Goal: Task Accomplishment & Management: Manage account settings

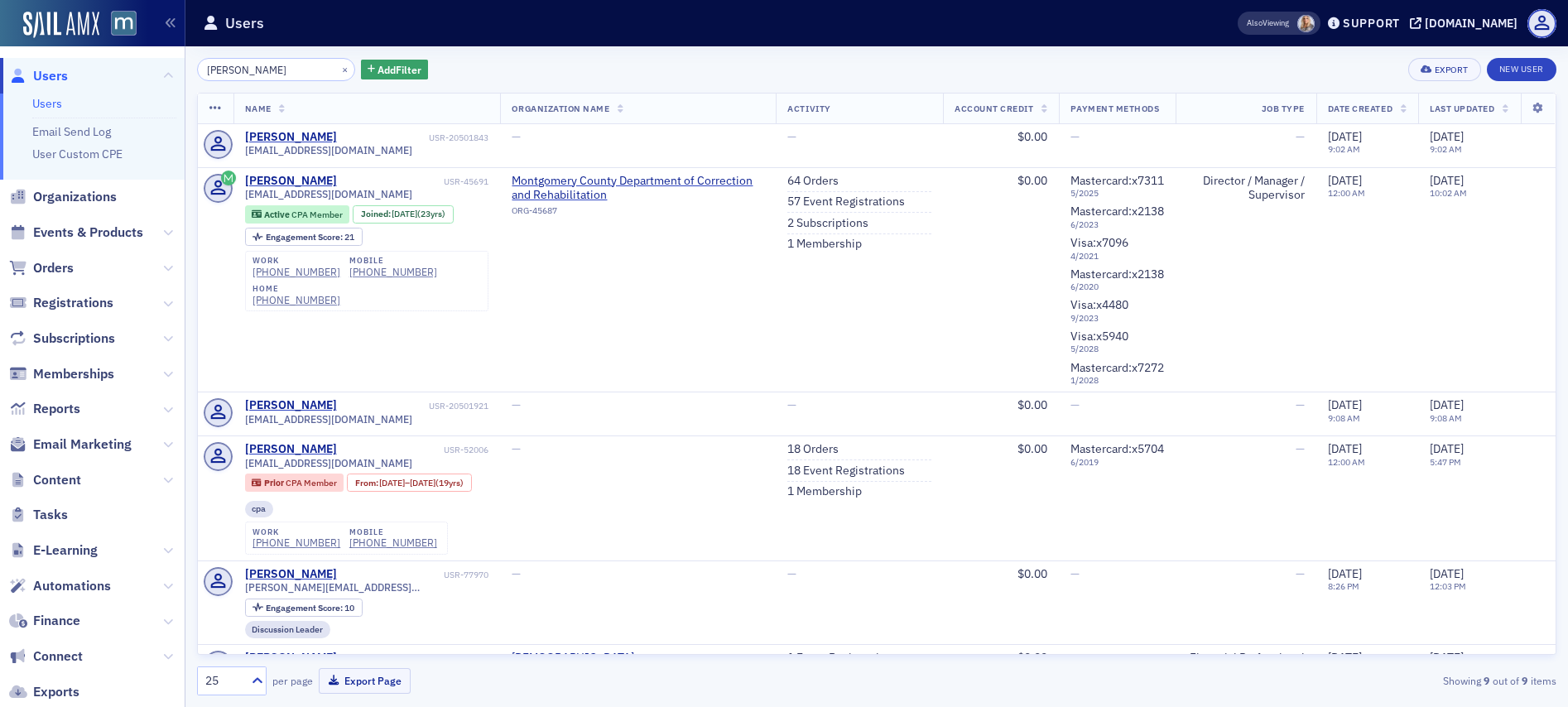
scroll to position [239, 0]
click at [338, 69] on button "×" at bounding box center [345, 69] width 15 height 15
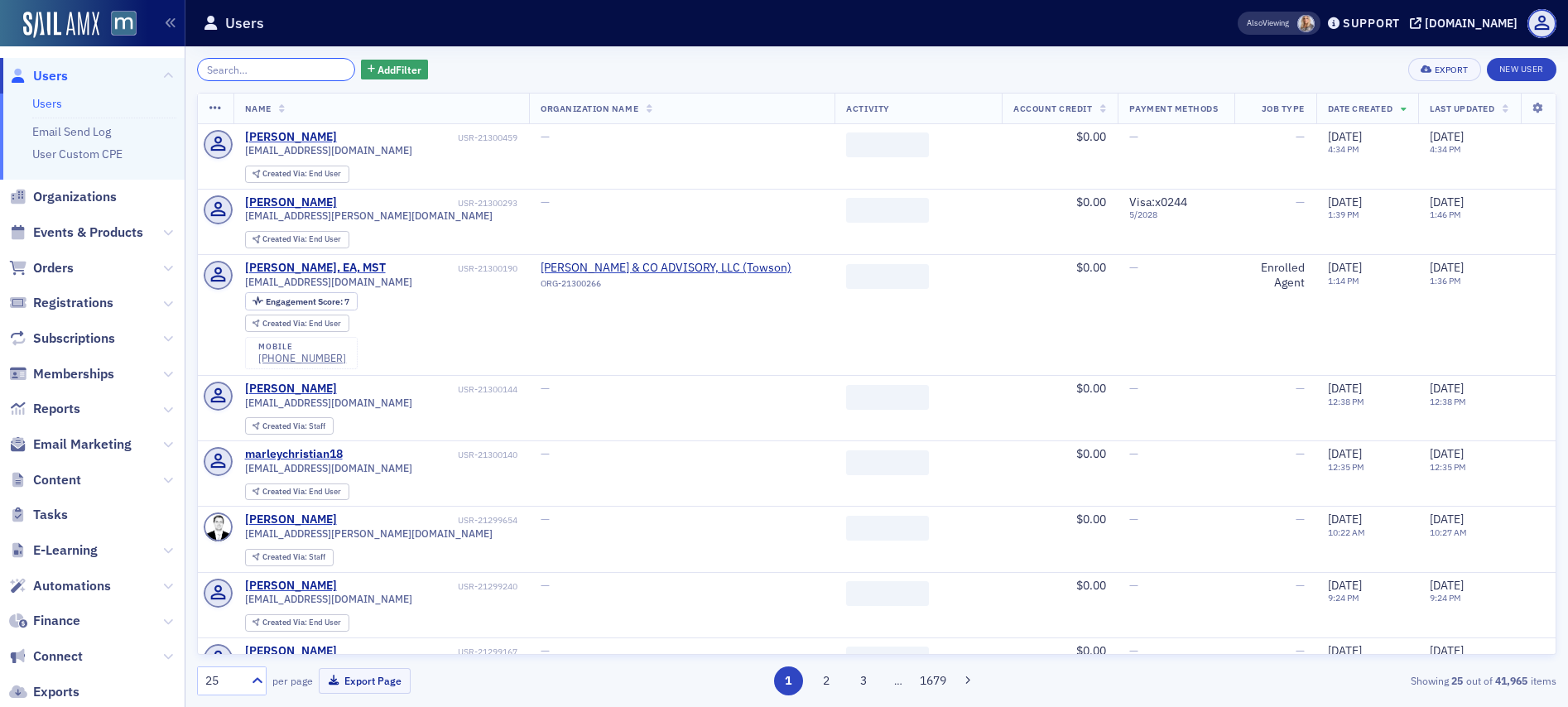
click at [307, 69] on input "search" at bounding box center [276, 69] width 158 height 23
paste input "Victor Edgar"
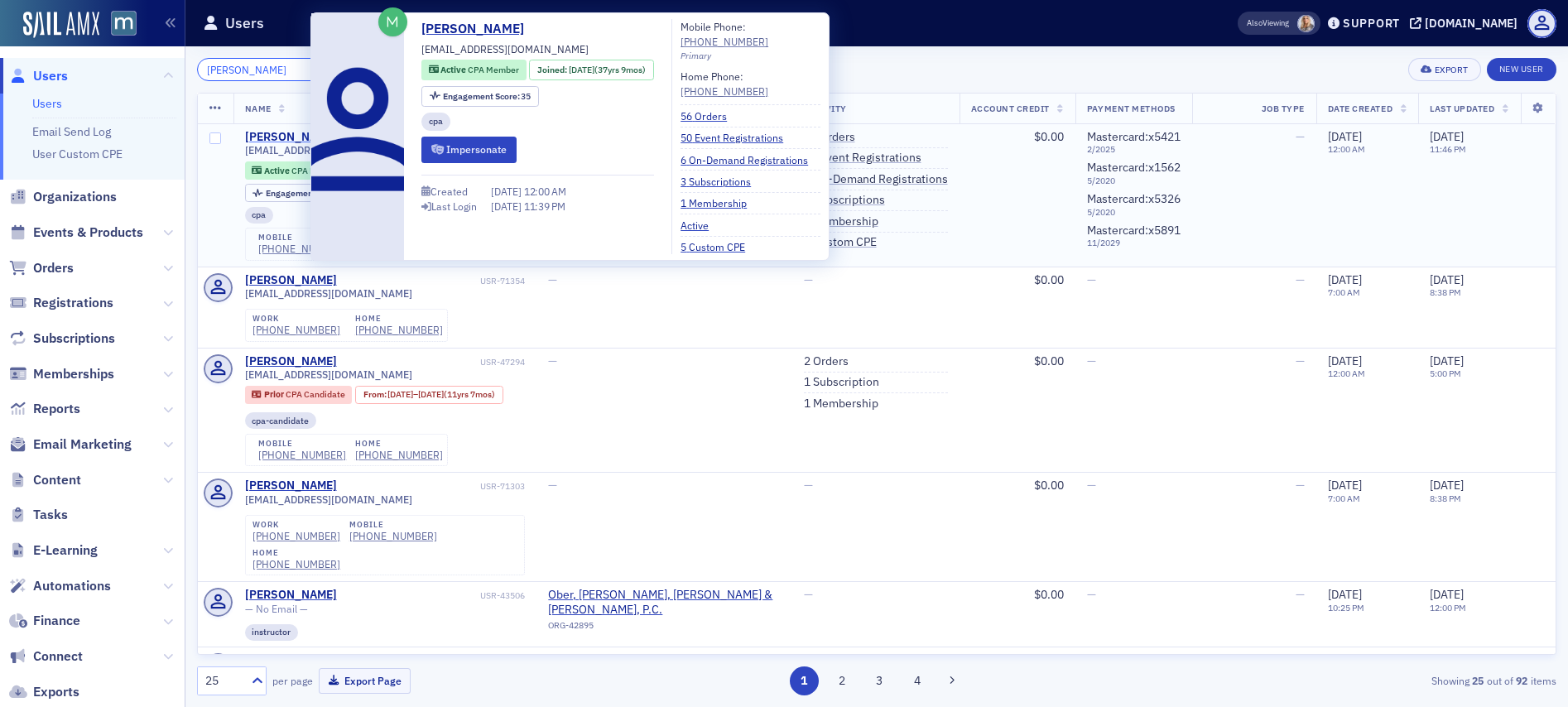
type input "Victor Edgar"
click at [264, 134] on div "Victor Edgar" at bounding box center [291, 138] width 92 height 15
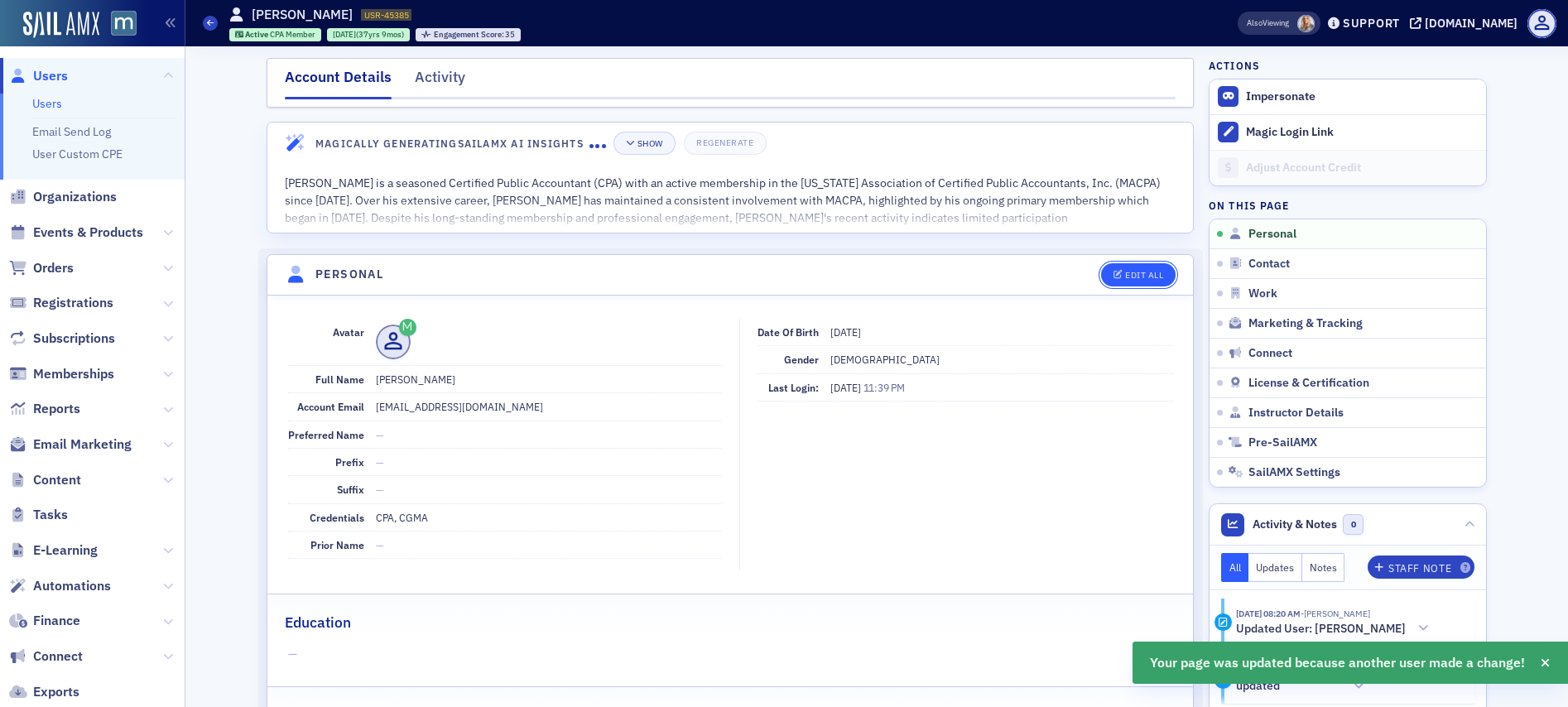
click at [1125, 271] on div "Edit All" at bounding box center [1144, 275] width 38 height 9
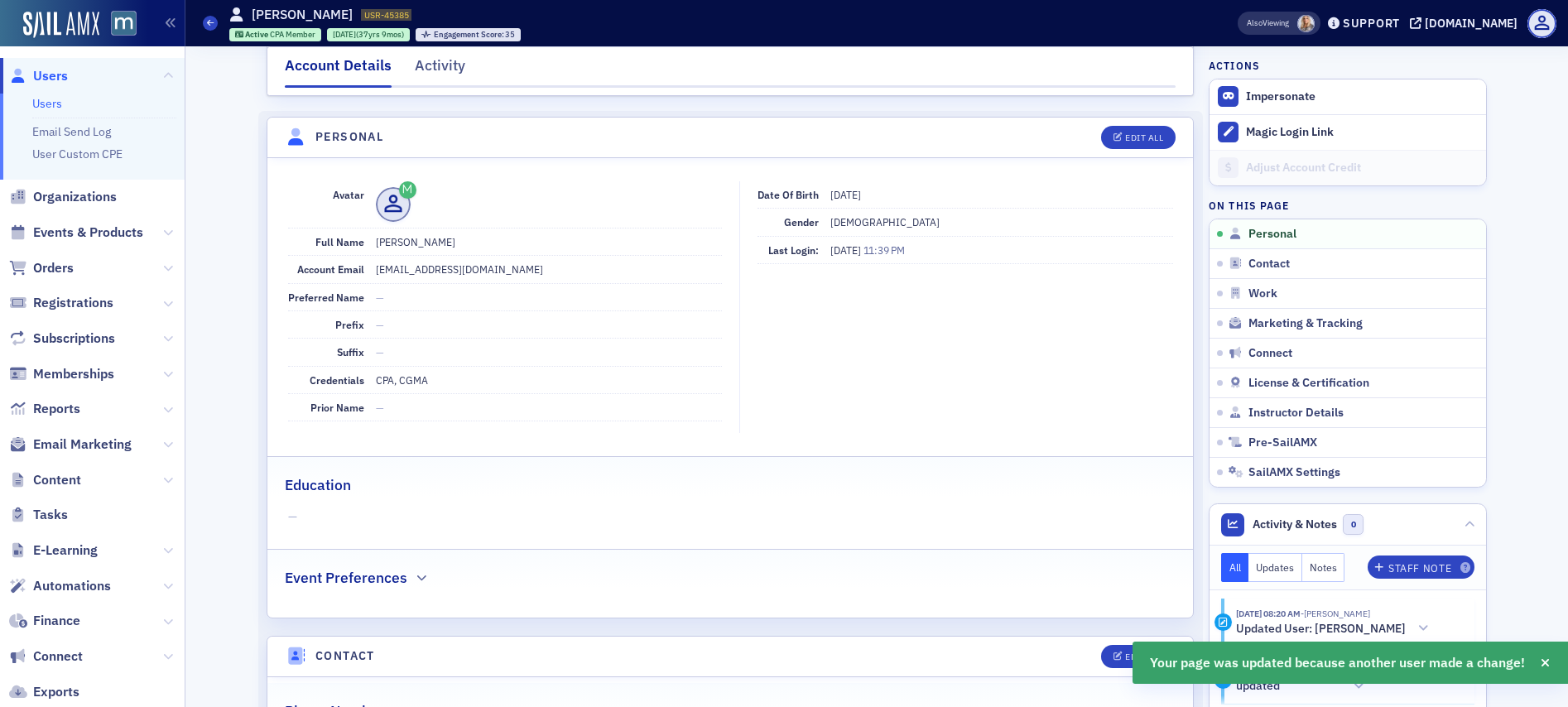
select select "US"
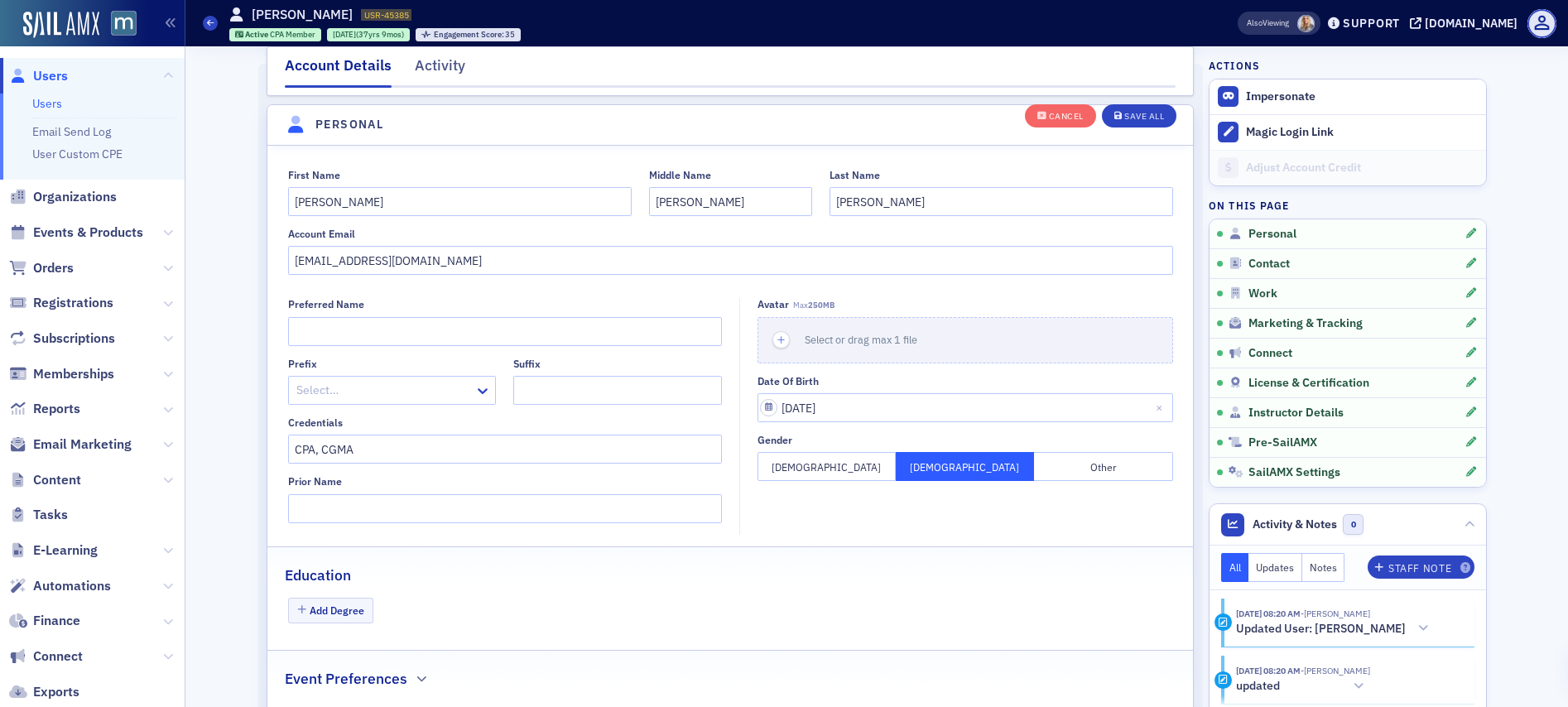
scroll to position [193, 0]
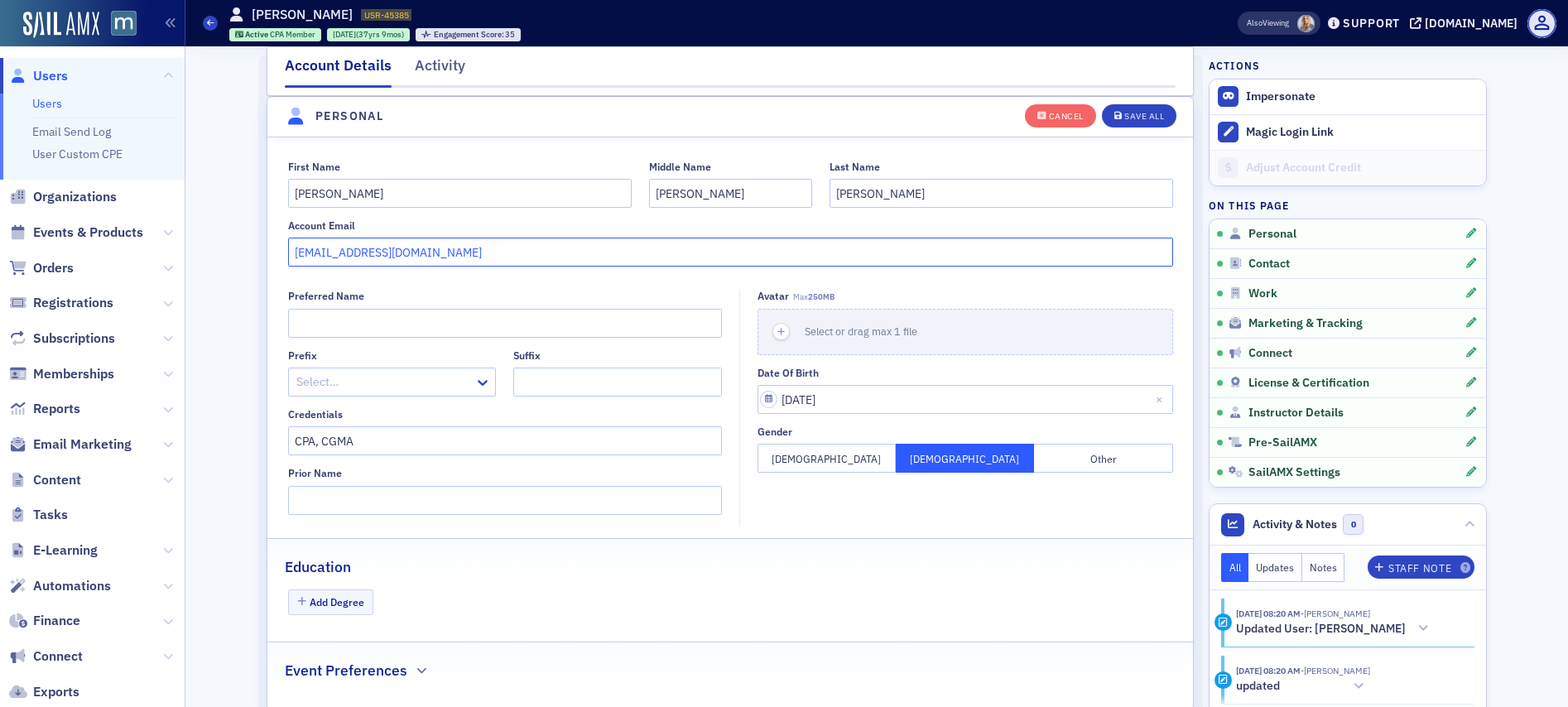
click at [347, 248] on input "vjedgar@comcast.net" at bounding box center [730, 252] width 885 height 29
click at [420, 154] on fieldset "First Name Victor Middle Name John Last Name Edgar Account Email vjedgar@comcas…" at bounding box center [730, 211] width 925 height 136
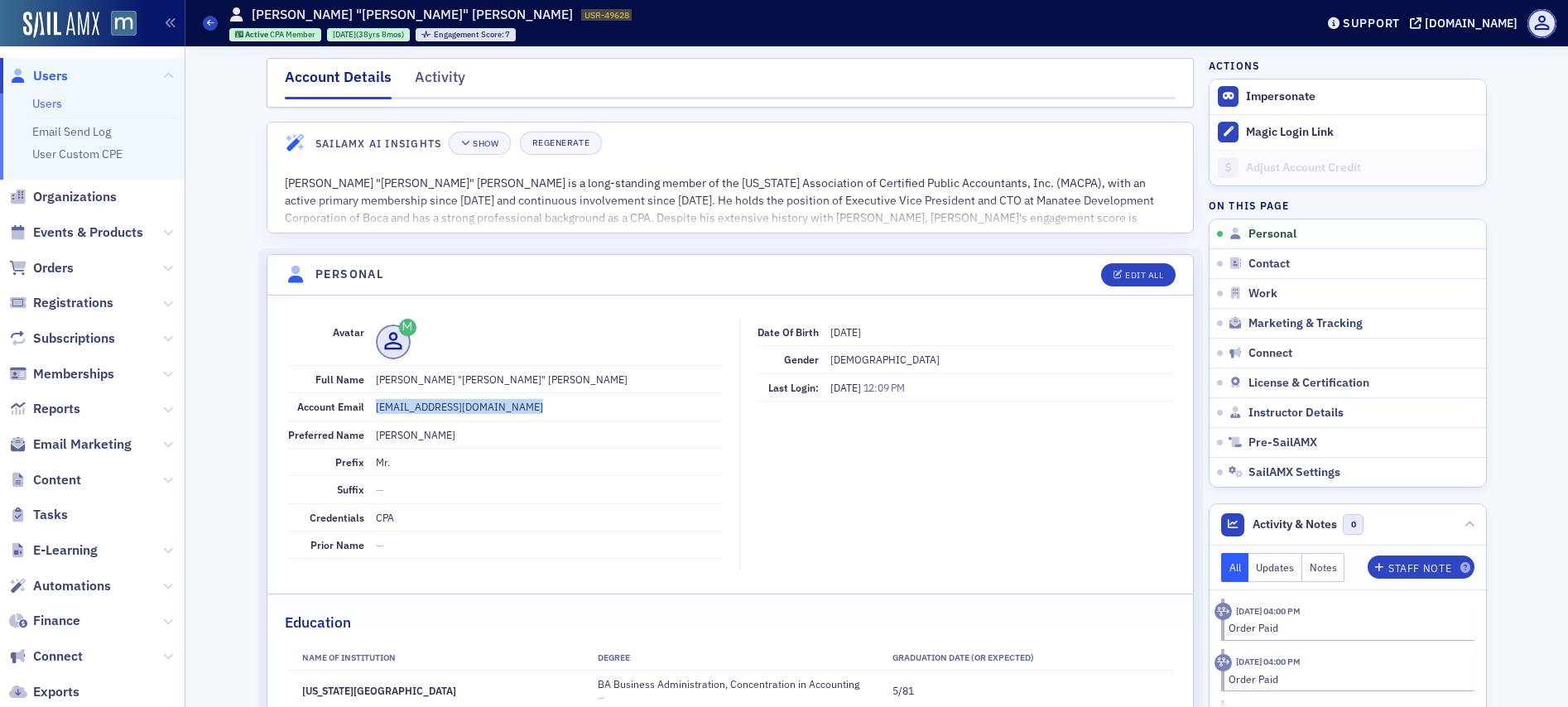
click at [60, 77] on span "Users" at bounding box center [50, 76] width 35 height 18
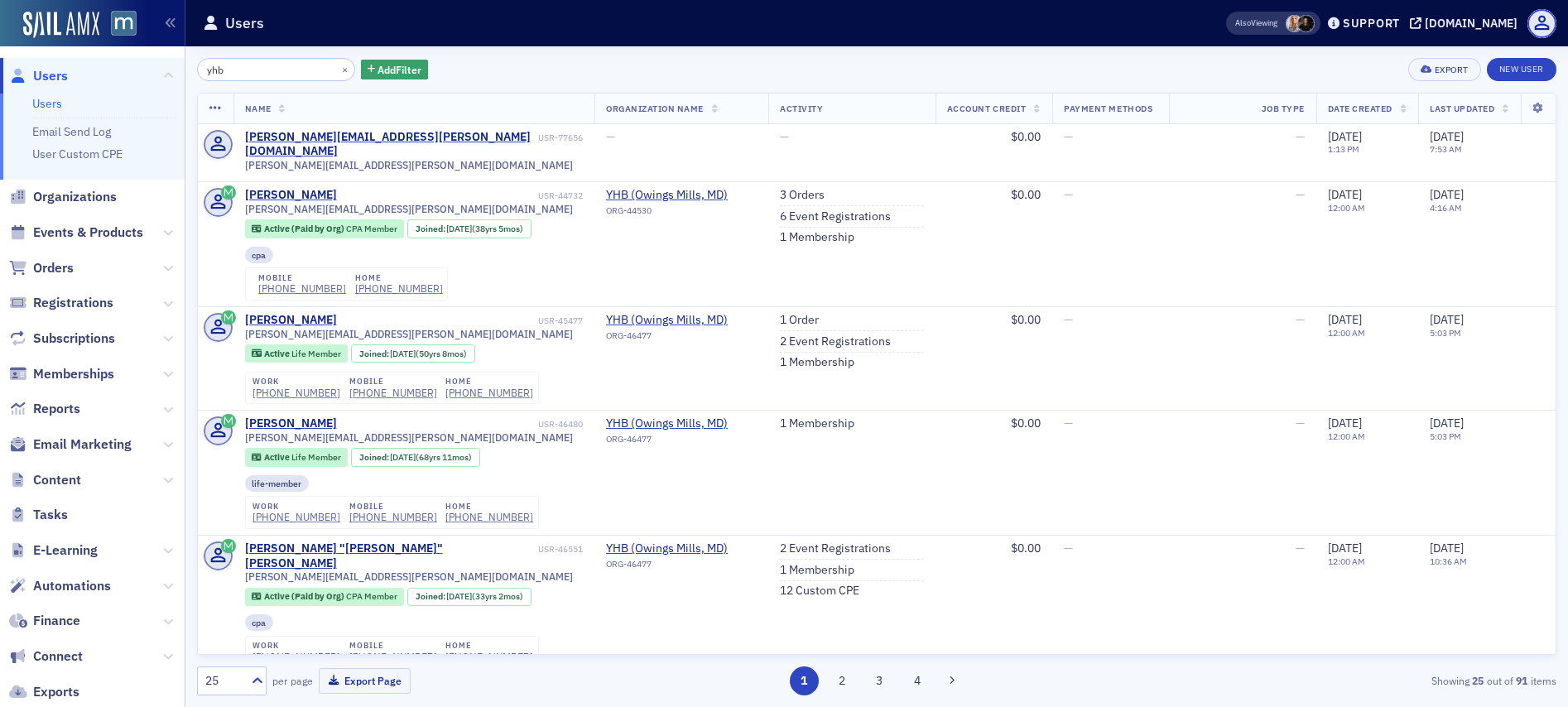
type input "yhb"
click at [338, 66] on button "×" at bounding box center [345, 69] width 15 height 15
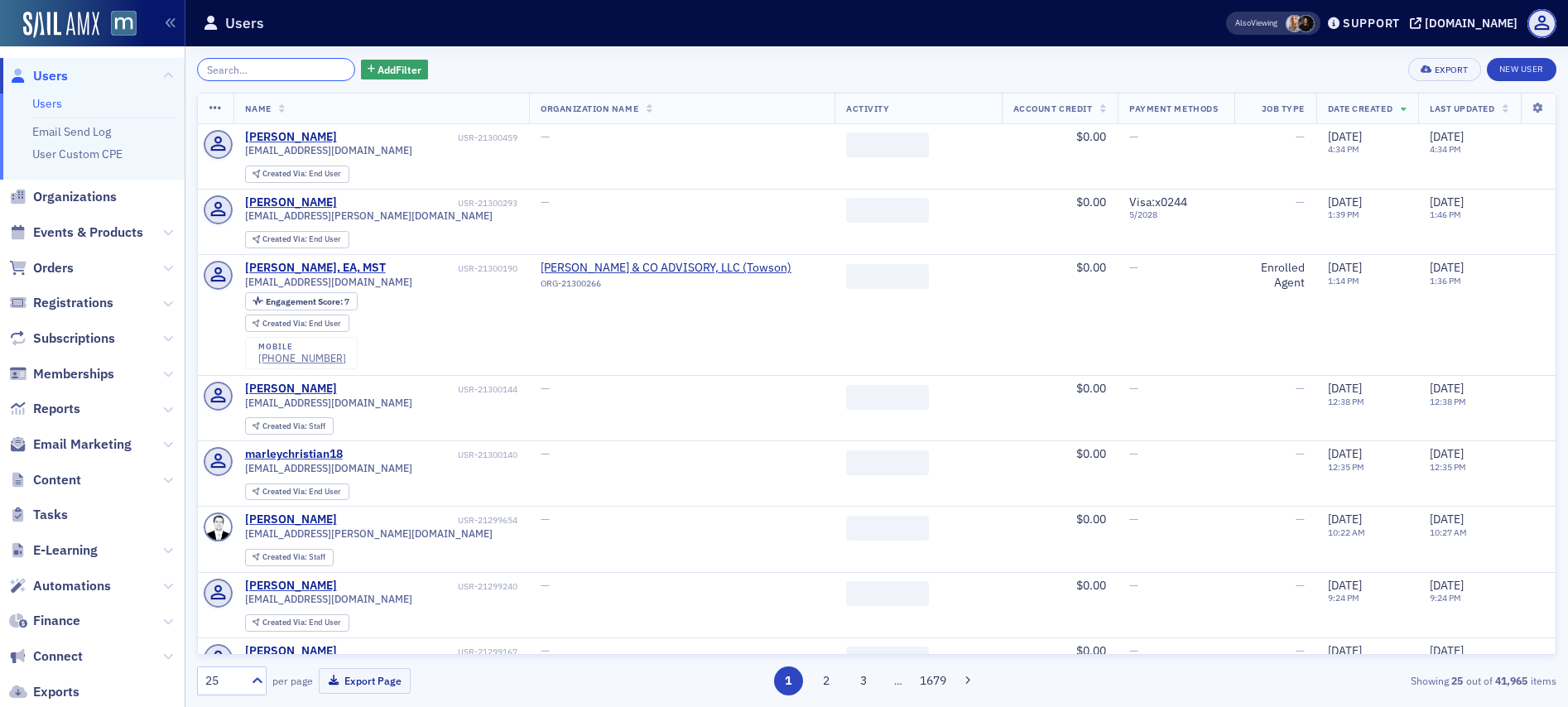
click at [293, 71] on input "search" at bounding box center [276, 69] width 158 height 23
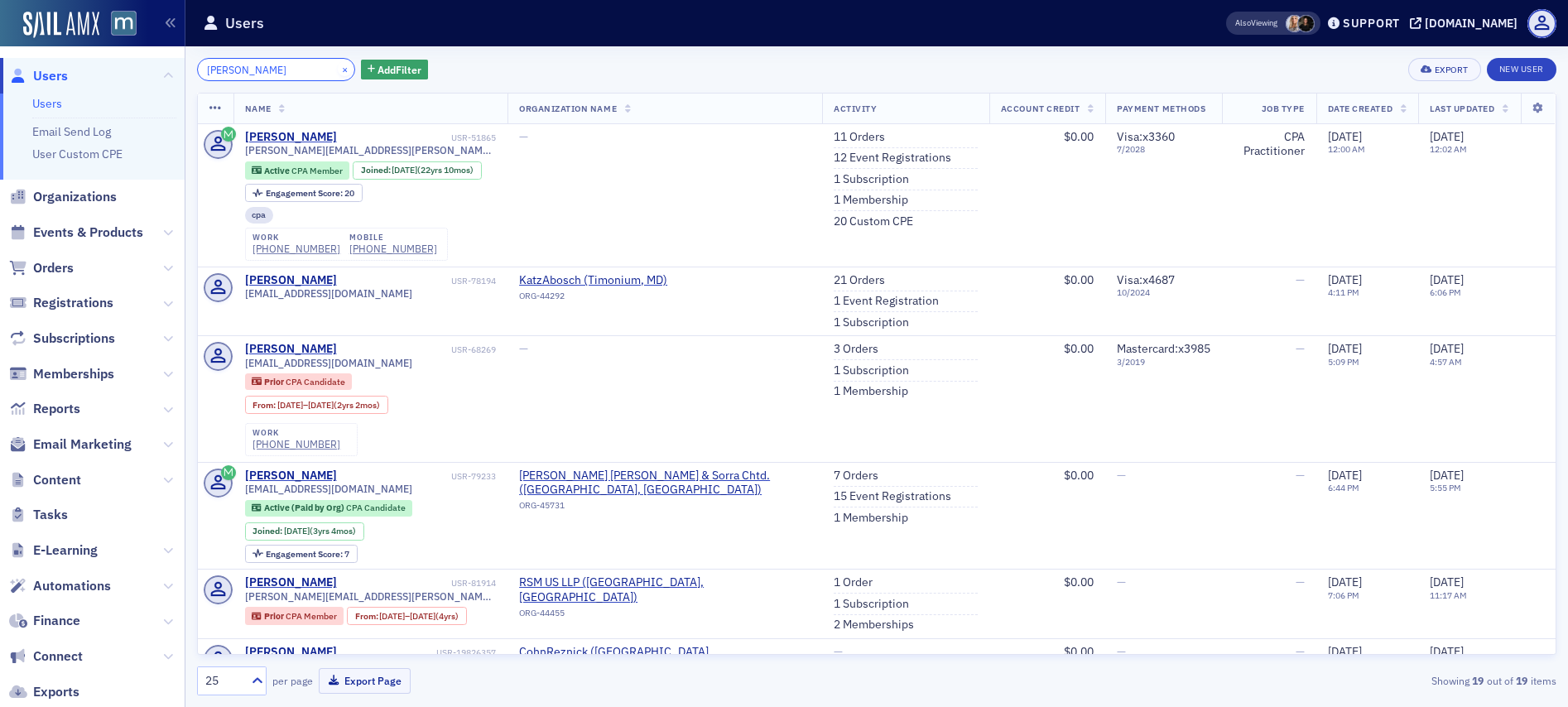
type input "cameron"
click at [338, 70] on button "×" at bounding box center [345, 69] width 15 height 15
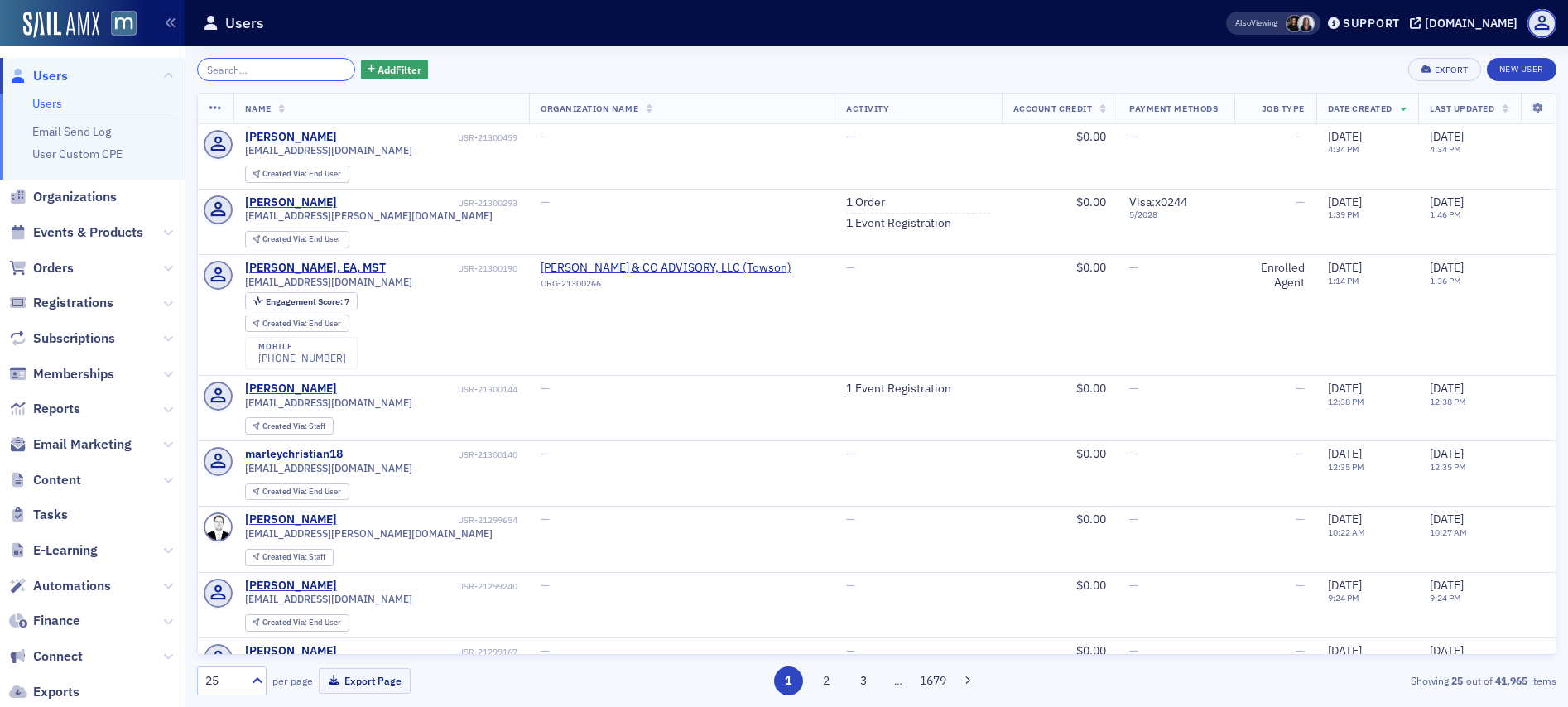
click at [254, 72] on input "search" at bounding box center [276, 69] width 158 height 23
click at [71, 265] on span "Orders" at bounding box center [54, 268] width 41 height 18
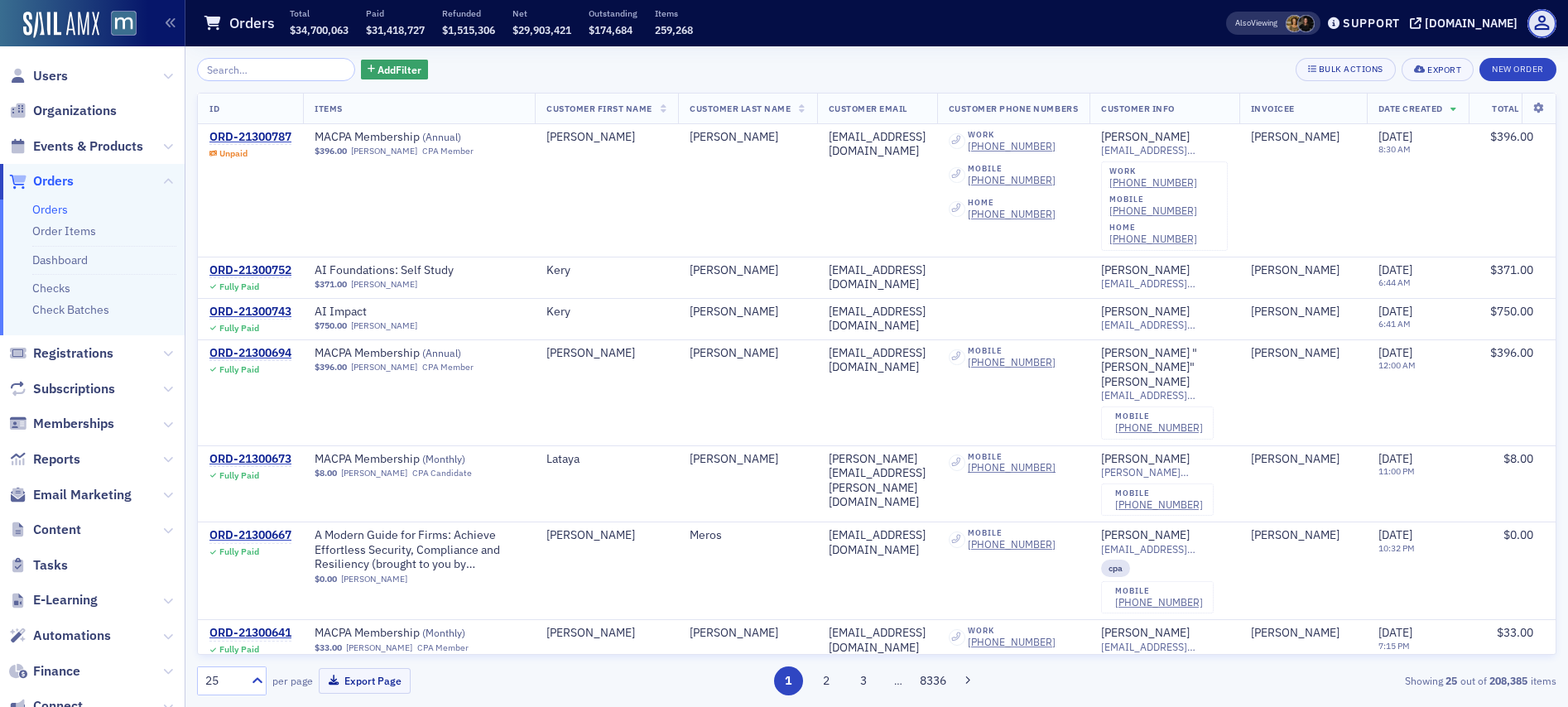
click at [246, 66] on input "search" at bounding box center [276, 69] width 158 height 23
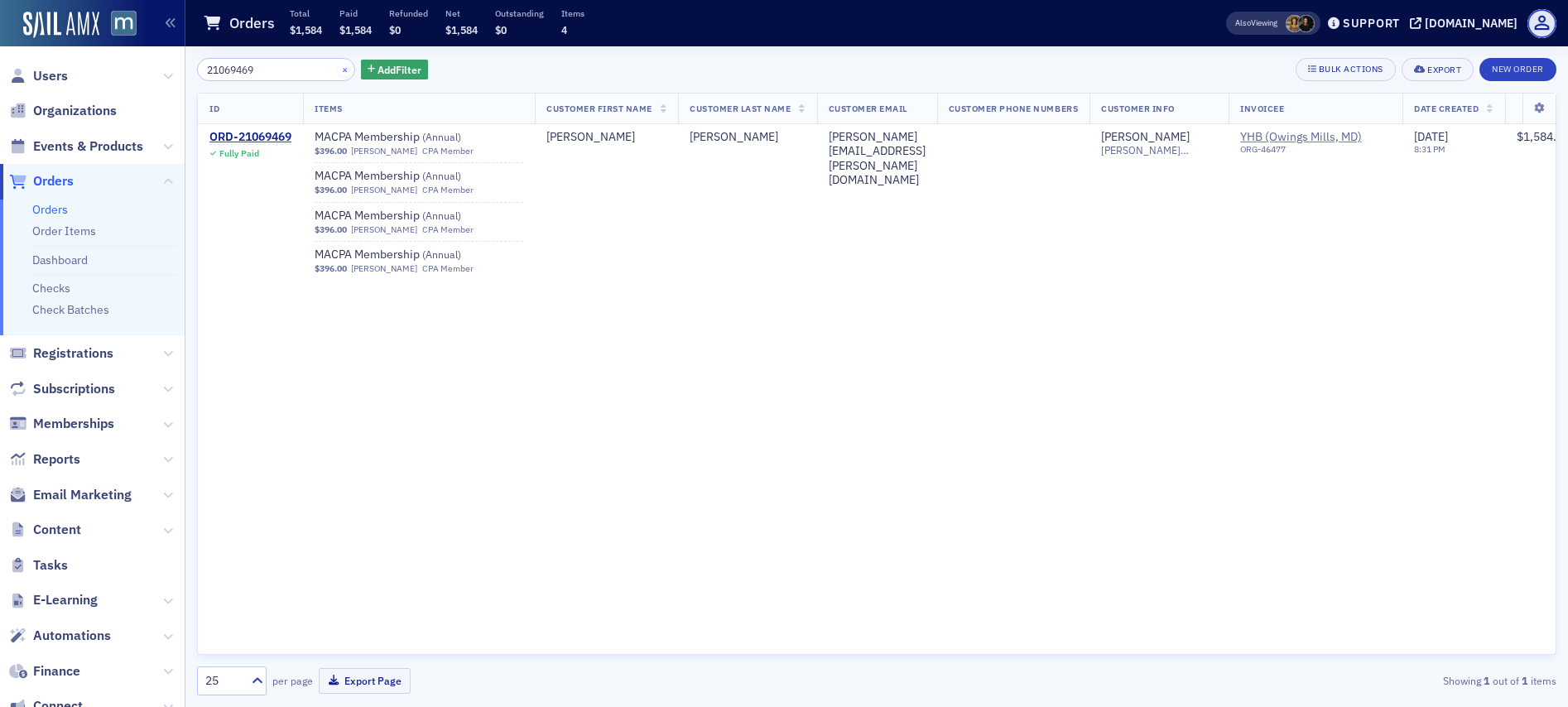
type input "21069469"
click at [338, 71] on button "×" at bounding box center [345, 69] width 15 height 15
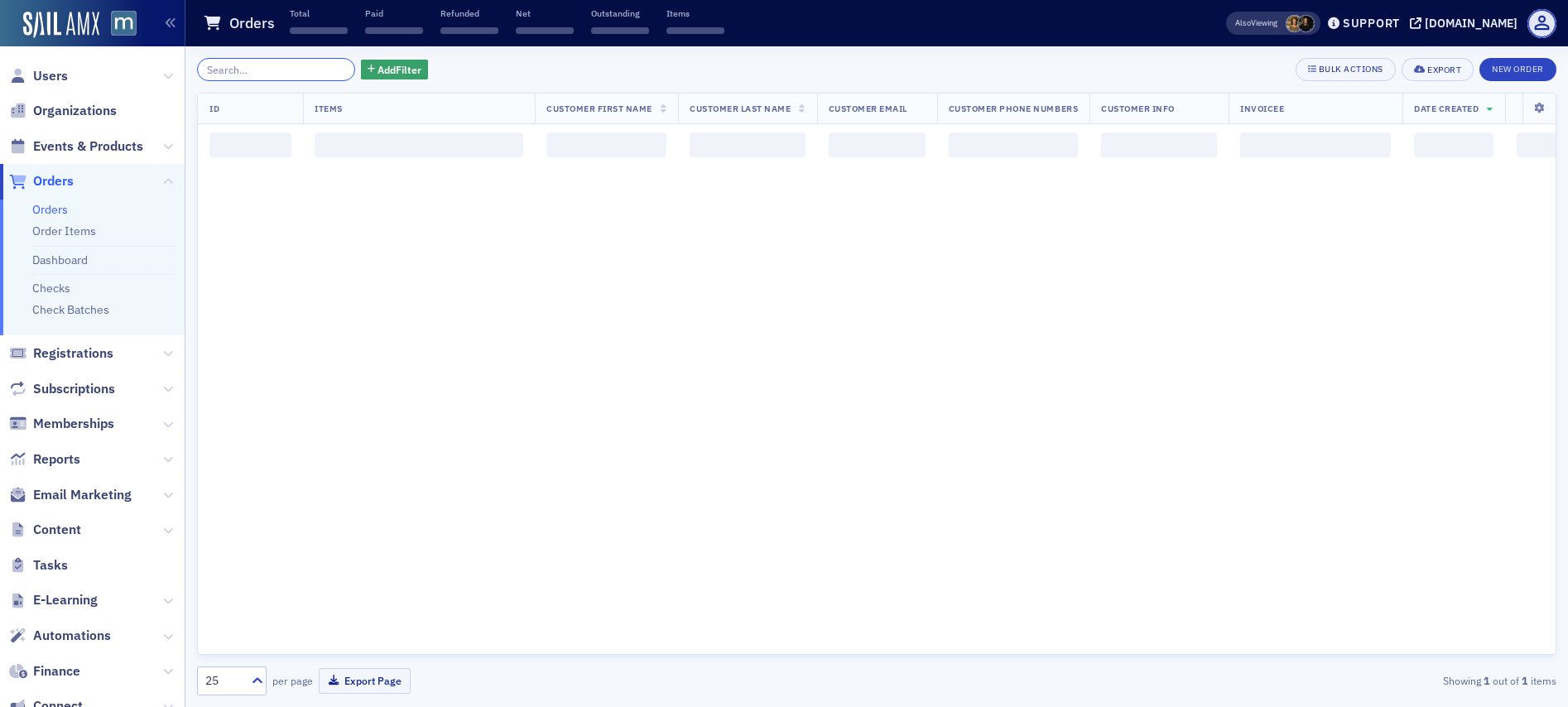
click at [290, 77] on input "search" at bounding box center [276, 69] width 158 height 23
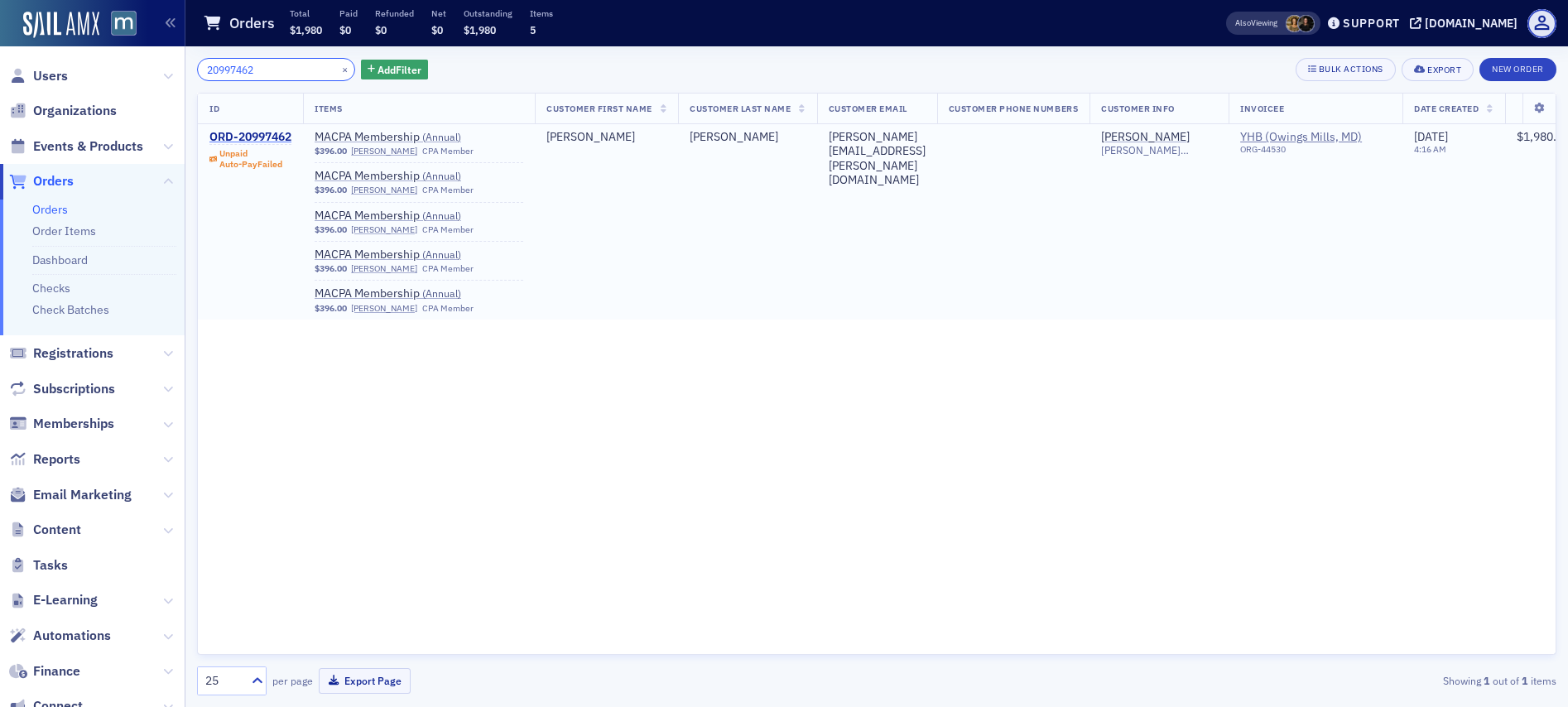
type input "20997462"
click at [262, 139] on div "ORD-20997462" at bounding box center [250, 138] width 82 height 15
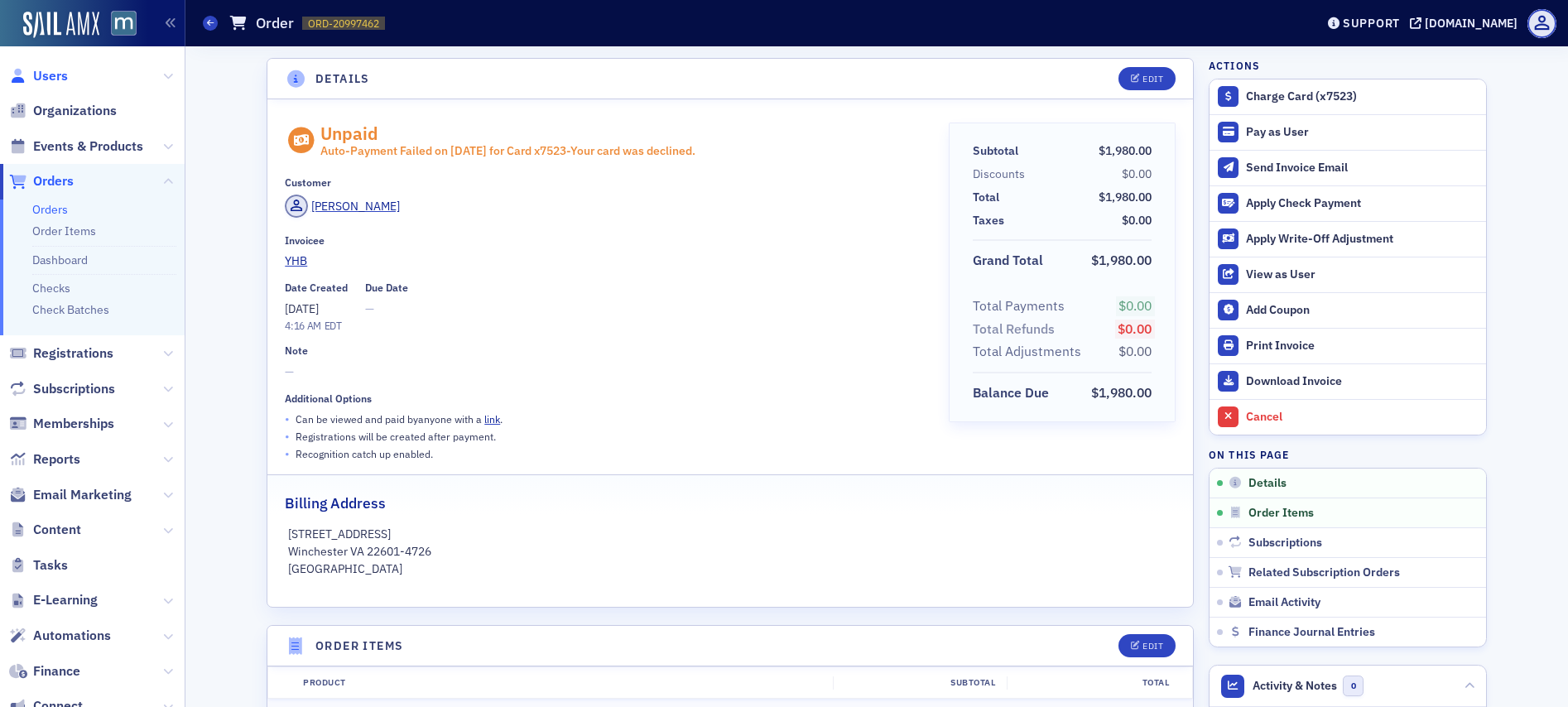
click at [40, 72] on span "Users" at bounding box center [50, 76] width 35 height 18
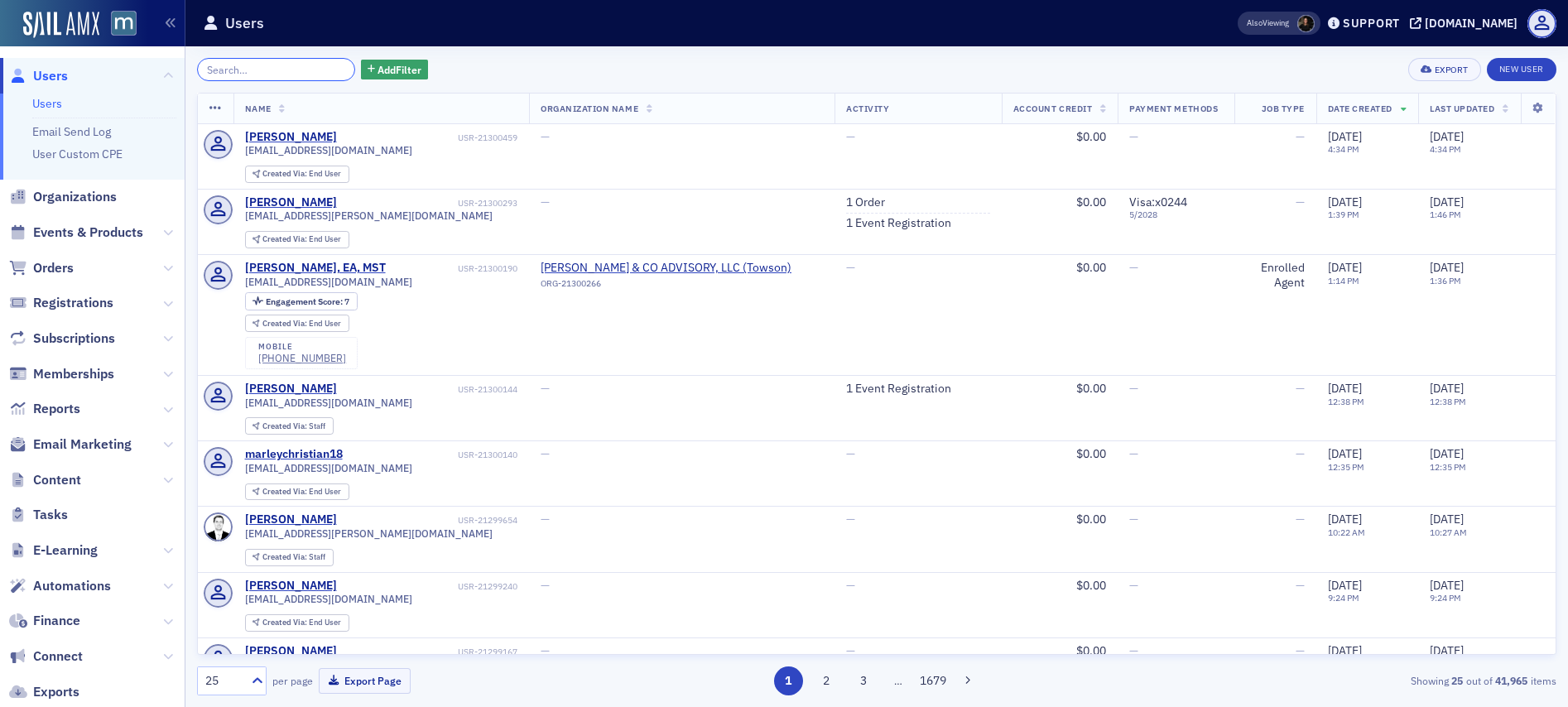
paste input "Deana Jordan"
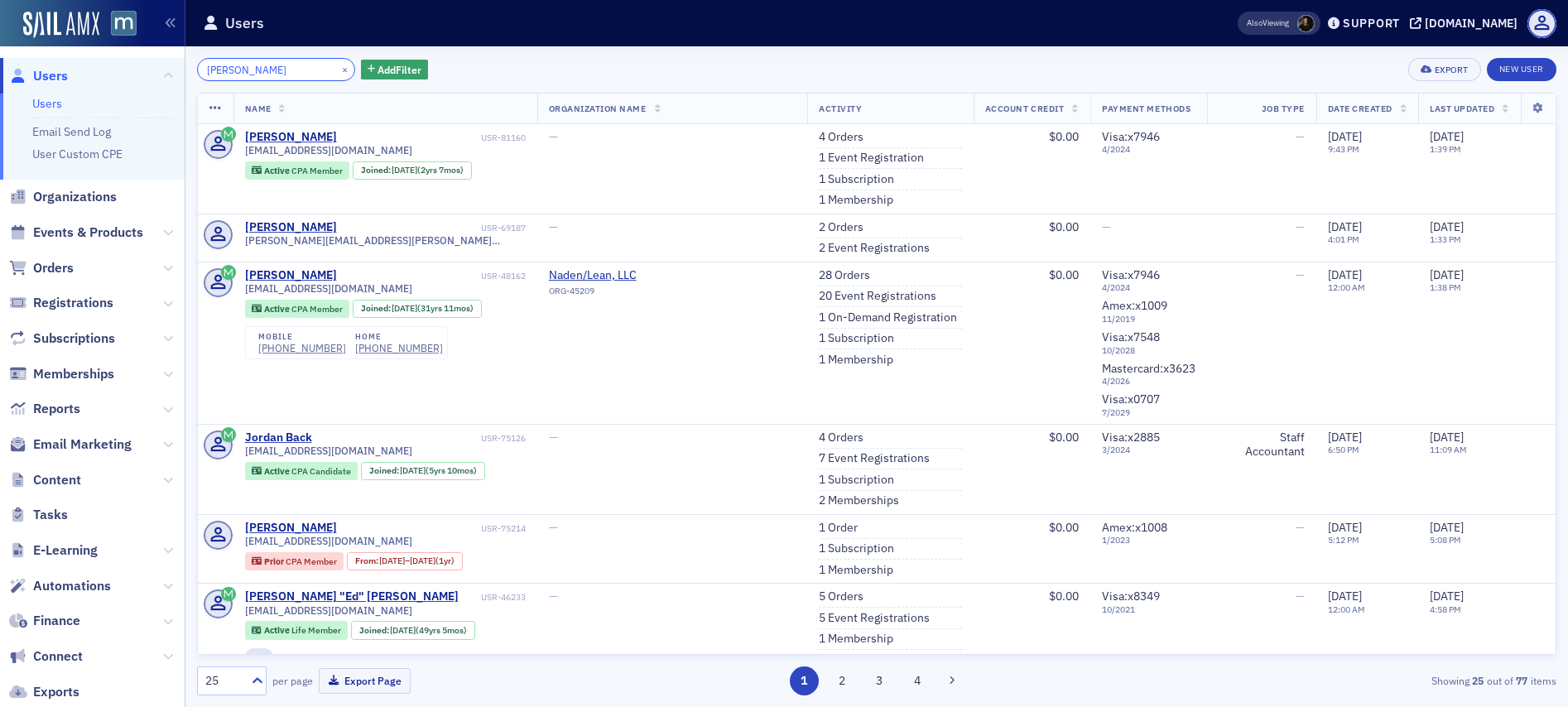
type input "Deana Jordan"
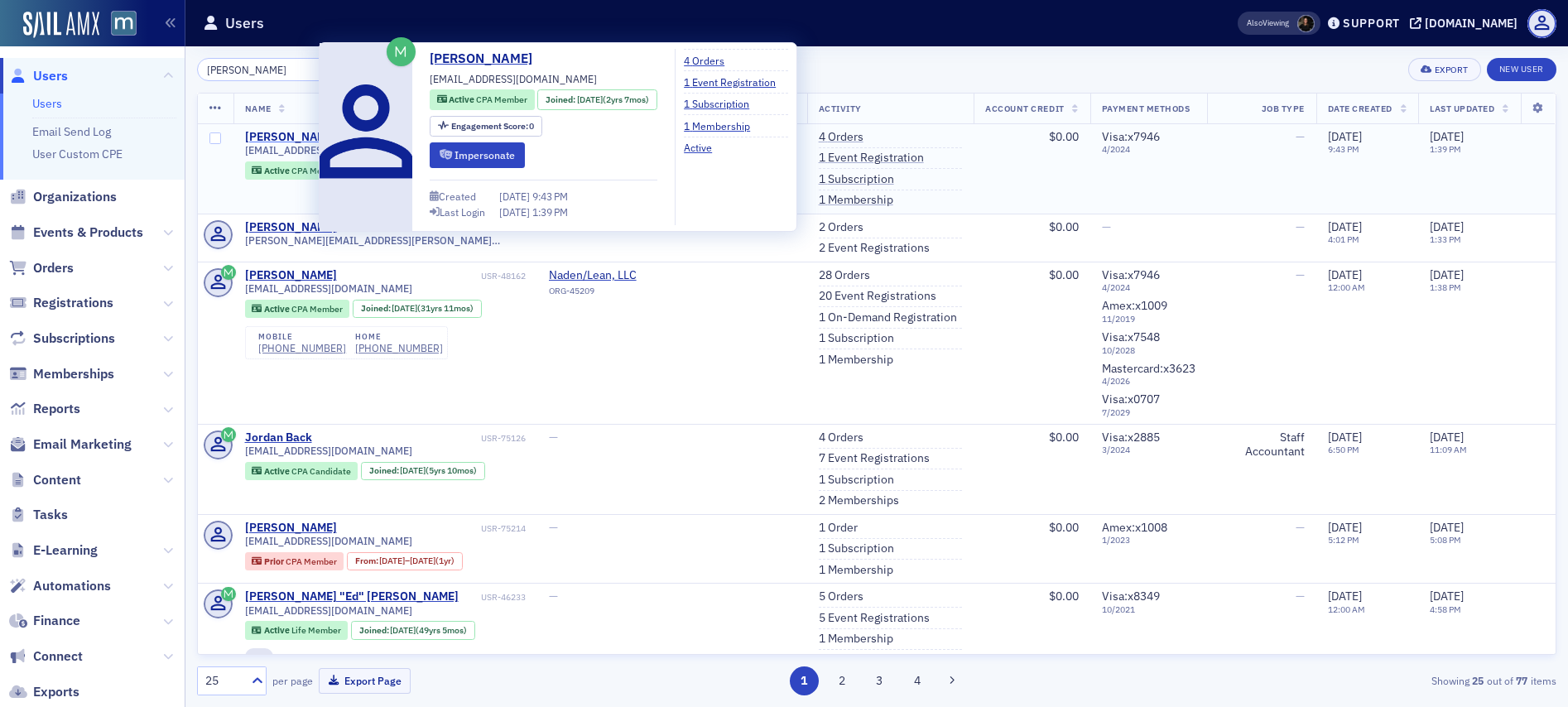
click at [281, 140] on div "Deana Jordan" at bounding box center [291, 138] width 92 height 15
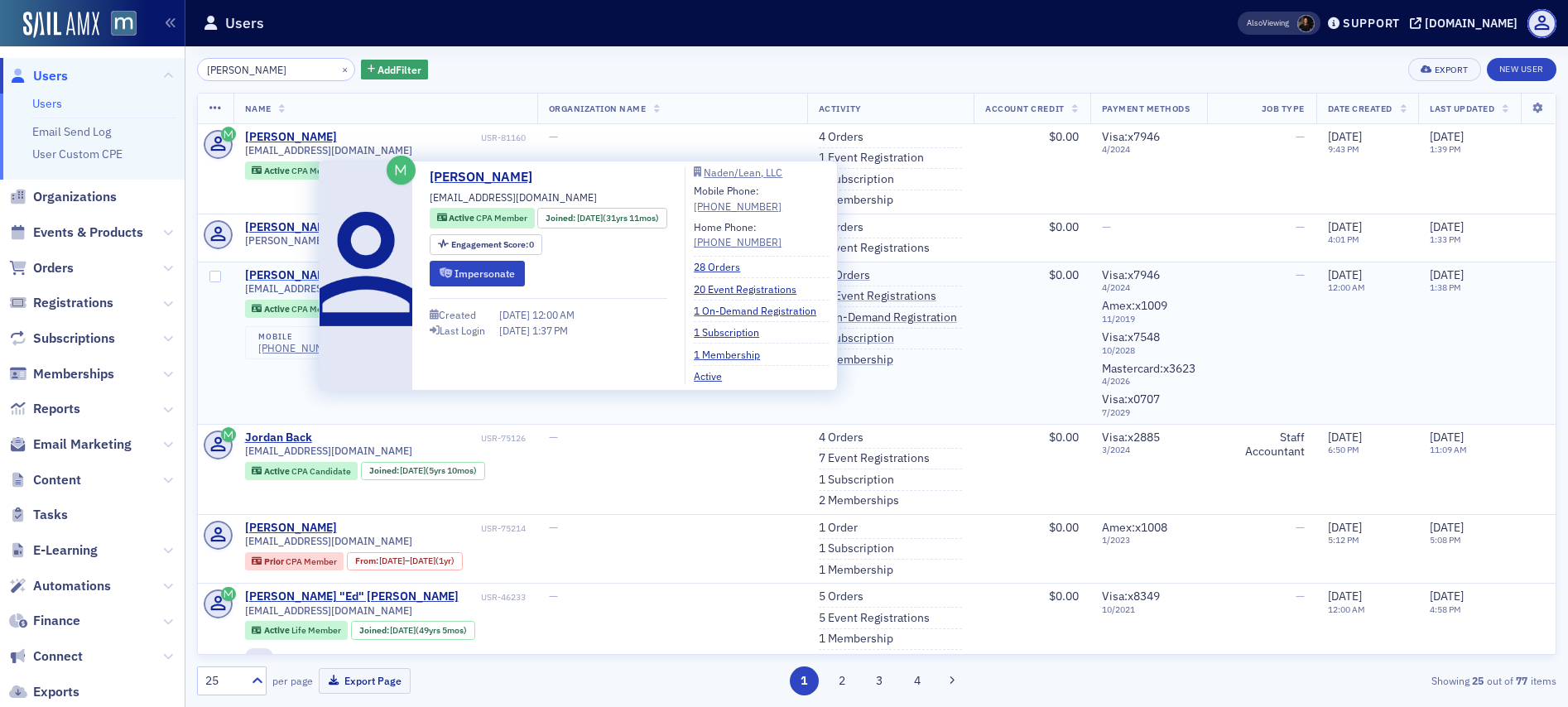
click at [277, 274] on div "Deana Jordan" at bounding box center [291, 276] width 92 height 15
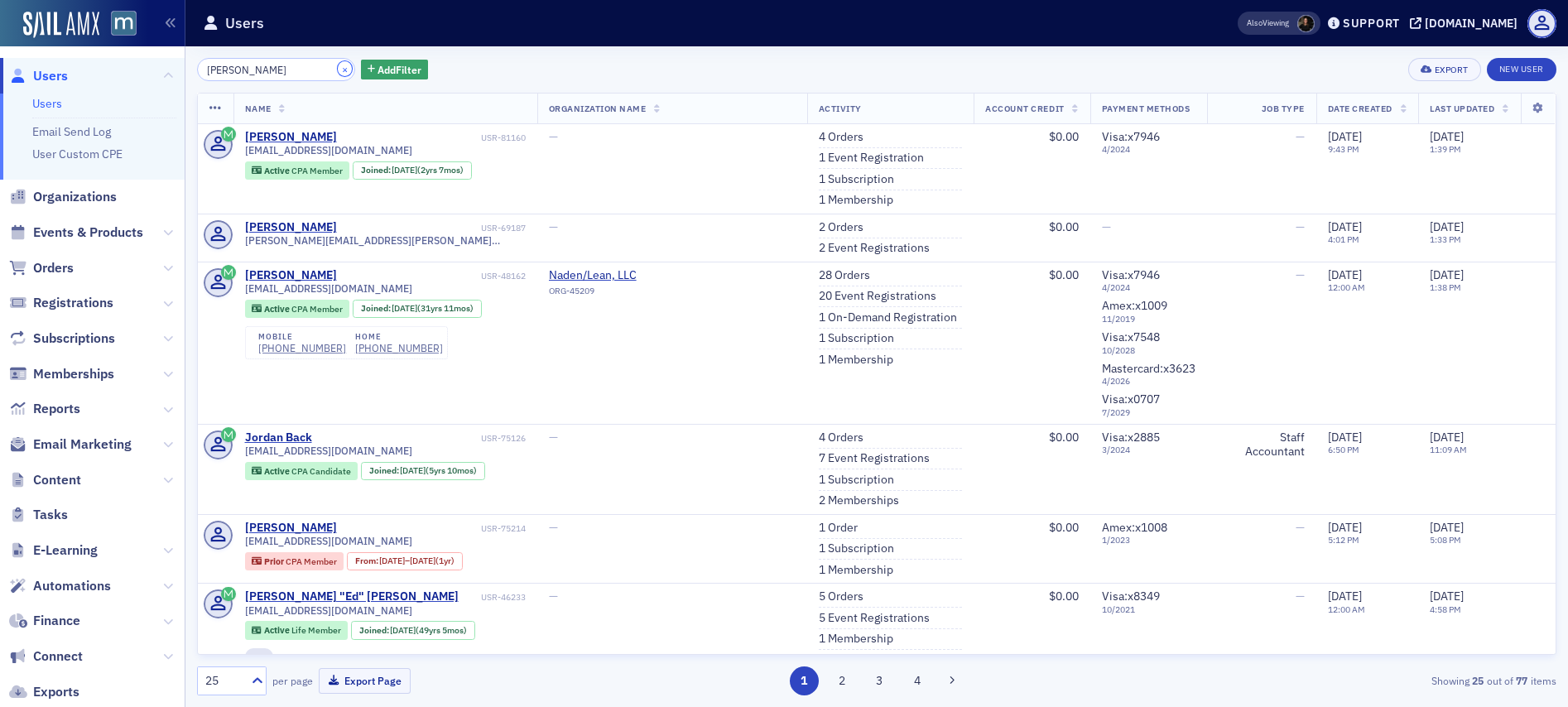
click at [338, 70] on button "×" at bounding box center [345, 69] width 15 height 15
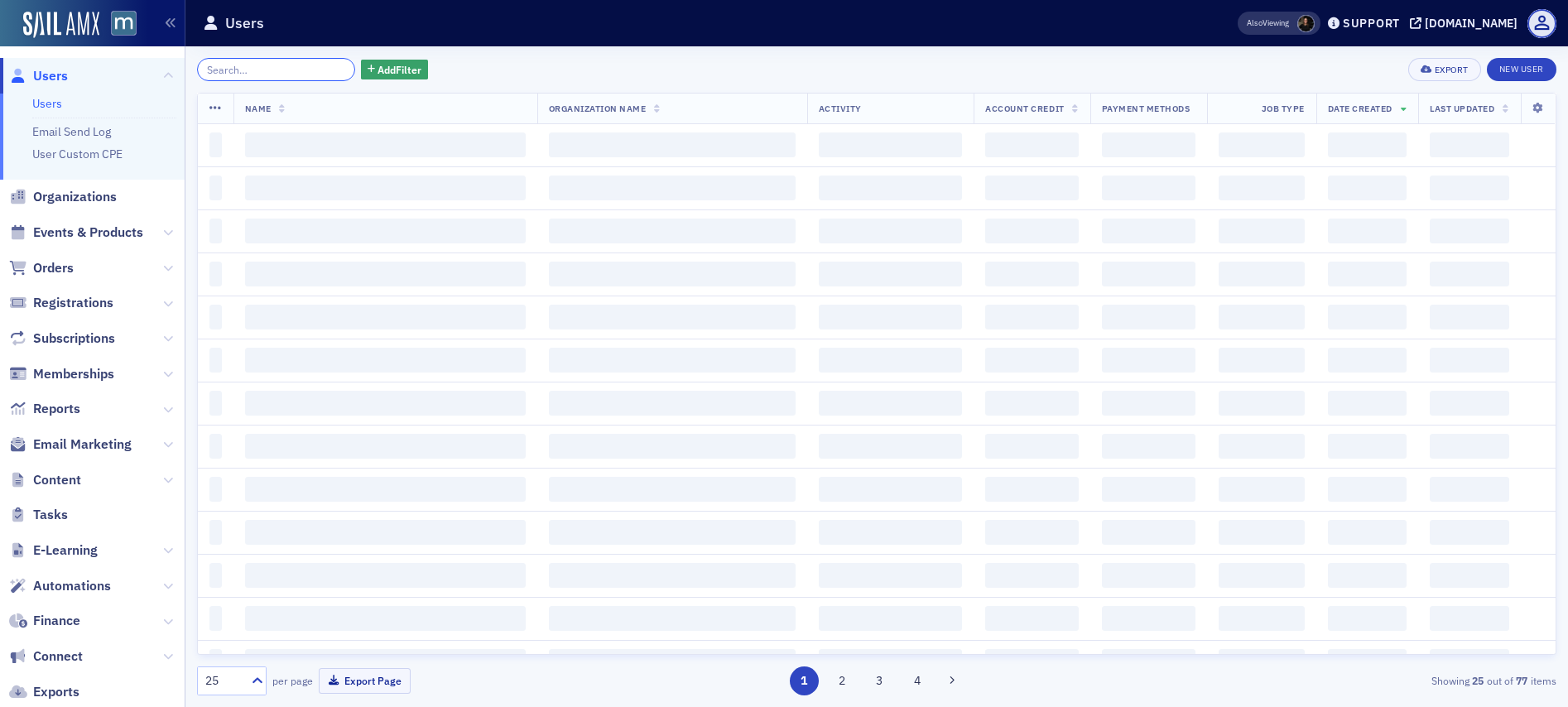
click at [308, 70] on input "search" at bounding box center [276, 69] width 158 height 23
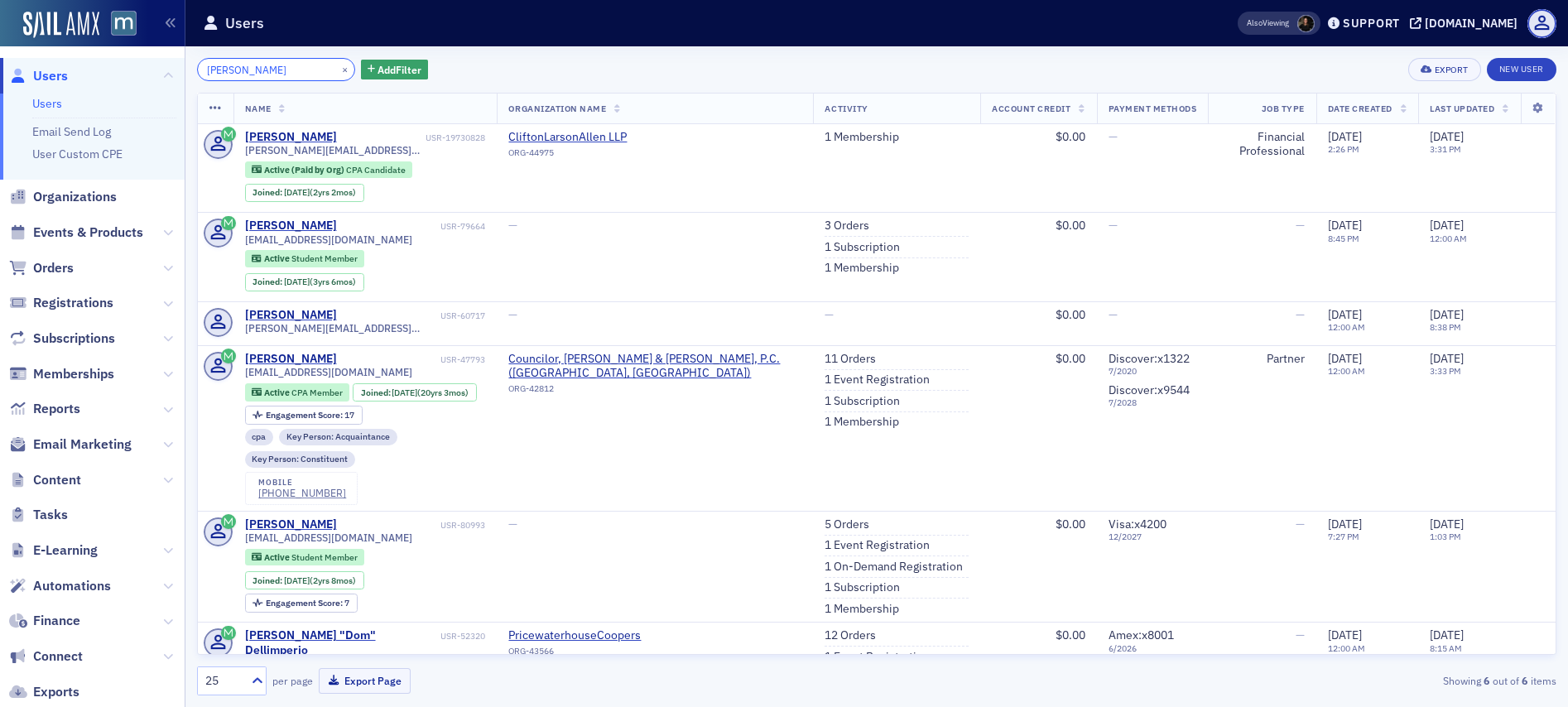
type input "Dominick Micucci"
click at [338, 67] on button "×" at bounding box center [345, 69] width 15 height 15
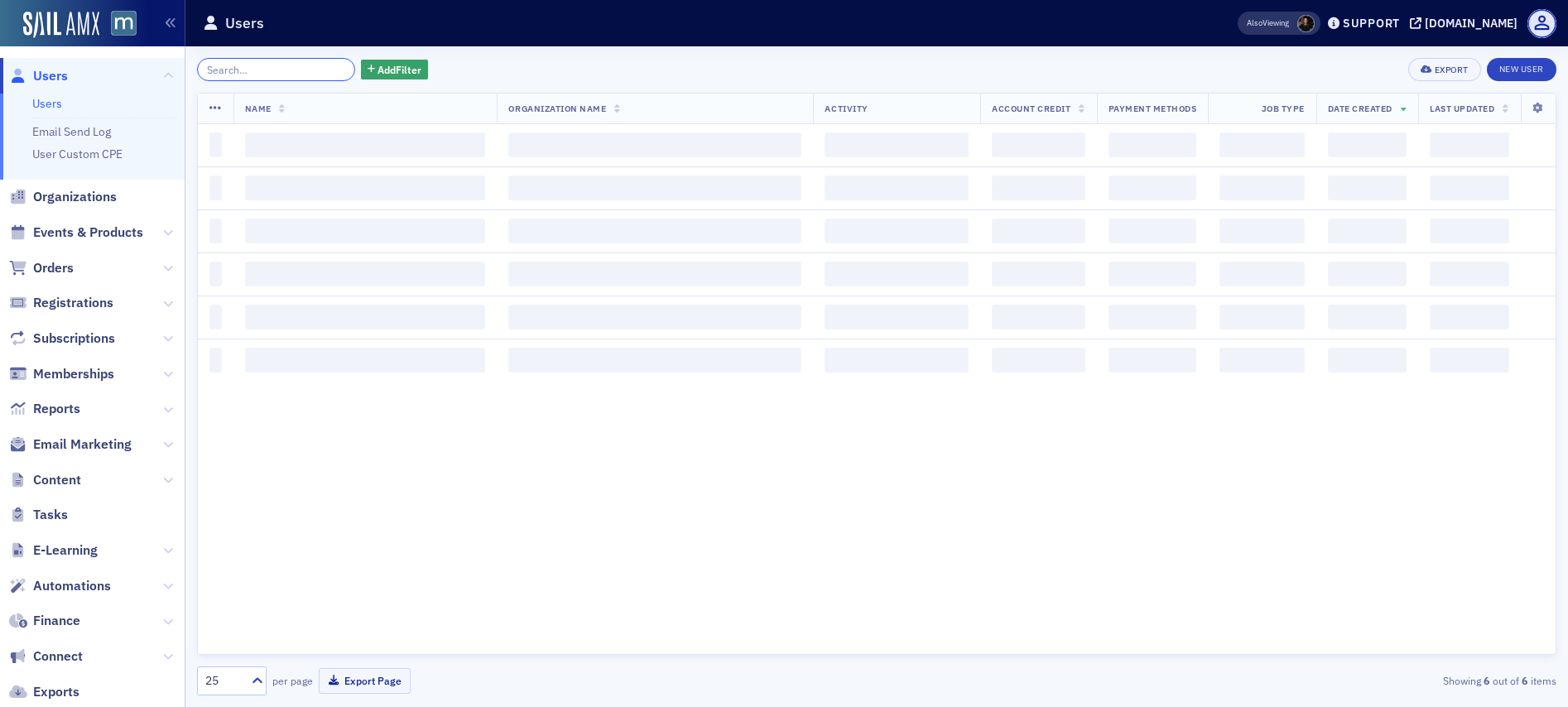
click at [283, 69] on input "search" at bounding box center [276, 69] width 158 height 23
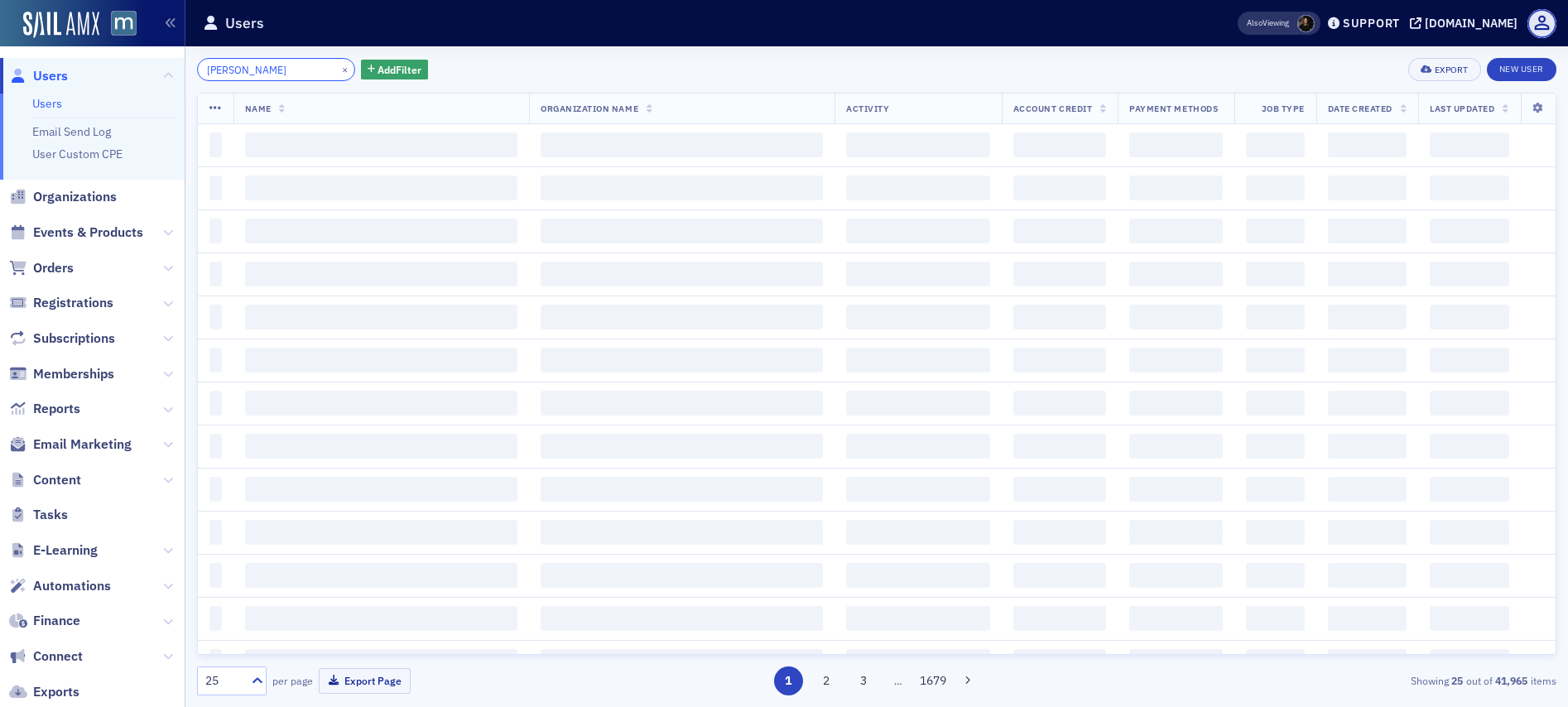
type input "Donald Stewart"
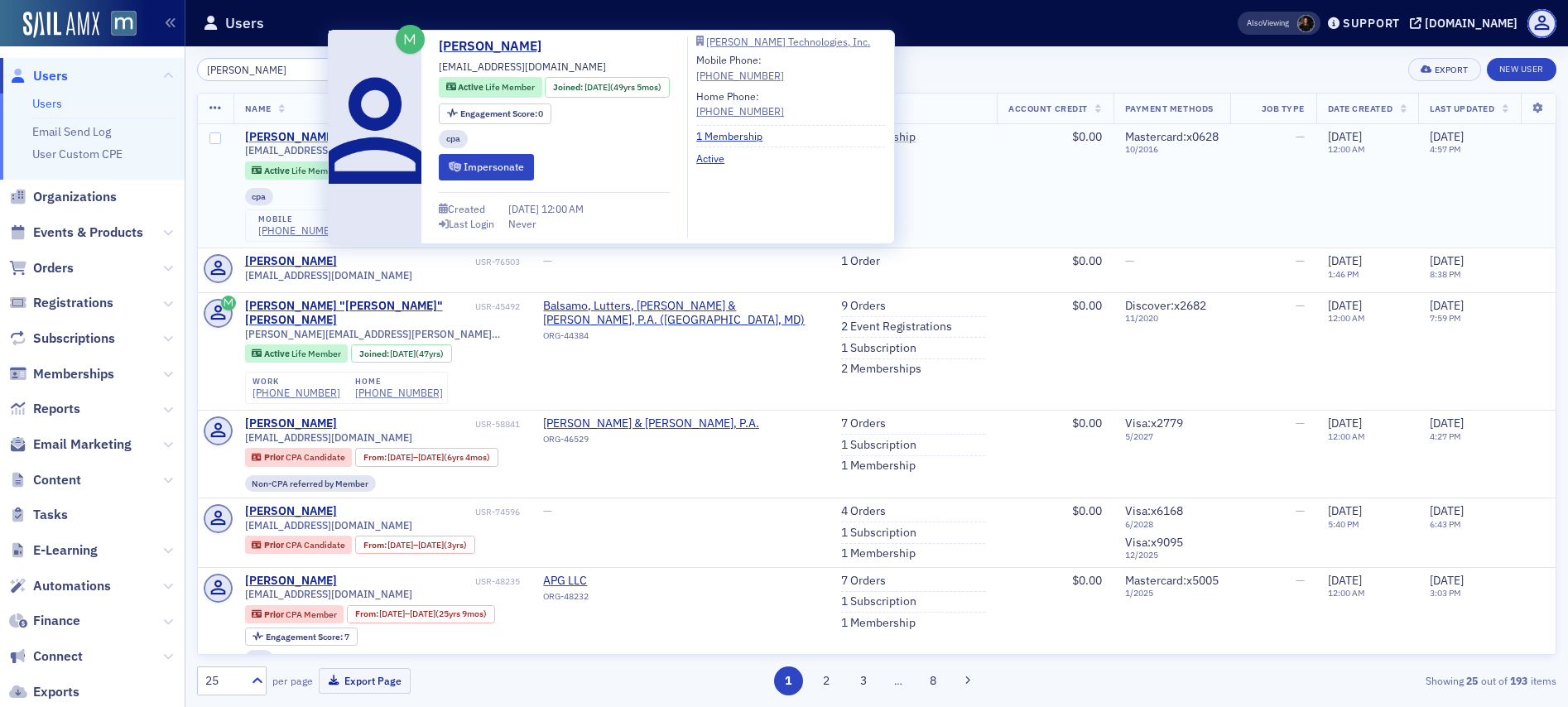
click at [299, 138] on div "Donald Stewart" at bounding box center [291, 138] width 92 height 15
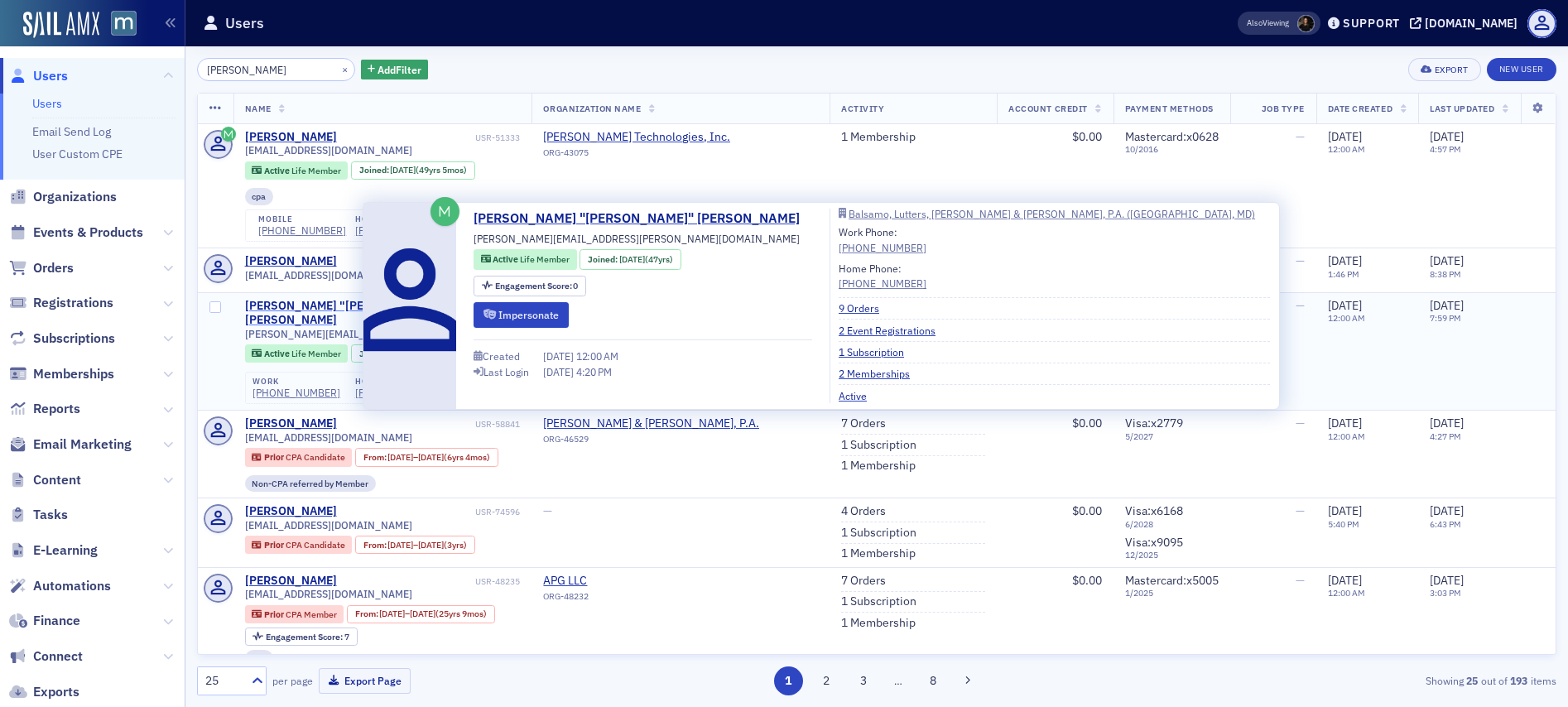
click at [290, 304] on div "Donald "Don" Stewart" at bounding box center [358, 313] width 227 height 29
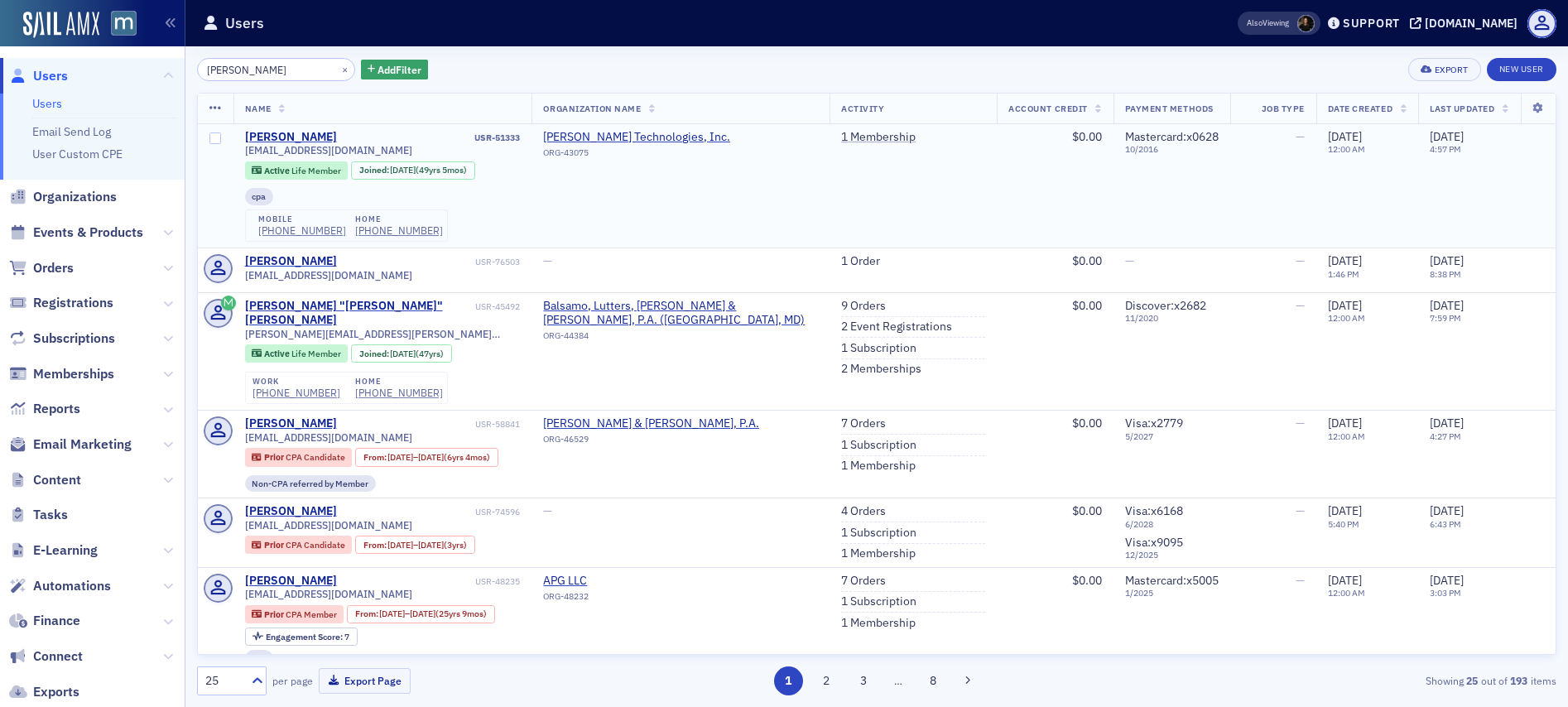
click at [320, 150] on span "donaldstewart@comcast.net" at bounding box center [328, 150] width 168 height 13
copy div "donaldstewart@comcast.net"
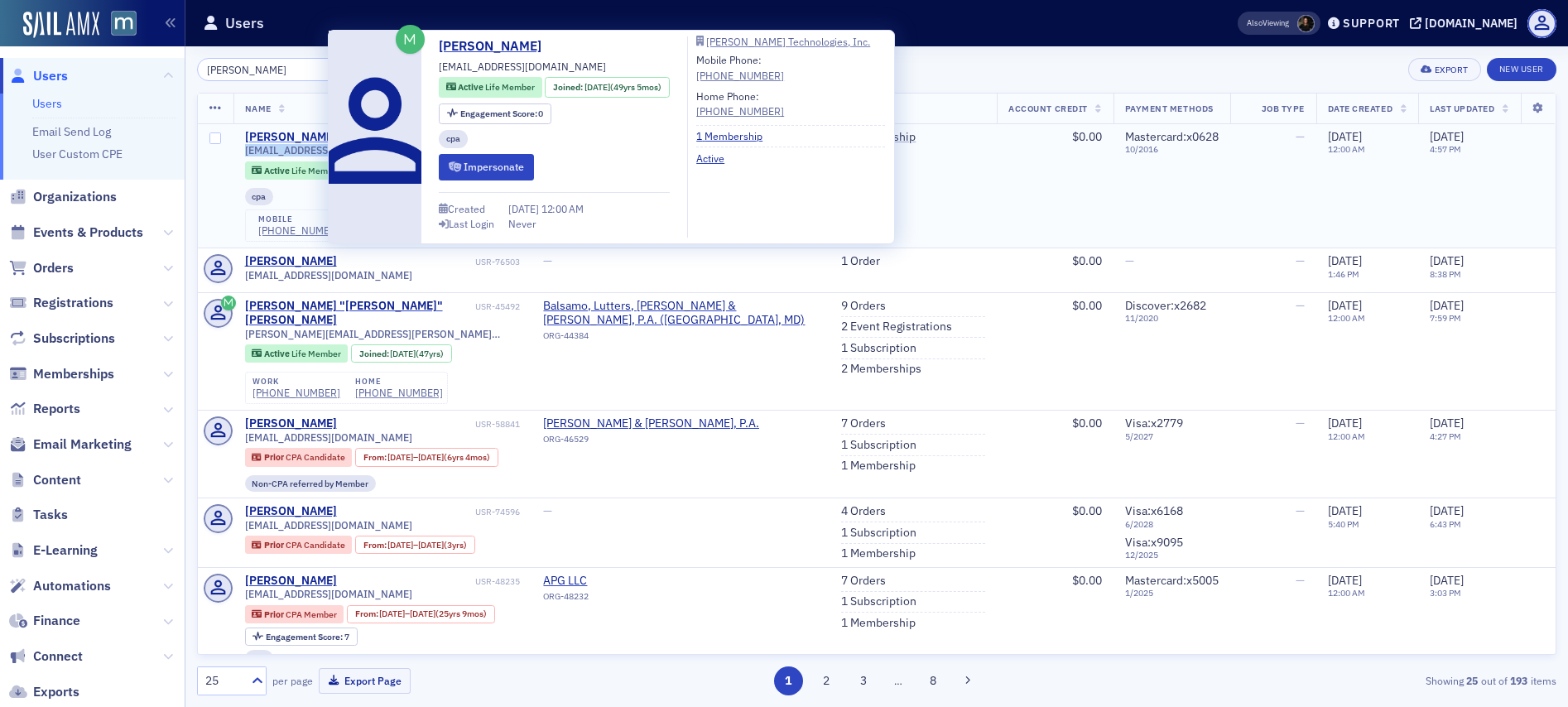
click at [274, 136] on div "Donald Stewart" at bounding box center [291, 138] width 92 height 15
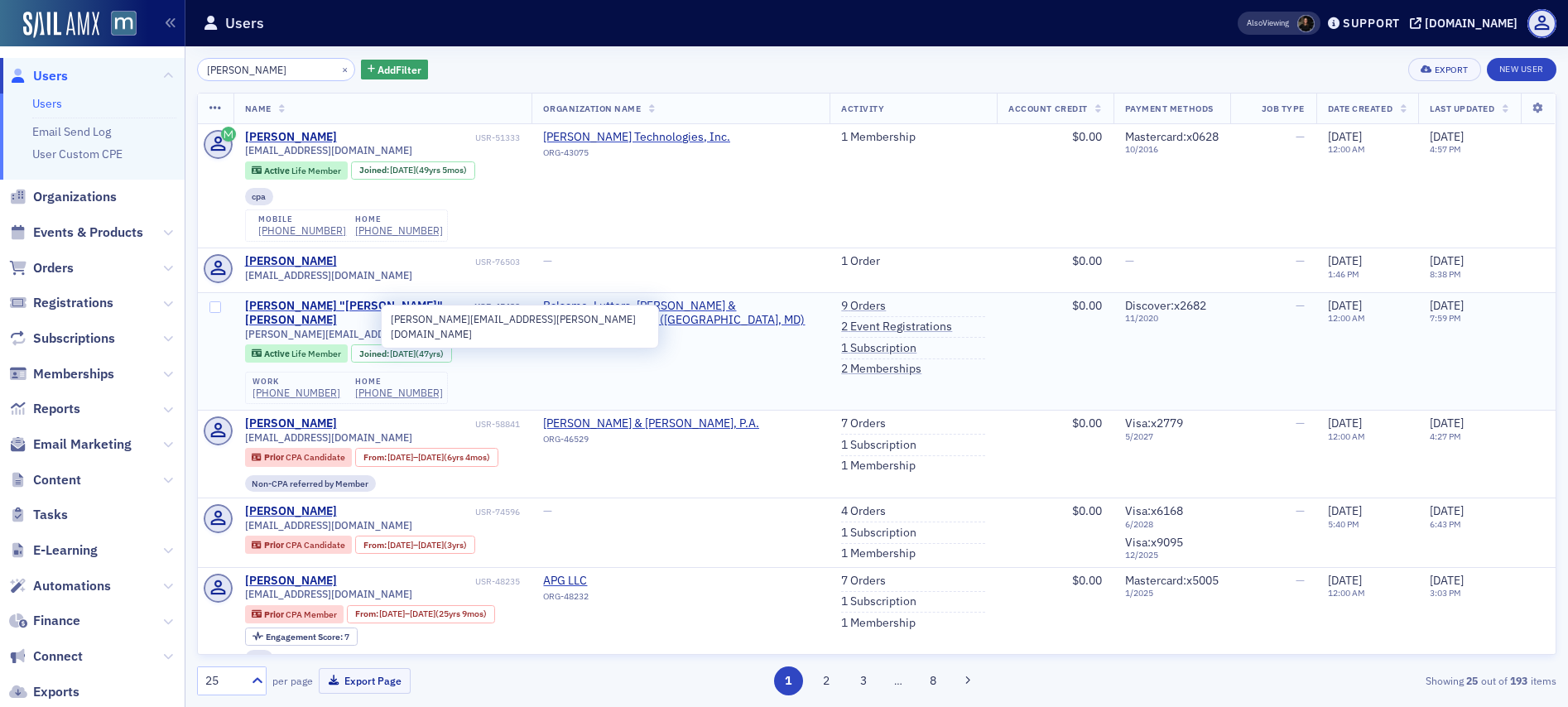
click at [310, 328] on span "donald.stewart@bslrcpa.com" at bounding box center [383, 334] width 276 height 13
copy div "donald.stewart@bslrcpa.com"
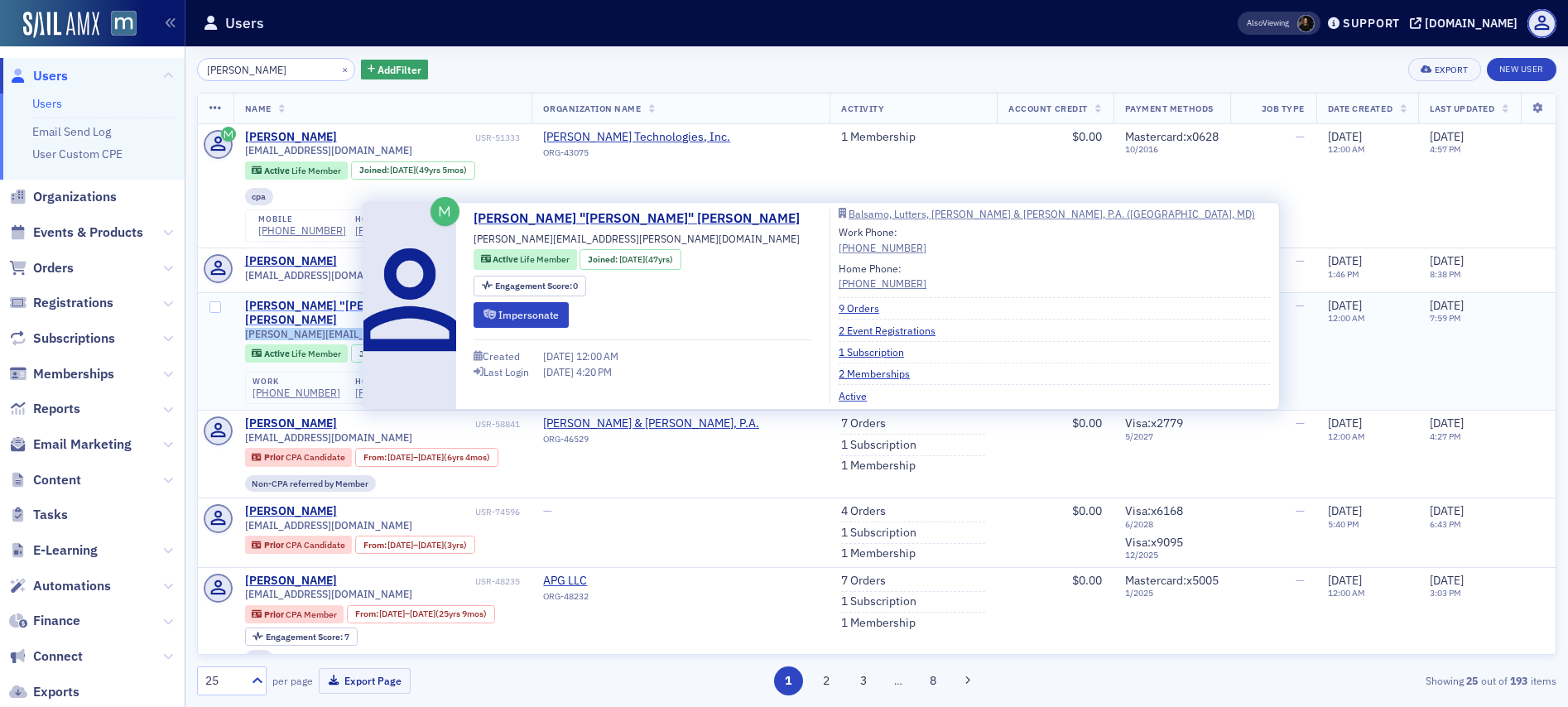
click at [291, 302] on div "Donald "Don" Stewart" at bounding box center [358, 313] width 227 height 29
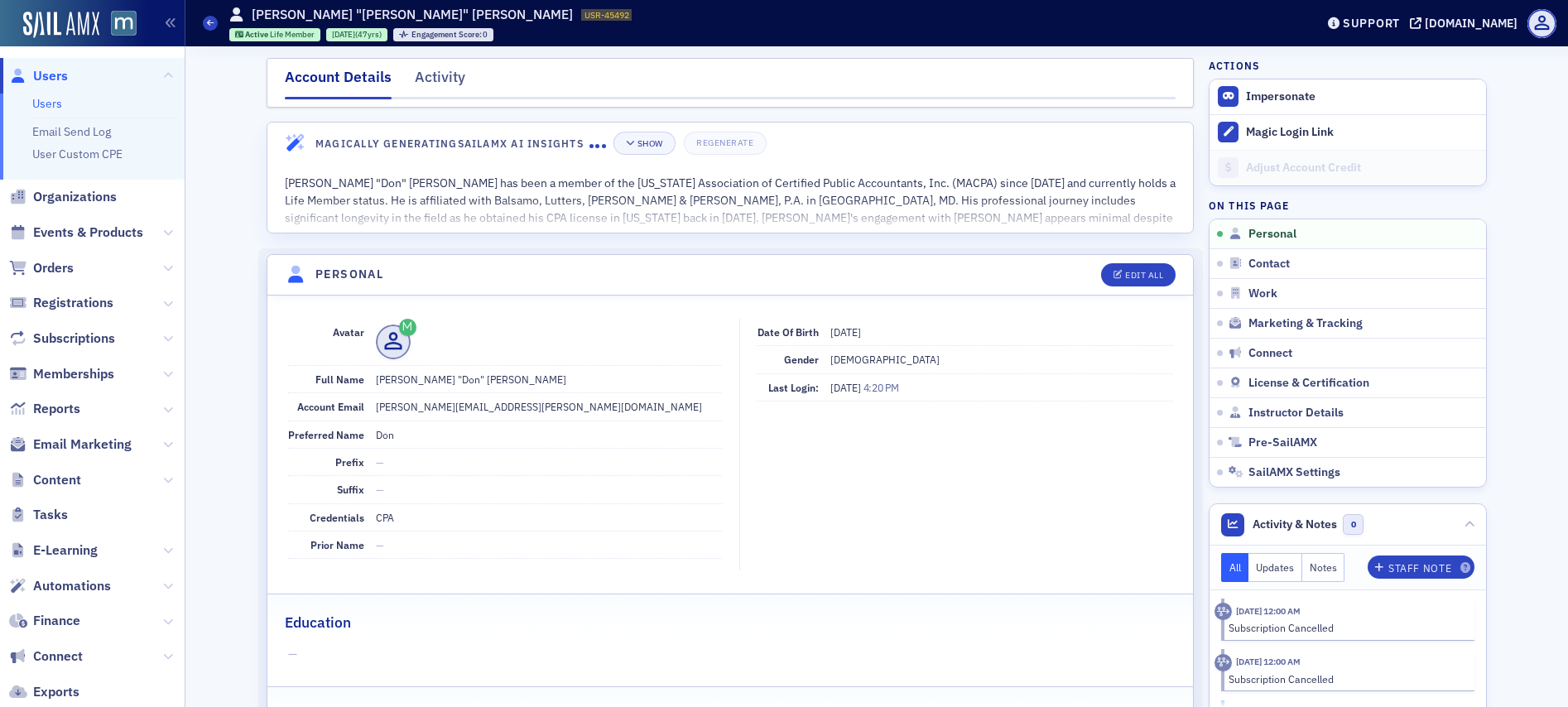
click at [858, 335] on span "10/5/1949" at bounding box center [845, 333] width 31 height 14
copy span "10/5/1949"
click at [64, 73] on span "Users" at bounding box center [50, 76] width 35 height 18
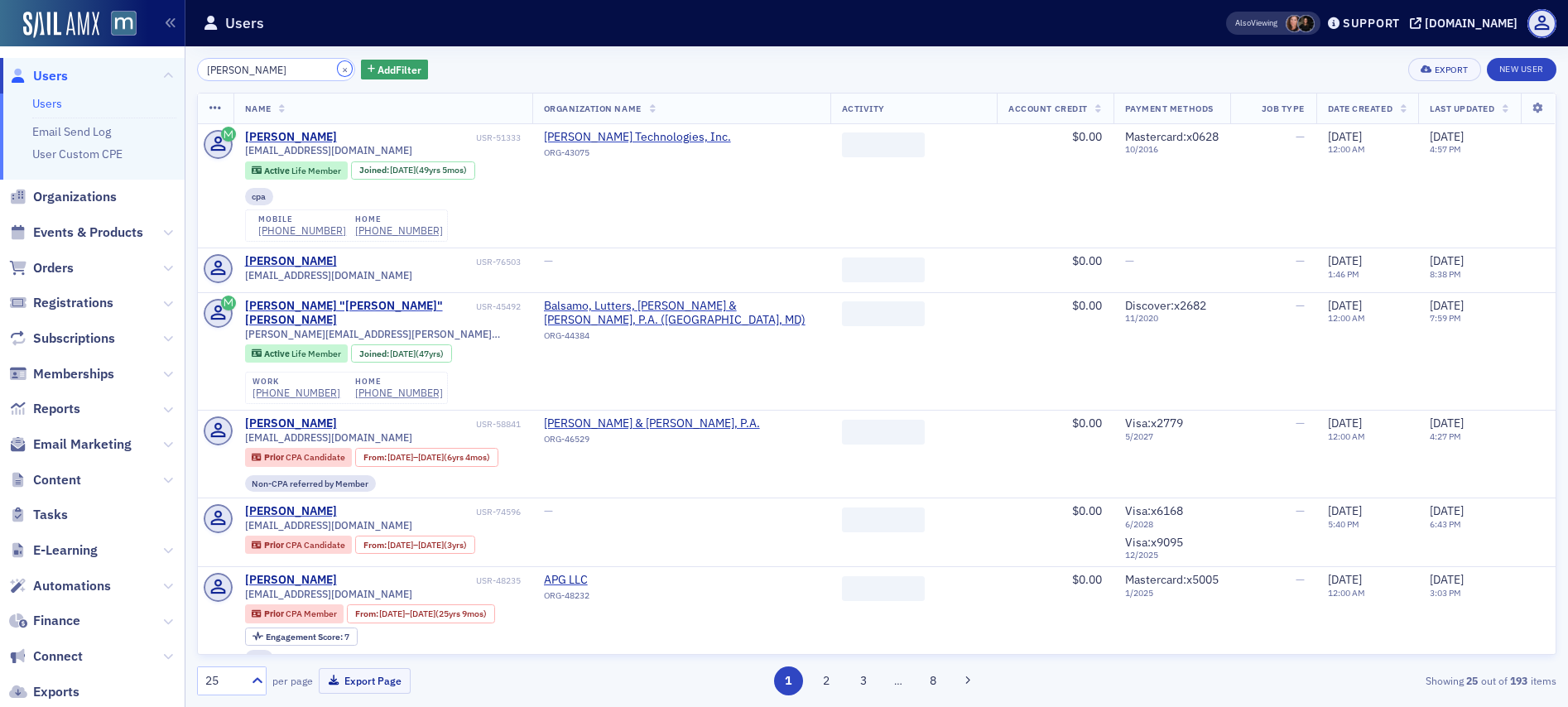
click at [338, 70] on button "×" at bounding box center [345, 69] width 15 height 15
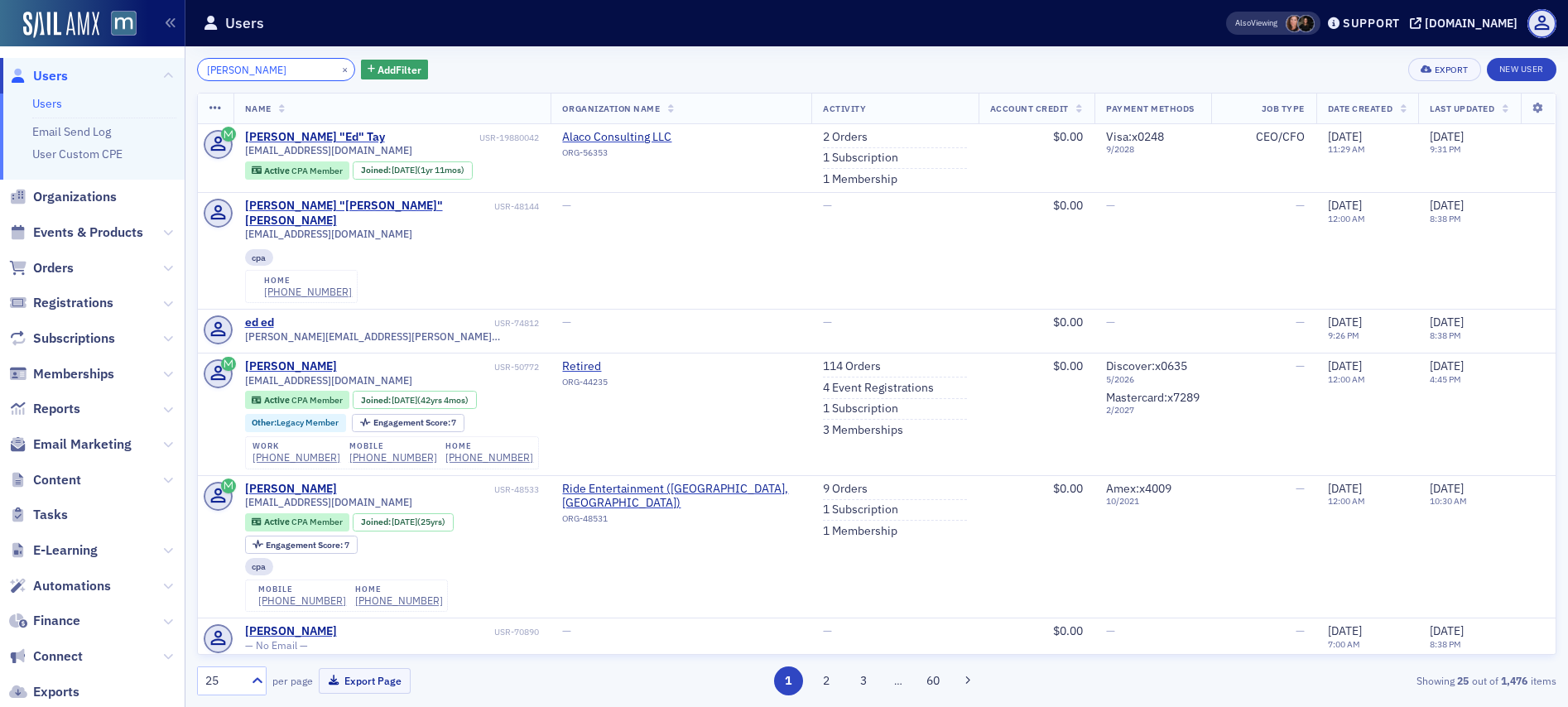
type input "Ed Tay"
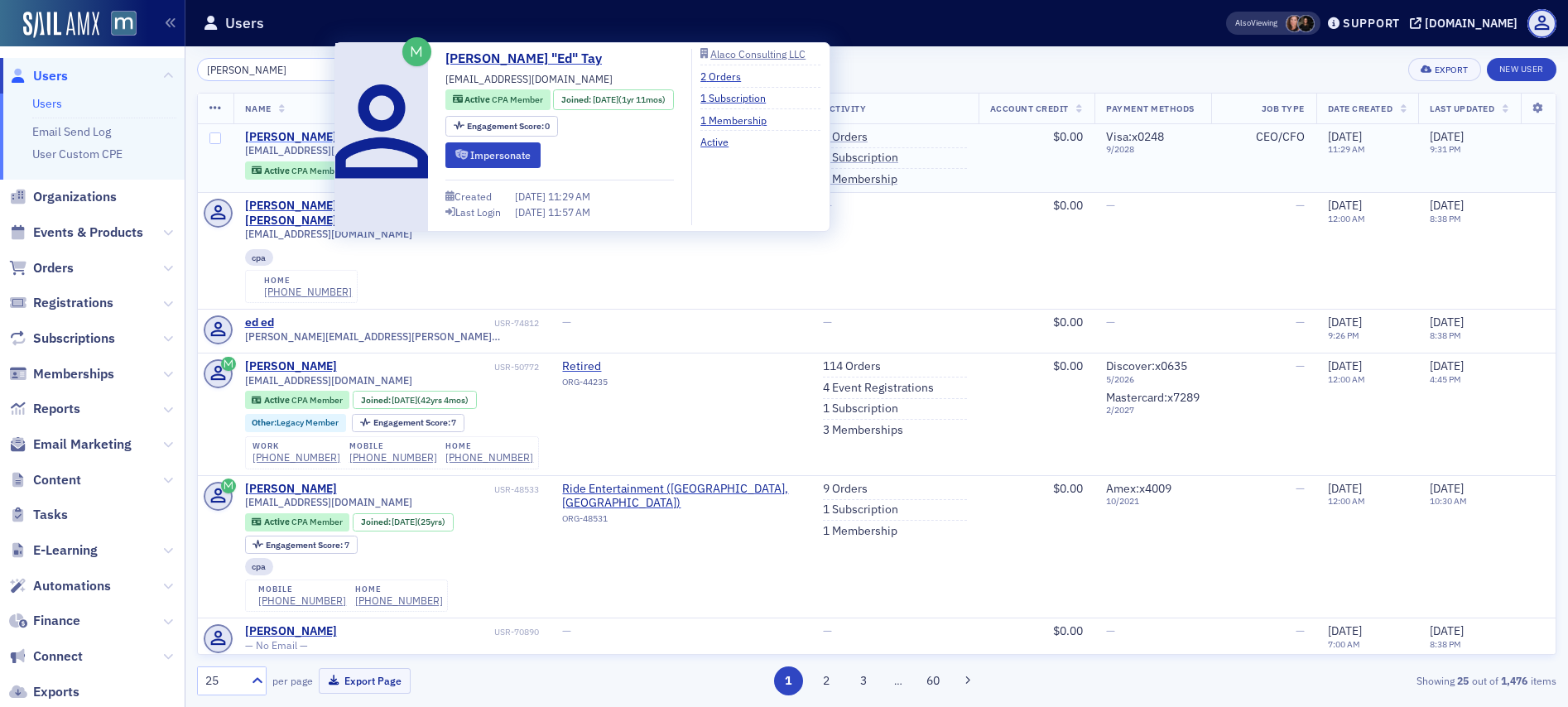
click at [286, 139] on div "Edward "Ed" Tay" at bounding box center [315, 138] width 140 height 15
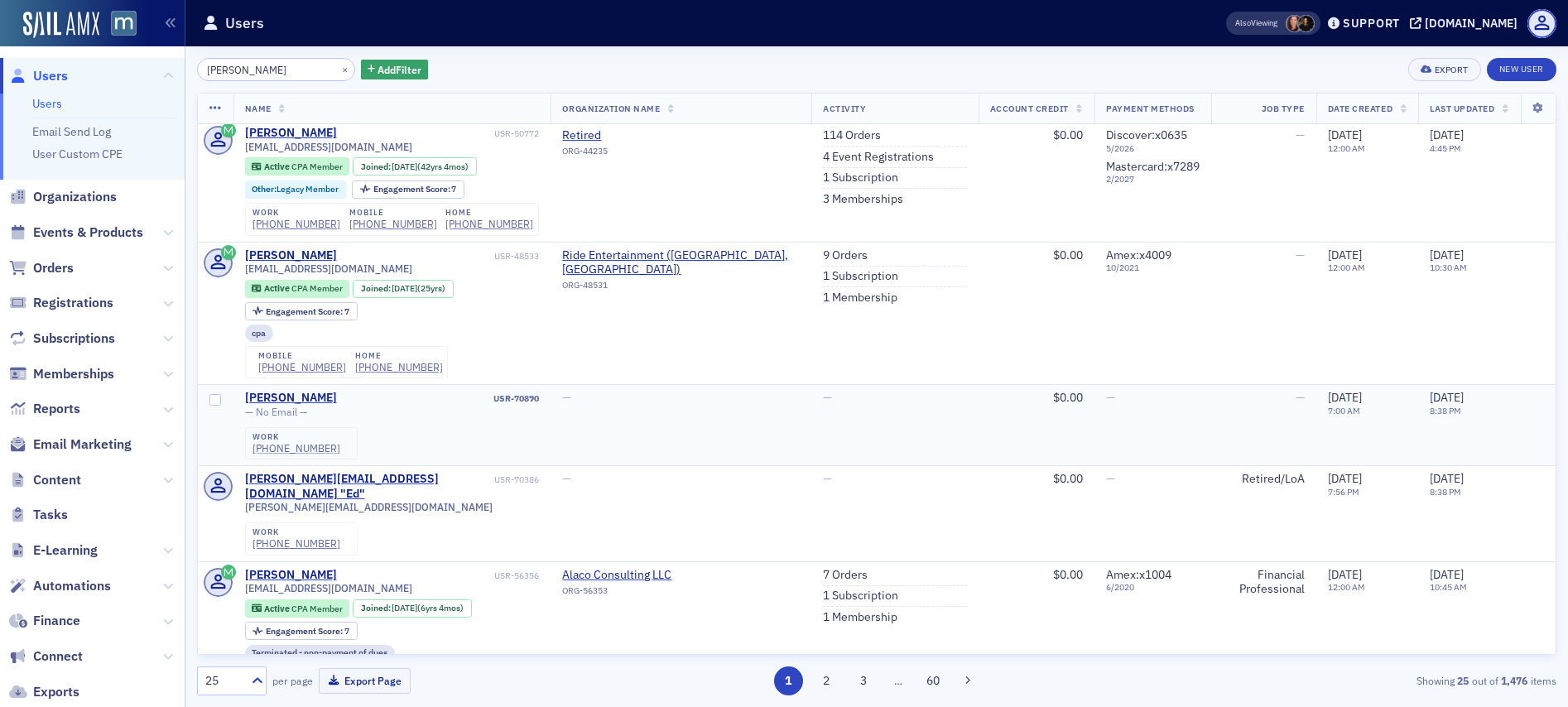
scroll to position [262, 0]
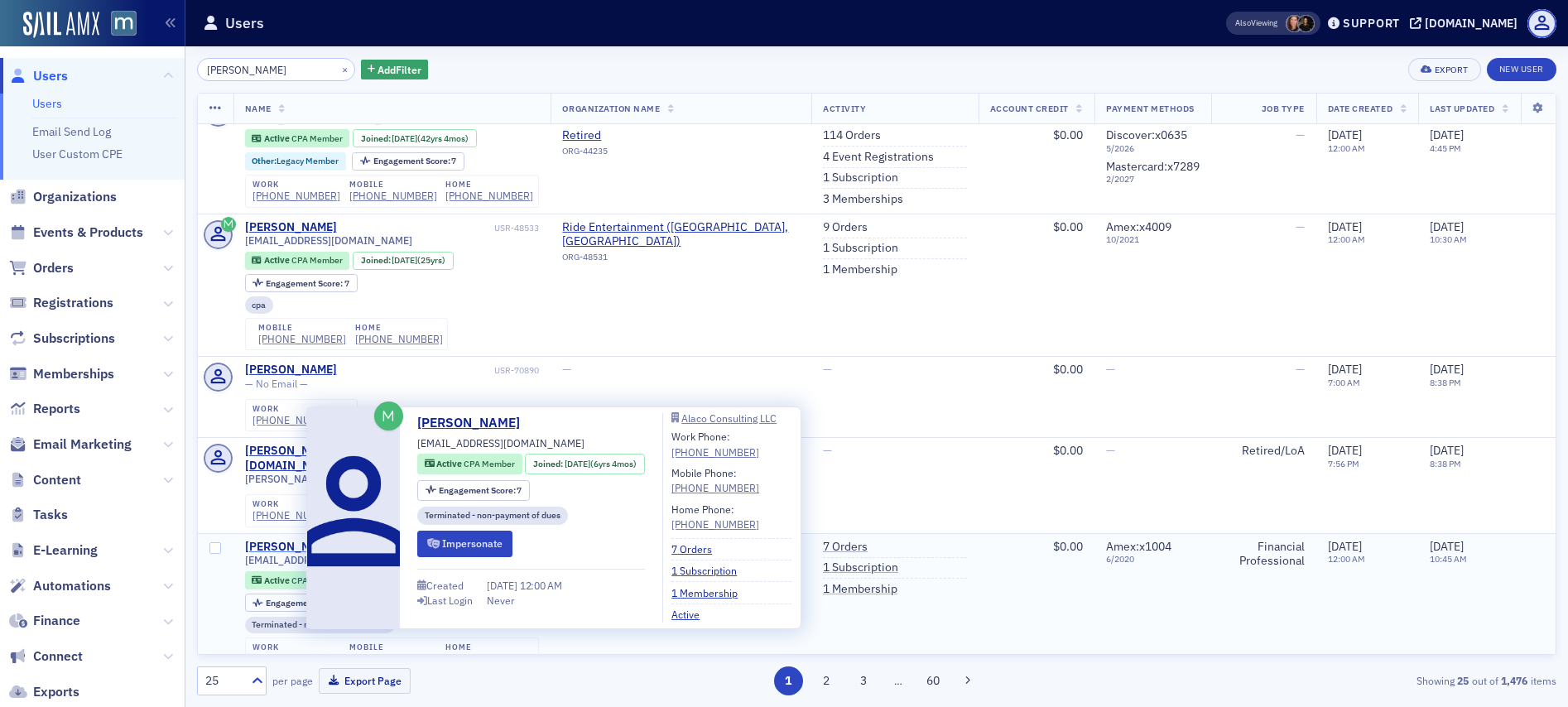
click at [287, 540] on div "Edward Tay" at bounding box center [291, 548] width 92 height 15
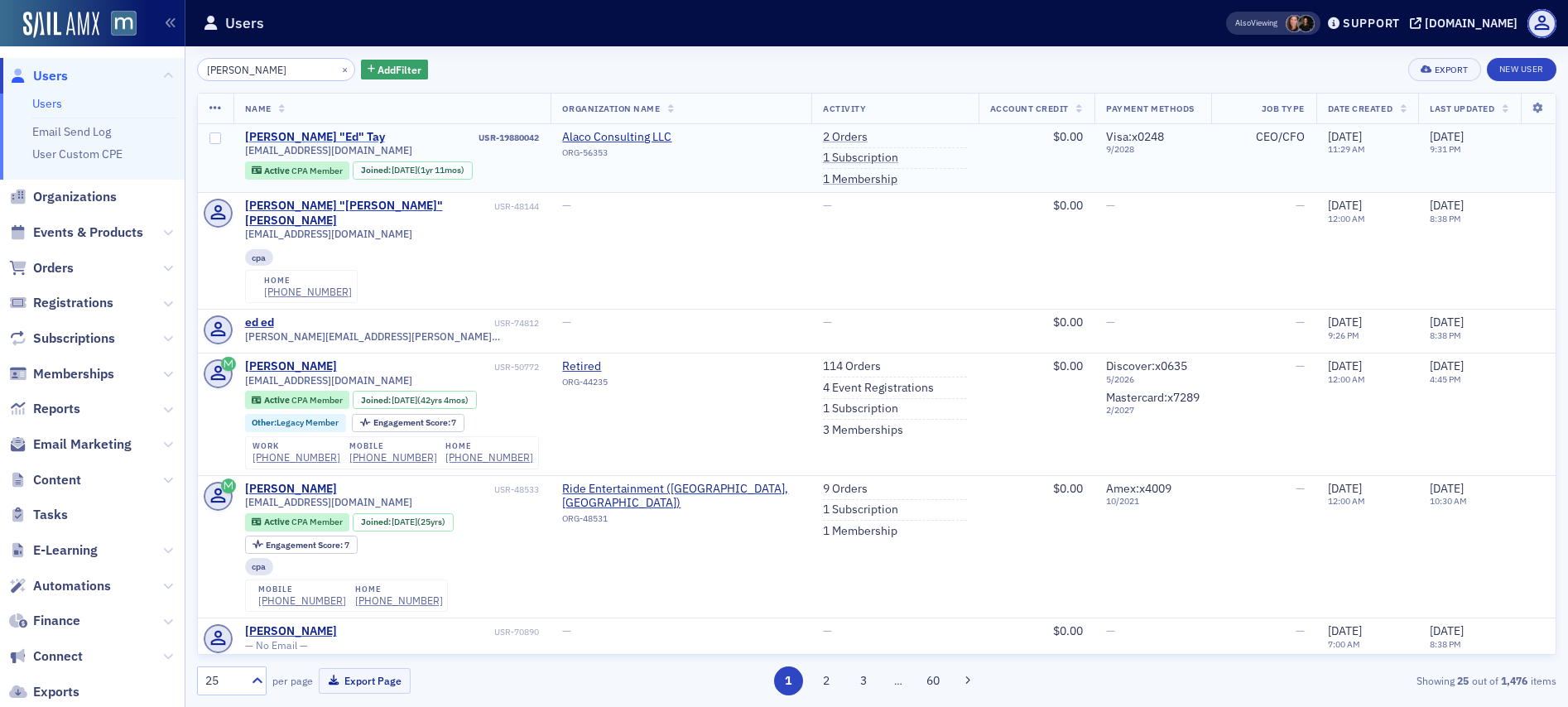
click at [268, 137] on div "Edward "Ed" Tay" at bounding box center [315, 138] width 140 height 15
click at [338, 68] on button "×" at bounding box center [345, 69] width 15 height 15
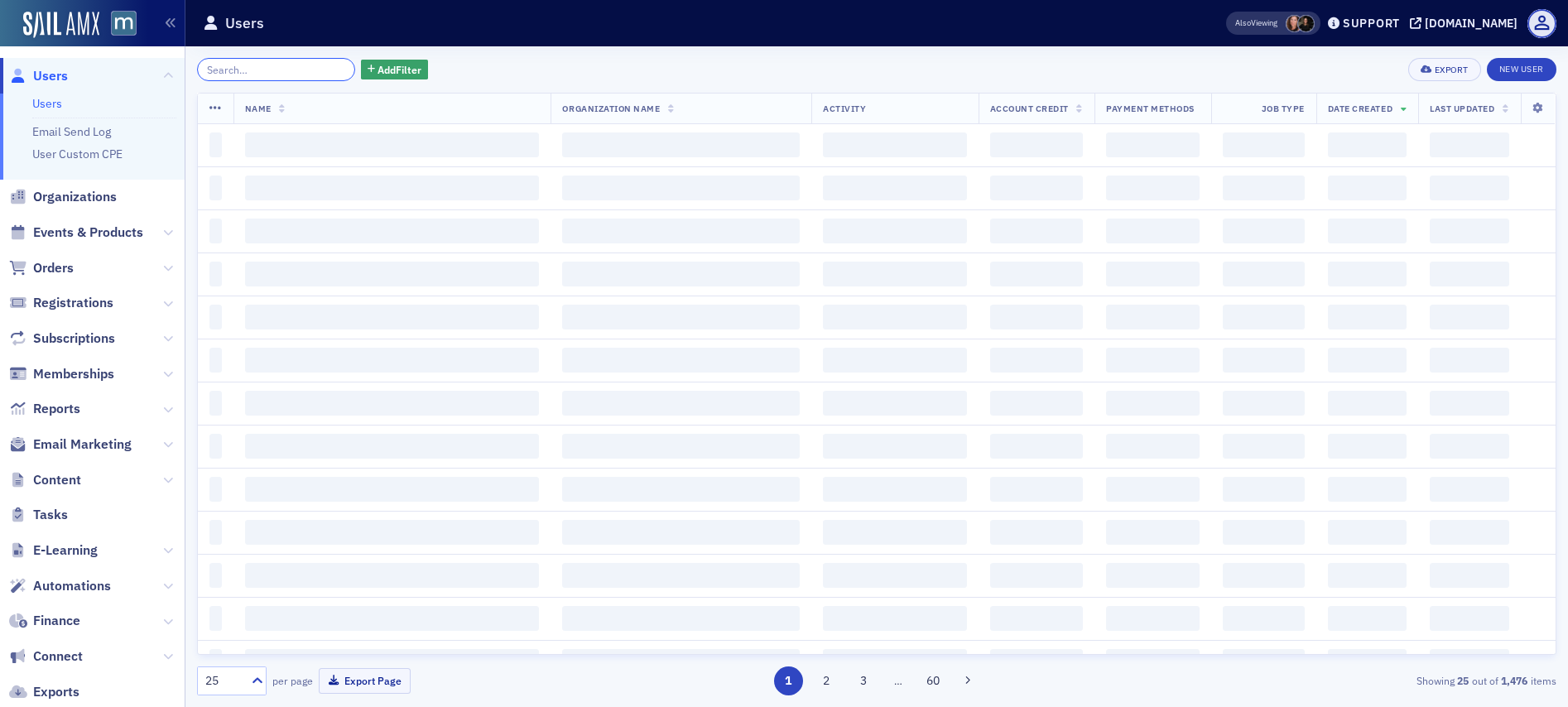
click at [286, 67] on input "search" at bounding box center [276, 69] width 158 height 23
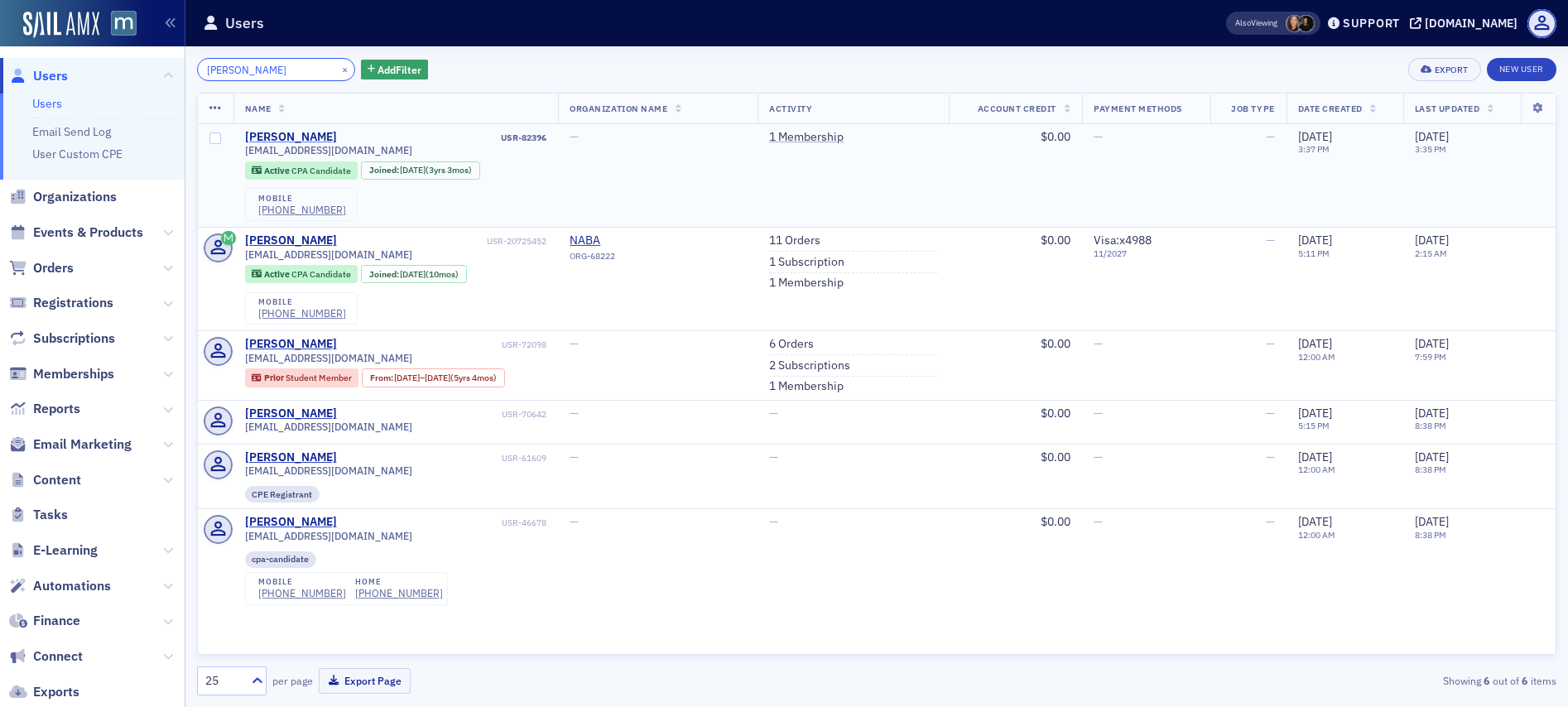
type input "Efia Ofosu-Ntiamoah"
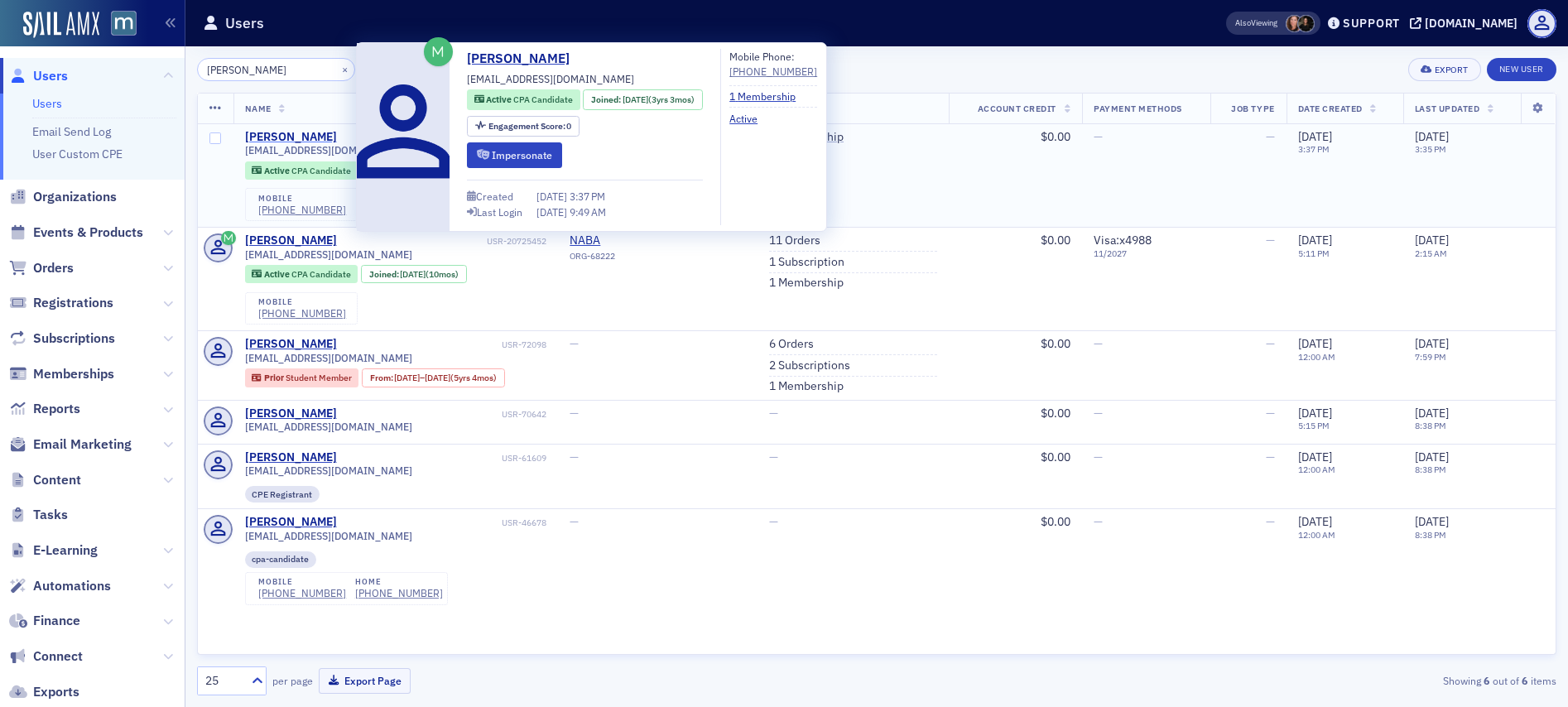
click at [288, 139] on div "Efia Ofosu-Ntiamoah" at bounding box center [291, 138] width 92 height 15
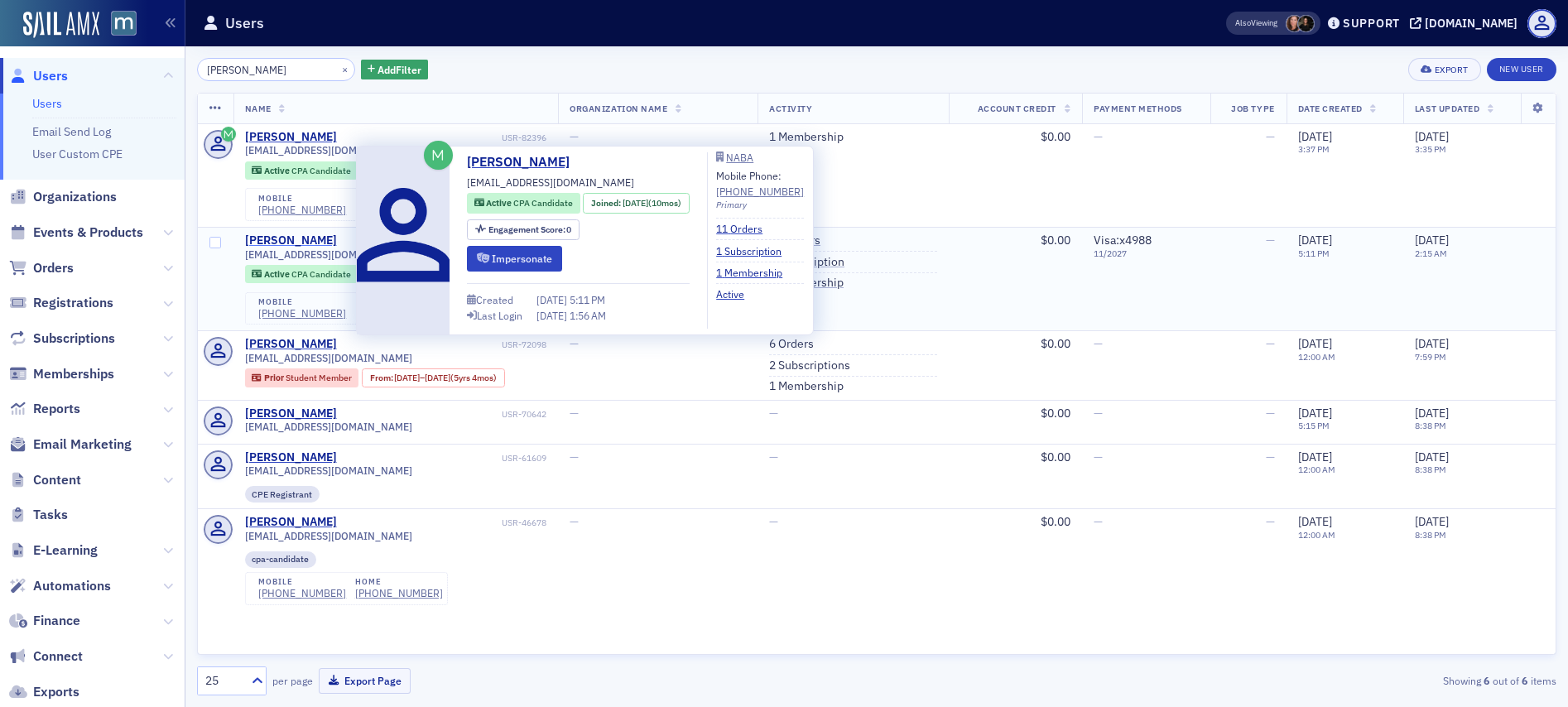
click at [313, 235] on div "Efia Ofosu-Ntiamoah" at bounding box center [291, 242] width 92 height 15
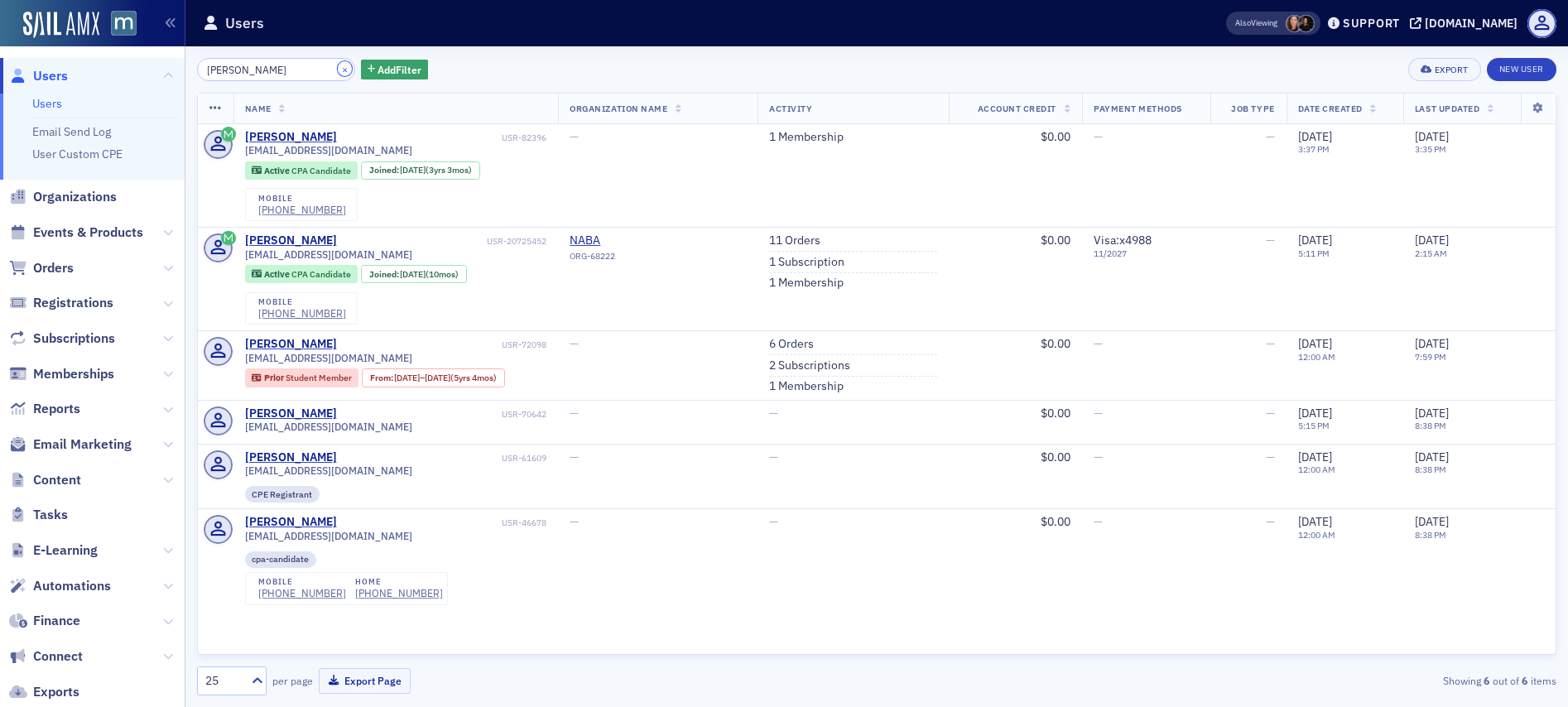
click at [338, 71] on button "×" at bounding box center [345, 69] width 15 height 15
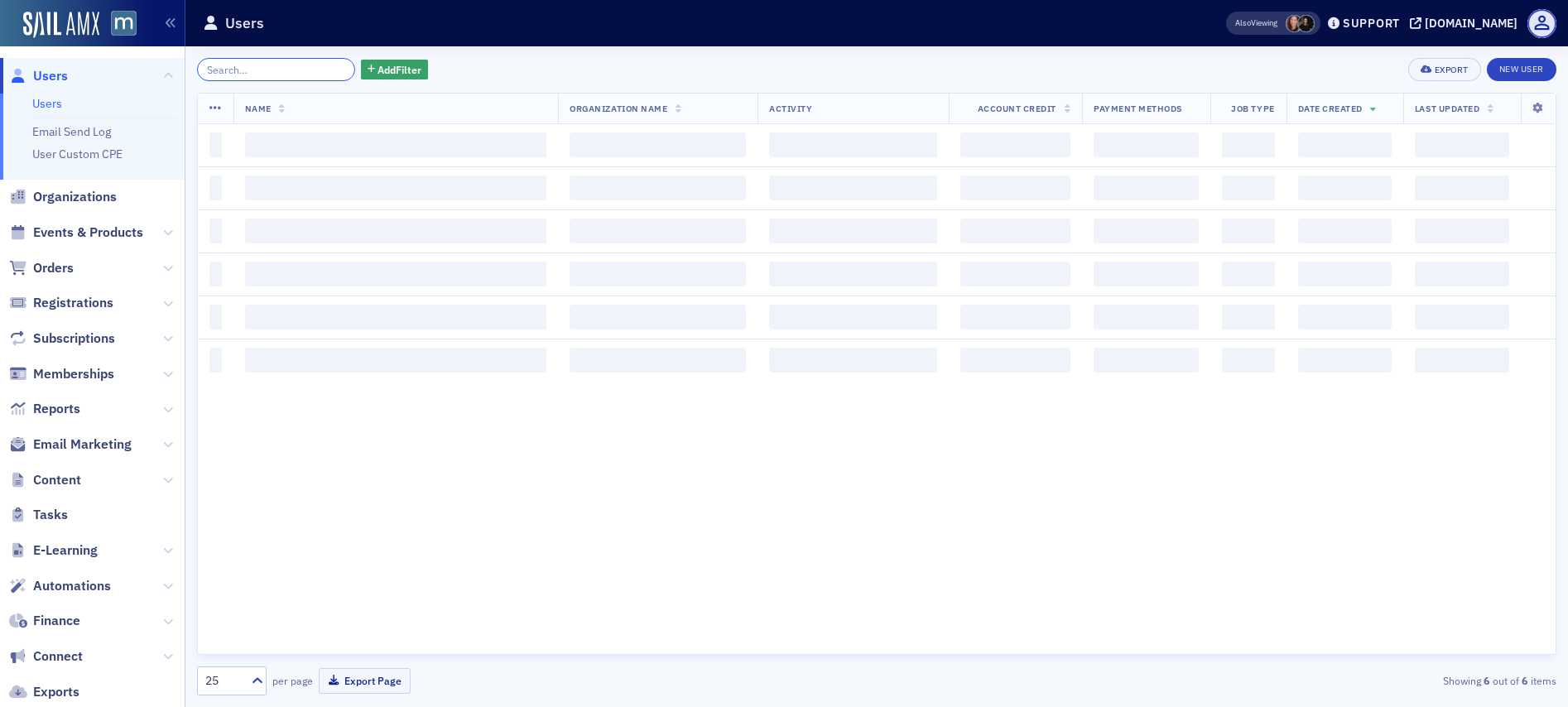
click at [284, 69] on input "search" at bounding box center [276, 69] width 158 height 23
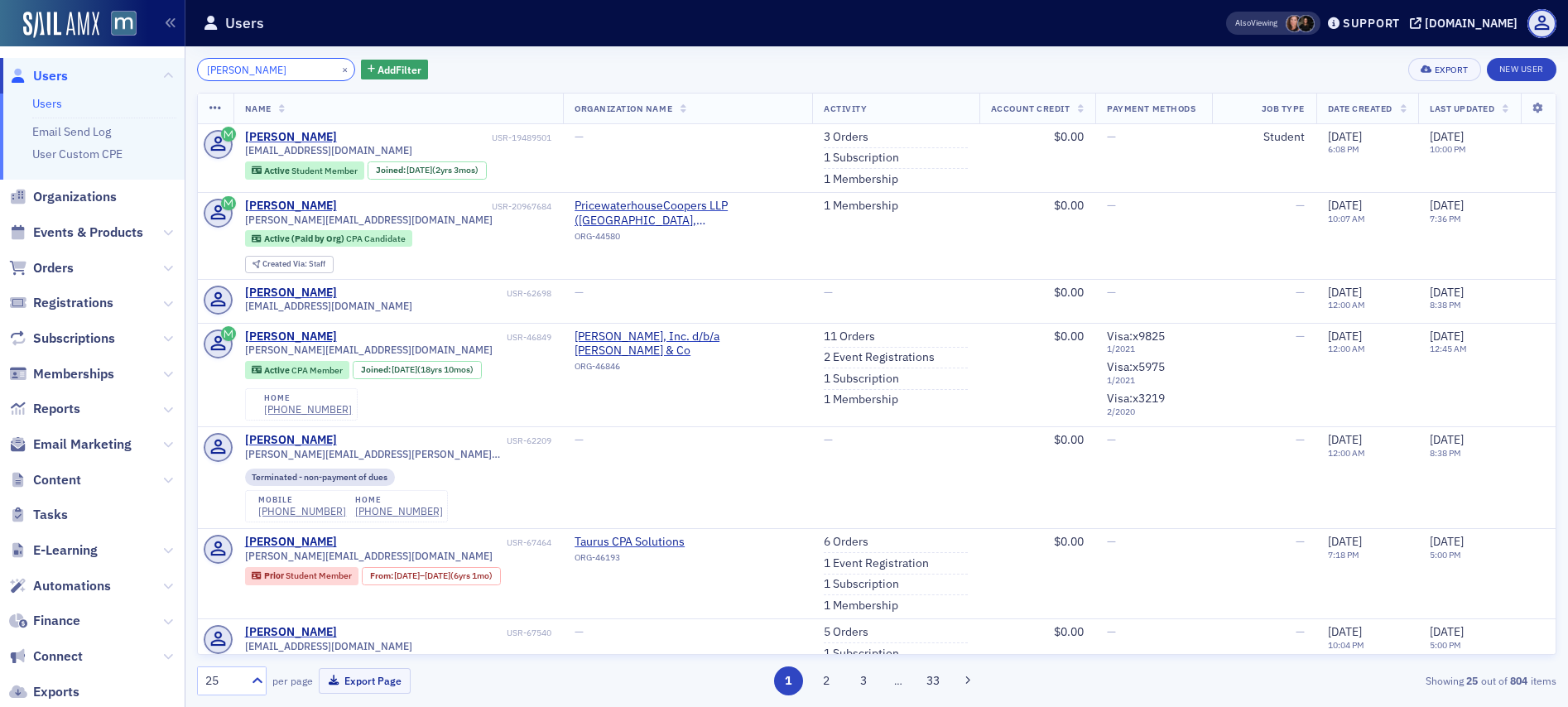
type input "Eric Tu"
click at [315, 151] on span "erictu91701@gmail.com" at bounding box center [328, 150] width 168 height 13
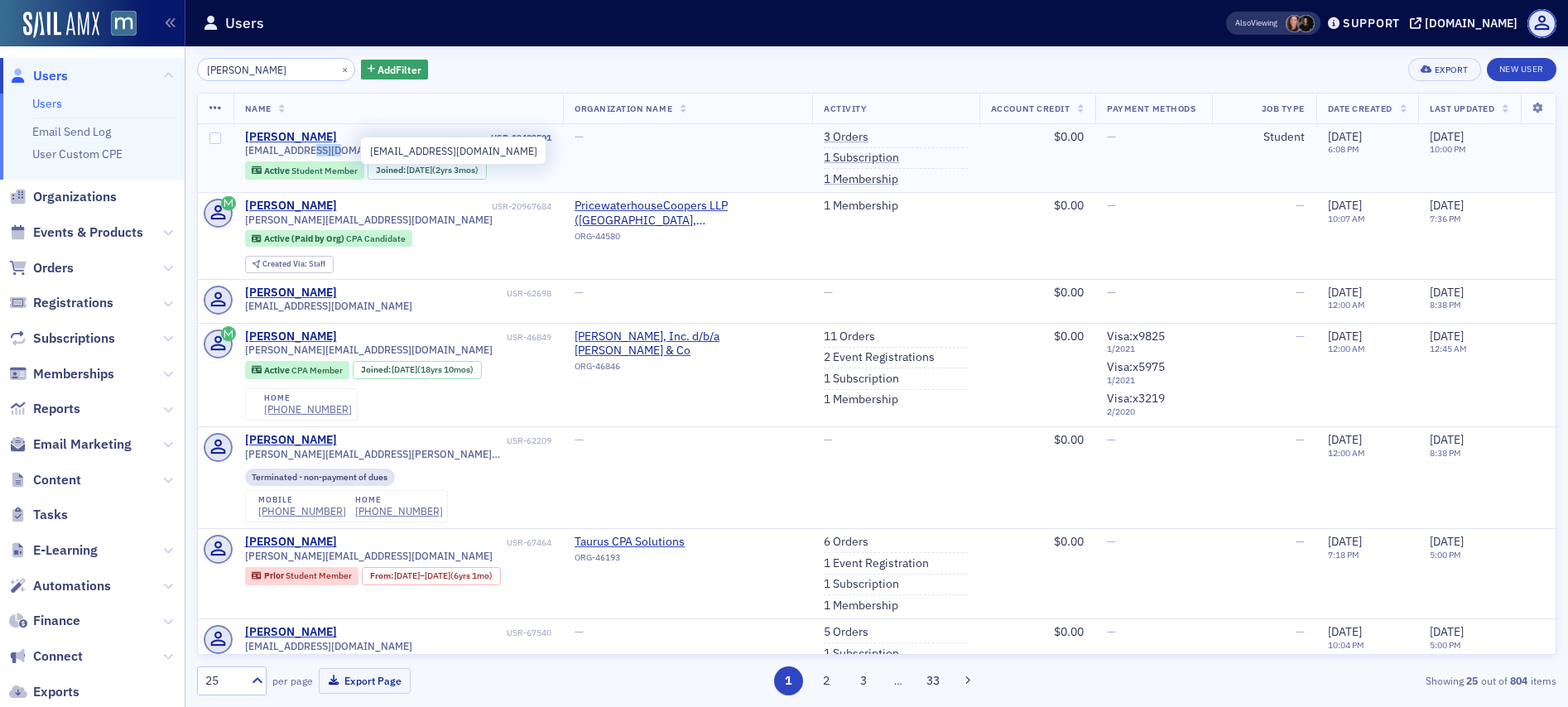
click at [315, 151] on span "erictu91701@gmail.com" at bounding box center [328, 150] width 168 height 13
copy div "erictu91701@gmail.com"
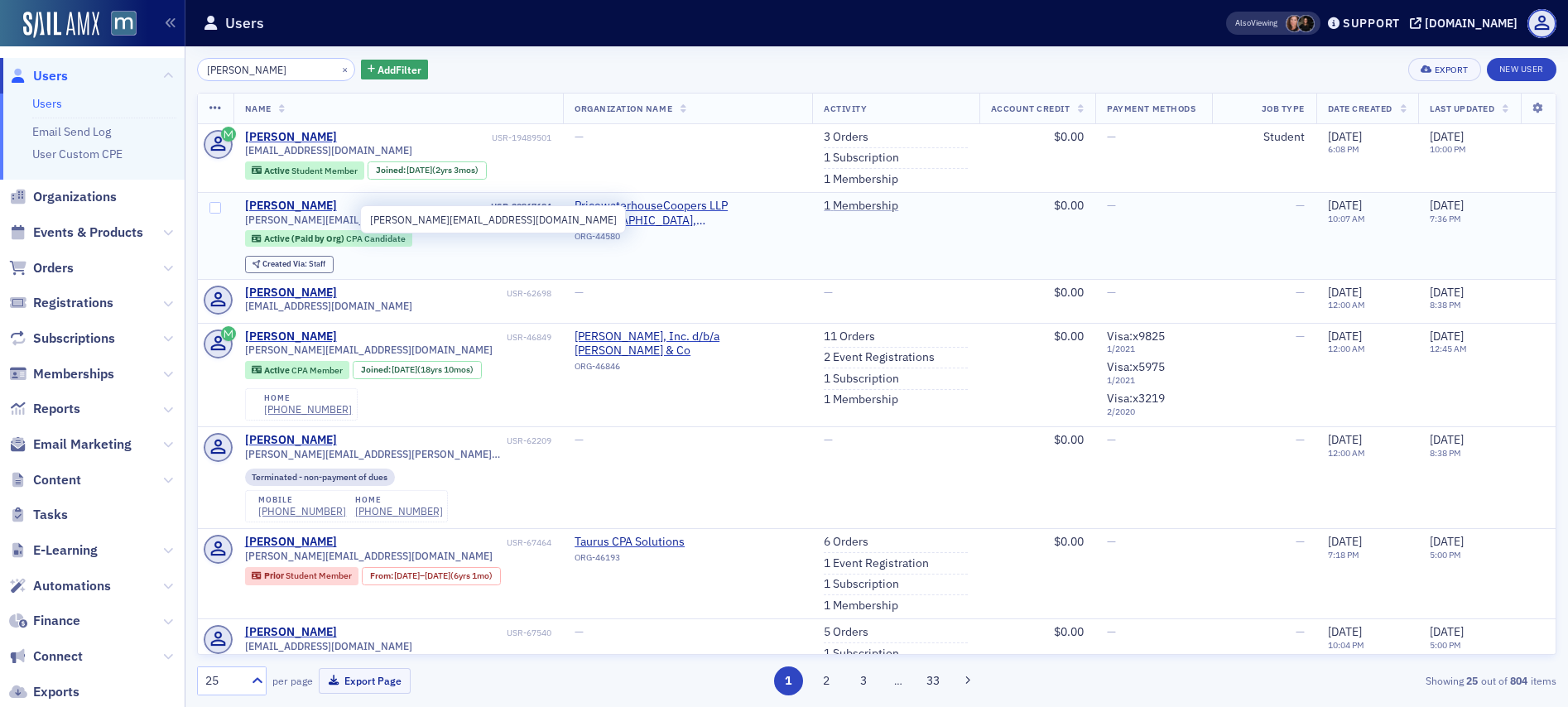
click at [287, 224] on span "eric.tu@pwc.com" at bounding box center [368, 220] width 247 height 13
copy div "eric.tu@pwc.com"
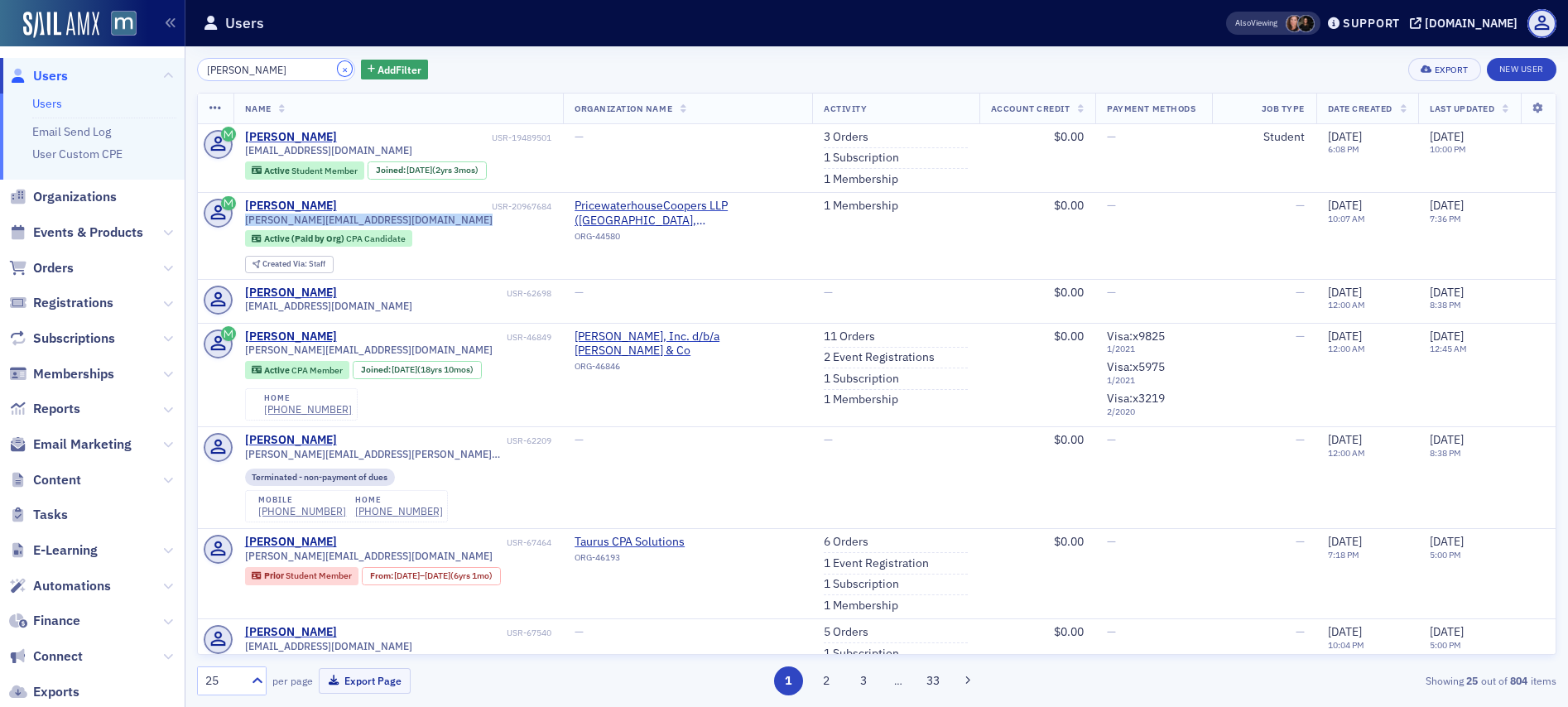
click at [338, 68] on button "×" at bounding box center [345, 69] width 15 height 15
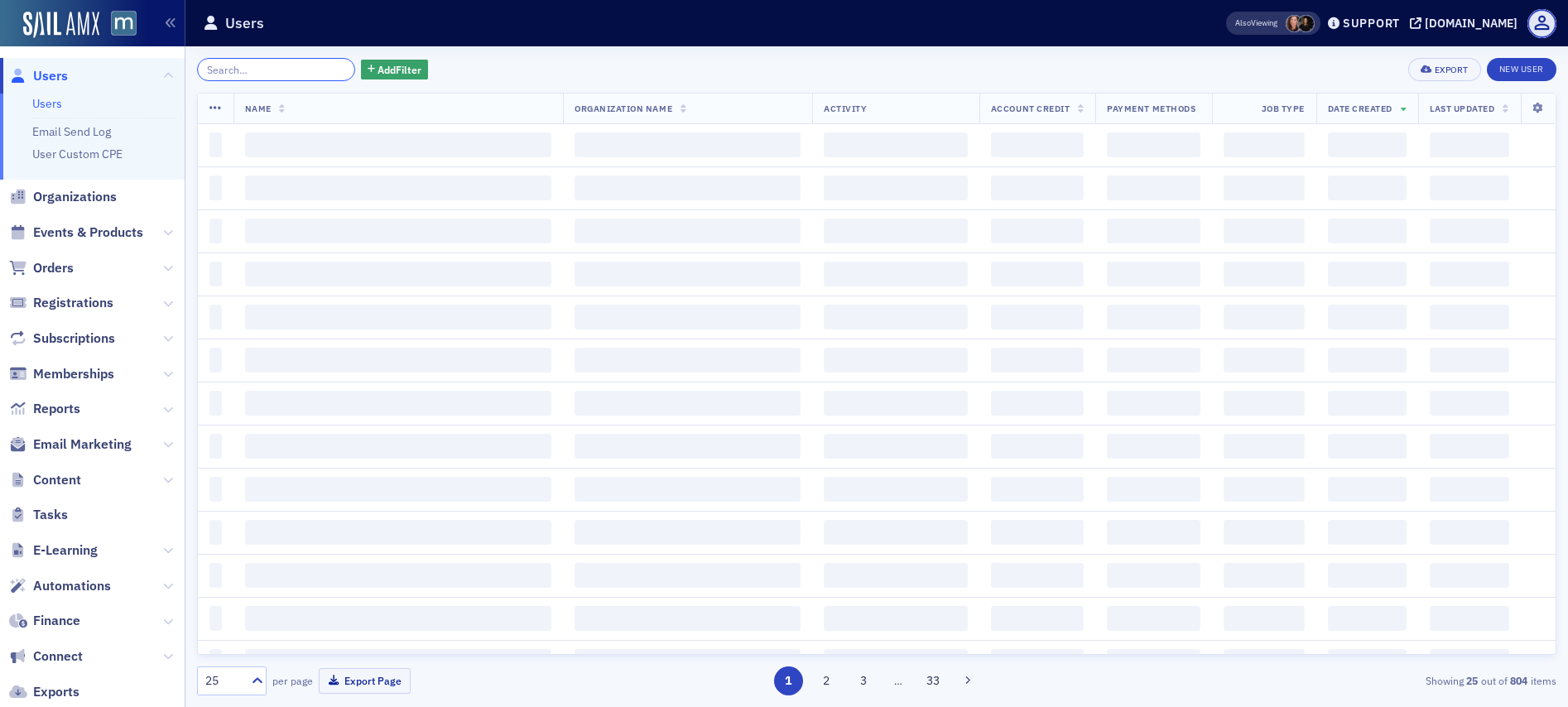
click at [264, 64] on input "search" at bounding box center [276, 69] width 158 height 23
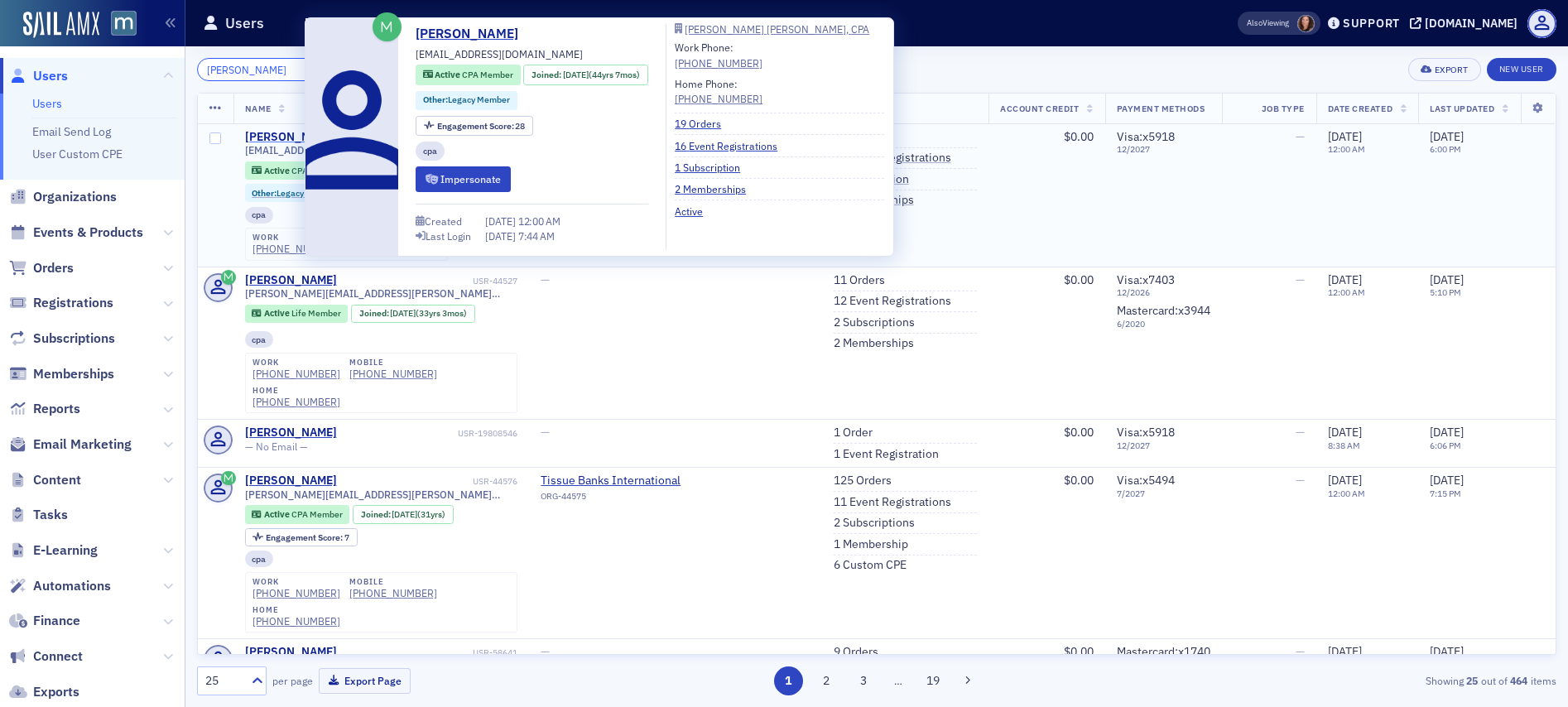
type input "Gary Smith"
click at [273, 133] on div "Gary Smith" at bounding box center [291, 138] width 92 height 15
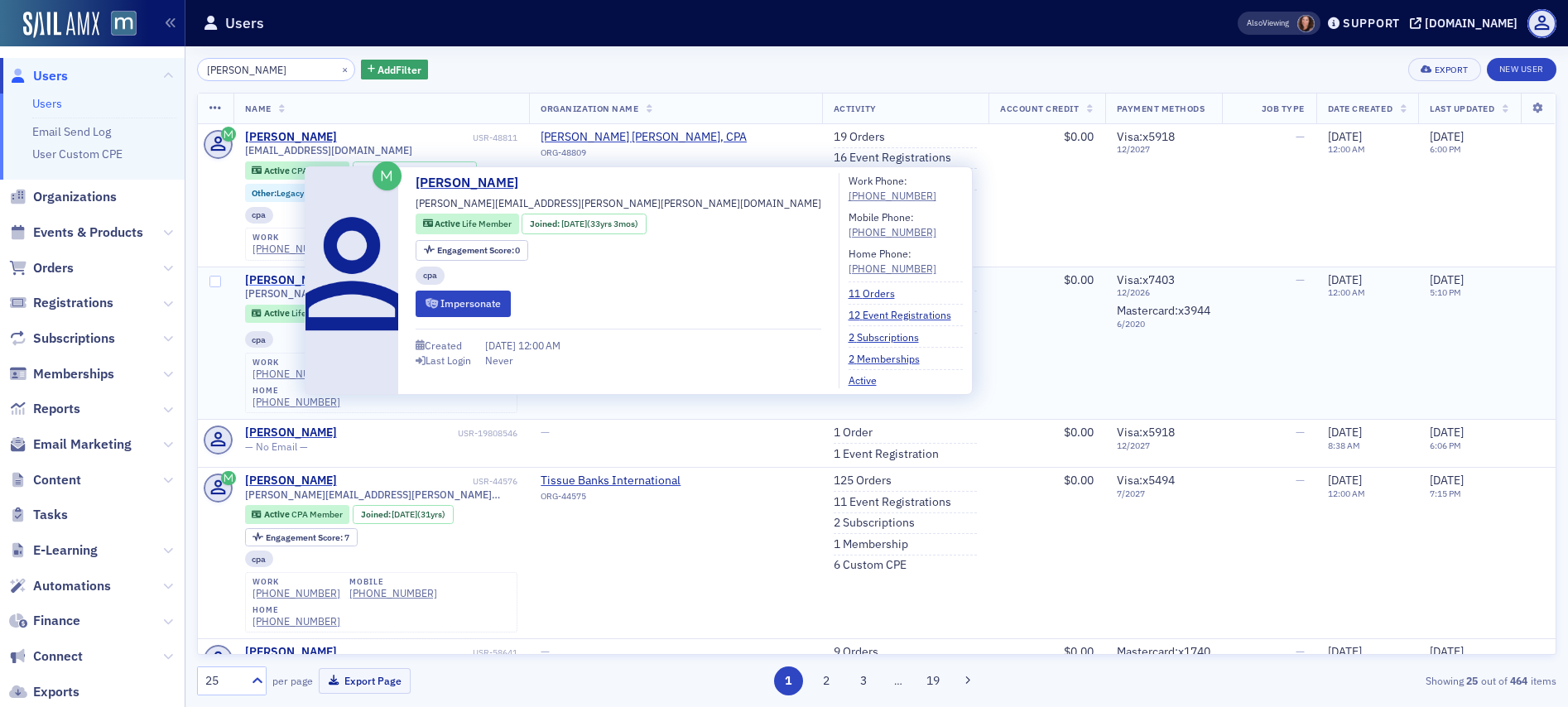
click at [279, 280] on div "Gary Smith" at bounding box center [291, 281] width 92 height 15
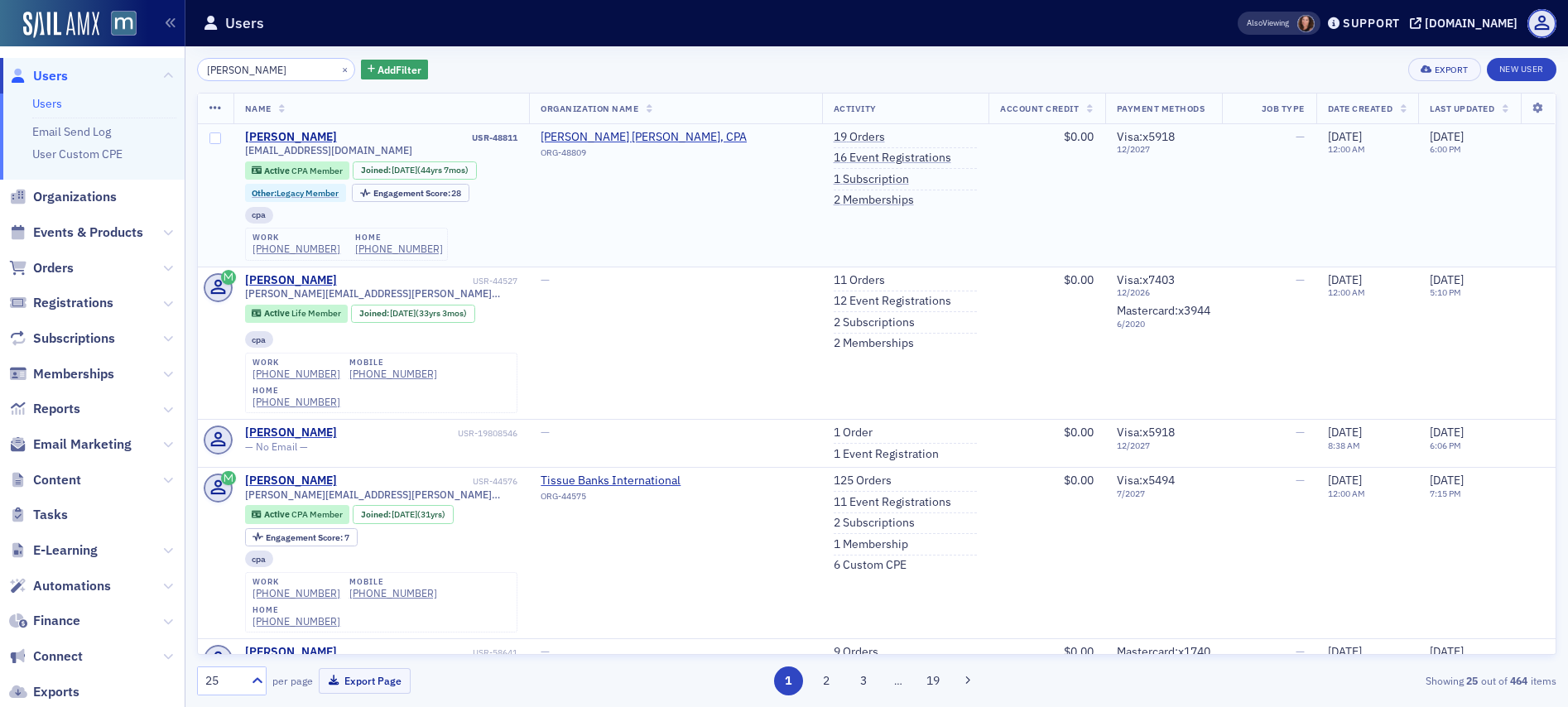
click at [288, 151] on span "garysmithcpa@gmail.com" at bounding box center [328, 150] width 168 height 13
click at [289, 151] on span "garysmithcpa@gmail.com" at bounding box center [328, 150] width 168 height 13
copy div "garysmithcpa@gmail.com"
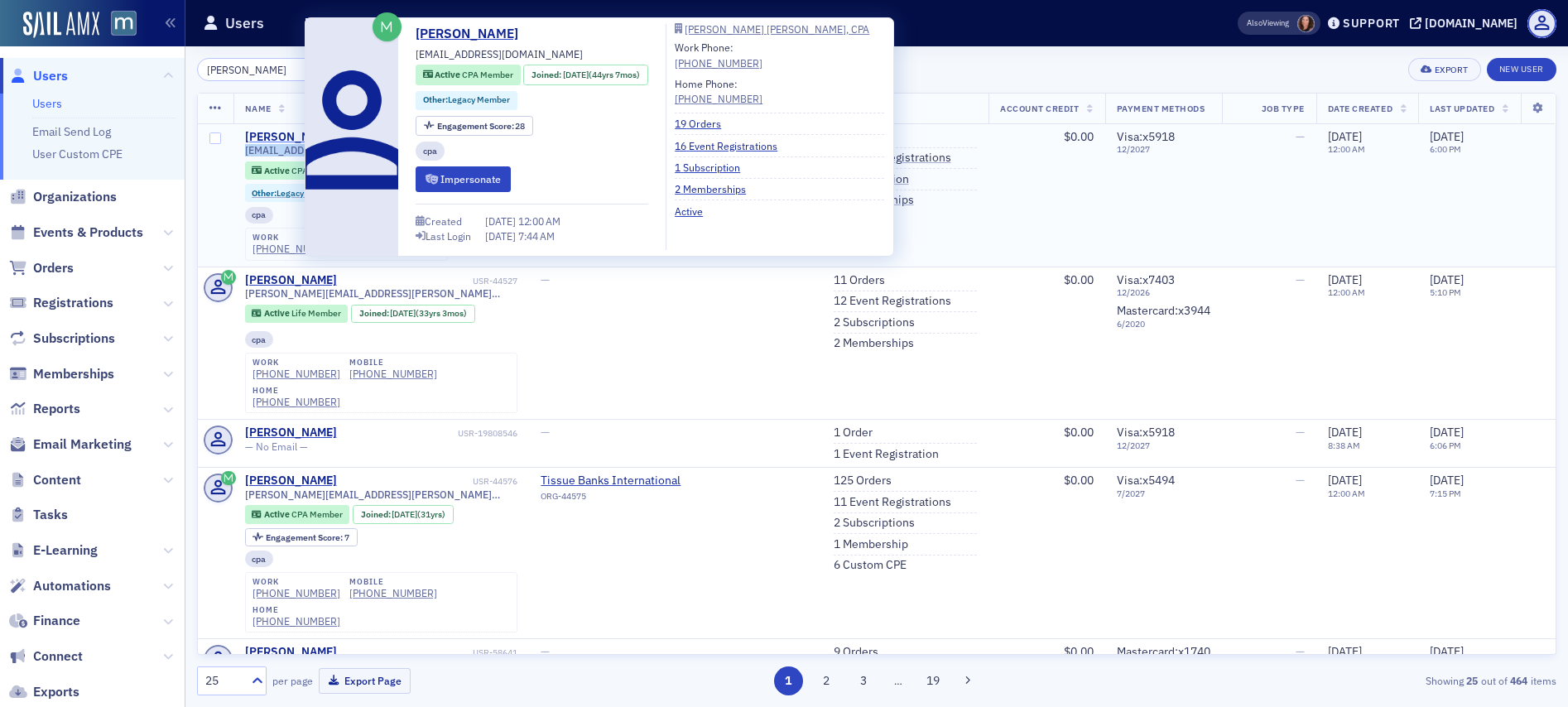
click at [286, 140] on div "Gary Smith" at bounding box center [291, 138] width 92 height 15
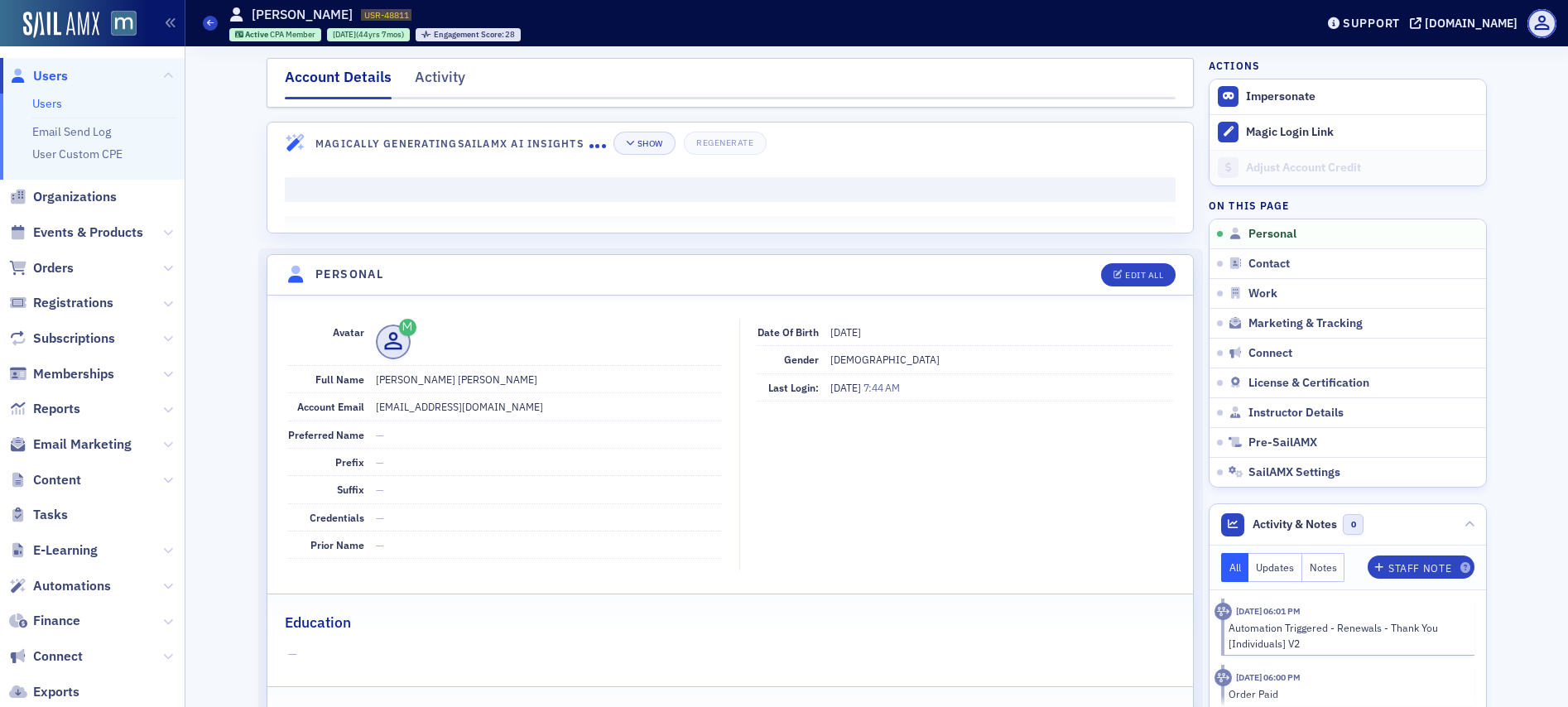
click at [855, 334] on span "5/26/1949" at bounding box center [845, 333] width 31 height 14
copy span "5/26/1949"
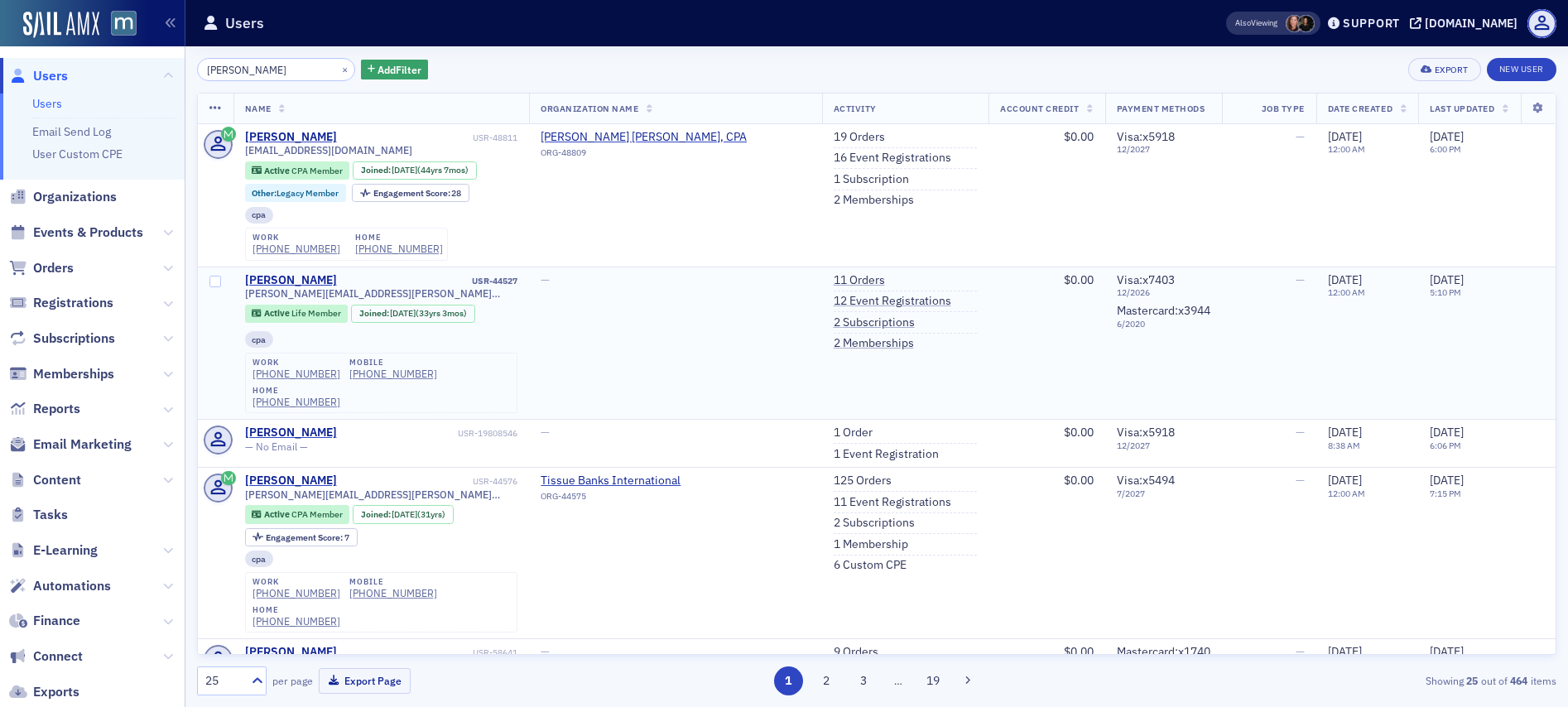
click at [278, 294] on span "gary.marcia.smith@verizon.net" at bounding box center [381, 294] width 273 height 13
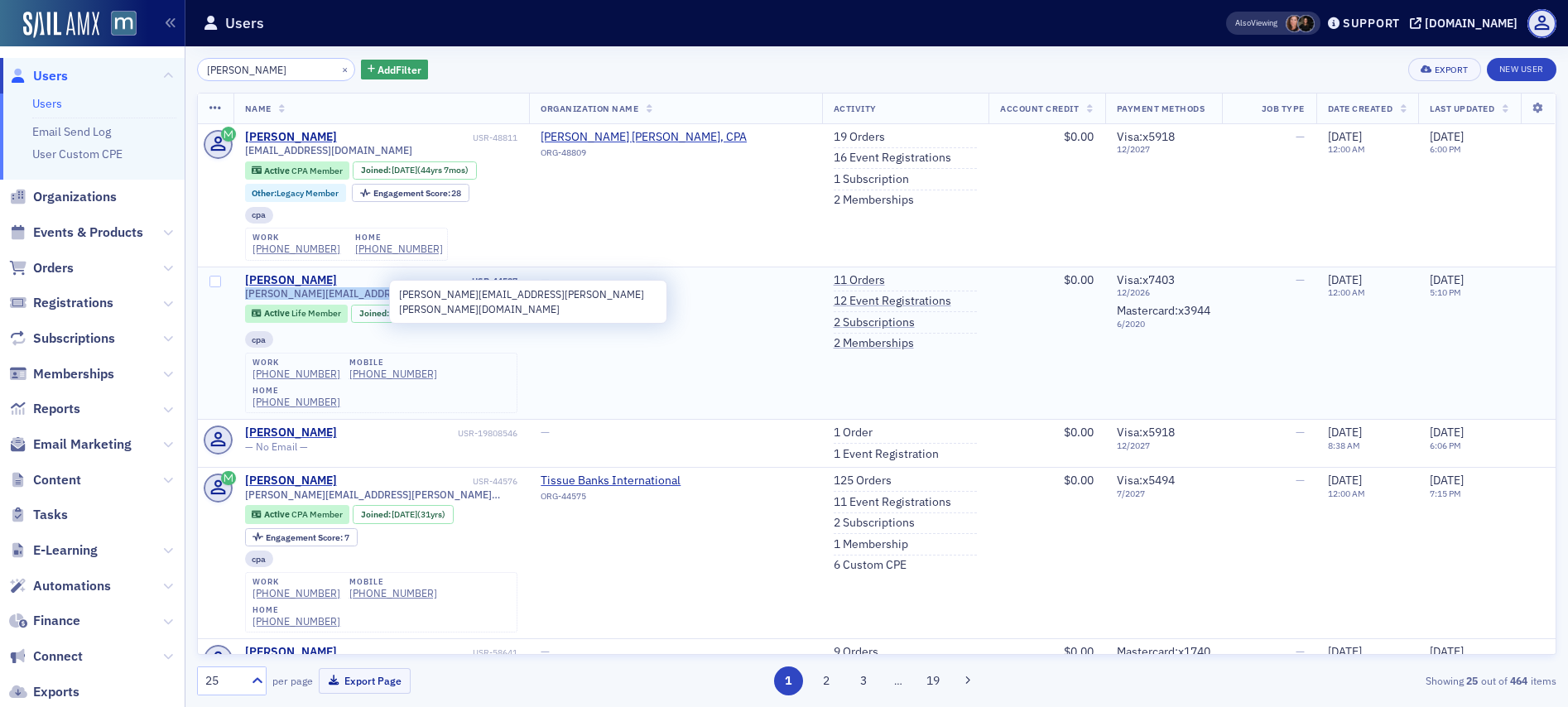
click at [278, 294] on span "gary.marcia.smith@verizon.net" at bounding box center [381, 294] width 273 height 13
copy div "gary.marcia.smith@verizon.net"
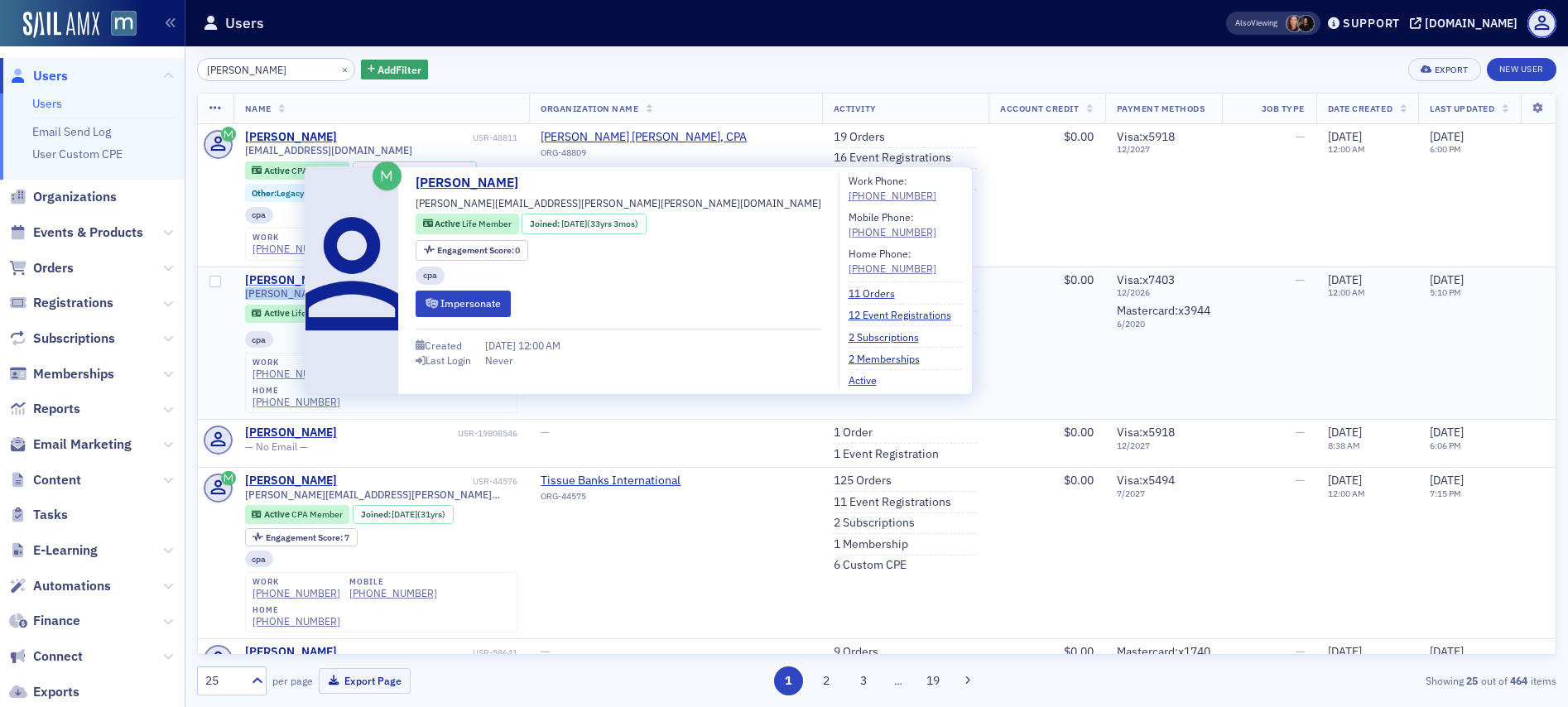
click at [257, 278] on div "Gary Smith" at bounding box center [291, 281] width 92 height 15
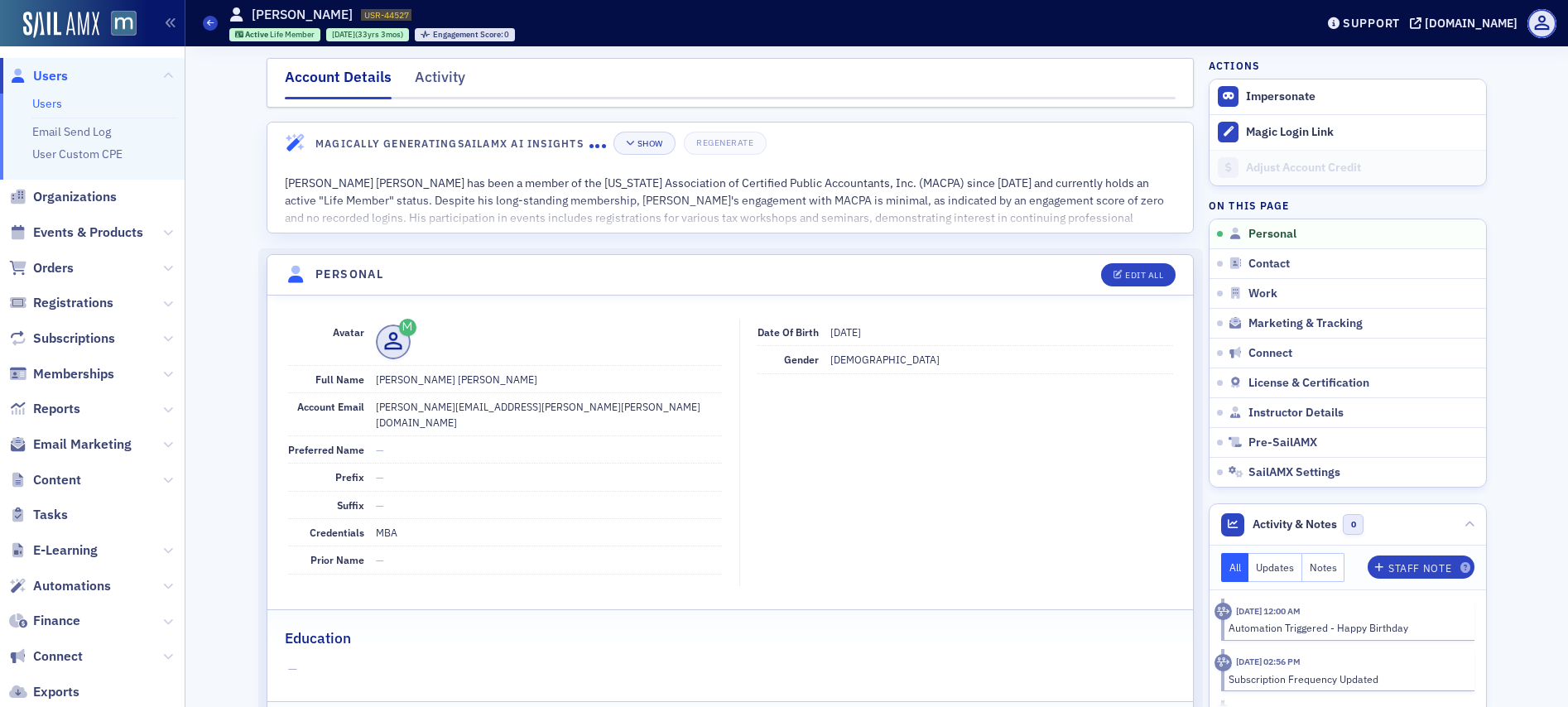
click at [842, 333] on span "11/5/1954" at bounding box center [845, 333] width 31 height 14
copy span "11/5/1954"
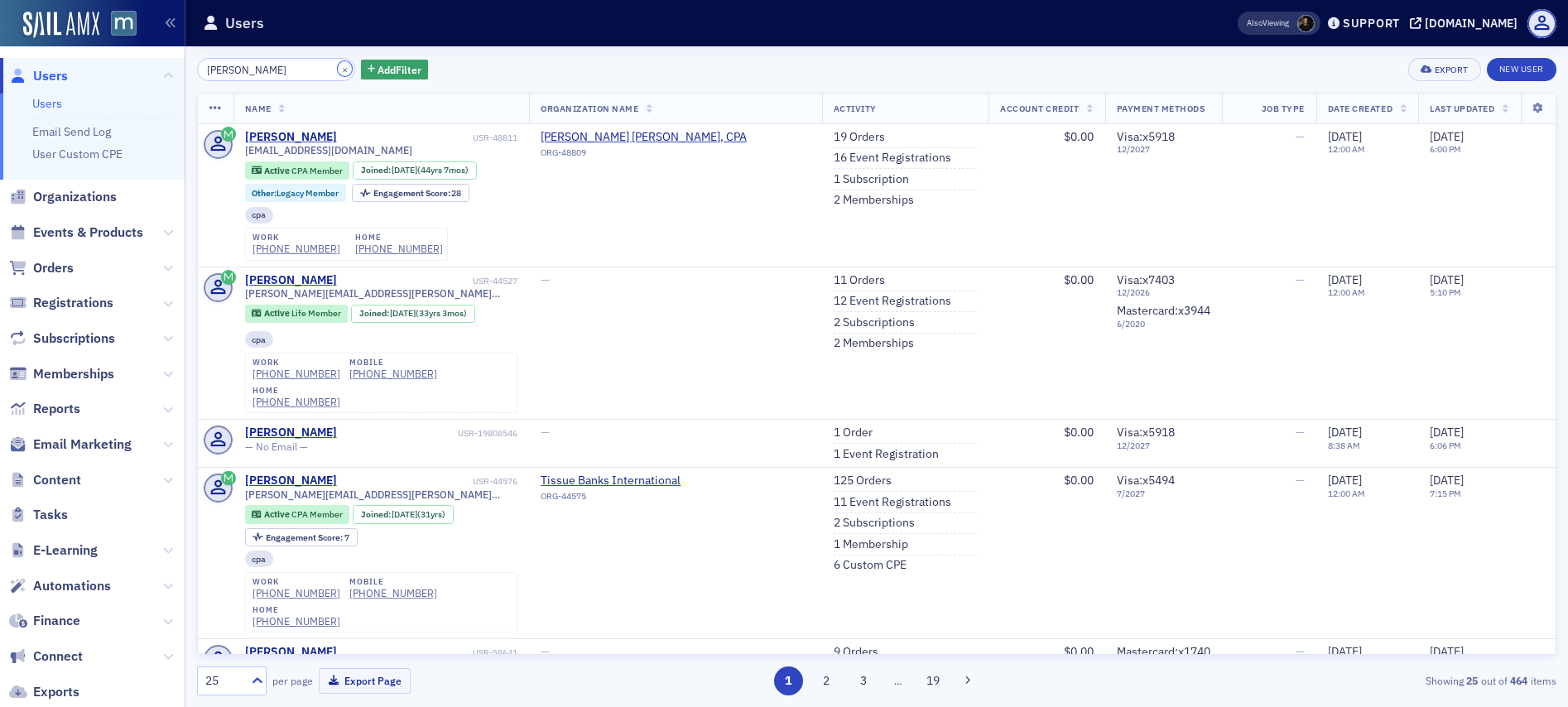
click at [338, 67] on button "×" at bounding box center [345, 69] width 15 height 15
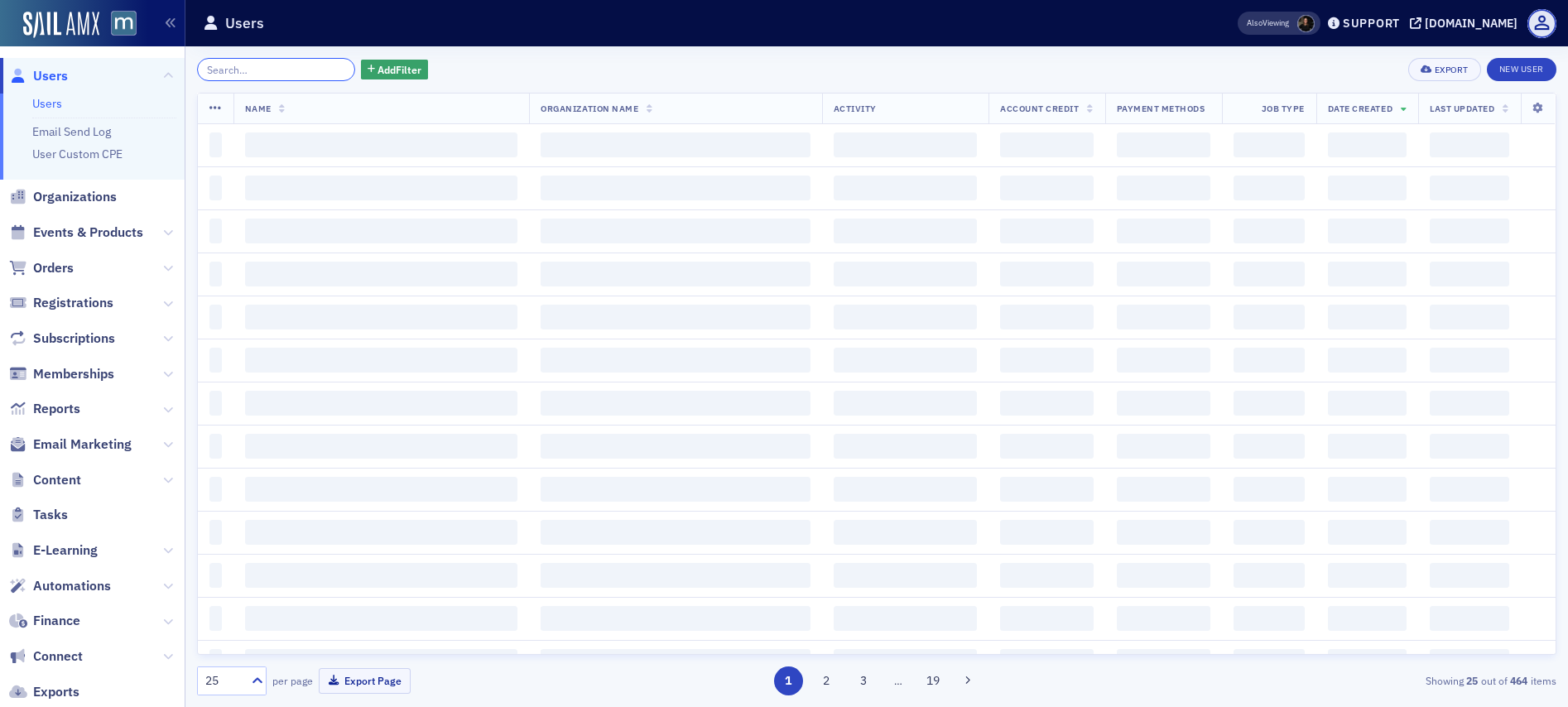
click at [294, 70] on input "search" at bounding box center [276, 69] width 158 height 23
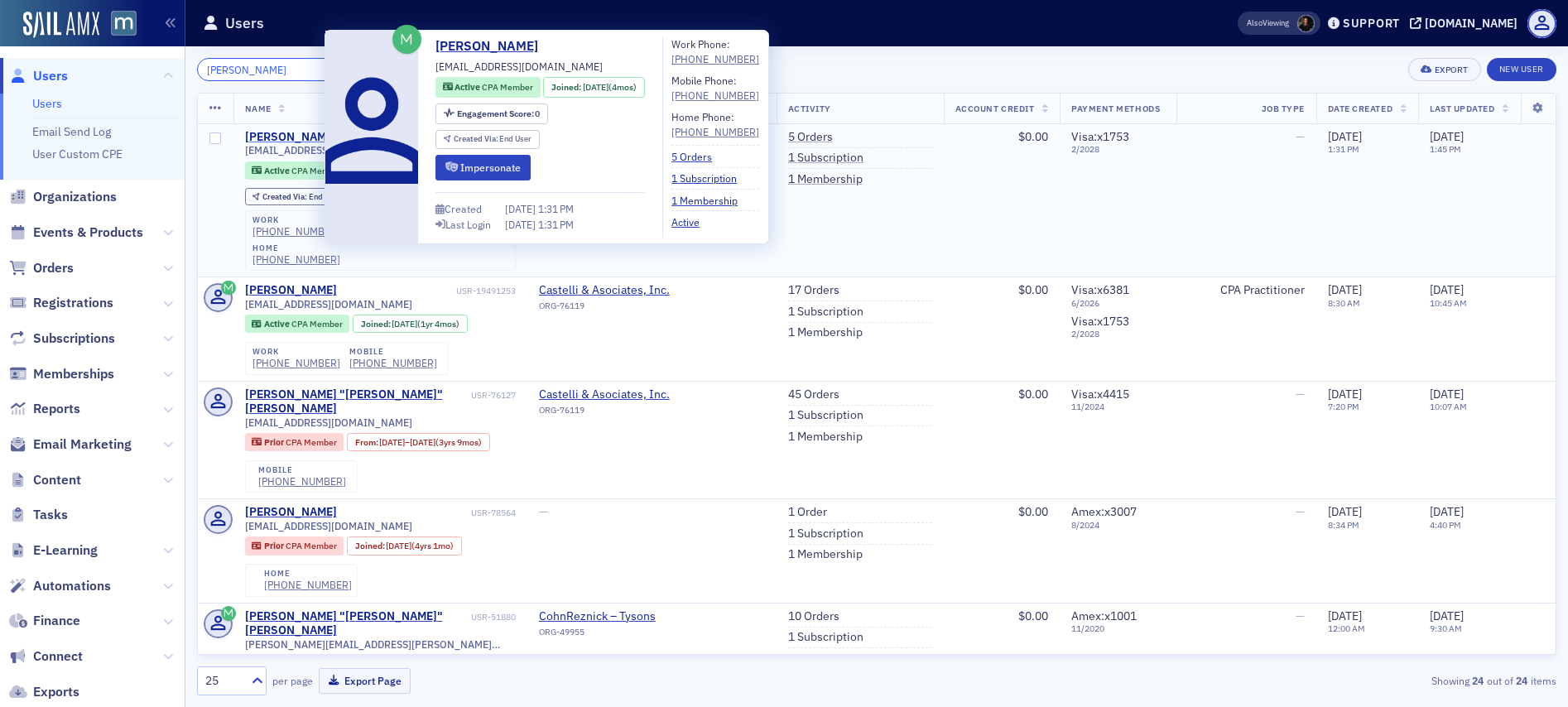
type input "Gerard Castelli"
click at [293, 131] on div "Gerard Castelli" at bounding box center [291, 138] width 92 height 15
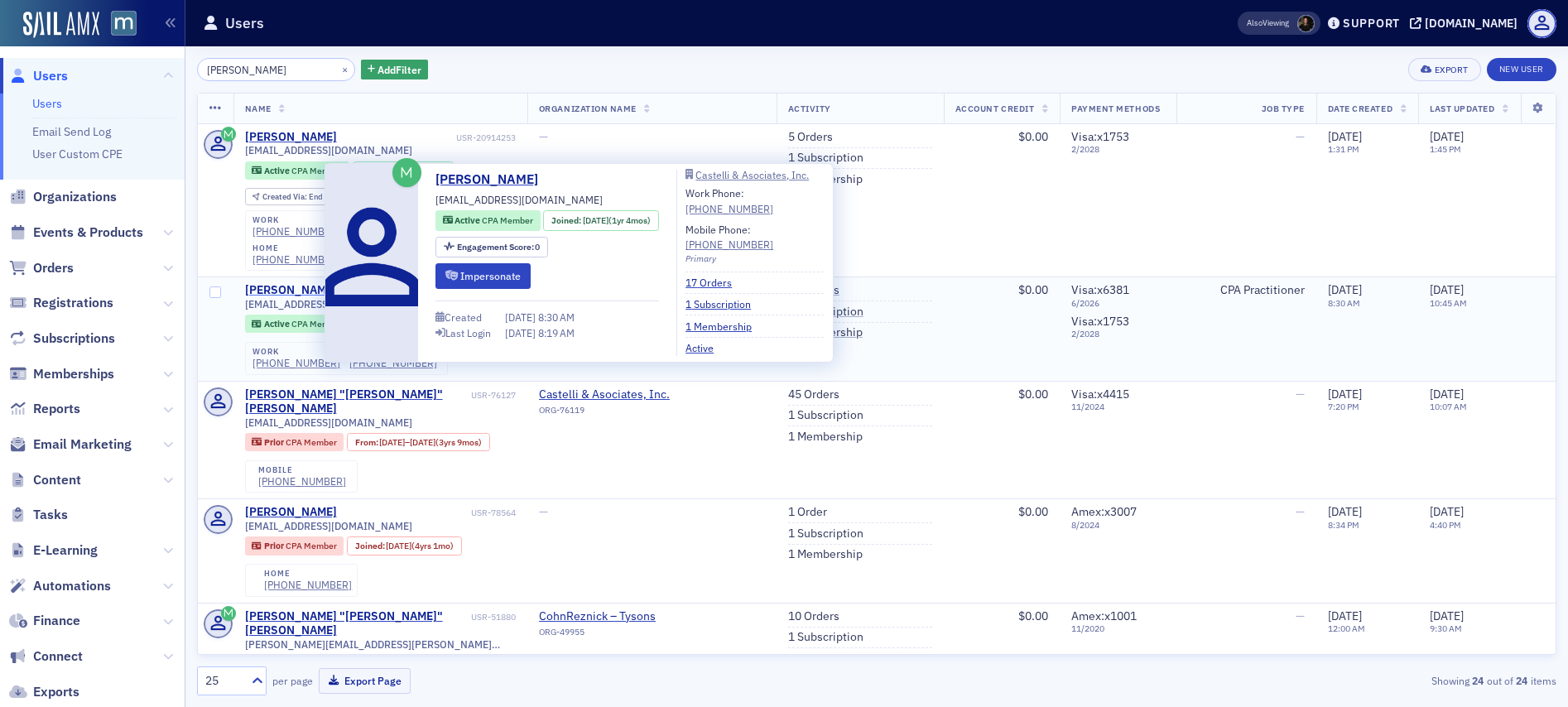
click at [291, 283] on div "Gerard Castelli" at bounding box center [291, 291] width 92 height 15
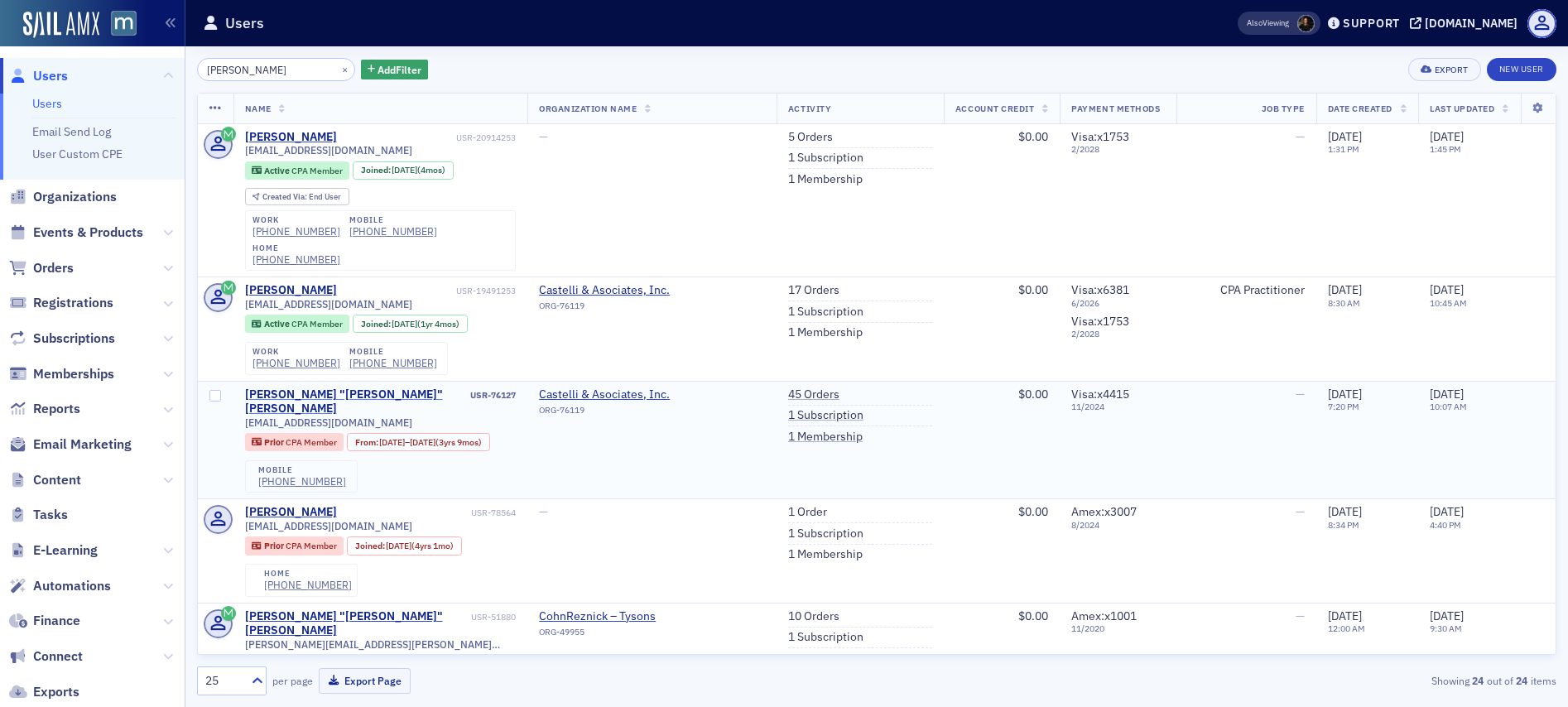
click at [290, 388] on div "Gerard "Jerry" Castelli" at bounding box center [356, 402] width 223 height 29
click at [338, 68] on button "×" at bounding box center [345, 69] width 15 height 15
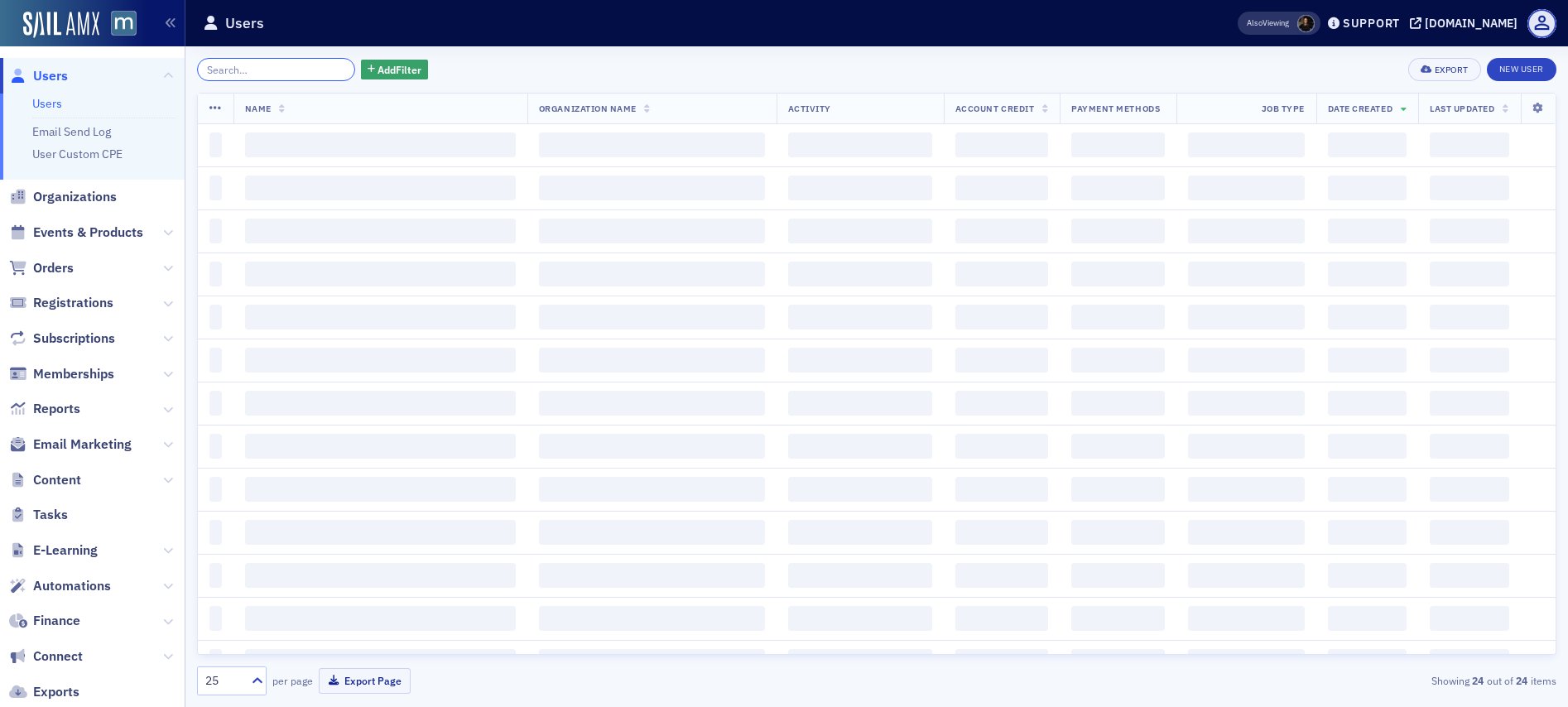
click at [305, 68] on input "search" at bounding box center [276, 69] width 158 height 23
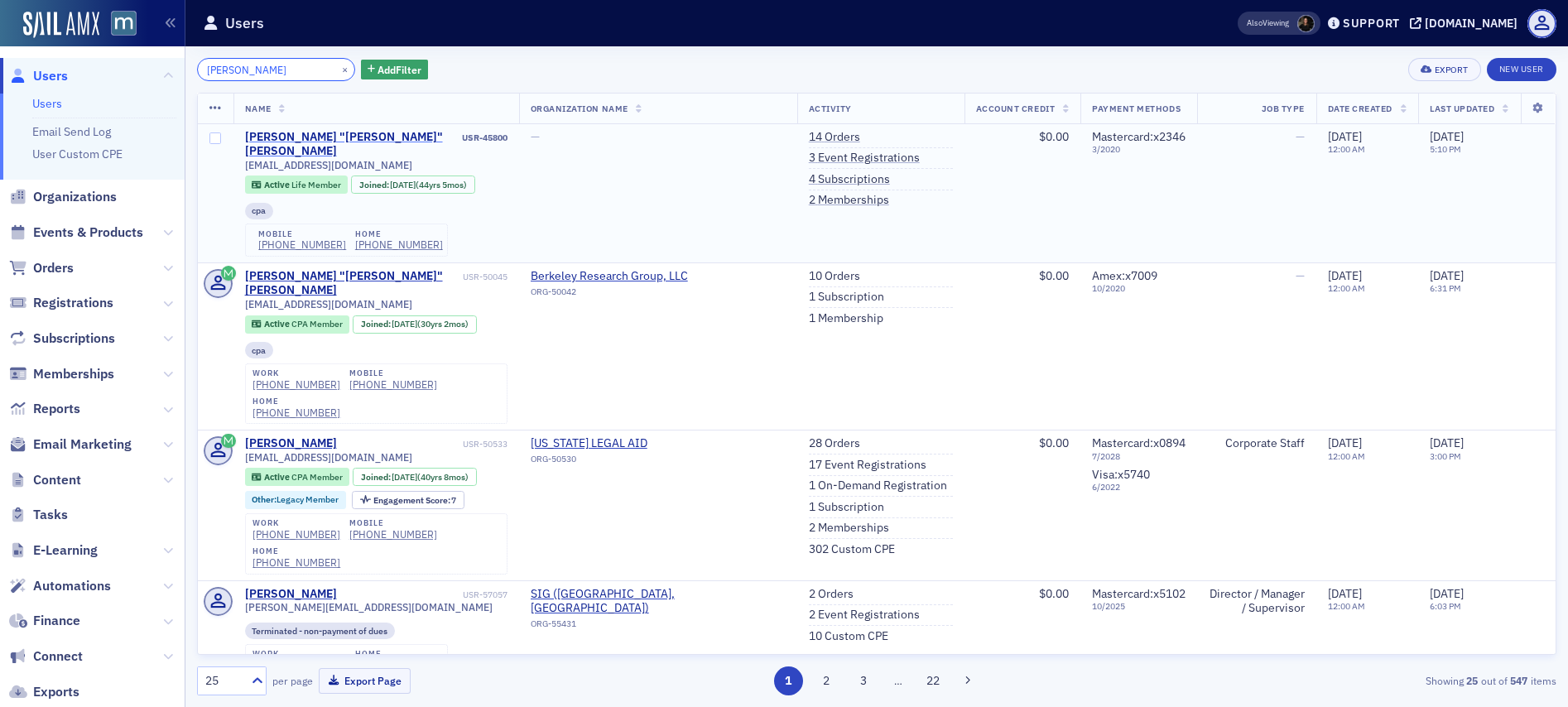
type input "Greg Smith"
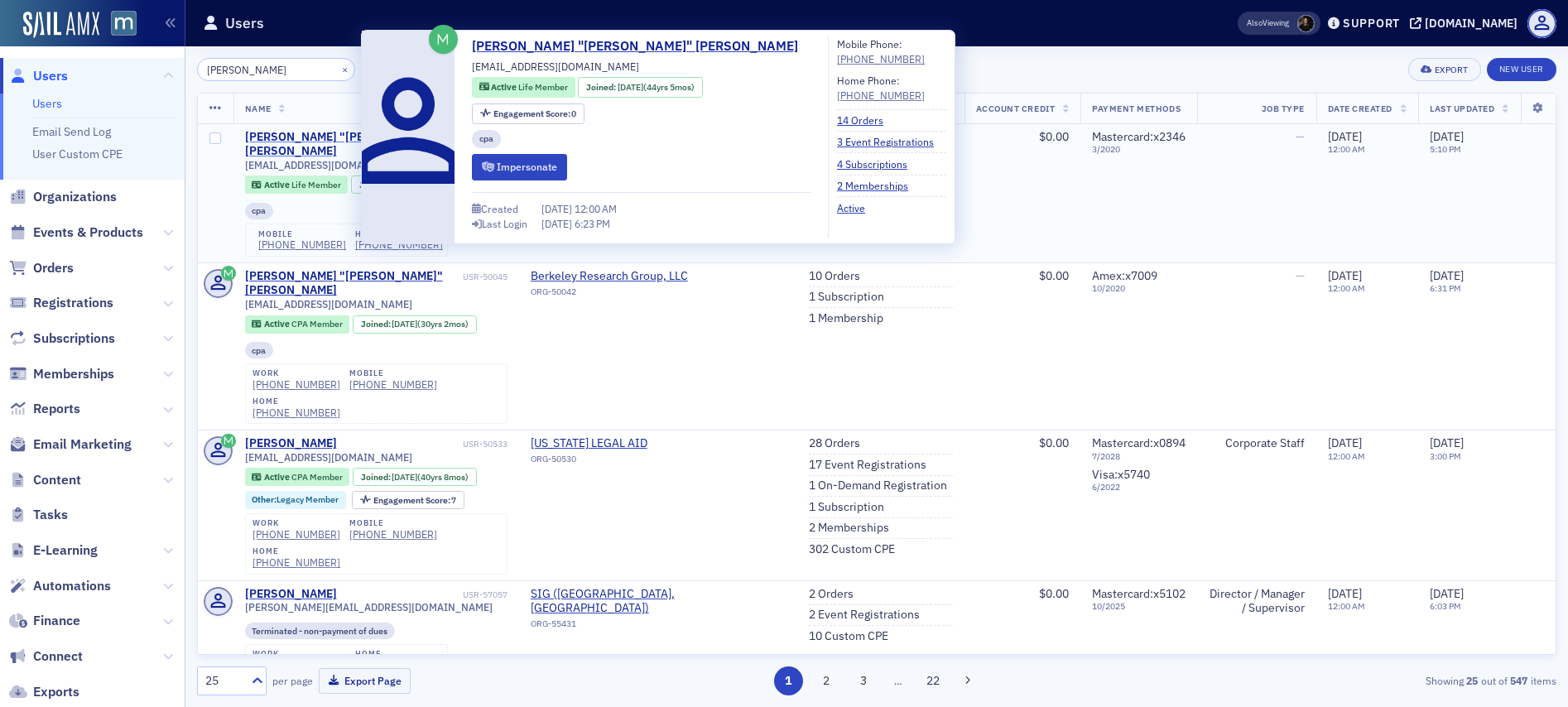
click at [312, 137] on div "Gregory "Greg" Smith" at bounding box center [352, 145] width 214 height 29
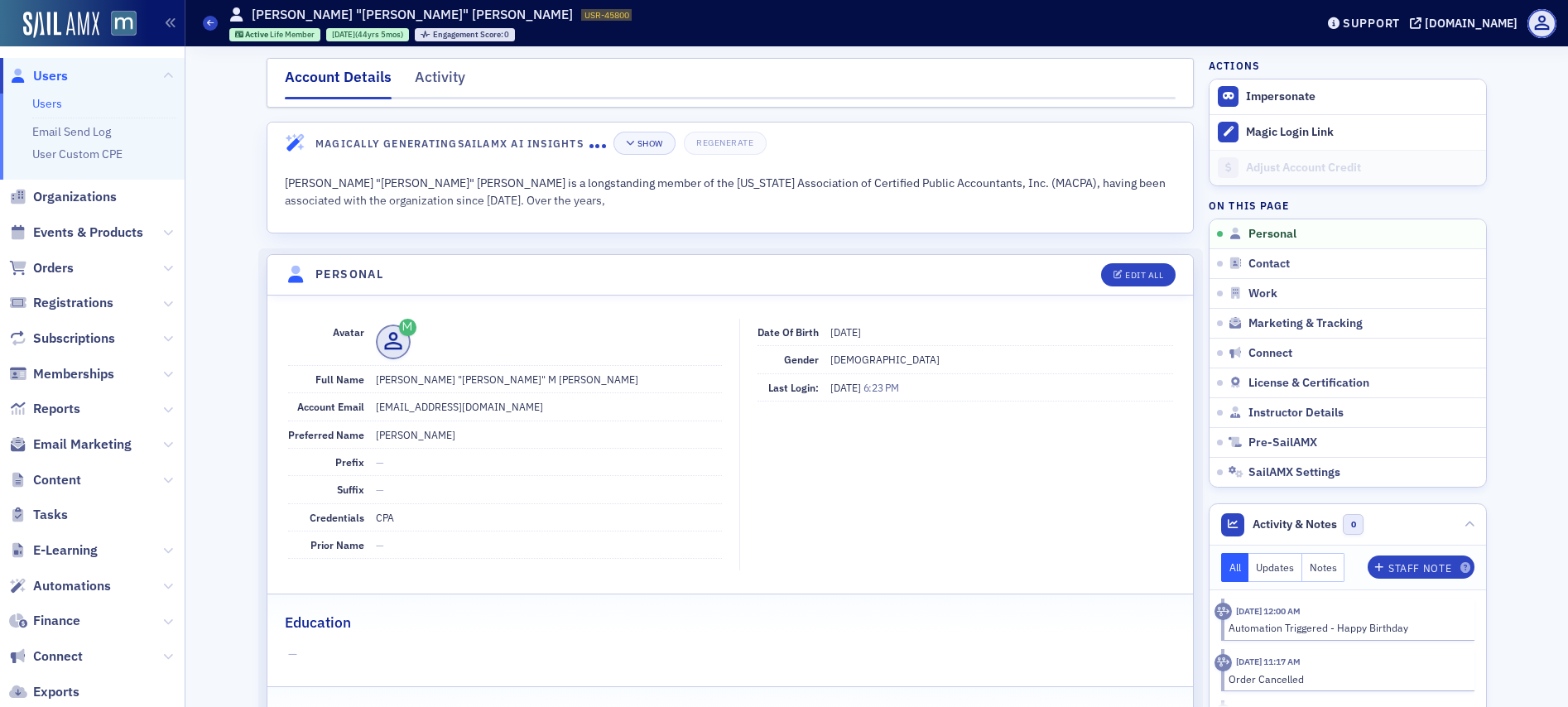
click at [429, 403] on dd "gsmithorion@verizon.net" at bounding box center [548, 406] width 346 height 26
click at [429, 404] on dd "gsmithorion@verizon.net" at bounding box center [548, 406] width 346 height 26
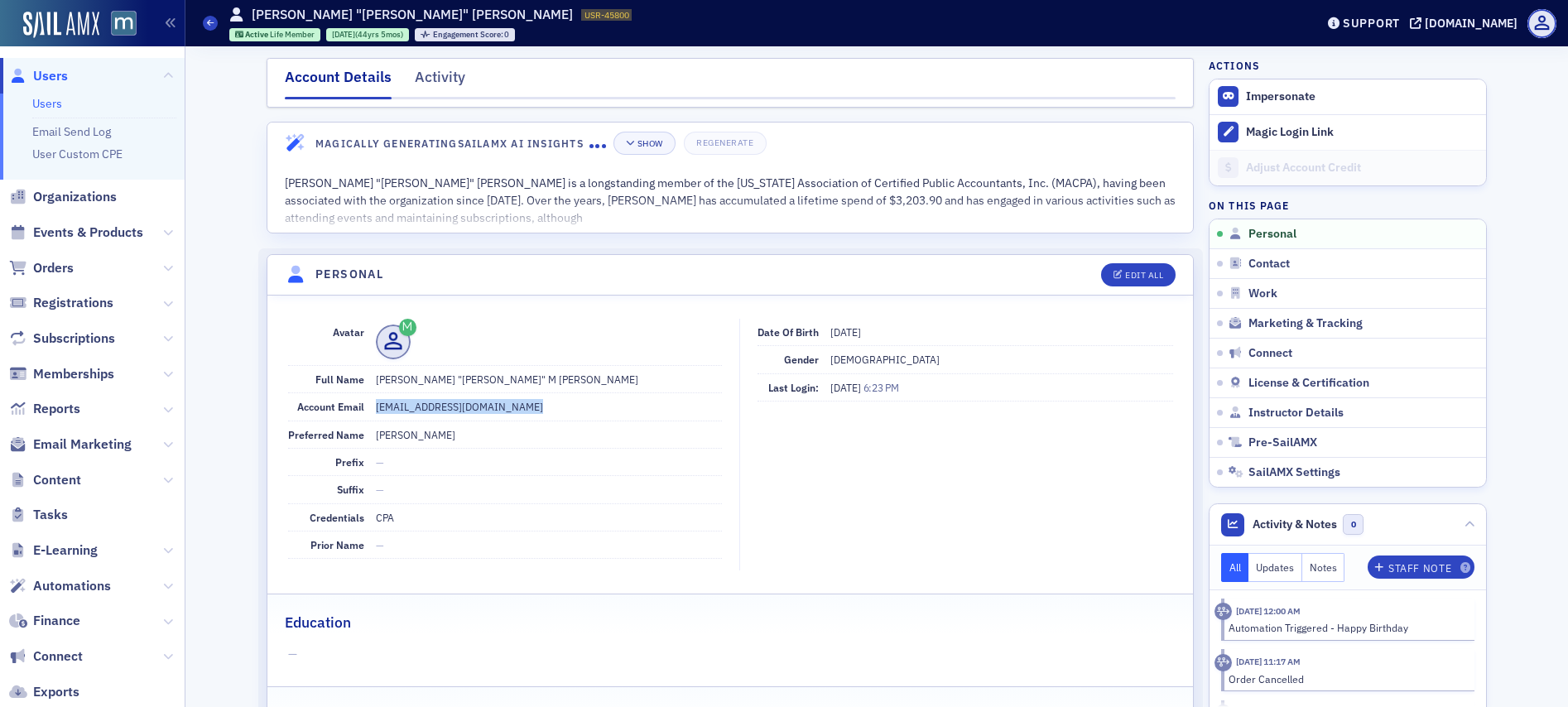
copy dd "gsmithorion@verizon.net"
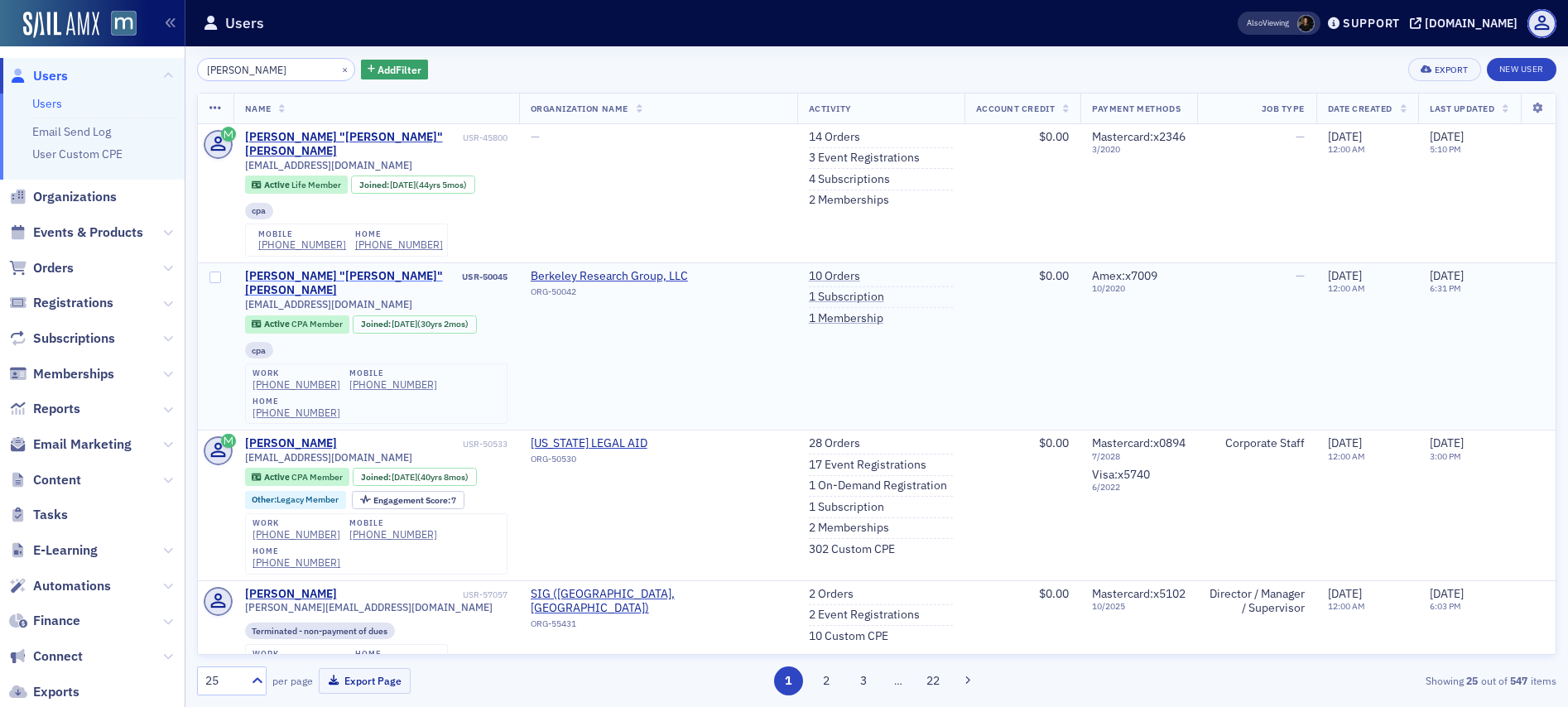
click at [296, 269] on div "Gregory "Greg" Smith" at bounding box center [352, 283] width 214 height 29
click at [287, 298] on span "gsmith@brg-expert.com" at bounding box center [328, 304] width 168 height 13
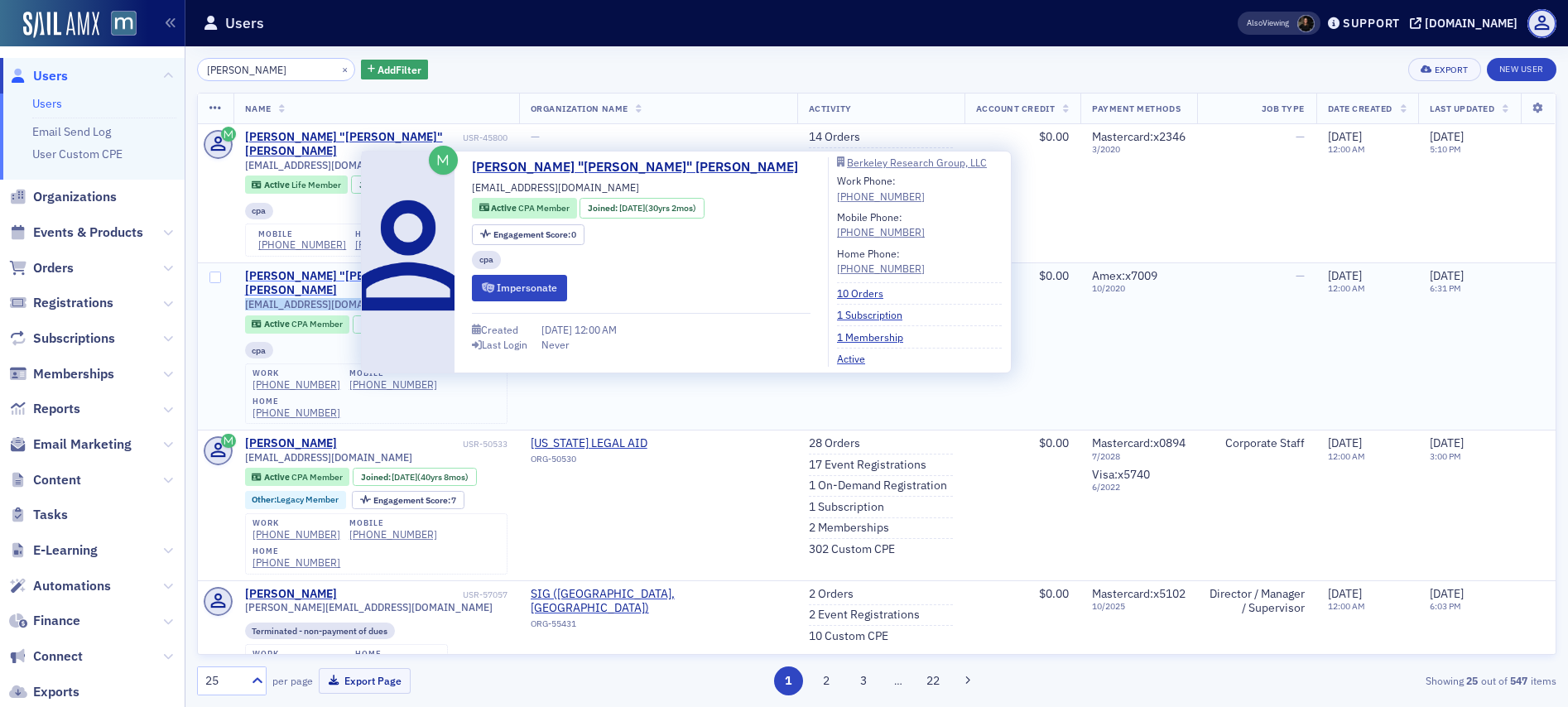
click at [301, 269] on div "Gregory "Greg" Smith" at bounding box center [352, 283] width 214 height 29
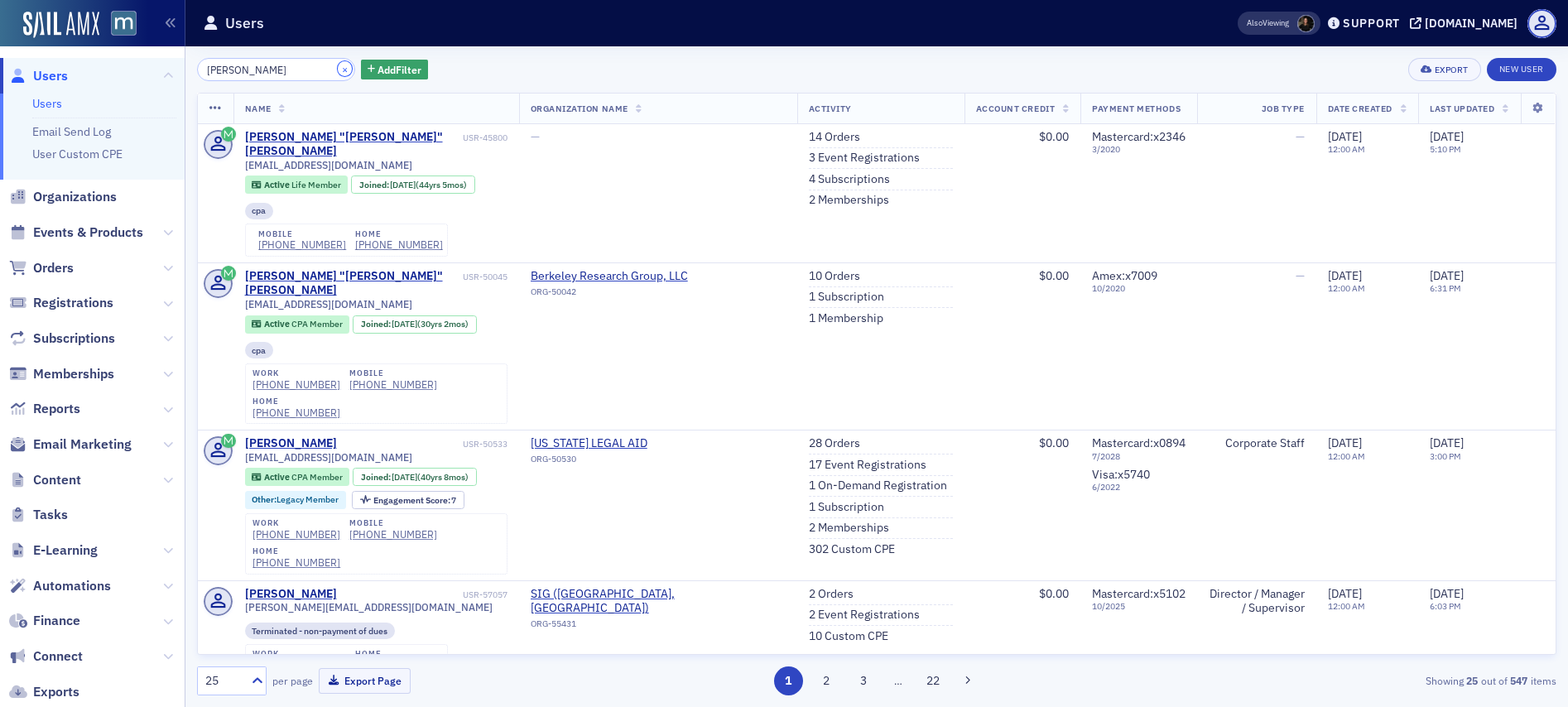
click at [338, 72] on button "×" at bounding box center [345, 69] width 15 height 15
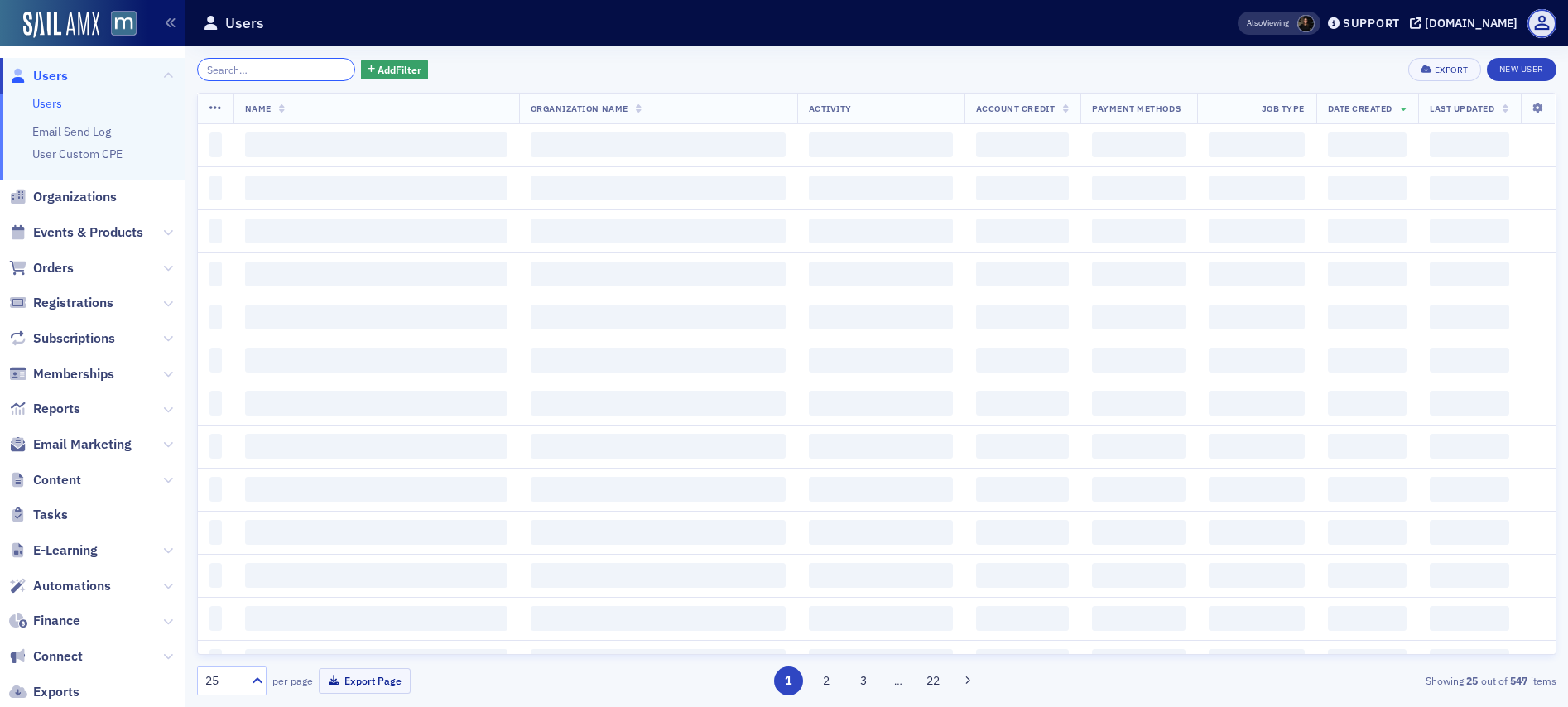
click at [292, 71] on input "search" at bounding box center [276, 69] width 158 height 23
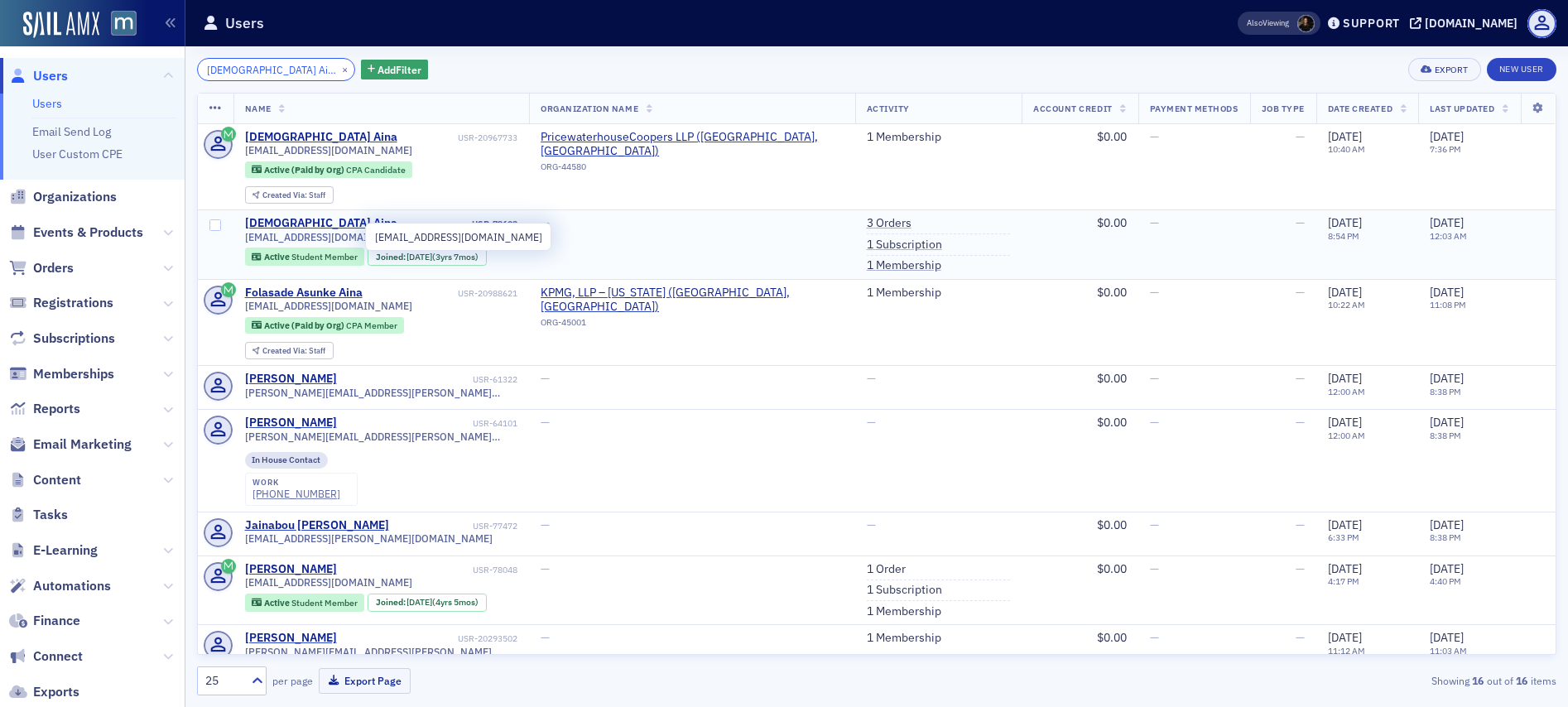
type input "Islamiyya Aina"
click at [279, 234] on span "iaina1@terpmail.umd.edu" at bounding box center [328, 237] width 168 height 13
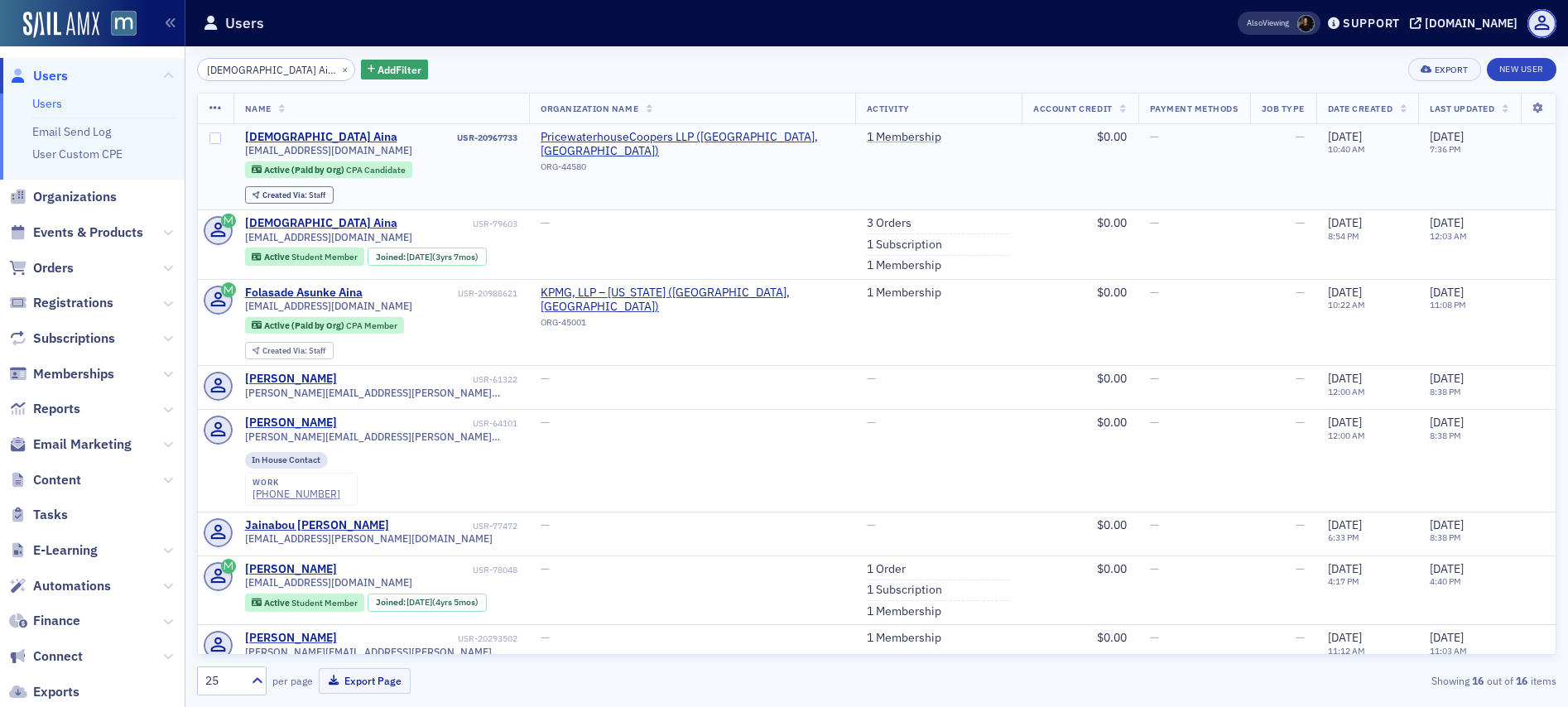
click at [304, 151] on span "islamiyya.aina@pwc.com" at bounding box center [328, 150] width 168 height 13
click at [338, 69] on button "×" at bounding box center [345, 69] width 15 height 15
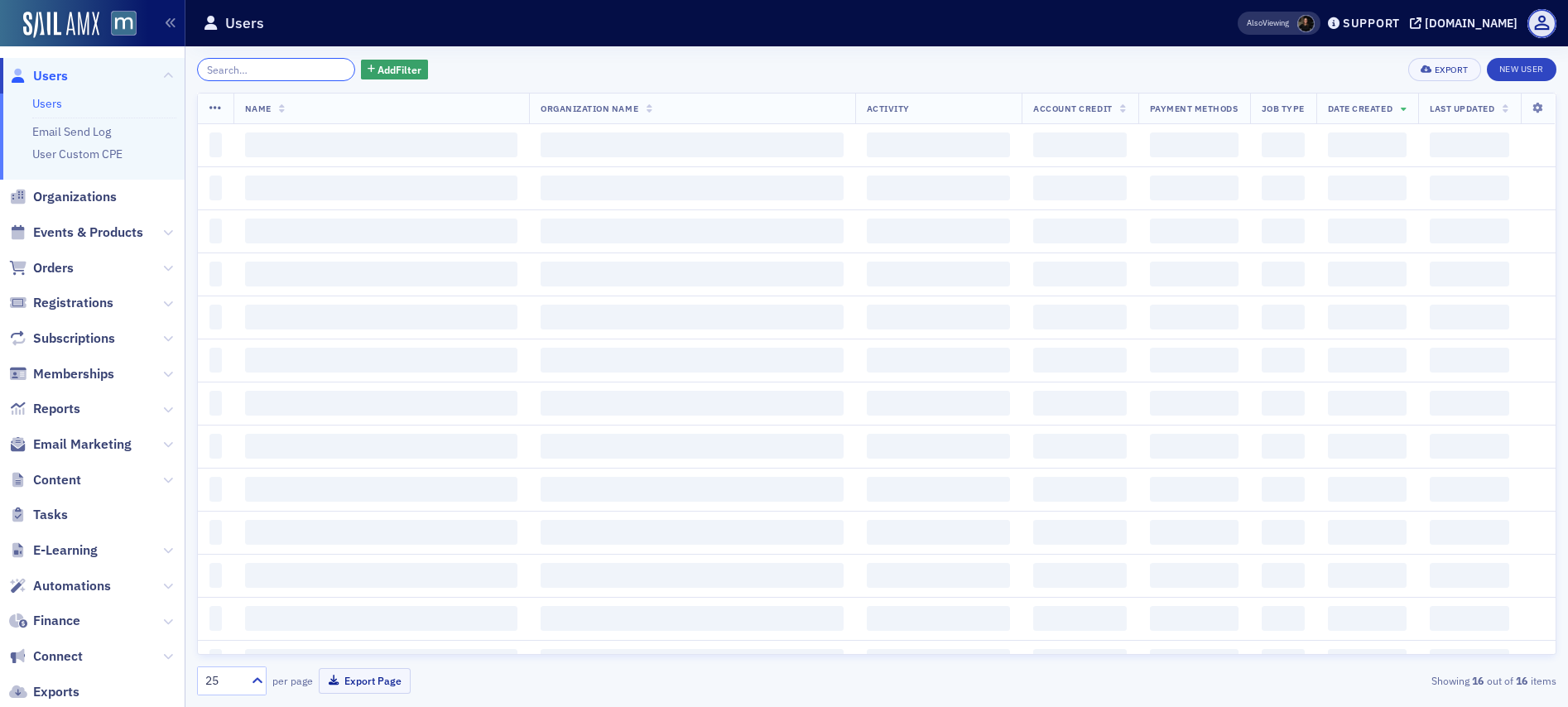
click at [305, 68] on input "search" at bounding box center [276, 69] width 158 height 23
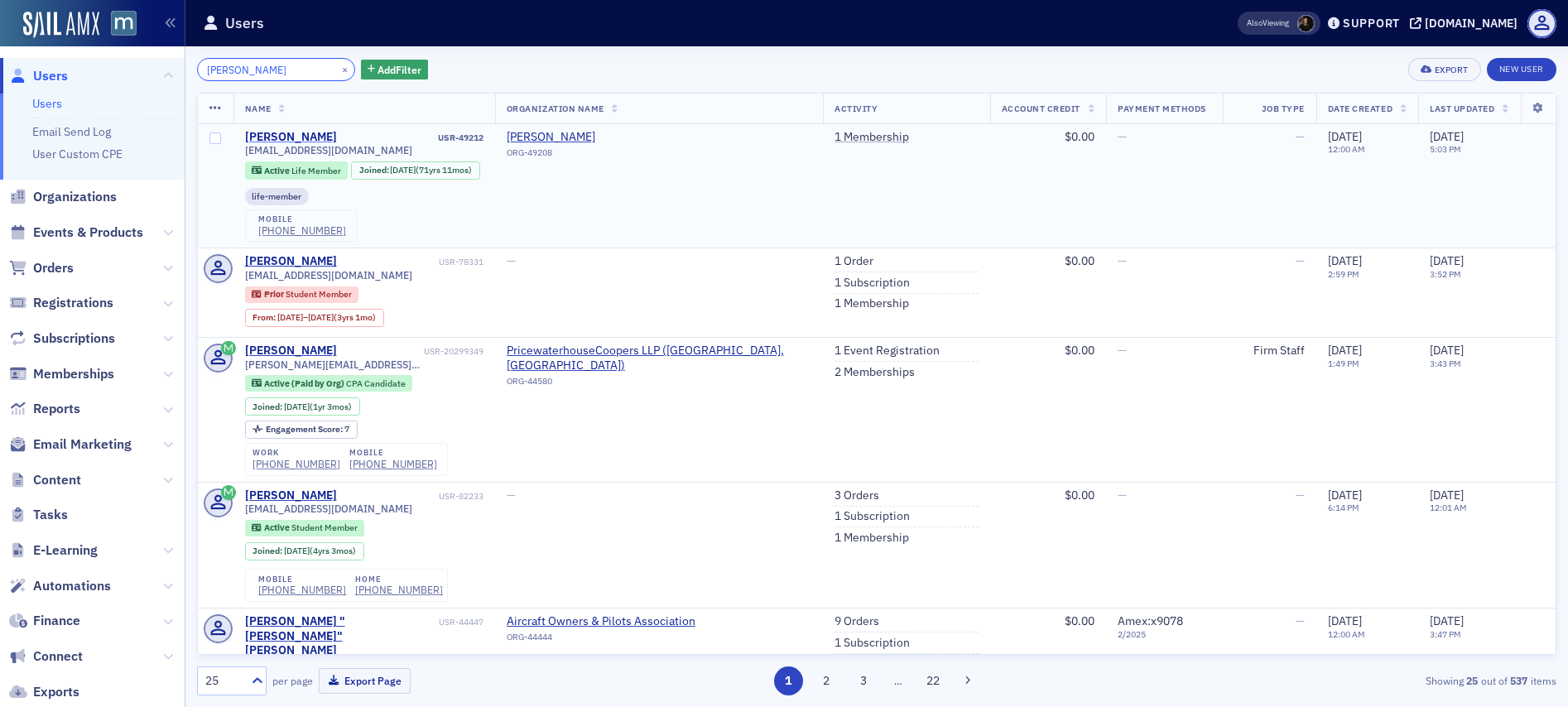
type input "James Downes"
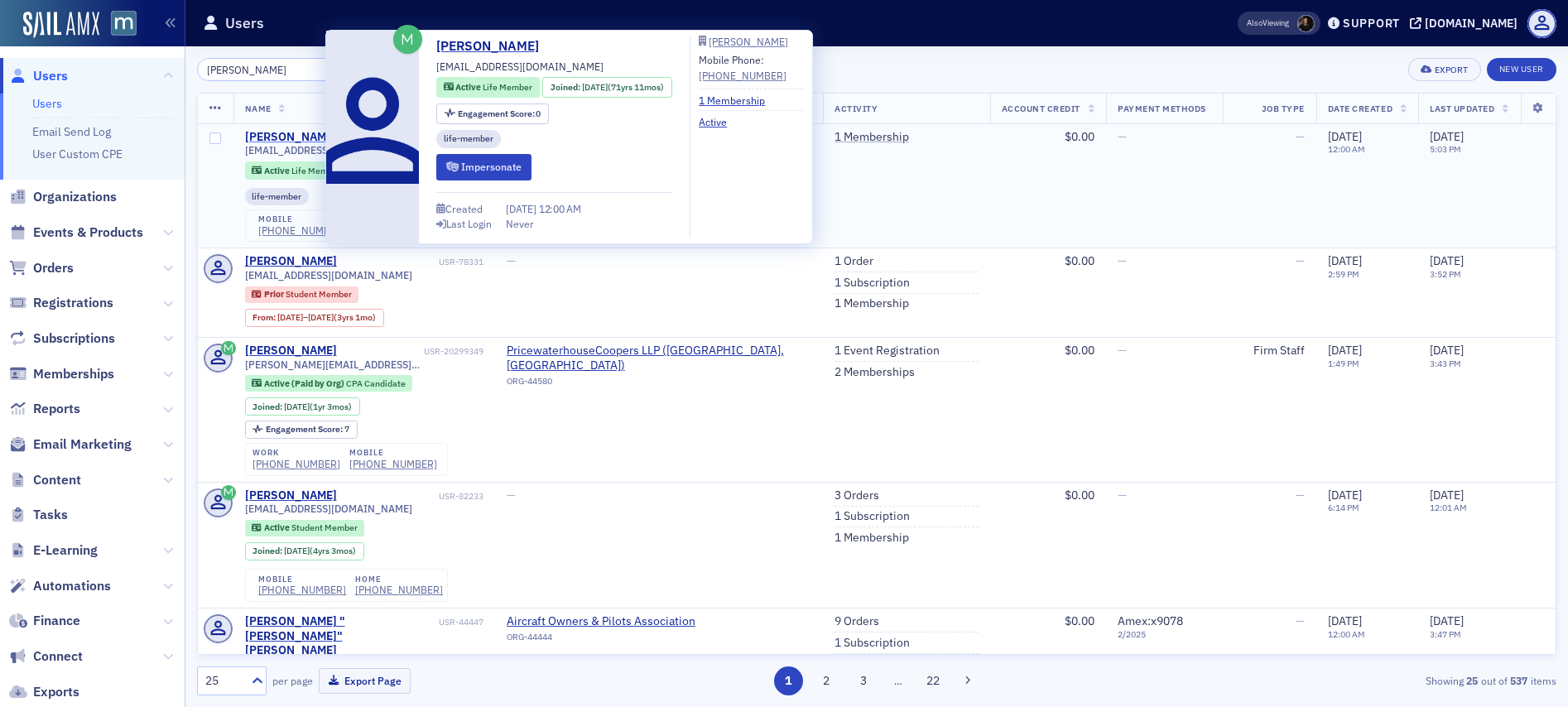
click at [290, 132] on div "James Downes" at bounding box center [291, 138] width 92 height 15
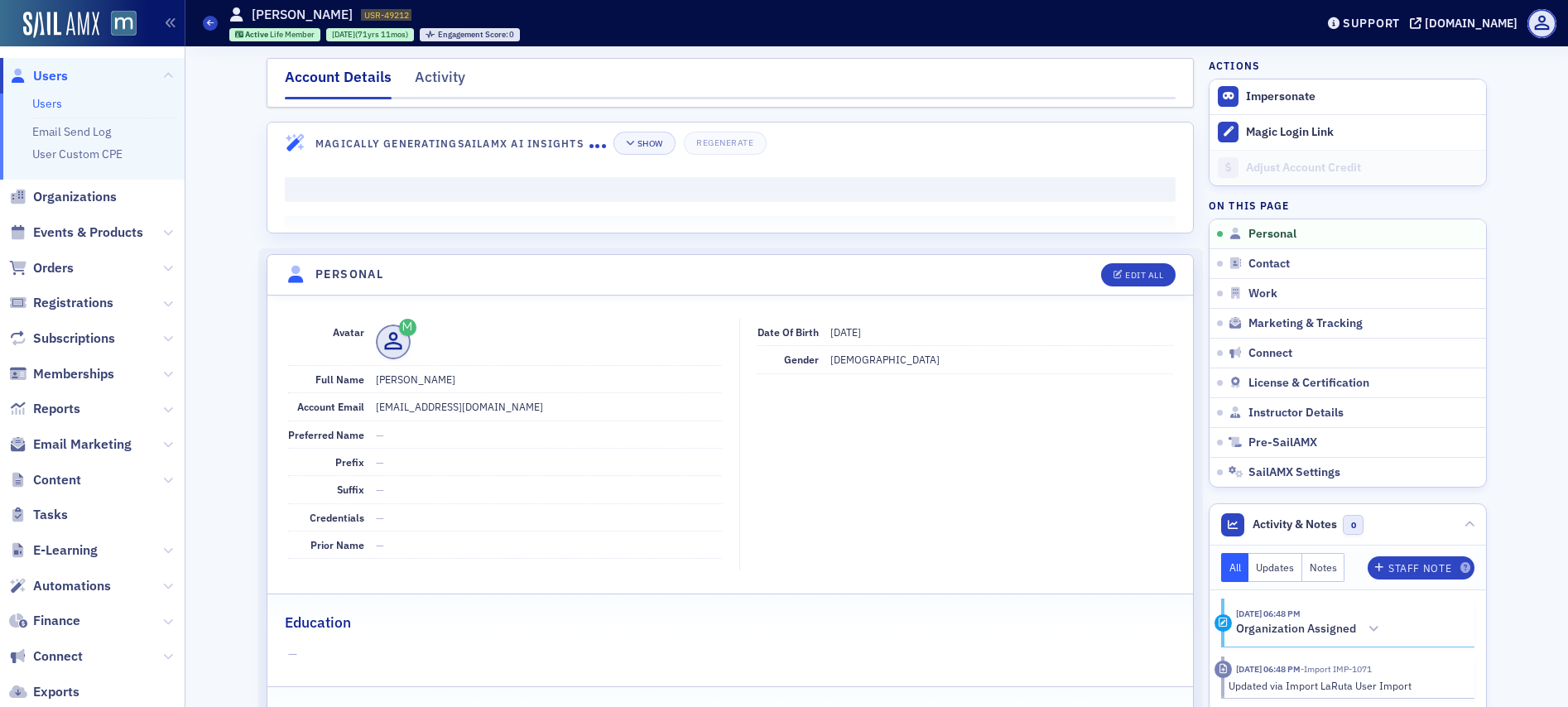
click at [434, 406] on dd "jdownescpa@aol.com" at bounding box center [548, 406] width 346 height 26
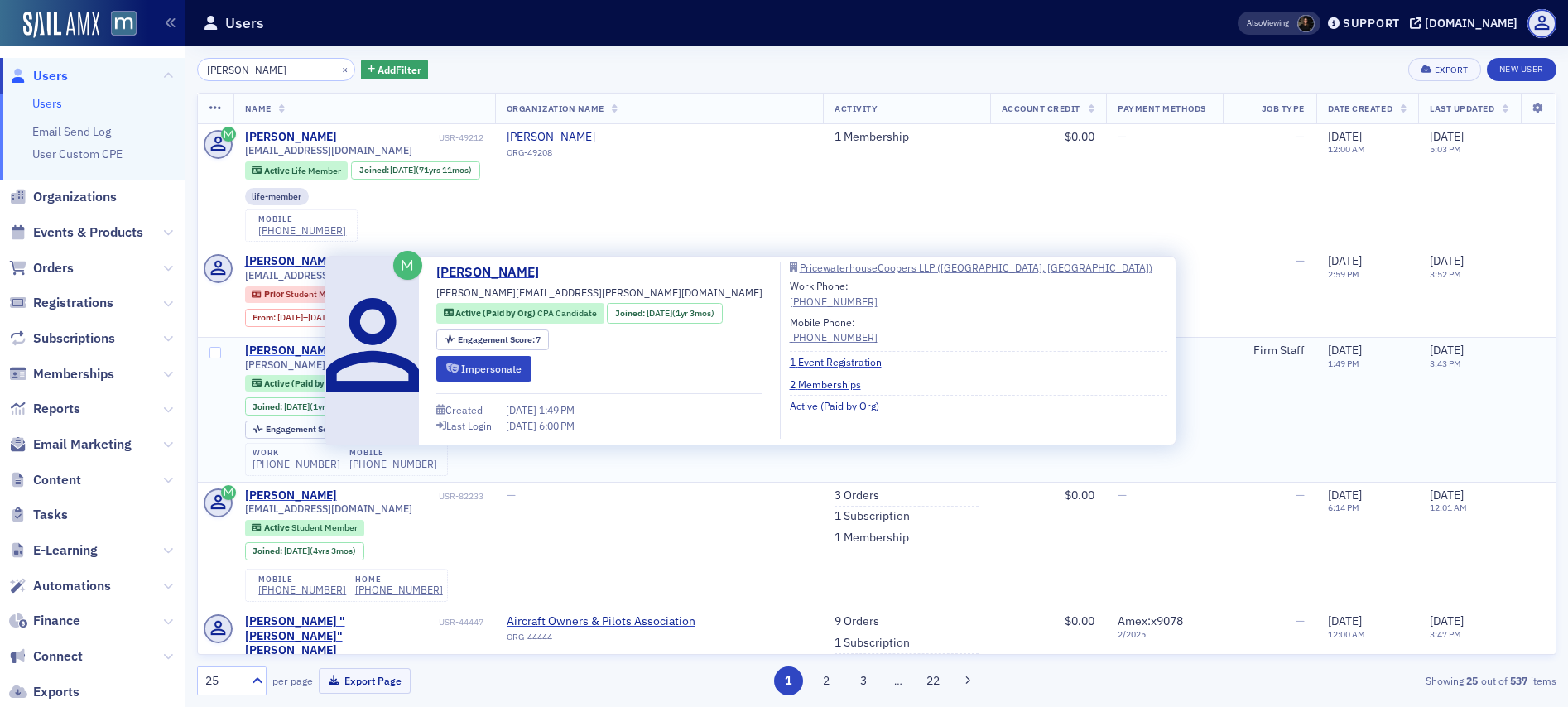
click at [310, 348] on div "James Downes" at bounding box center [291, 351] width 92 height 15
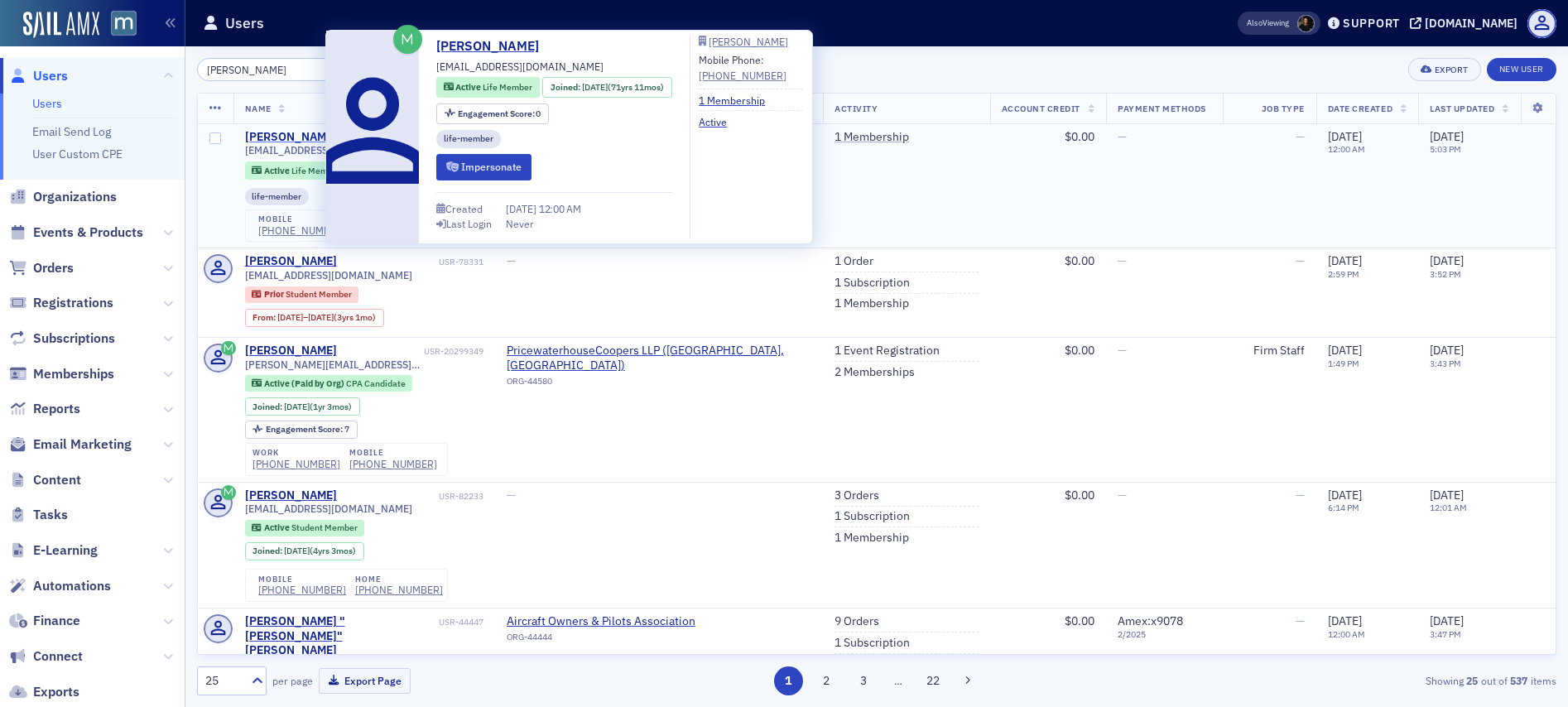
click at [270, 139] on div "James Downes" at bounding box center [291, 138] width 92 height 15
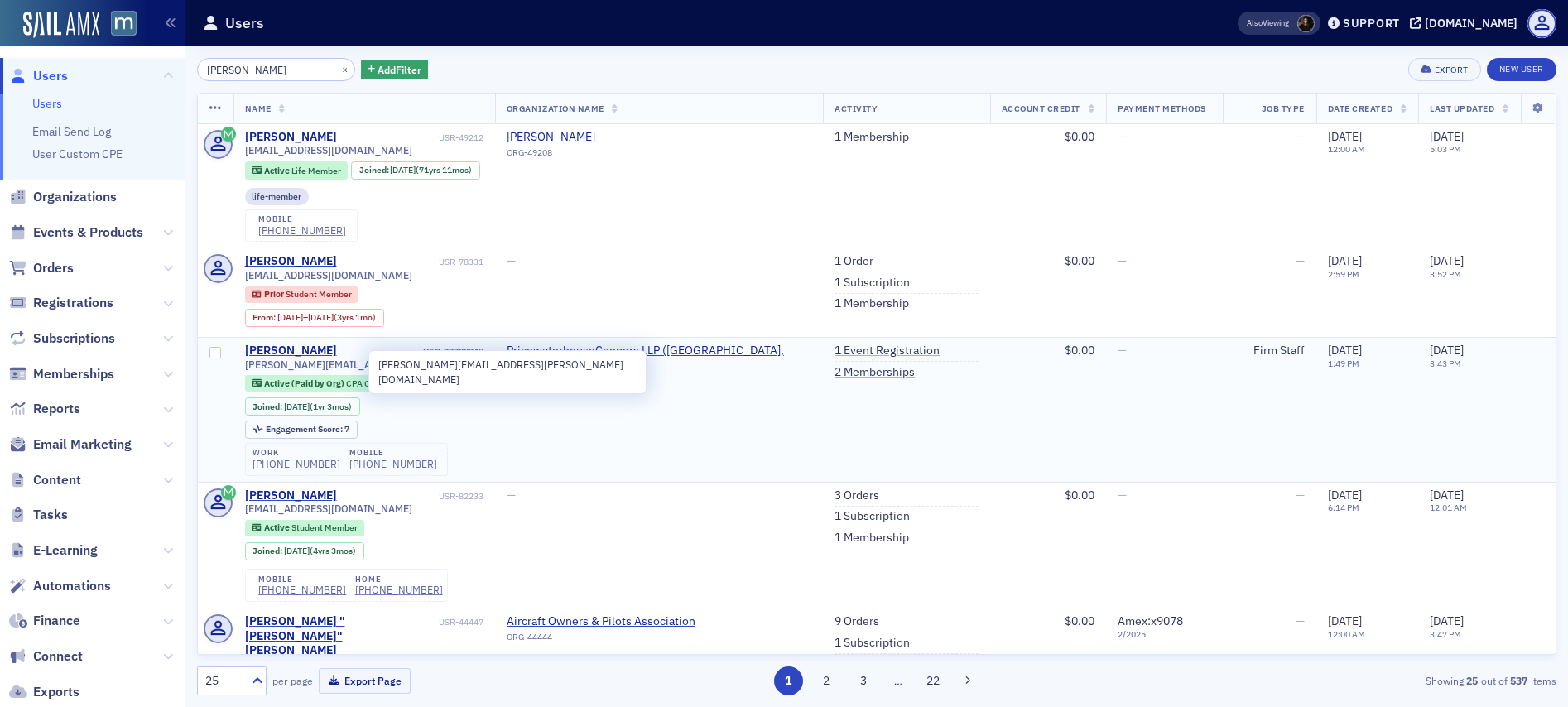
click at [280, 362] on span "james.t.downes@pwc.com" at bounding box center [364, 364] width 238 height 13
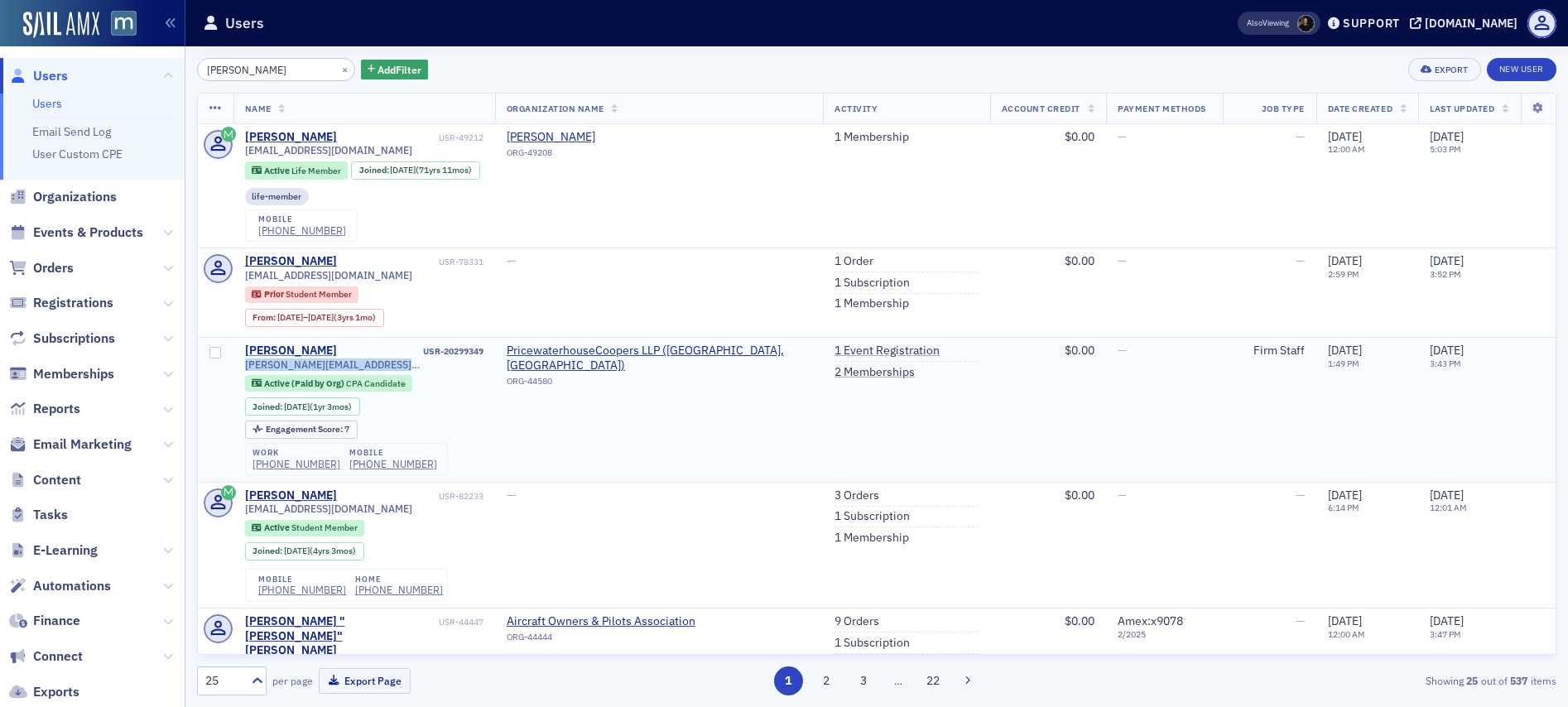
click at [296, 350] on div "James Downes" at bounding box center [291, 351] width 92 height 15
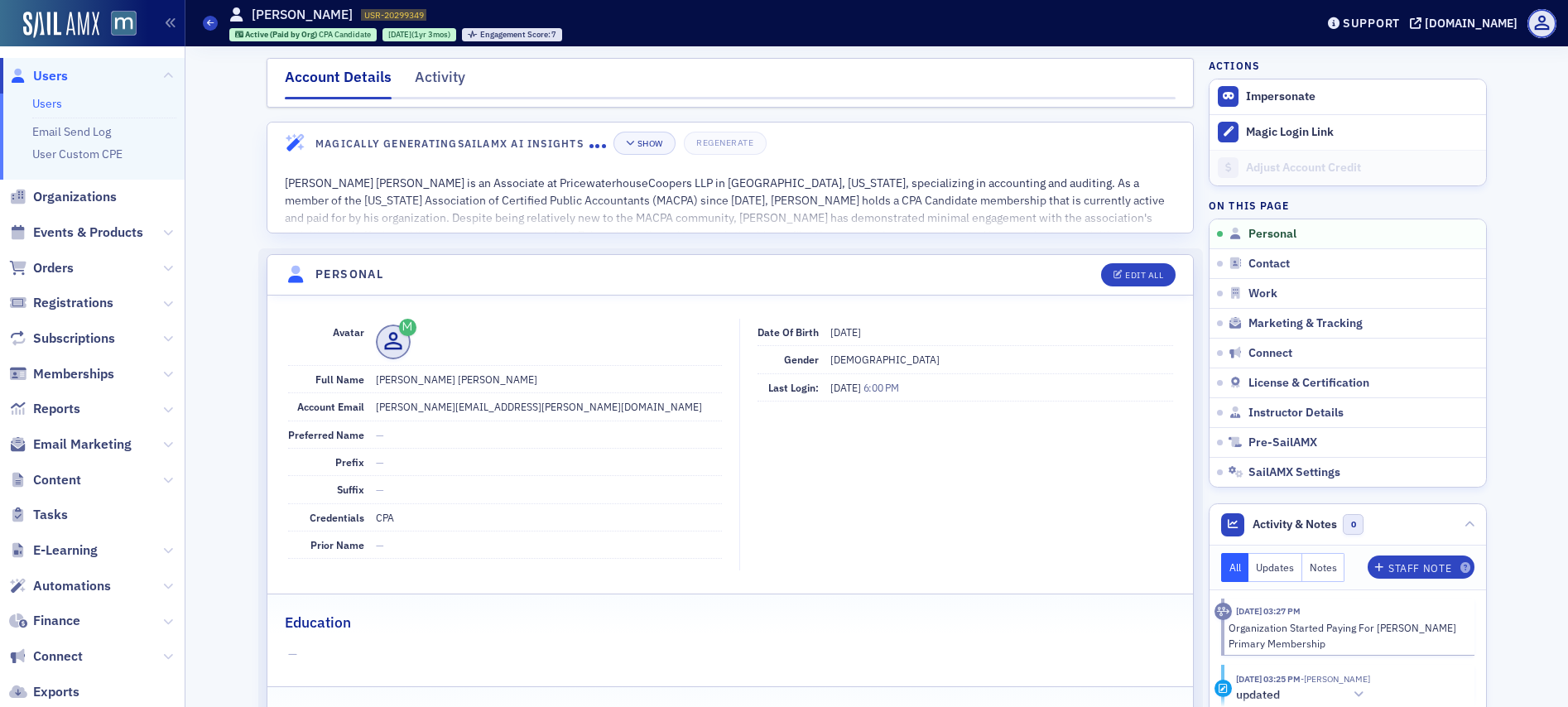
click at [849, 335] on span "5/16/2001" at bounding box center [845, 333] width 31 height 14
click at [849, 333] on span "5/16/2001" at bounding box center [845, 333] width 31 height 14
drag, startPoint x: 849, startPoint y: 333, endPoint x: 840, endPoint y: 331, distance: 9.2
click at [840, 331] on span "5/16/2001" at bounding box center [845, 333] width 31 height 14
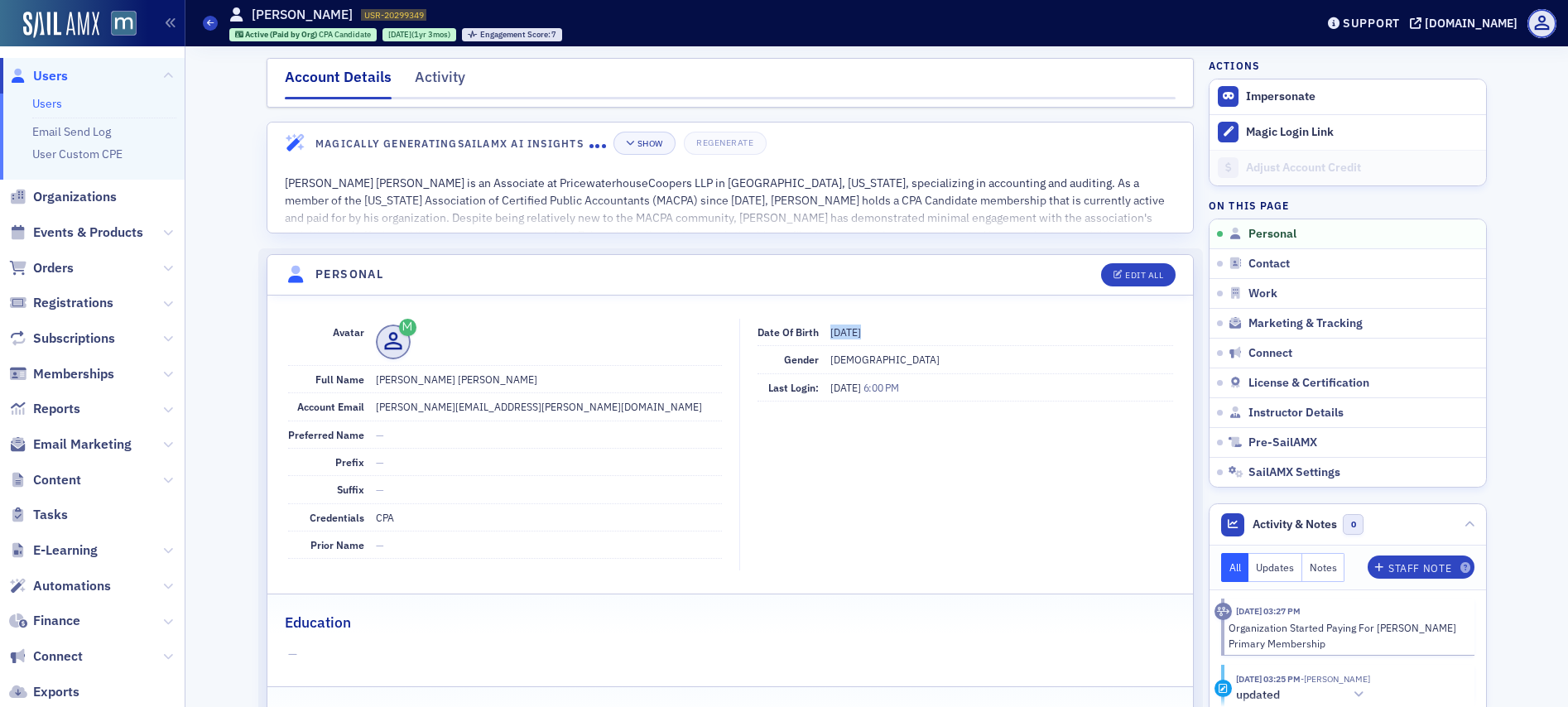
click at [840, 331] on span "5/16/2001" at bounding box center [845, 333] width 31 height 14
click at [60, 76] on span "Users" at bounding box center [50, 76] width 35 height 18
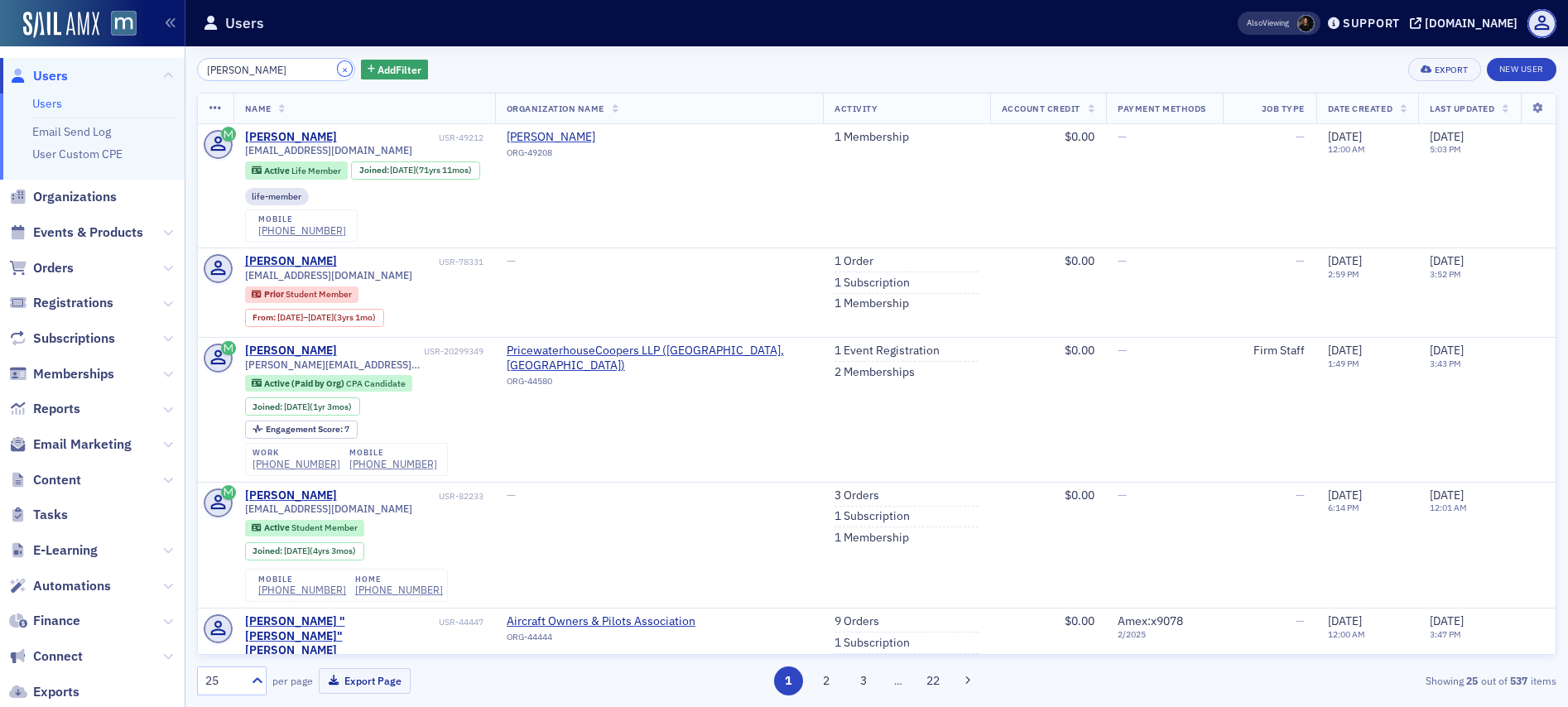
click at [338, 70] on button "×" at bounding box center [345, 69] width 15 height 15
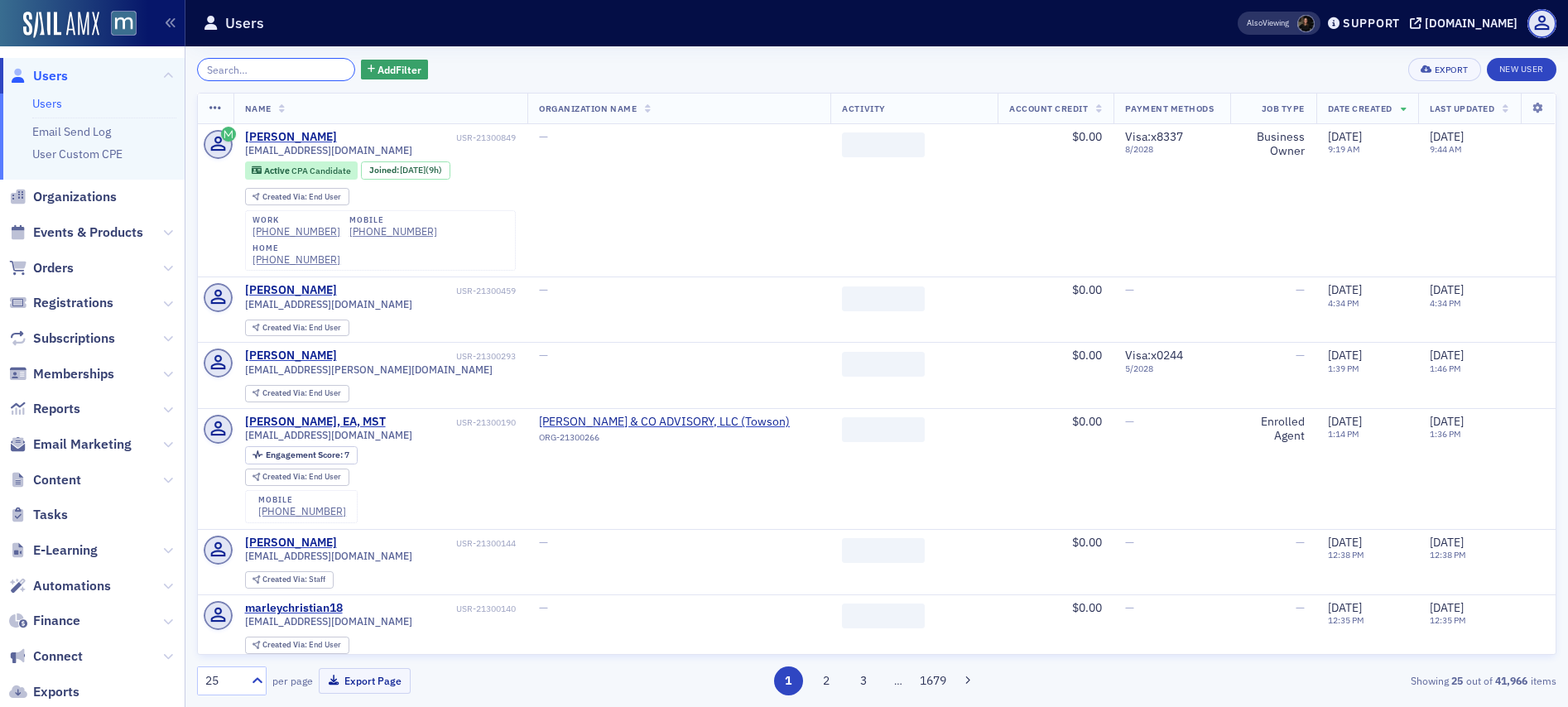
paste input "[PERSON_NAME]"
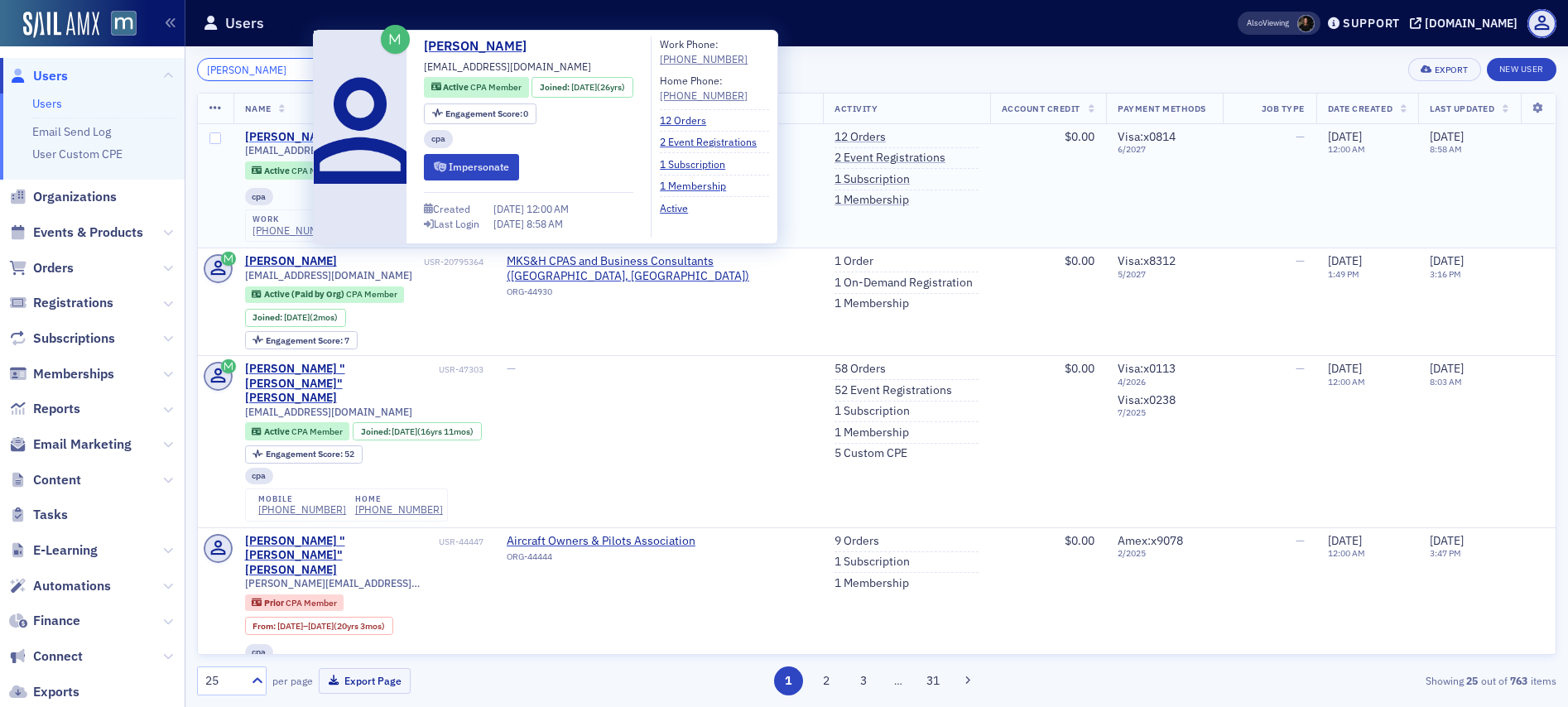
type input "[PERSON_NAME]"
click at [301, 132] on div "[PERSON_NAME]" at bounding box center [291, 138] width 92 height 15
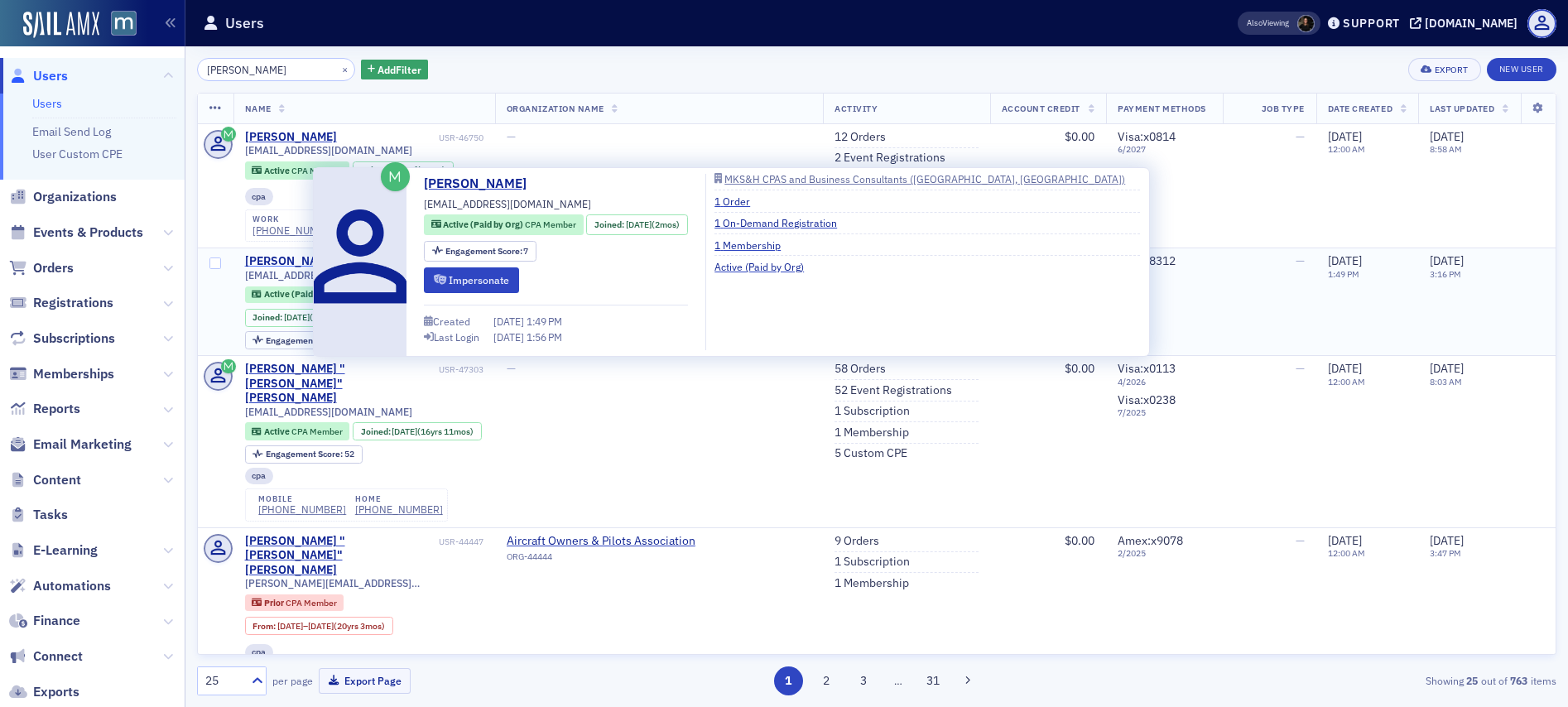
click at [289, 259] on div "[PERSON_NAME]" at bounding box center [291, 262] width 92 height 15
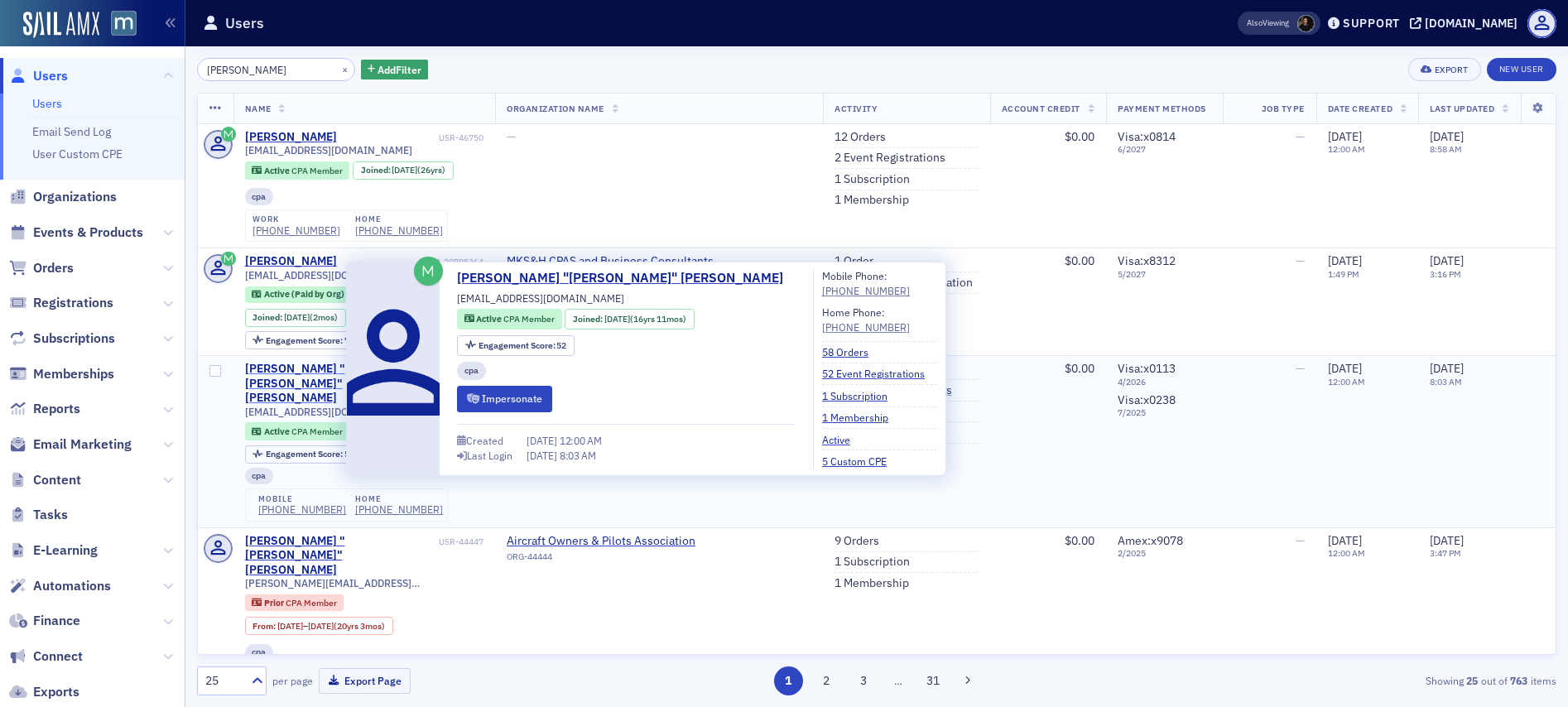
click at [296, 368] on div "[PERSON_NAME] "[PERSON_NAME]" [PERSON_NAME]" at bounding box center [340, 384] width 190 height 44
click at [315, 363] on div "[PERSON_NAME] "[PERSON_NAME]" [PERSON_NAME]" at bounding box center [340, 384] width 190 height 44
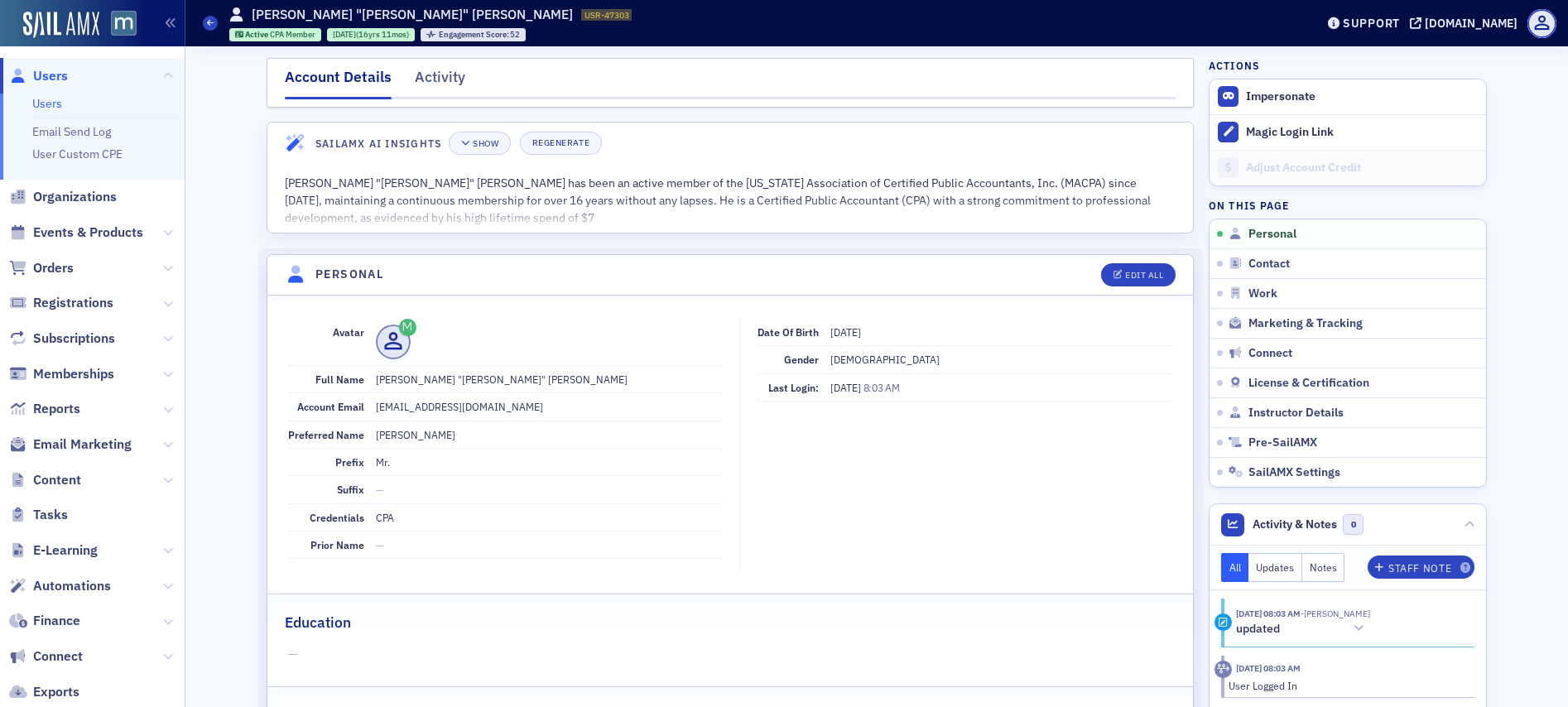
click at [422, 408] on dd "[EMAIL_ADDRESS][DOMAIN_NAME]" at bounding box center [548, 406] width 346 height 26
click at [859, 331] on span "7/21/1948" at bounding box center [845, 333] width 31 height 14
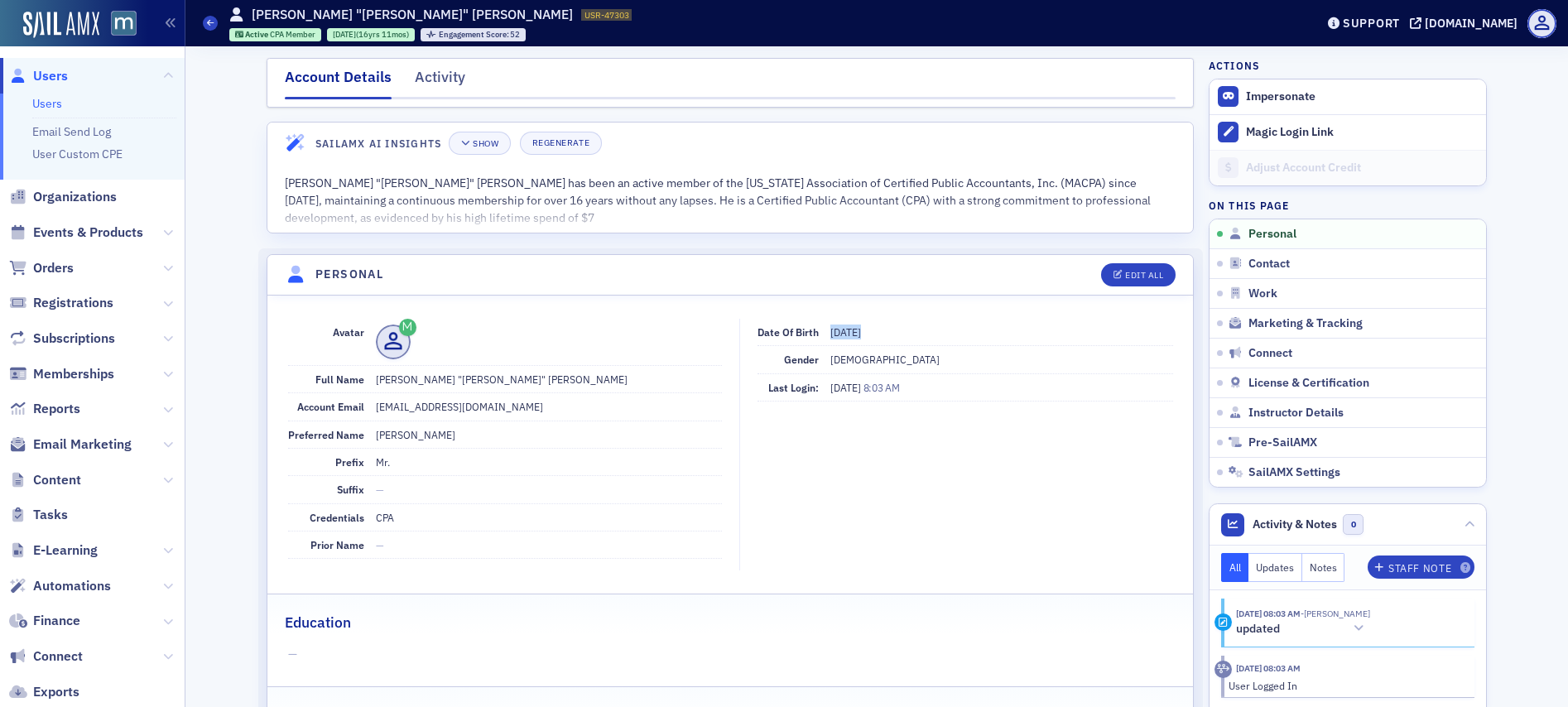
click at [859, 331] on span "7/21/1948" at bounding box center [845, 333] width 31 height 14
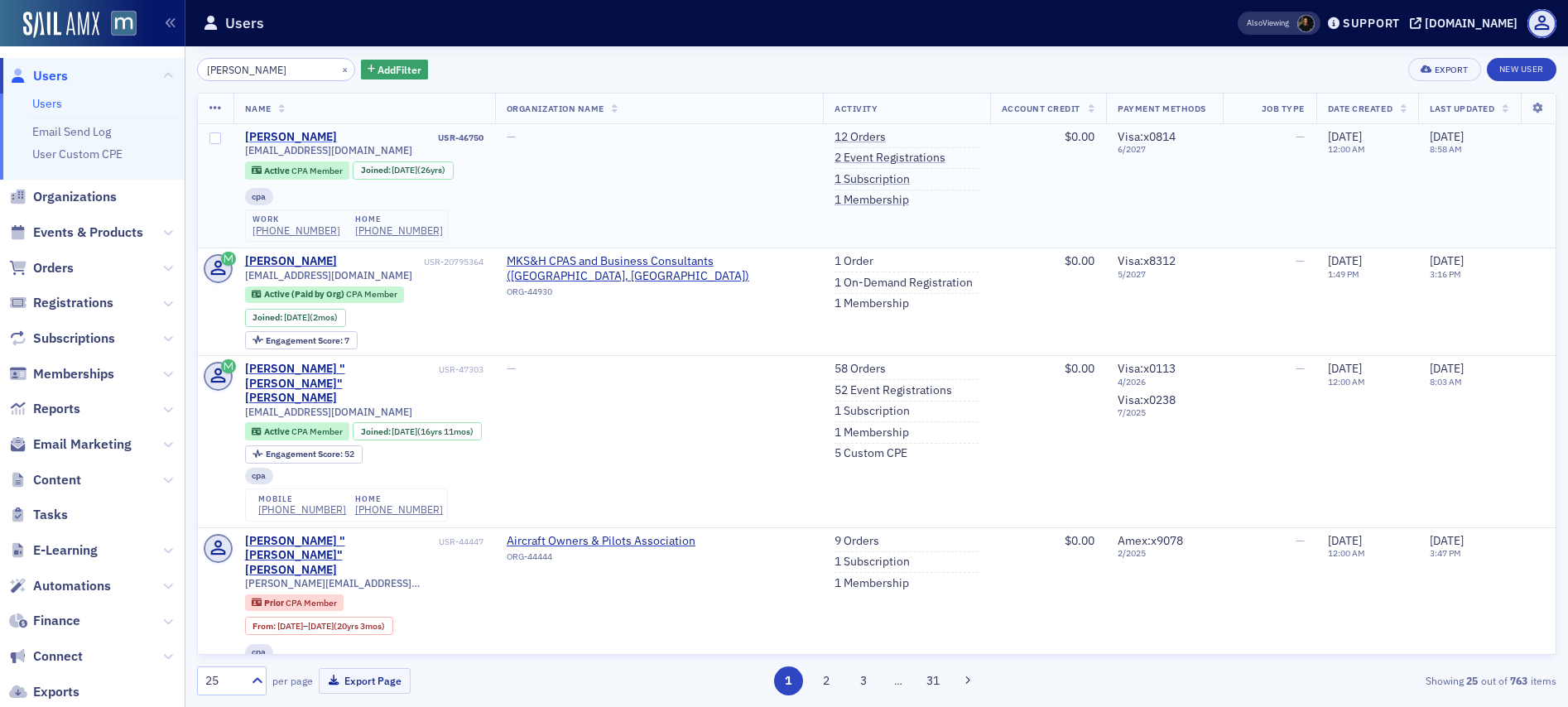
click at [280, 137] on div "[PERSON_NAME]" at bounding box center [291, 138] width 92 height 15
click at [287, 256] on div "[PERSON_NAME]" at bounding box center [291, 262] width 92 height 15
click at [338, 71] on button "×" at bounding box center [345, 69] width 15 height 15
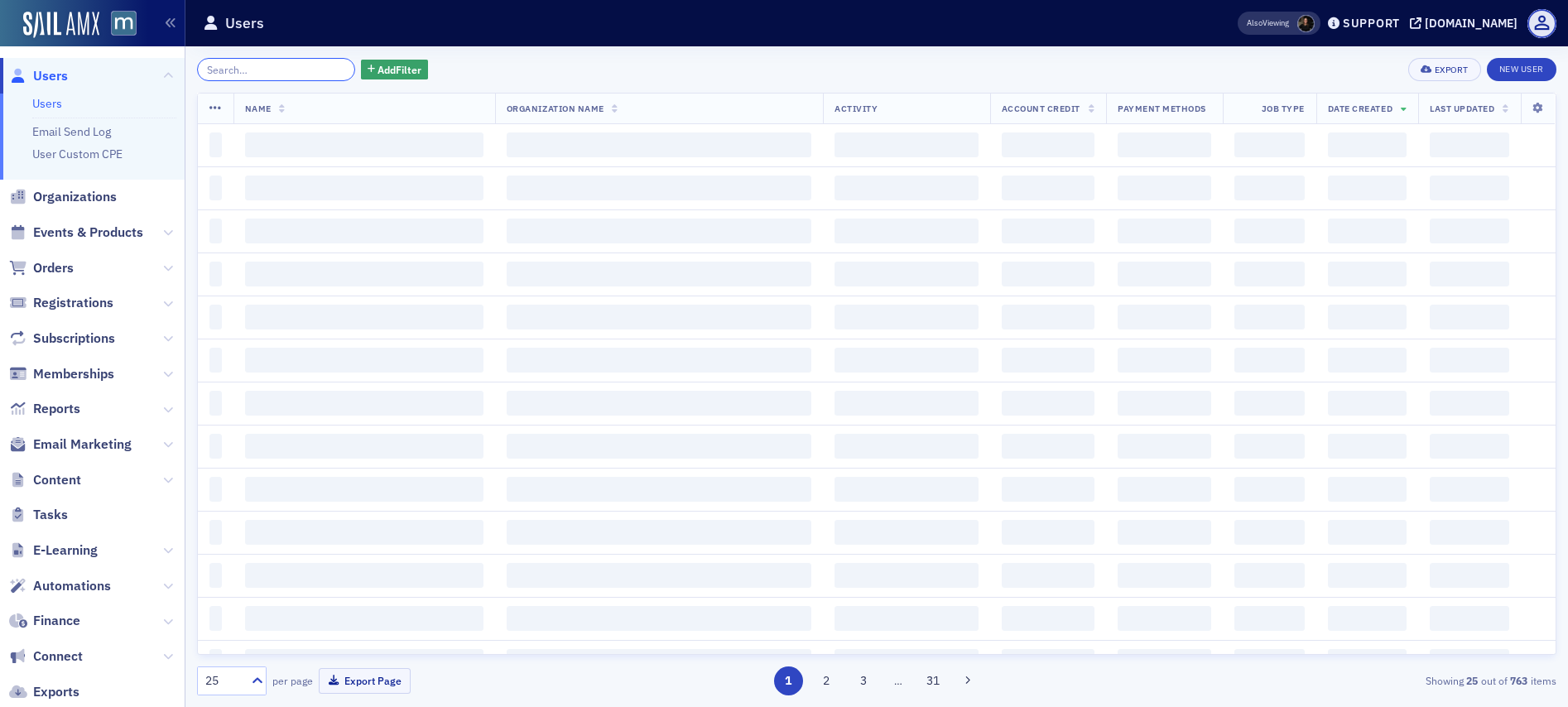
click at [308, 72] on input "search" at bounding box center [276, 69] width 158 height 23
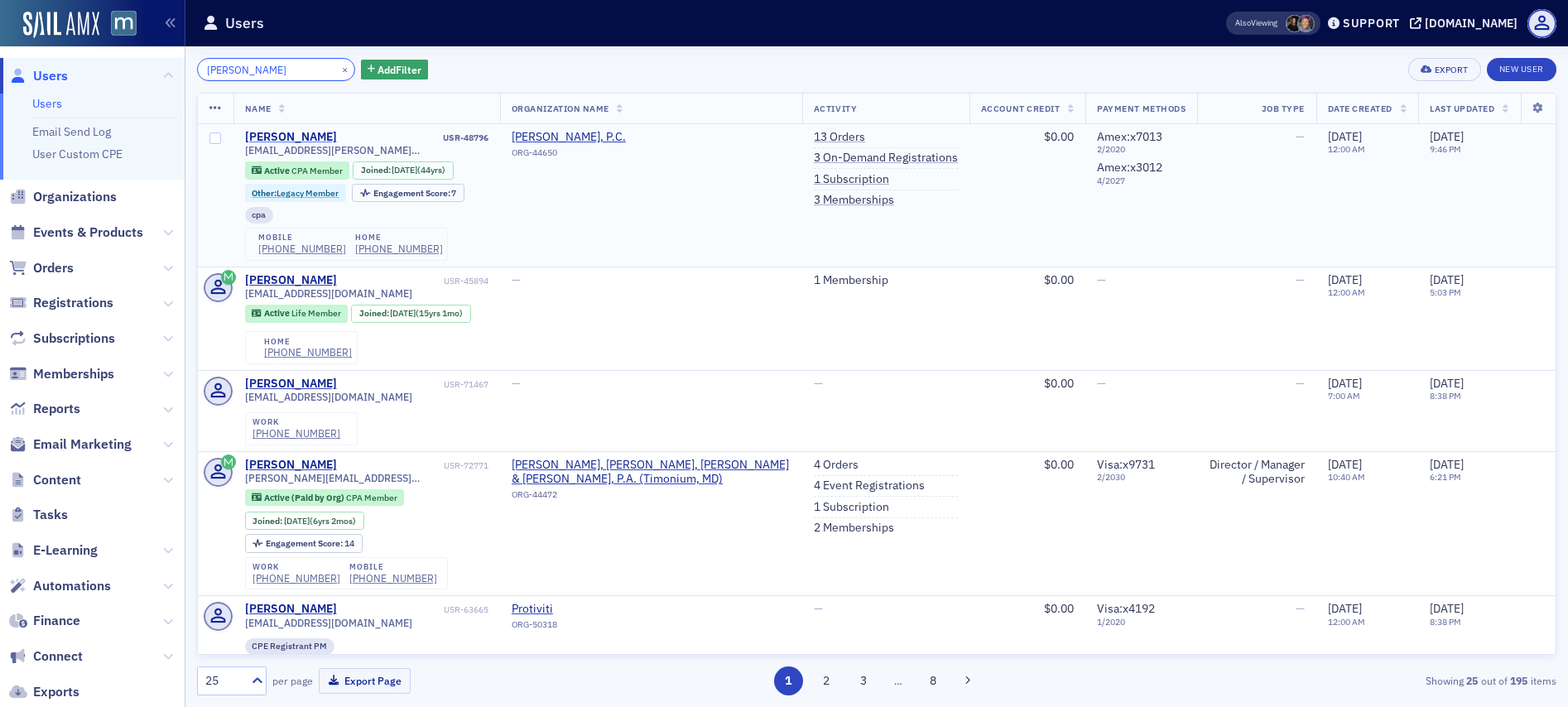
type input "Jane Horn"
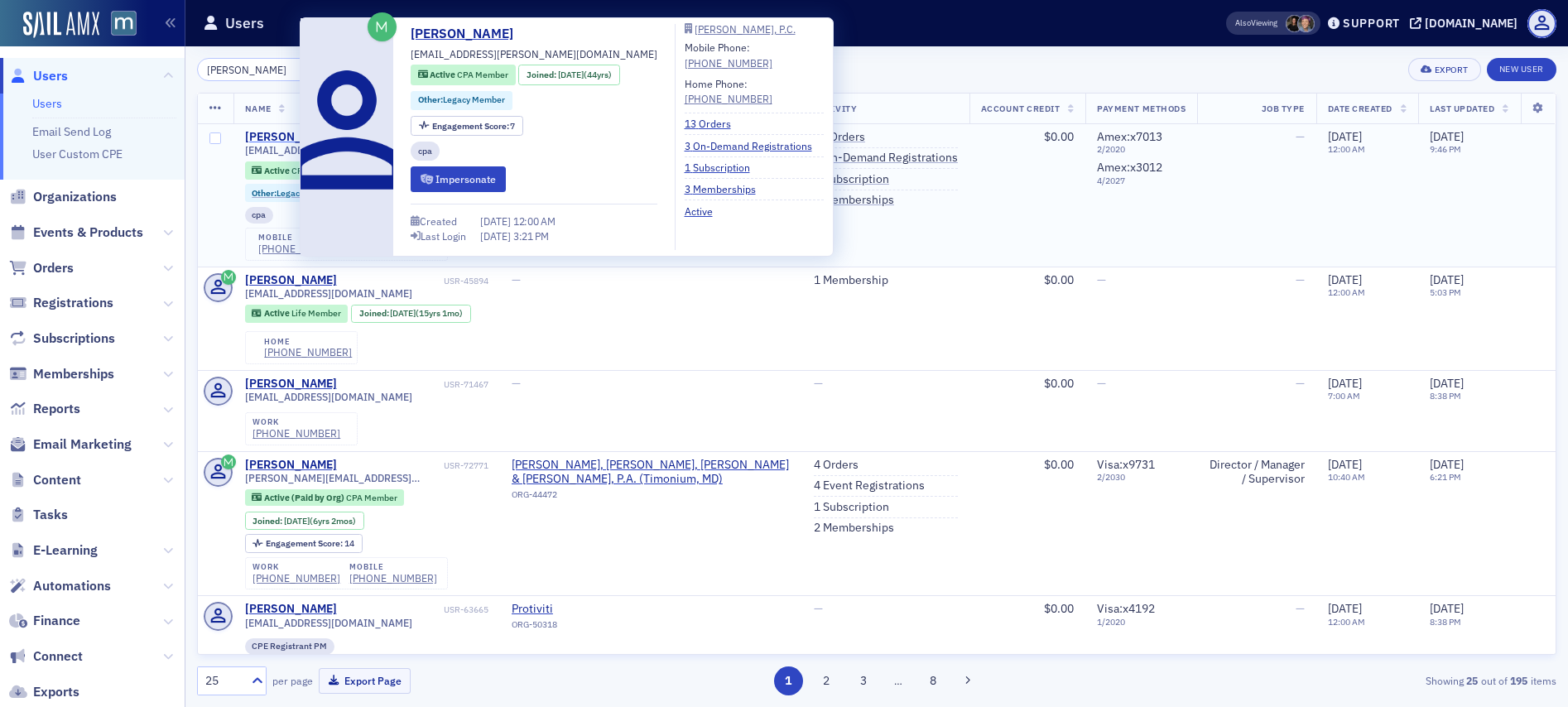
click at [264, 133] on div "Jane Horn" at bounding box center [291, 138] width 92 height 15
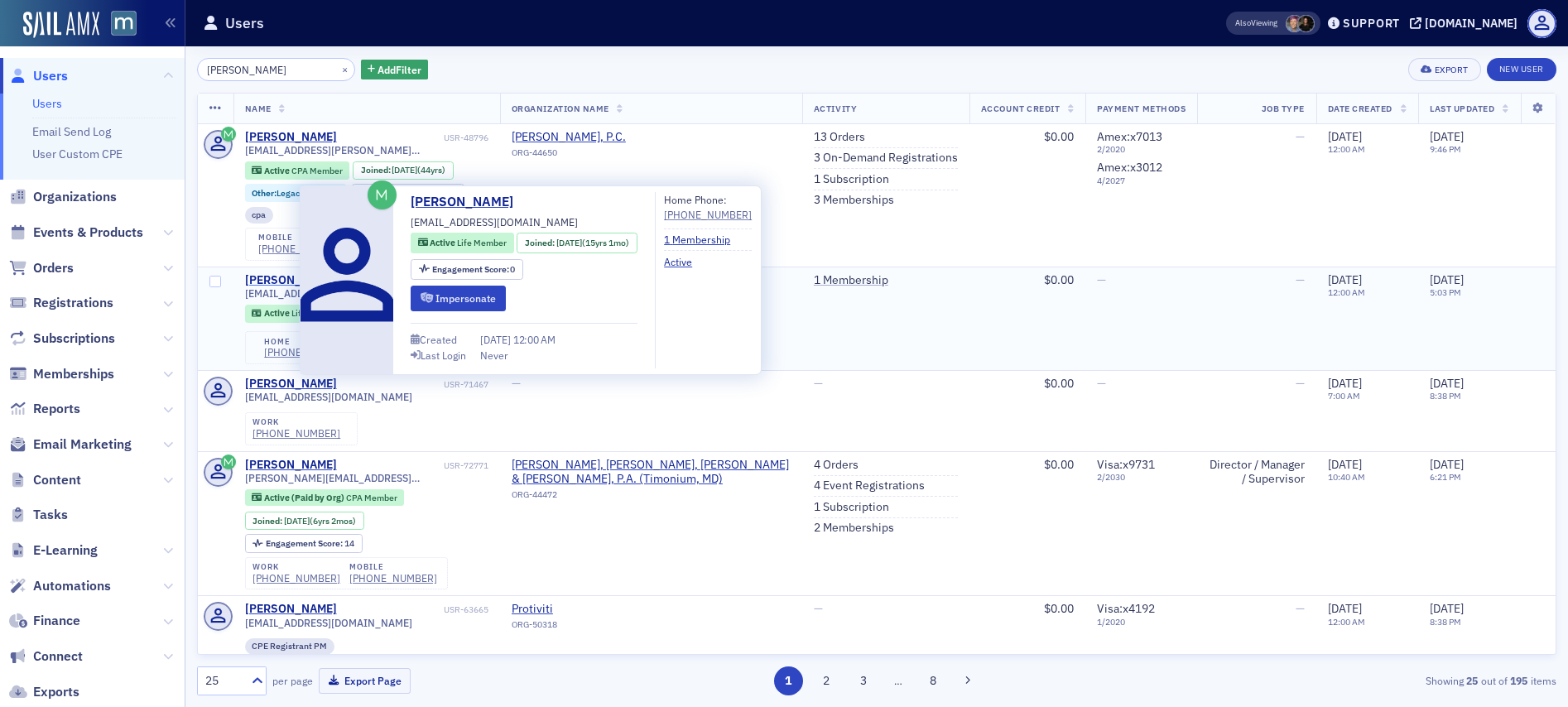
click at [259, 280] on div "Jane Horn" at bounding box center [291, 281] width 92 height 15
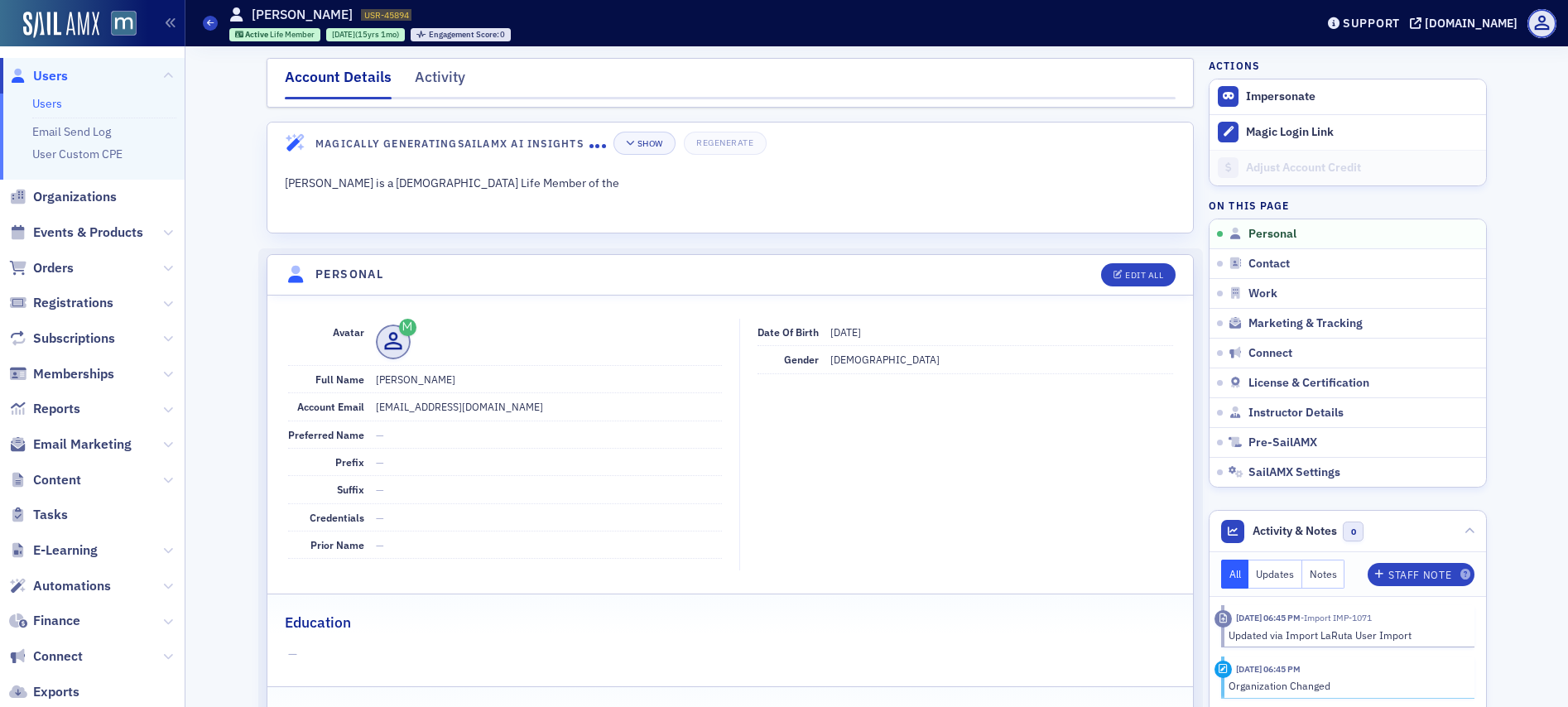
click at [423, 405] on dd "temigen@bellsouth.net" at bounding box center [548, 406] width 346 height 26
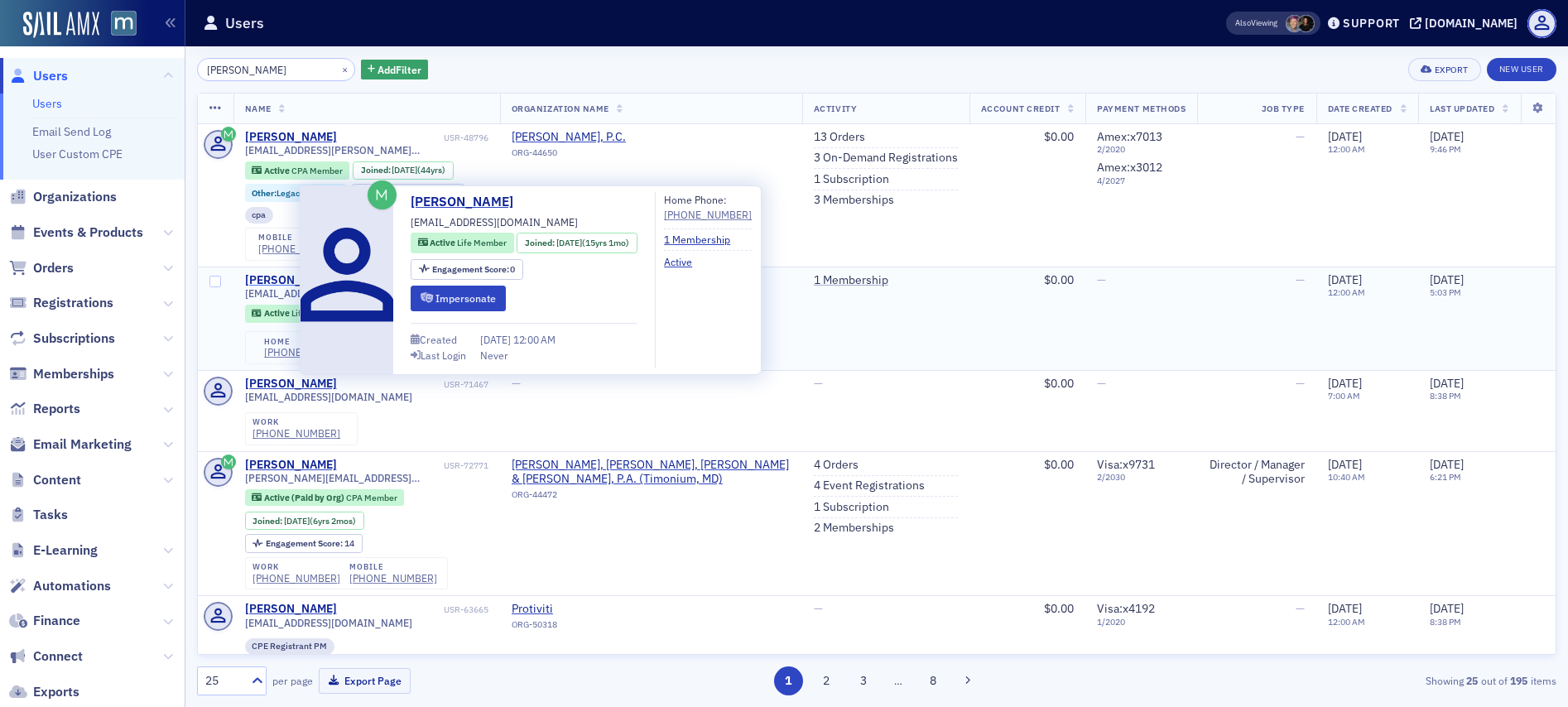
click at [281, 281] on div "Jane Horn" at bounding box center [291, 281] width 92 height 15
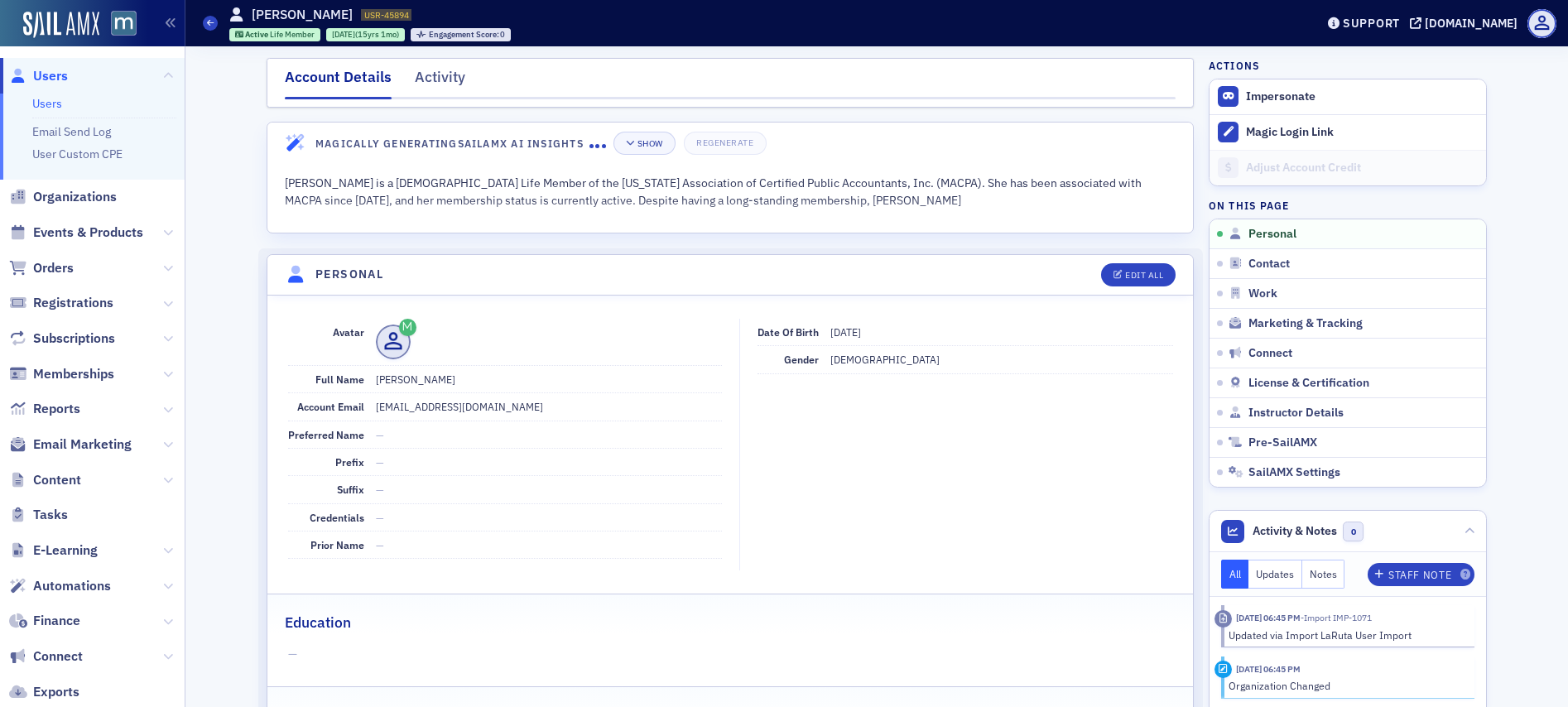
click at [849, 330] on span "4/14/1930" at bounding box center [845, 333] width 31 height 14
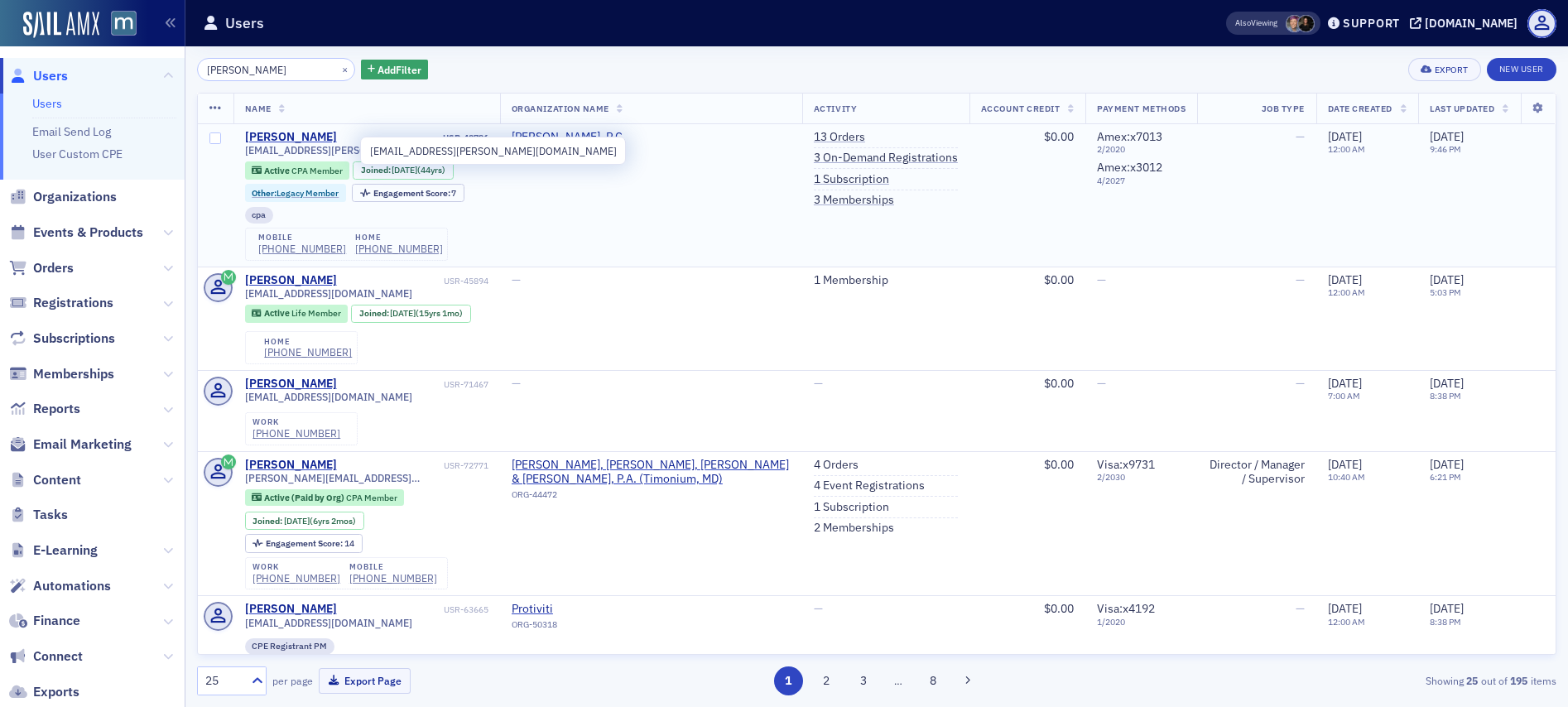
click at [297, 154] on span "jhorn@raffa.com" at bounding box center [366, 150] width 243 height 13
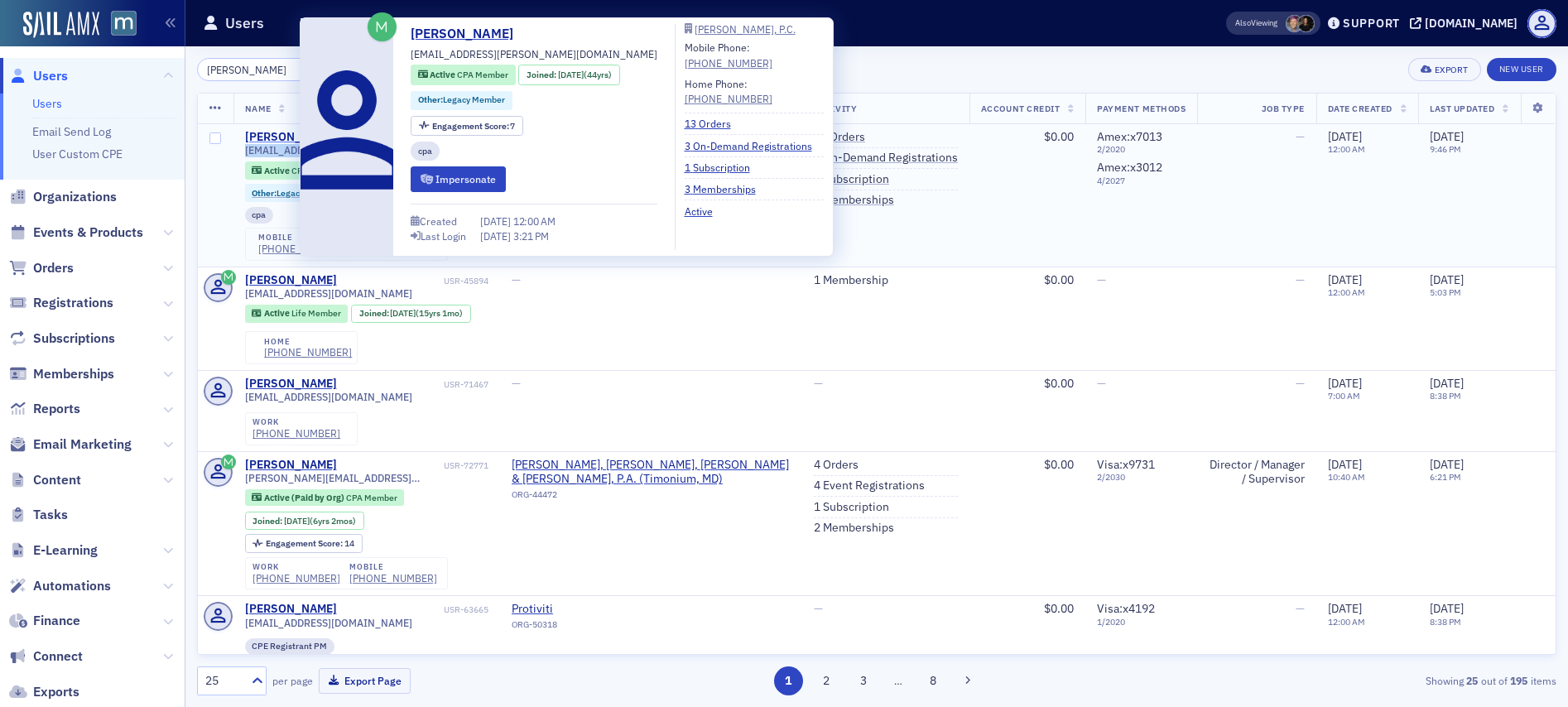
click at [285, 131] on div "Jane Horn" at bounding box center [291, 138] width 92 height 15
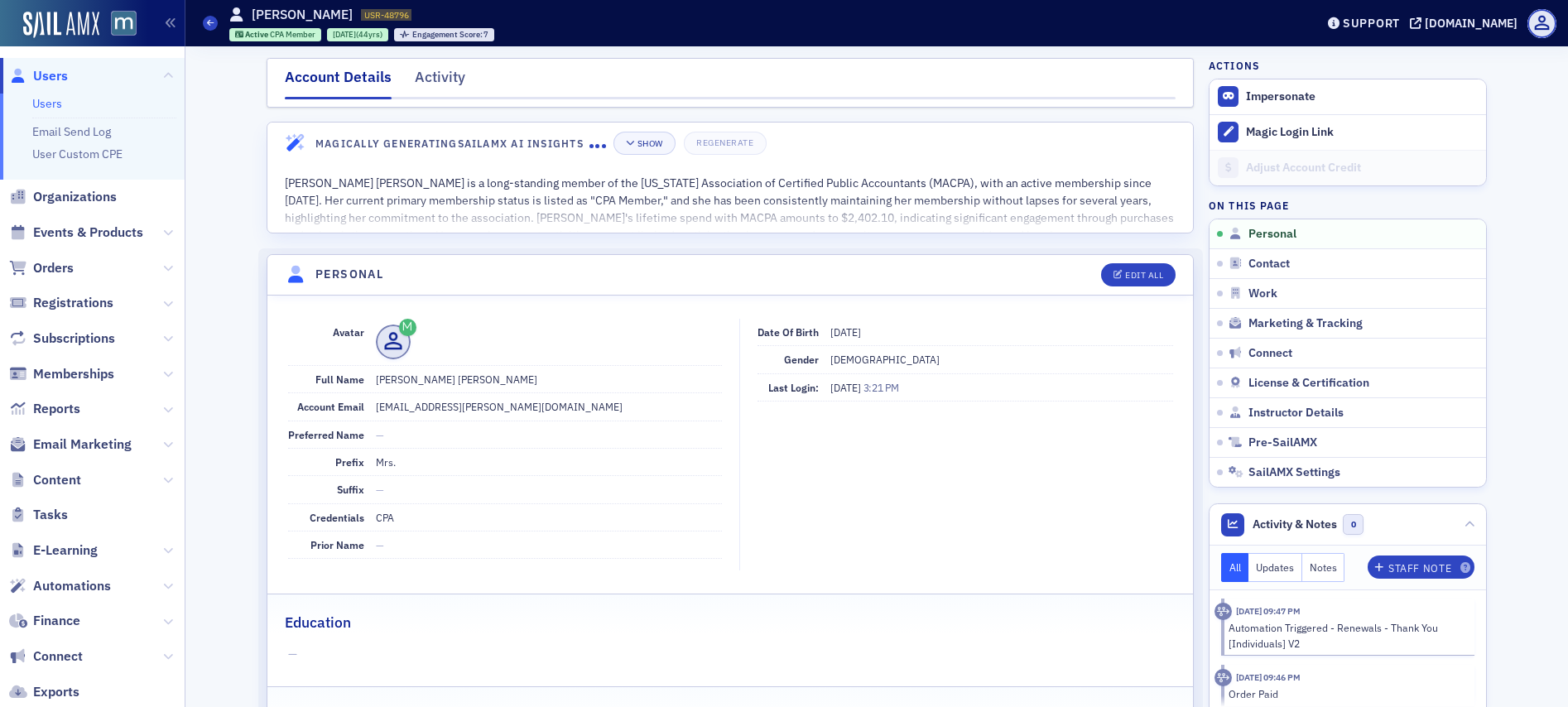
click at [855, 332] on span "5/6/1957" at bounding box center [845, 333] width 31 height 14
click at [56, 73] on span "Users" at bounding box center [50, 76] width 35 height 18
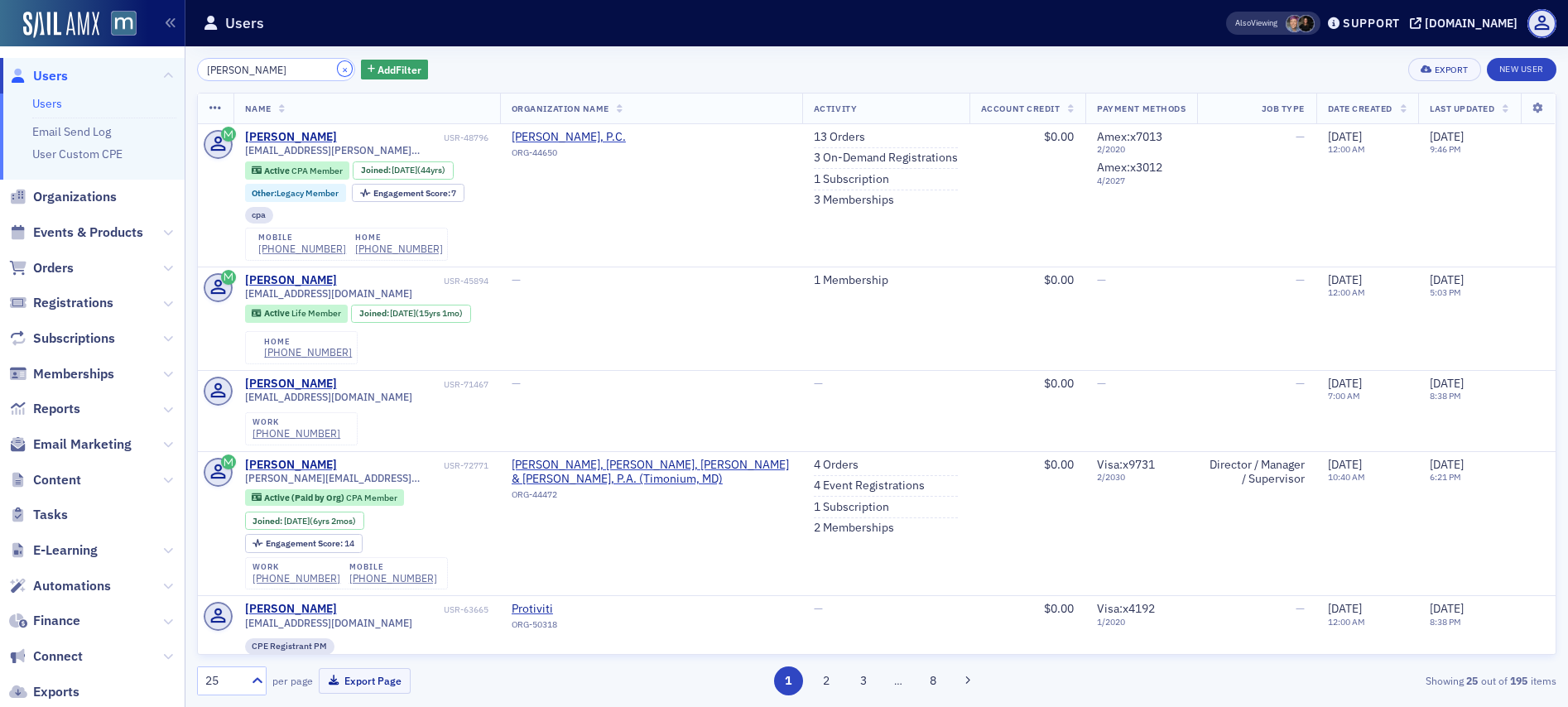
click at [338, 71] on button "×" at bounding box center [345, 69] width 15 height 15
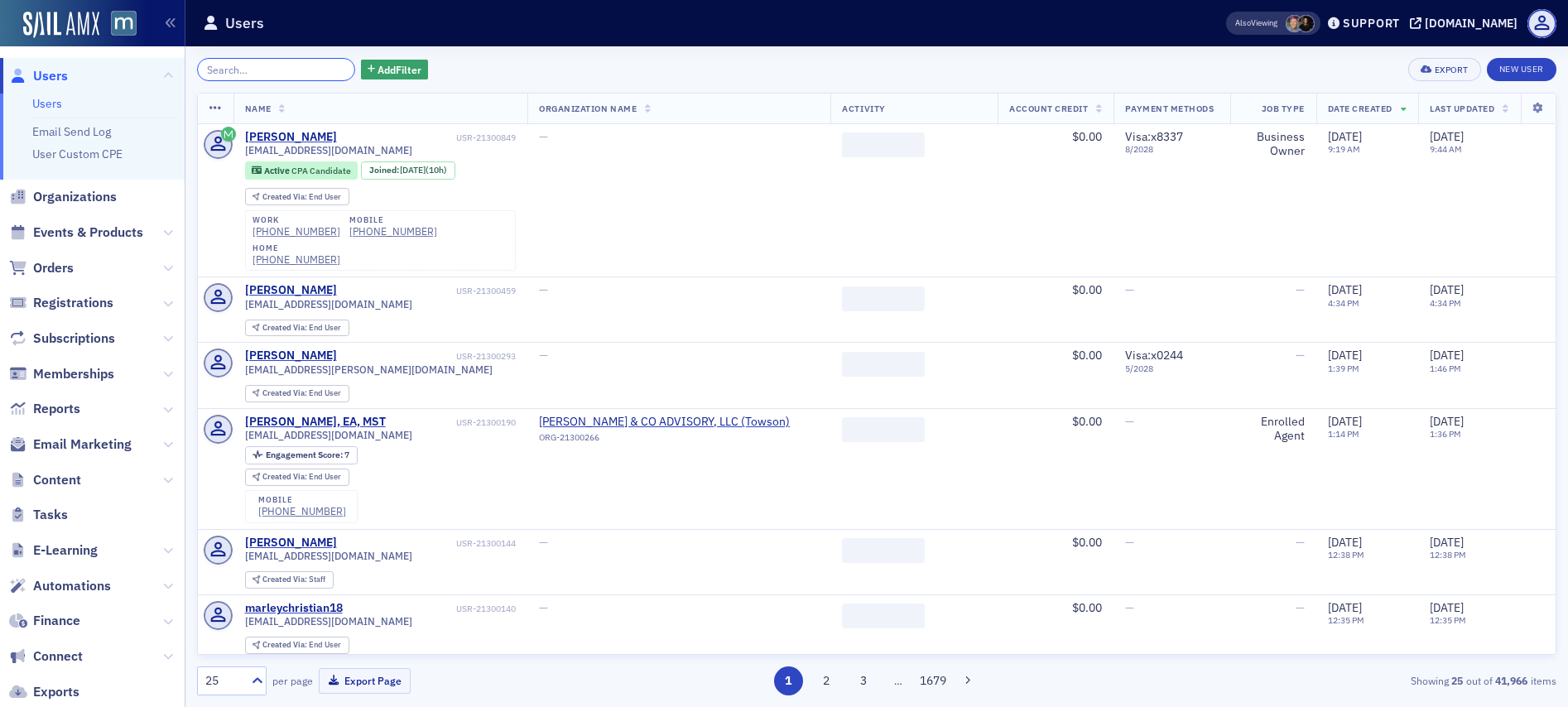
paste input "Jay Bergey"
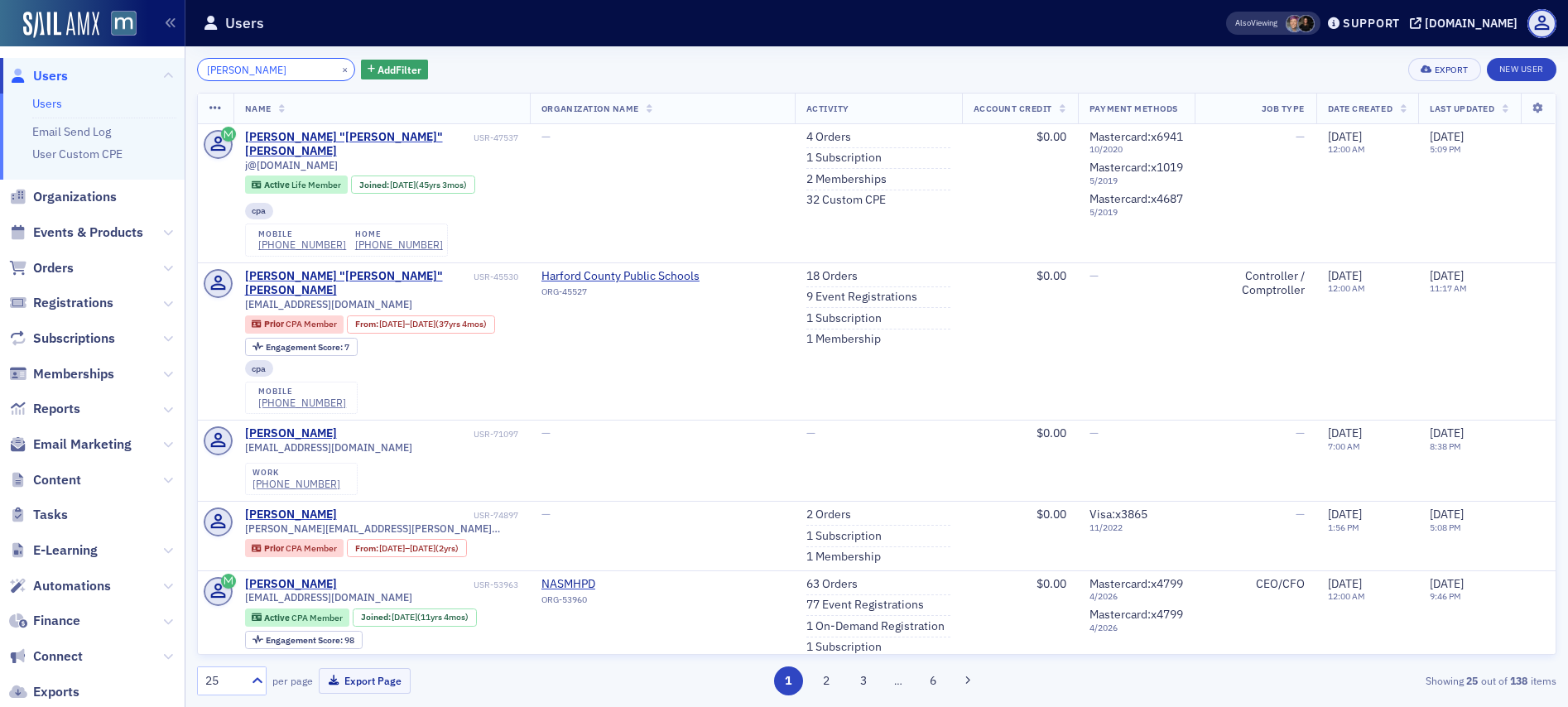
type input "Jay Bergey"
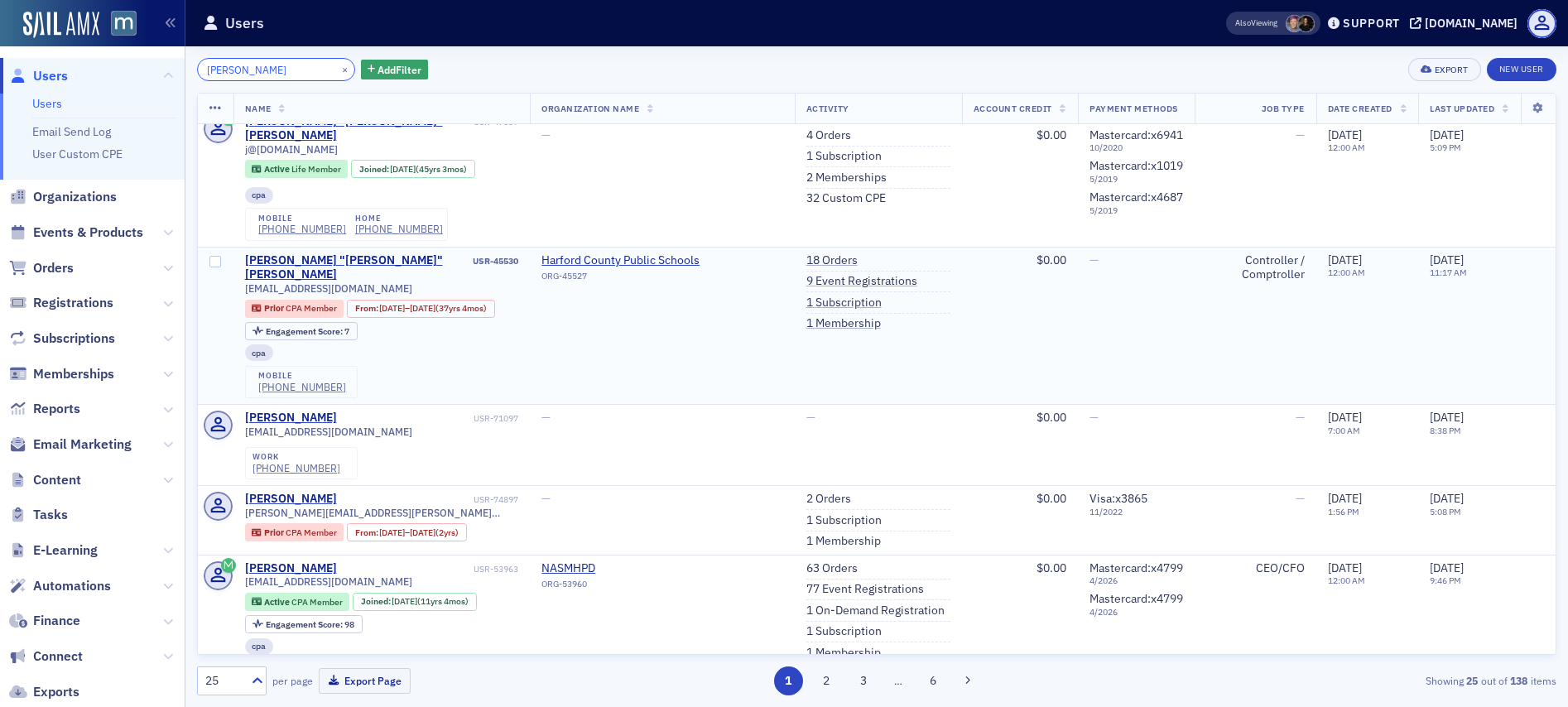
scroll to position [99, 0]
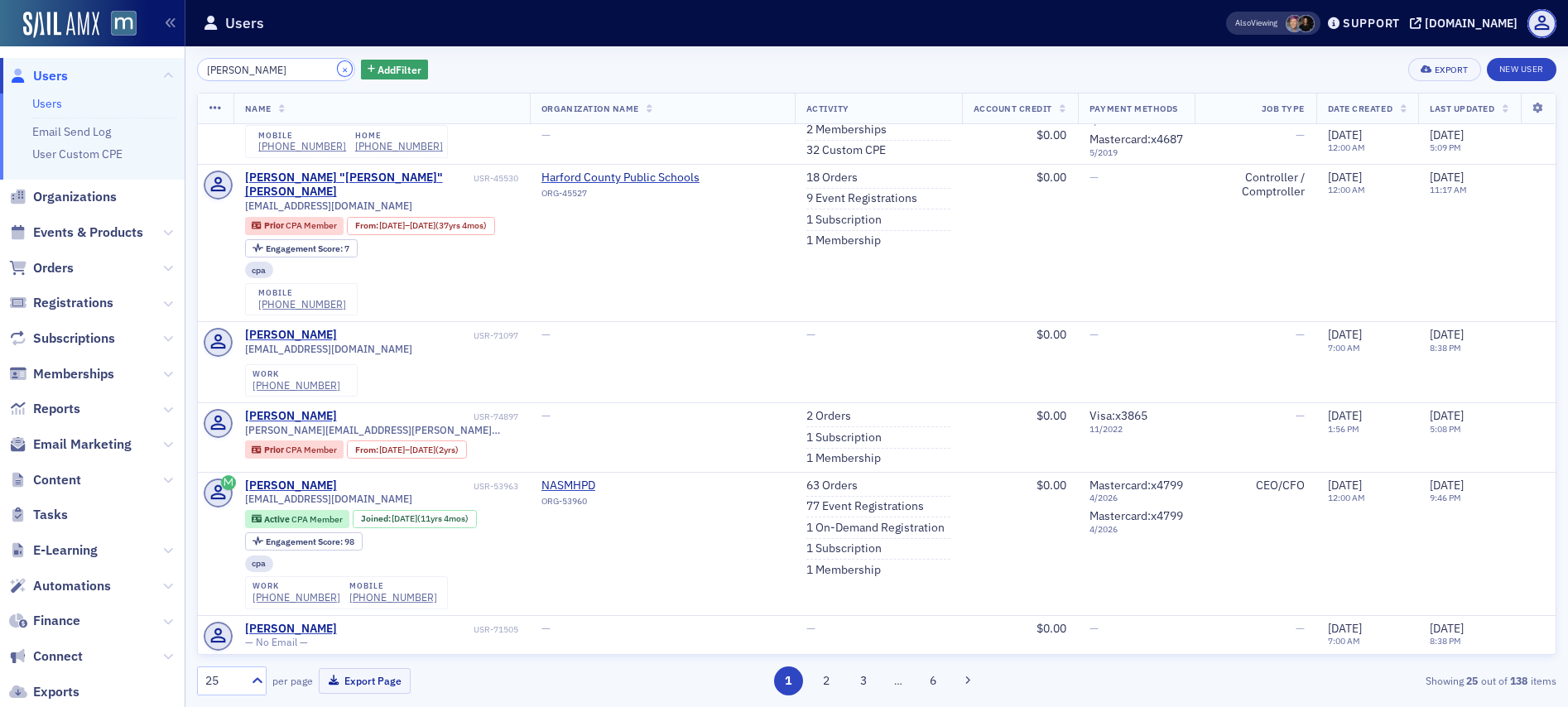
click at [338, 72] on button "×" at bounding box center [345, 69] width 15 height 15
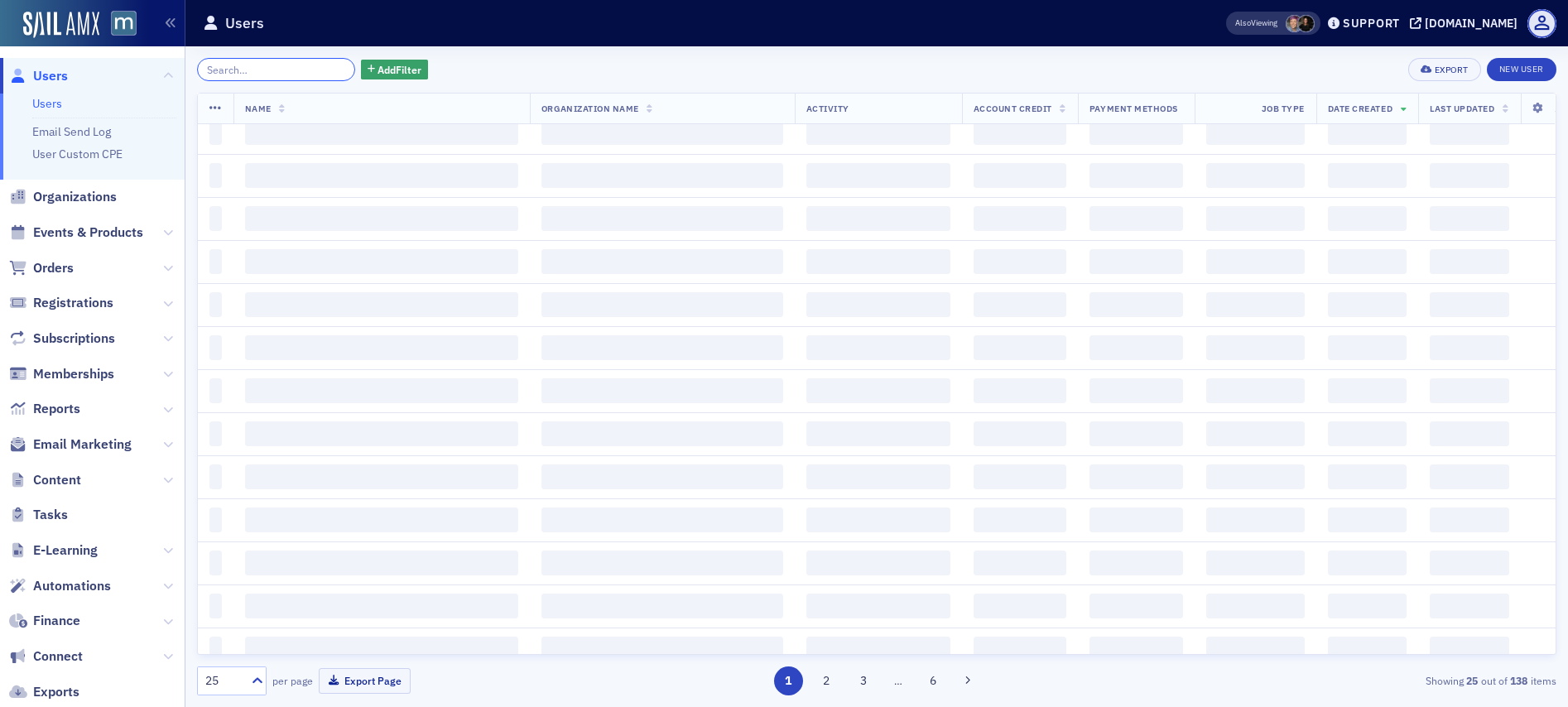
click at [307, 67] on input "search" at bounding box center [276, 69] width 158 height 23
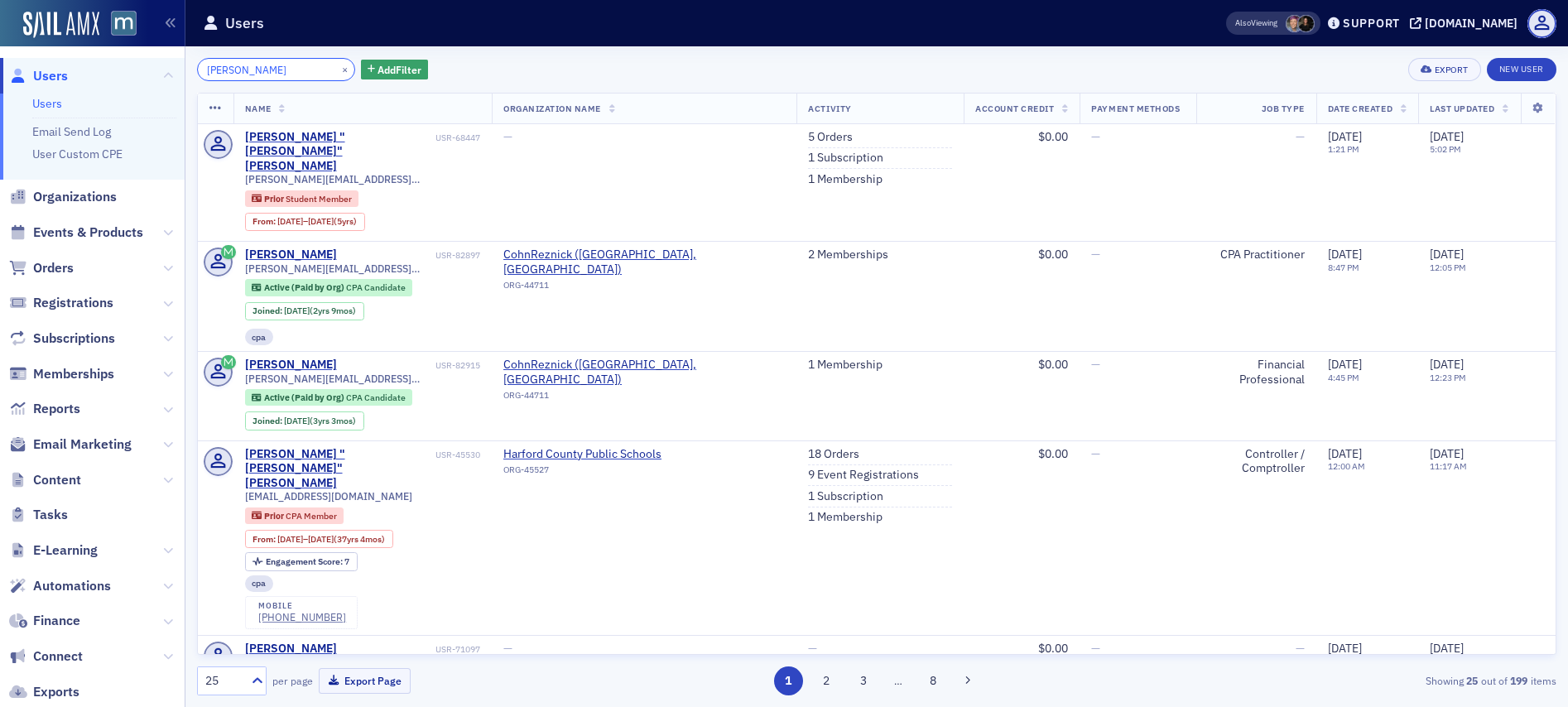
type input "Jay Patel"
click at [338, 68] on button "×" at bounding box center [345, 69] width 15 height 15
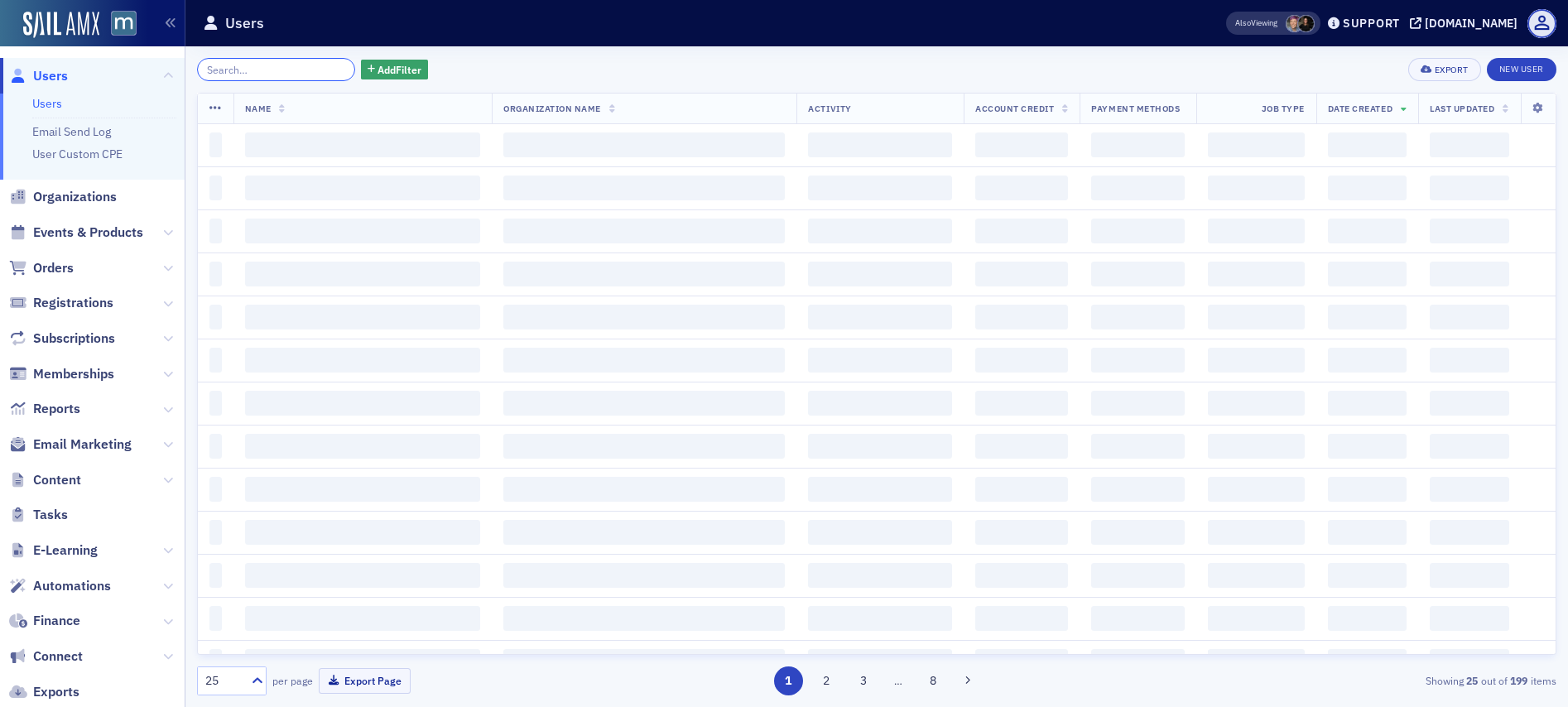
click at [315, 66] on input "search" at bounding box center [276, 69] width 158 height 23
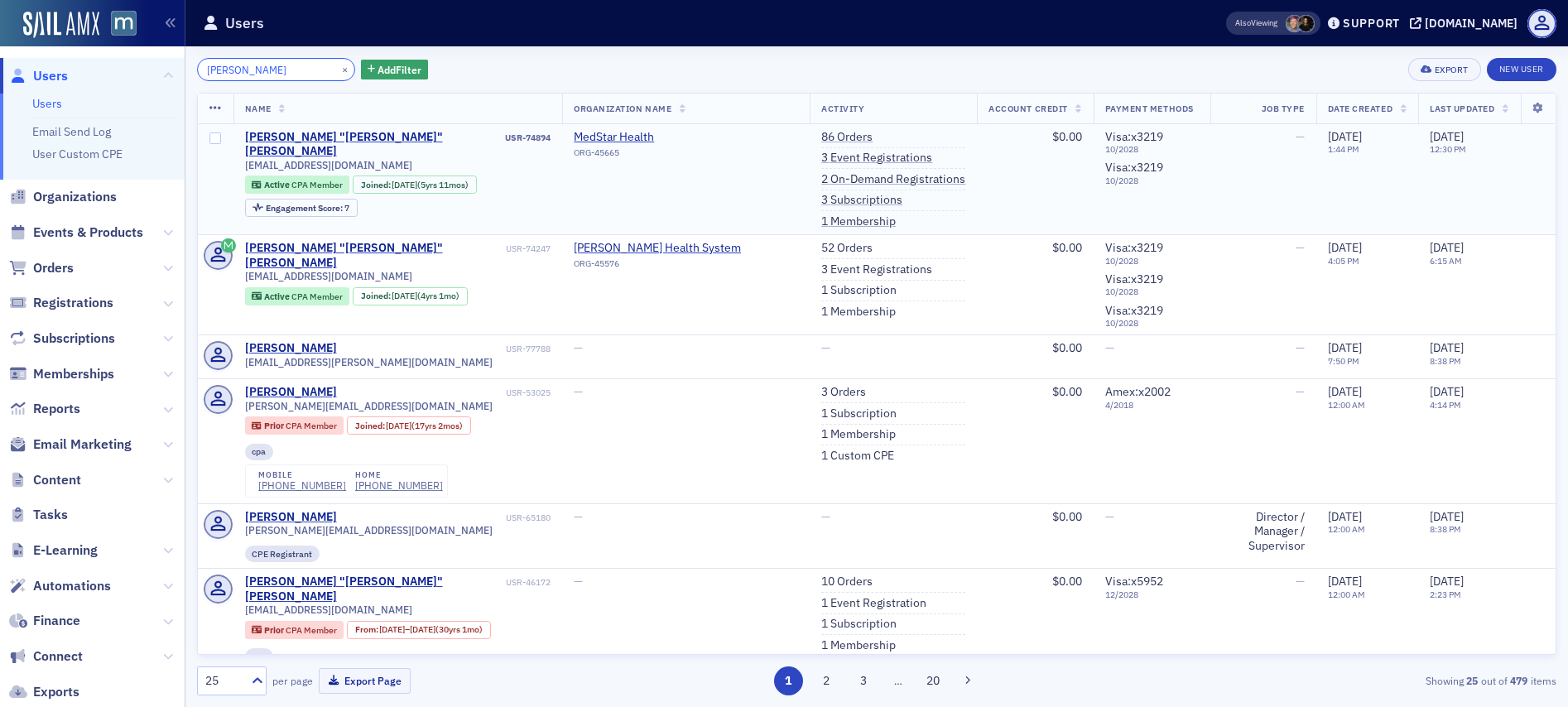
type input "Jen Benz"
click at [321, 159] on span "jenniferbenz@ymail.com" at bounding box center [328, 165] width 168 height 13
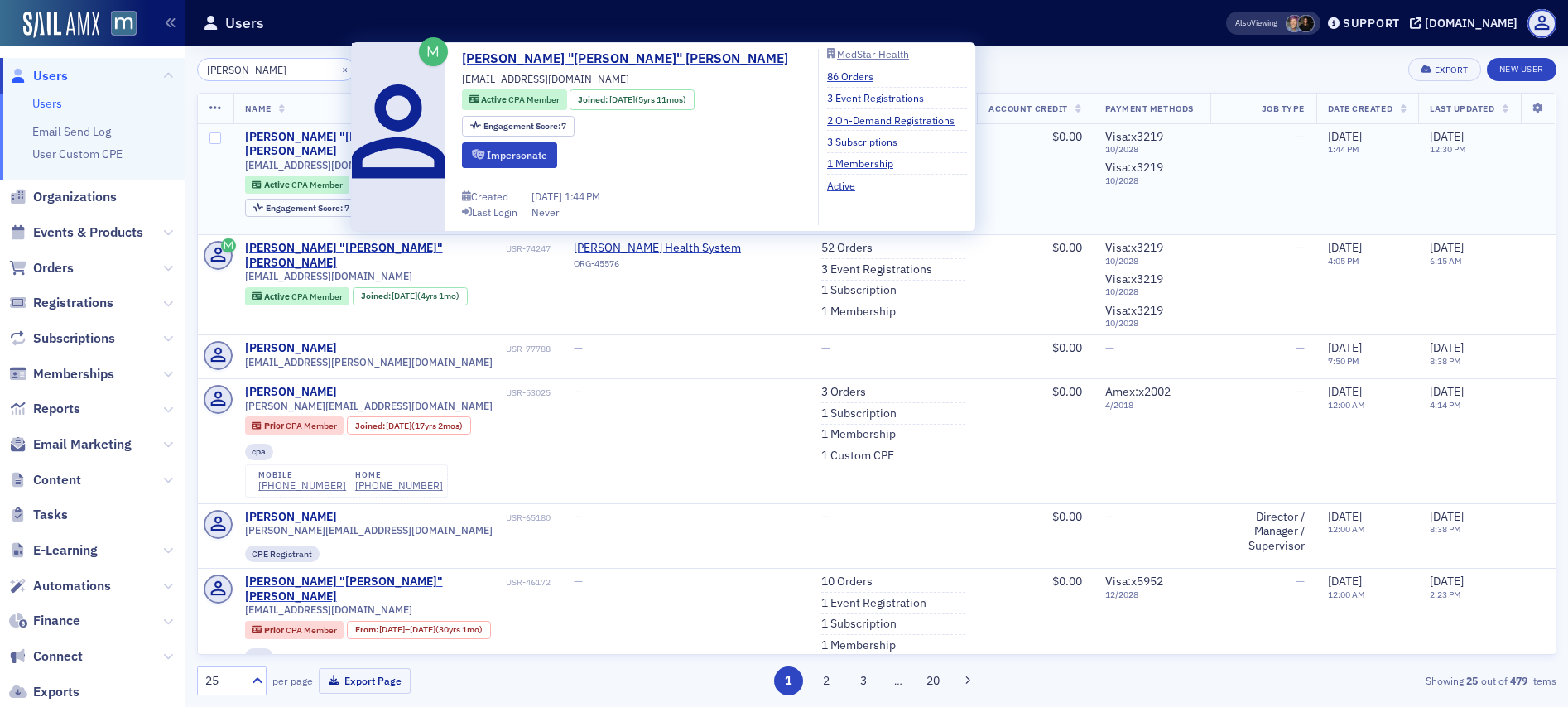
click at [321, 141] on div "Jennifer "Jen" Benz" at bounding box center [373, 145] width 258 height 29
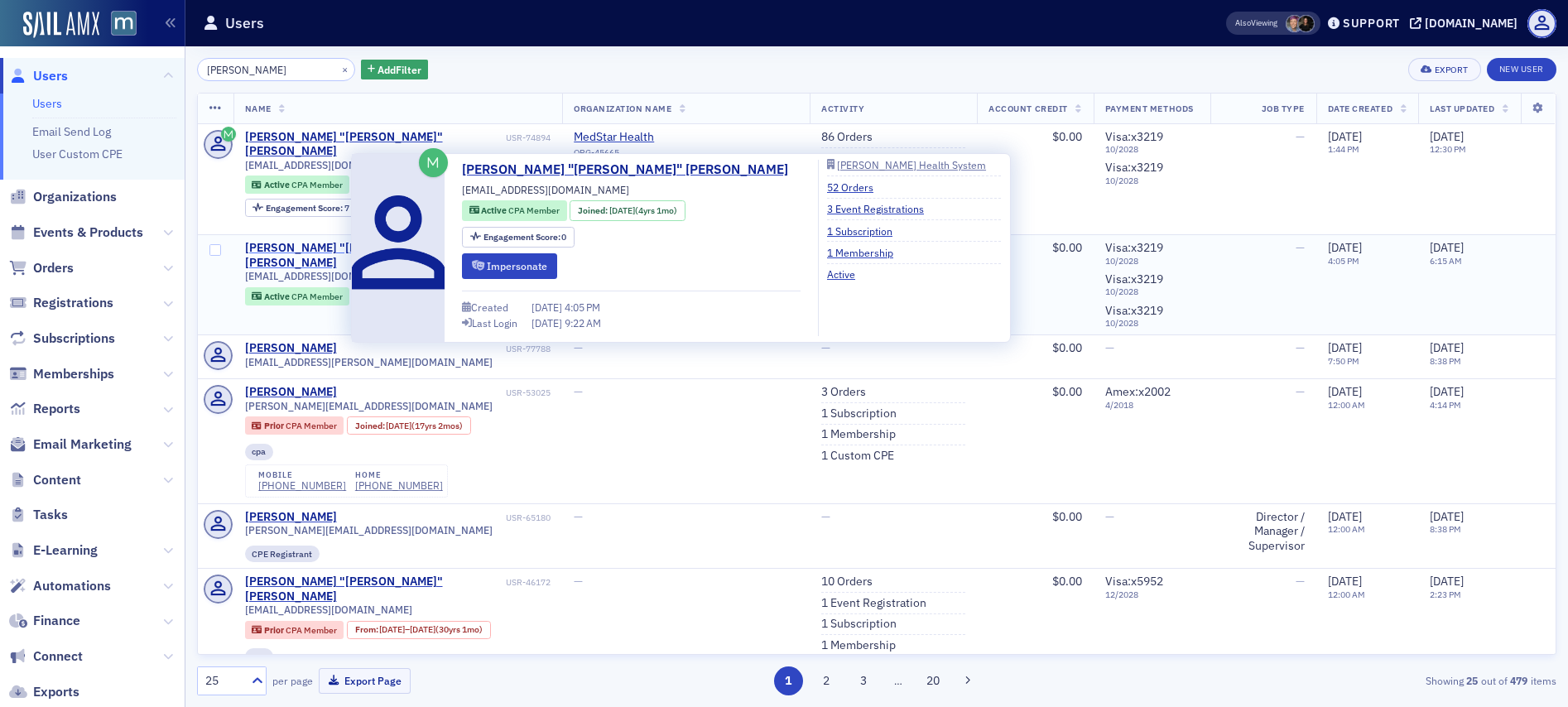
click at [307, 248] on div "Jennifer "Jen" Benz" at bounding box center [373, 255] width 258 height 29
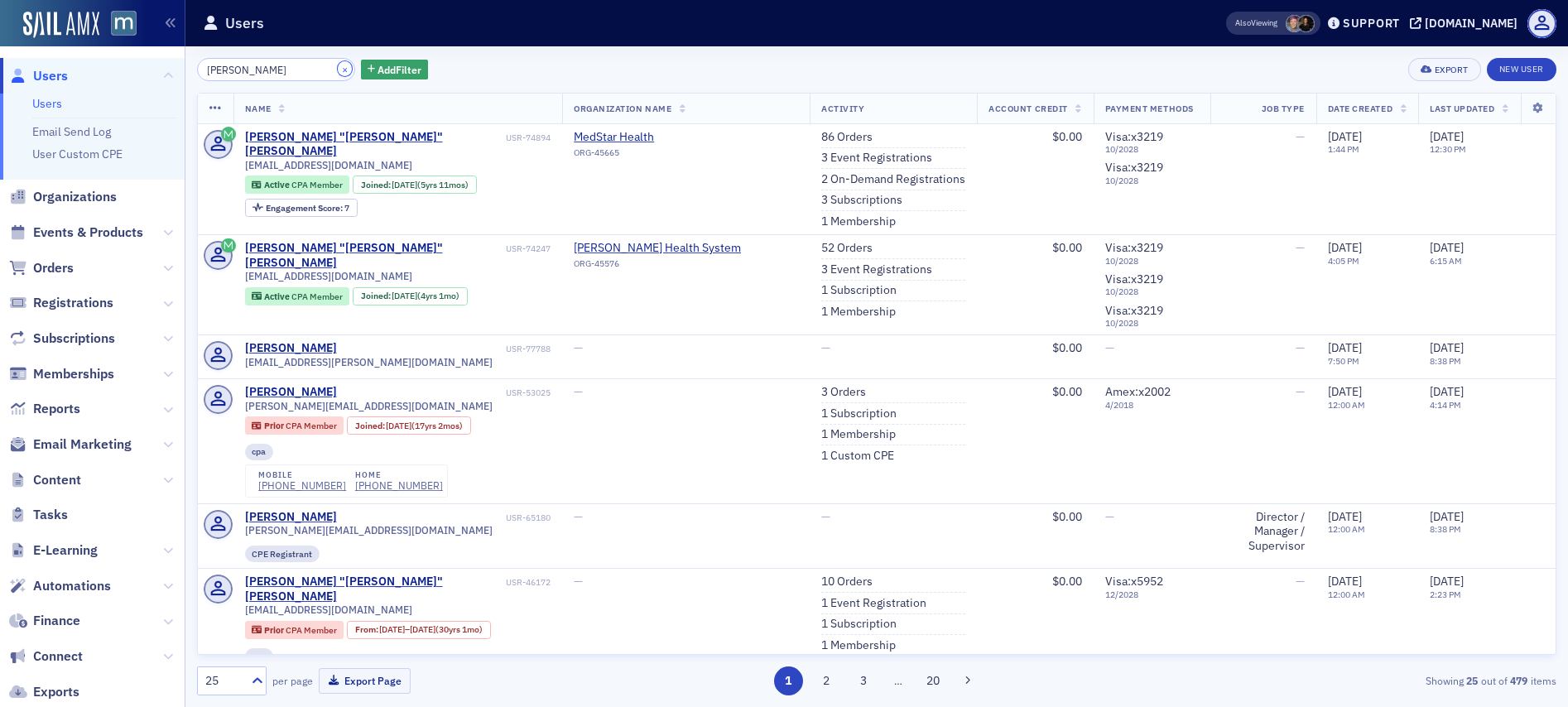
click at [338, 67] on button "×" at bounding box center [345, 69] width 15 height 15
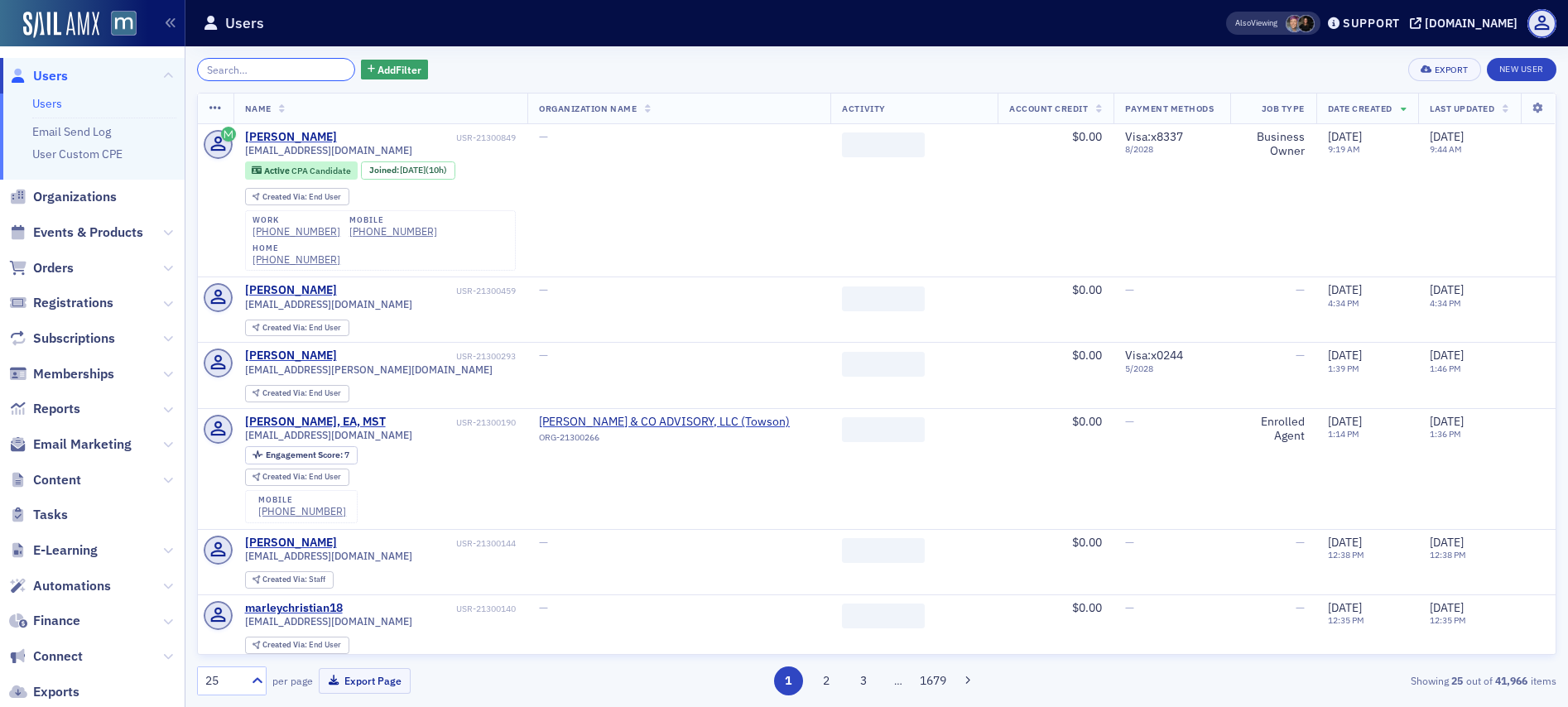
click at [287, 73] on input "search" at bounding box center [276, 69] width 158 height 23
paste input "Jerry Wilcoxon"
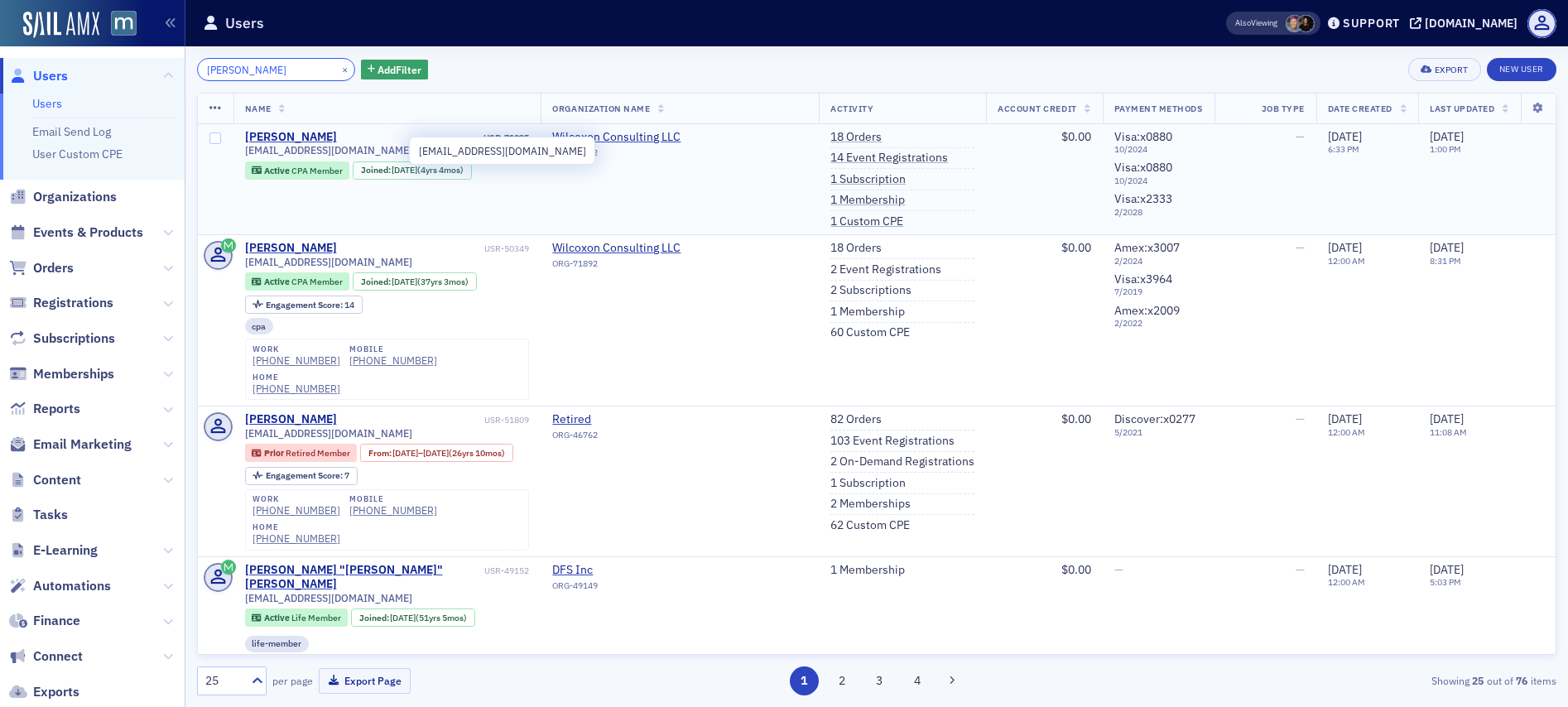
type input "Jerry Wilcoxon"
click at [352, 149] on span "jwilcoxon@wilcoxonconsulting.com" at bounding box center [328, 150] width 168 height 13
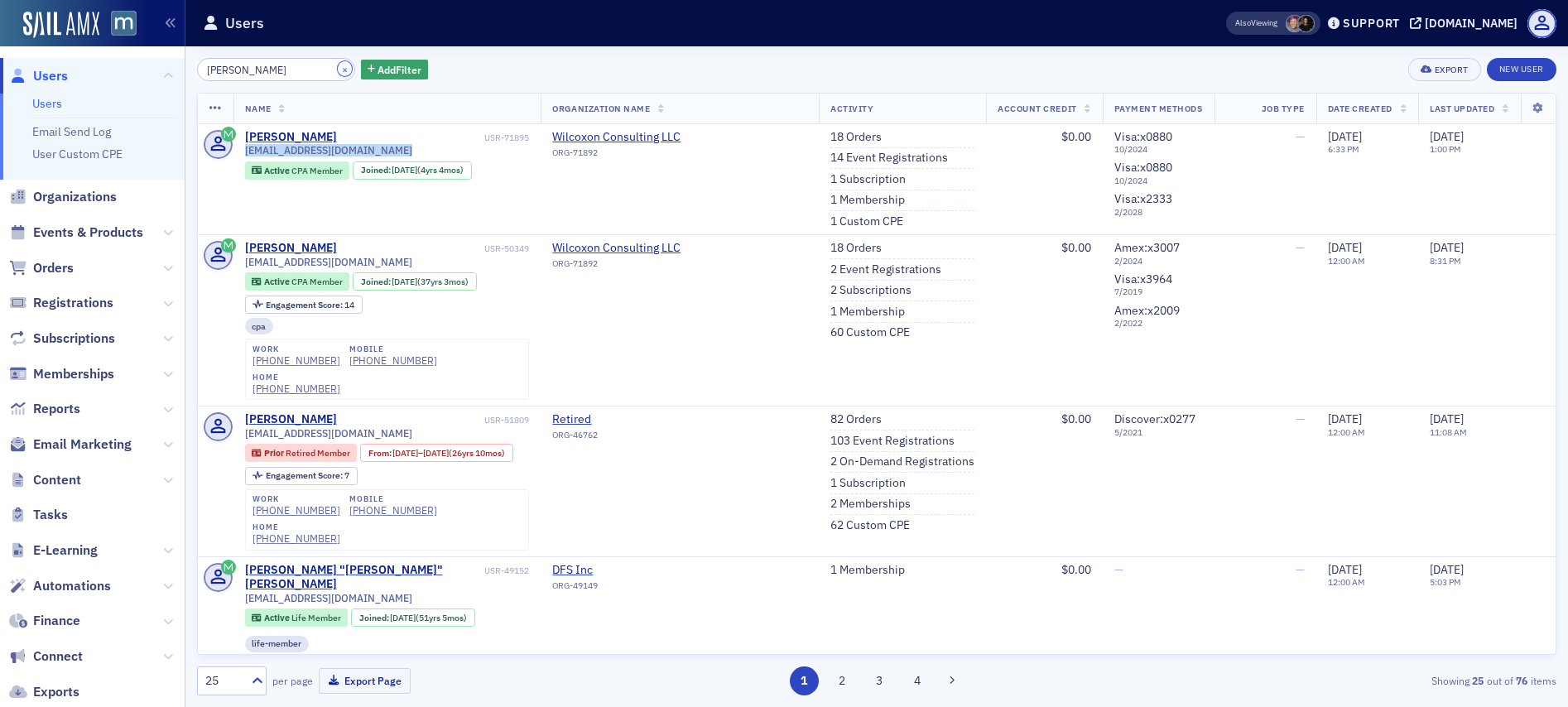
click at [338, 67] on button "×" at bounding box center [345, 69] width 15 height 15
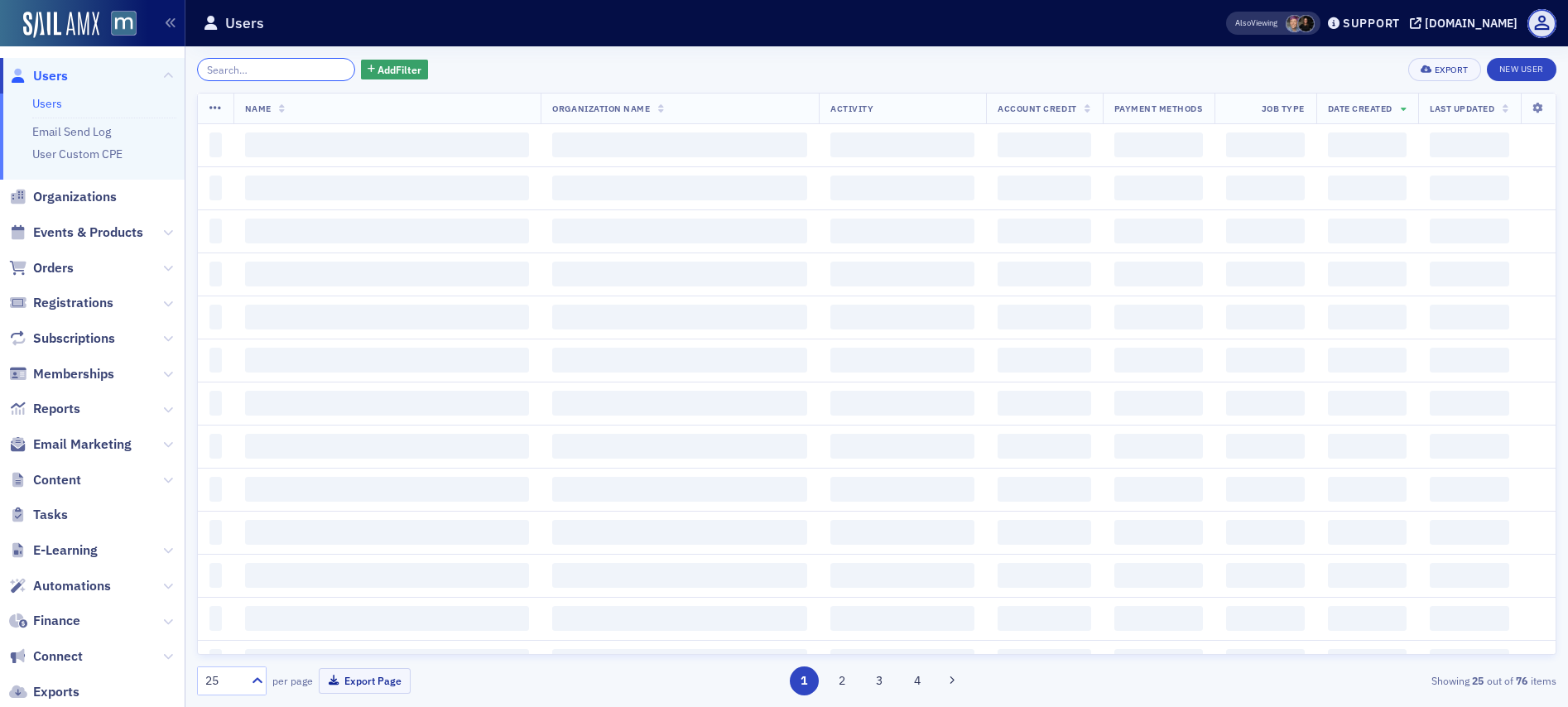
click at [315, 67] on input "search" at bounding box center [276, 69] width 158 height 23
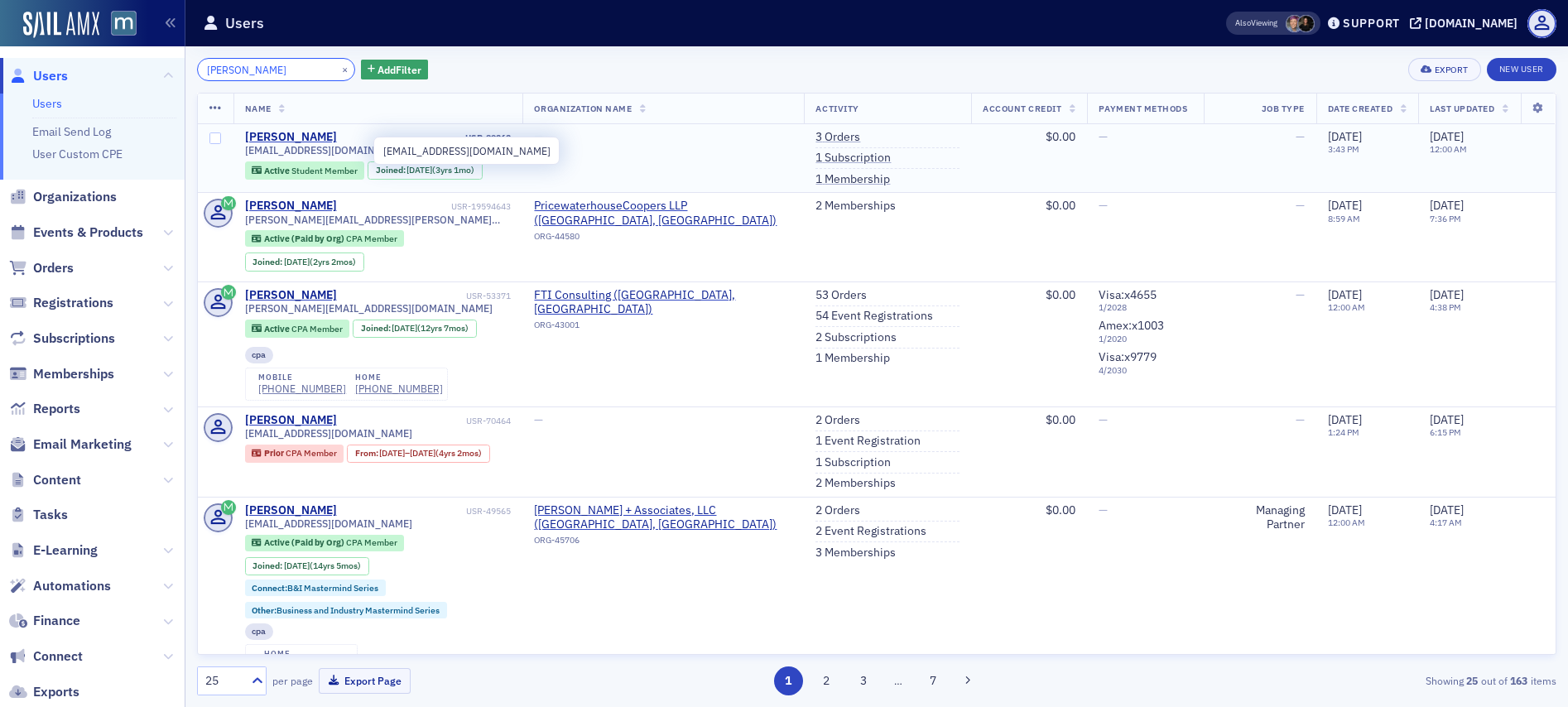
type input "Jessica Cronin"
click at [310, 154] on span "jesscronin2017@gmail.com" at bounding box center [328, 150] width 168 height 13
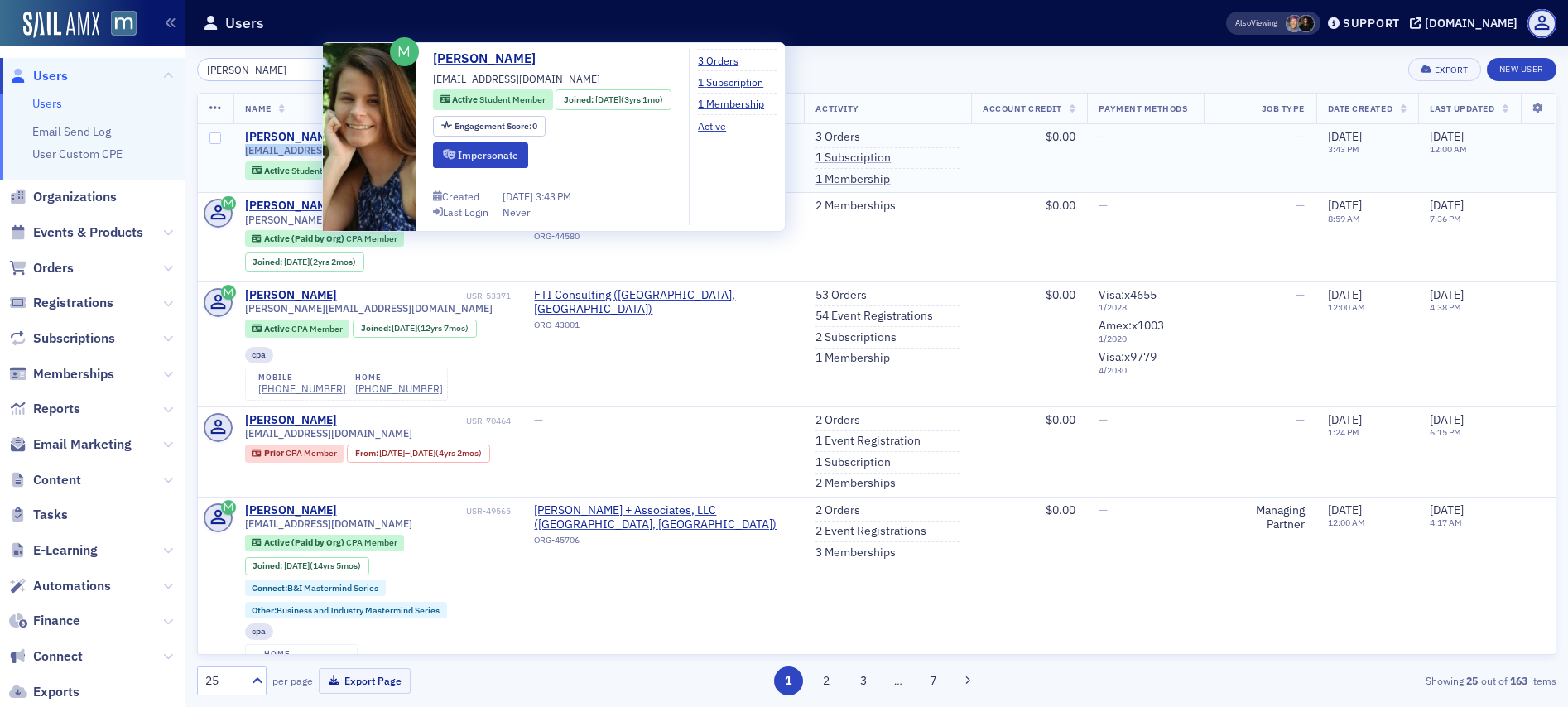
click at [293, 135] on div "Jessica Cronin" at bounding box center [291, 138] width 92 height 15
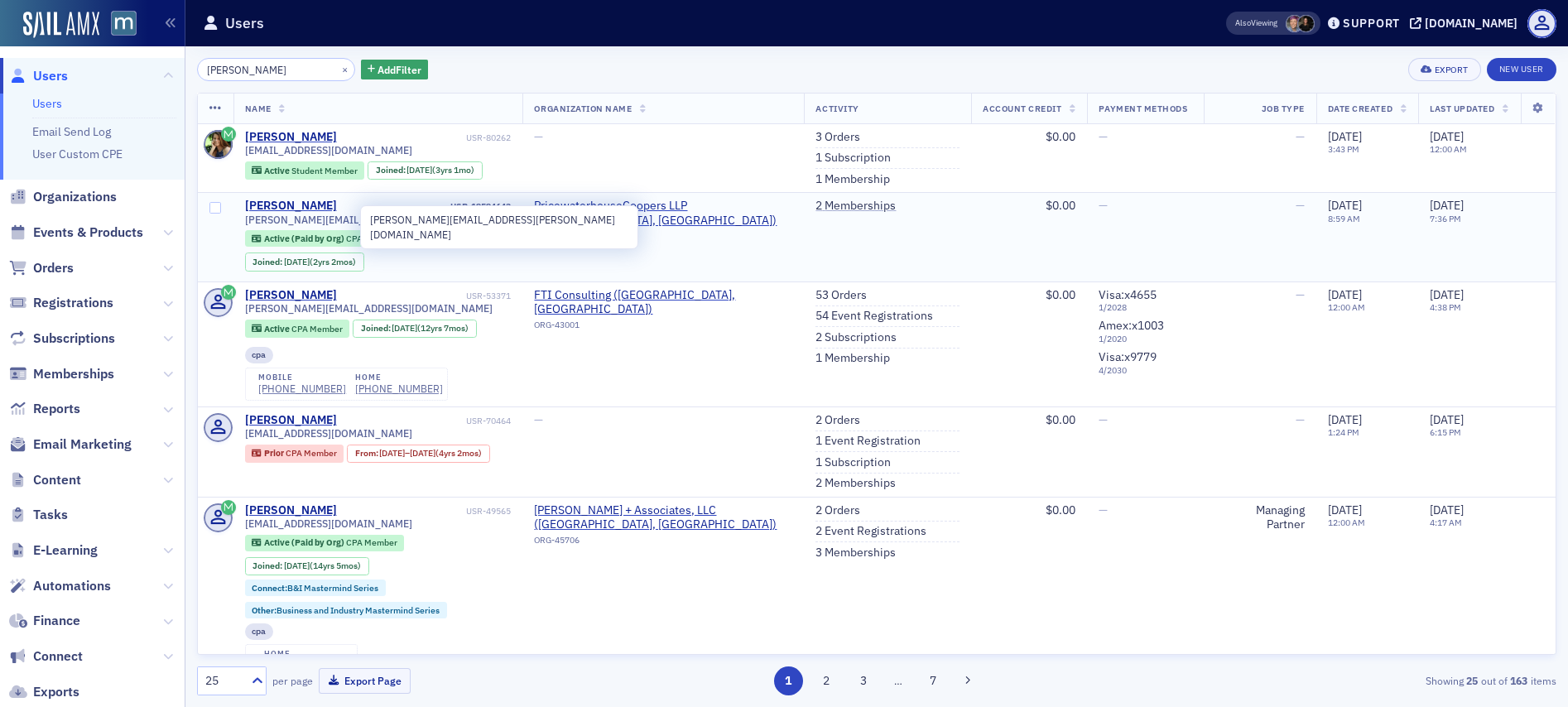
click at [273, 220] on span "jess.cronin@pwc.com" at bounding box center [378, 220] width 266 height 13
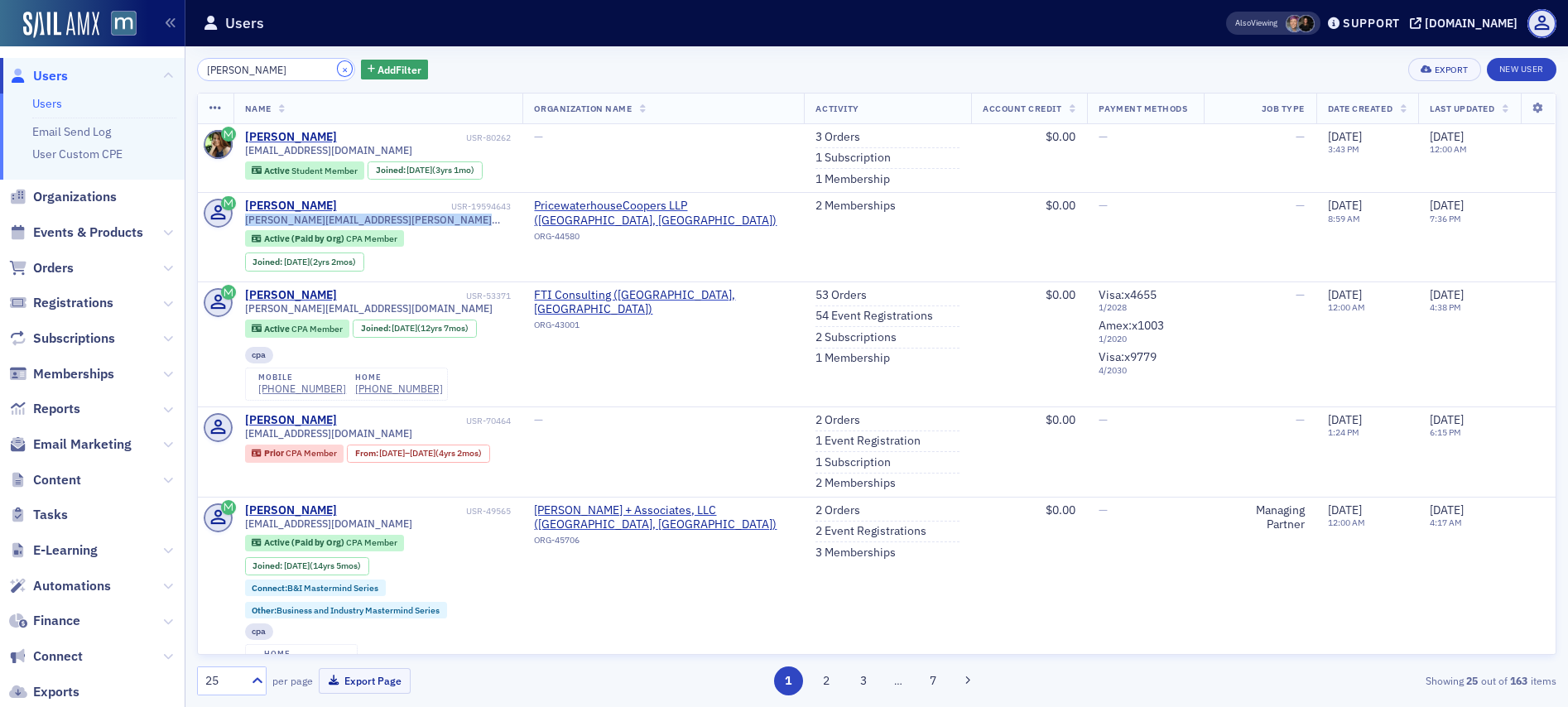
click at [338, 68] on button "×" at bounding box center [345, 69] width 15 height 15
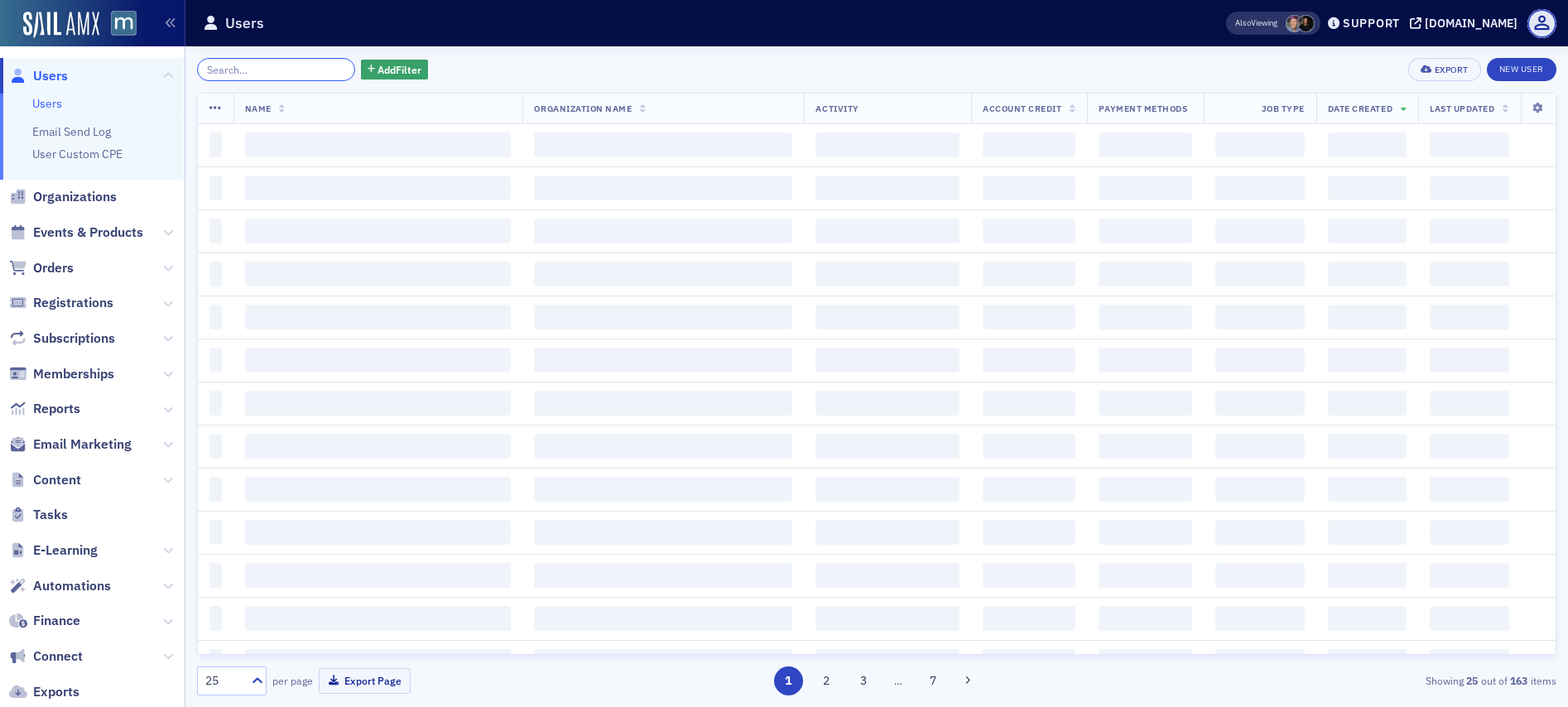
click at [296, 68] on input "search" at bounding box center [276, 69] width 158 height 23
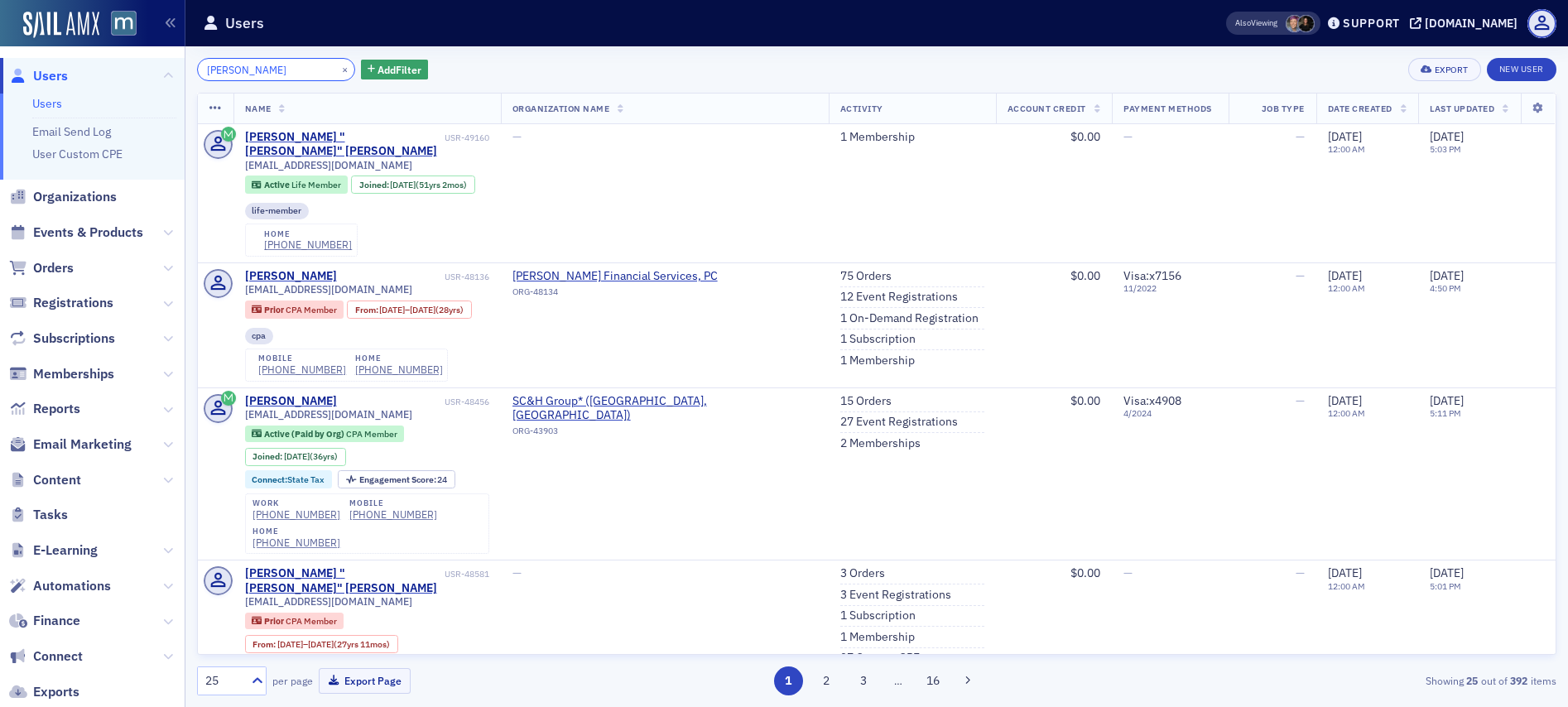
type input "Jim Davis"
click at [338, 68] on button "×" at bounding box center [345, 69] width 15 height 15
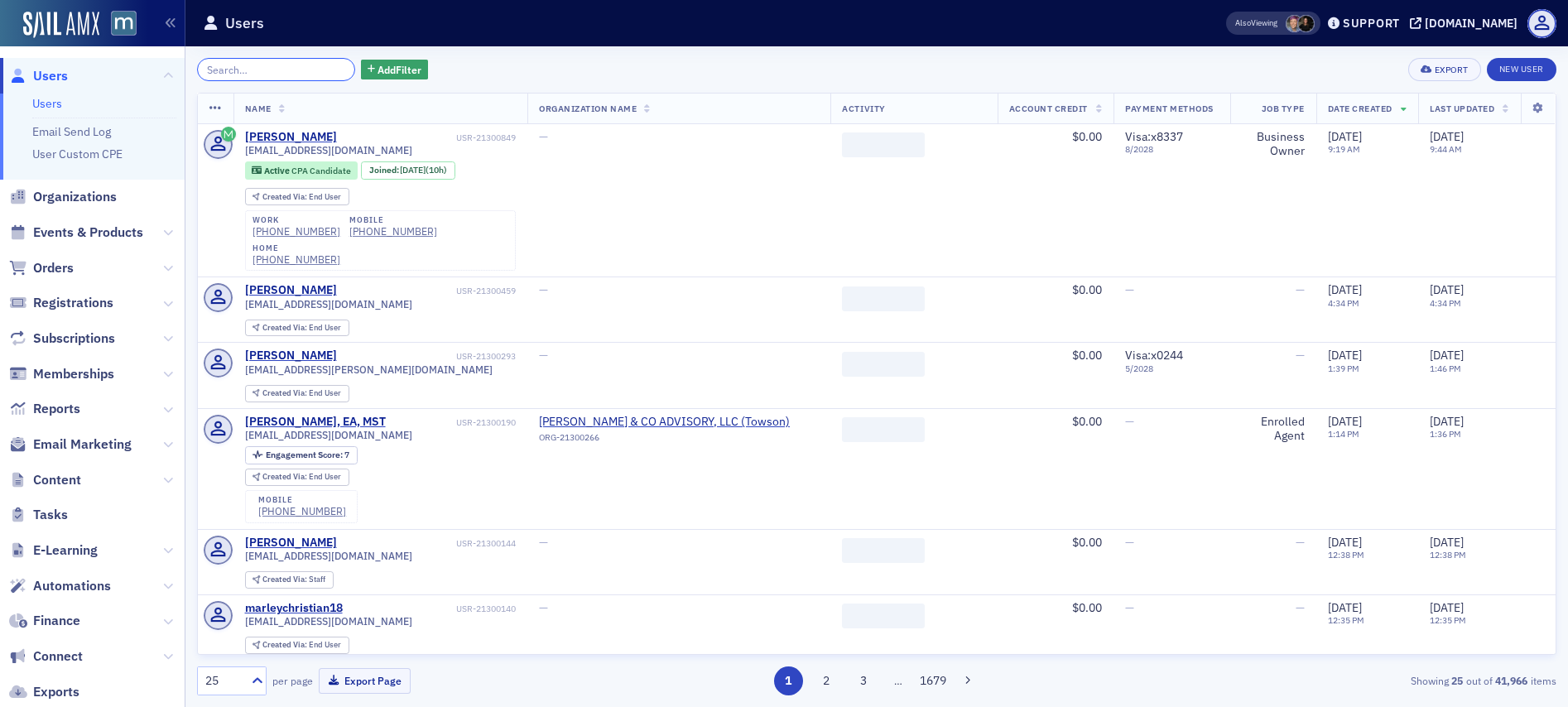
click at [286, 70] on input "search" at bounding box center [276, 69] width 158 height 23
paste input "[PERSON_NAME]"
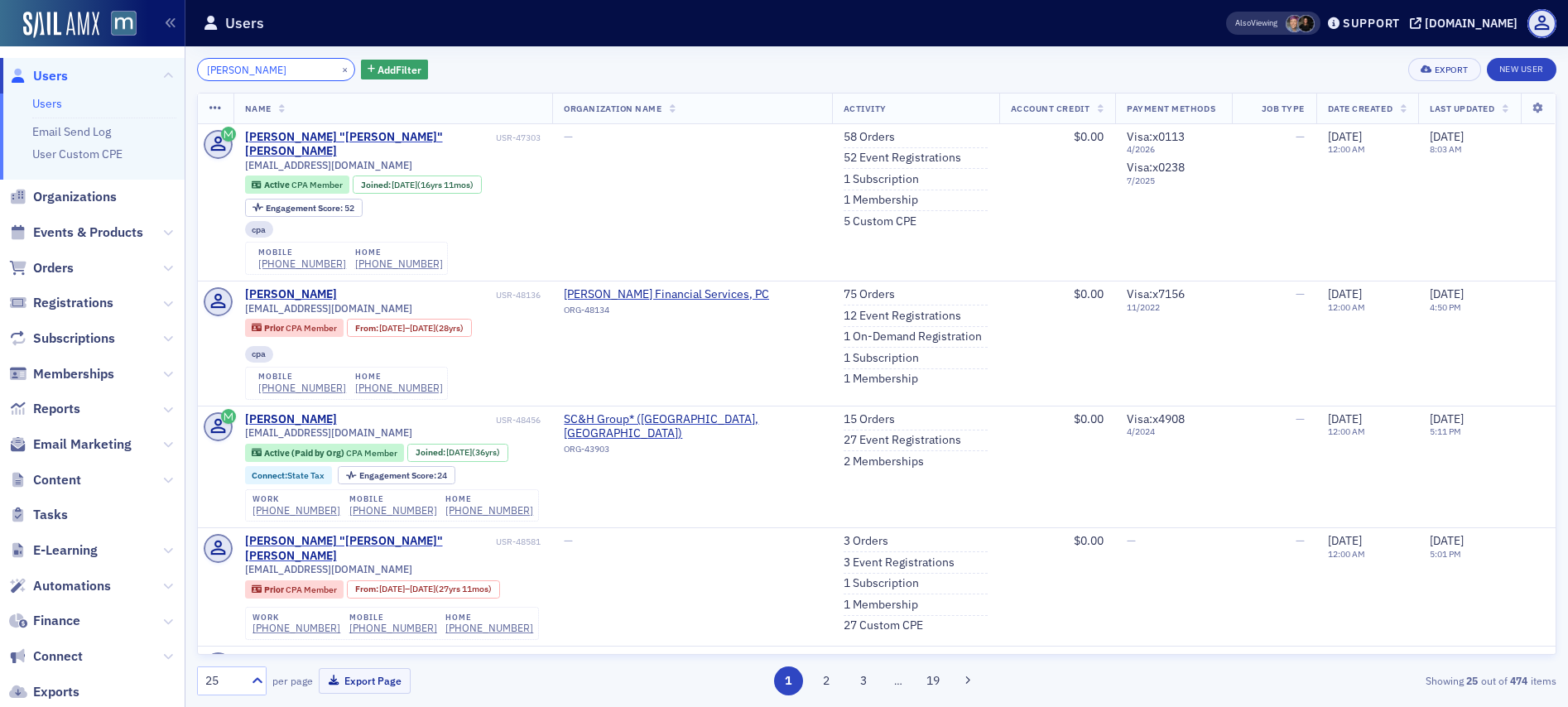
type input "[PERSON_NAME]"
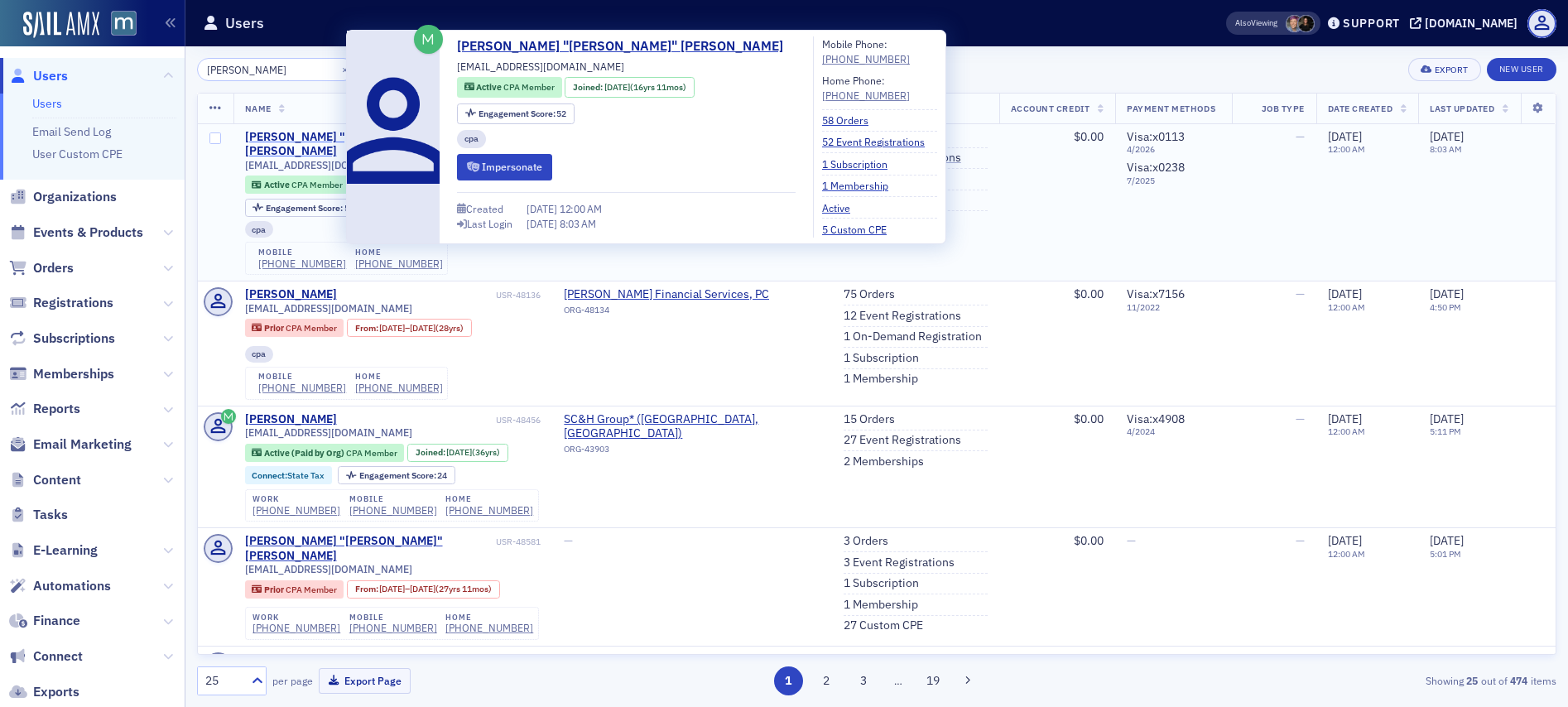
click at [276, 138] on div "[PERSON_NAME] "[PERSON_NAME]" [PERSON_NAME]" at bounding box center [368, 145] width 247 height 29
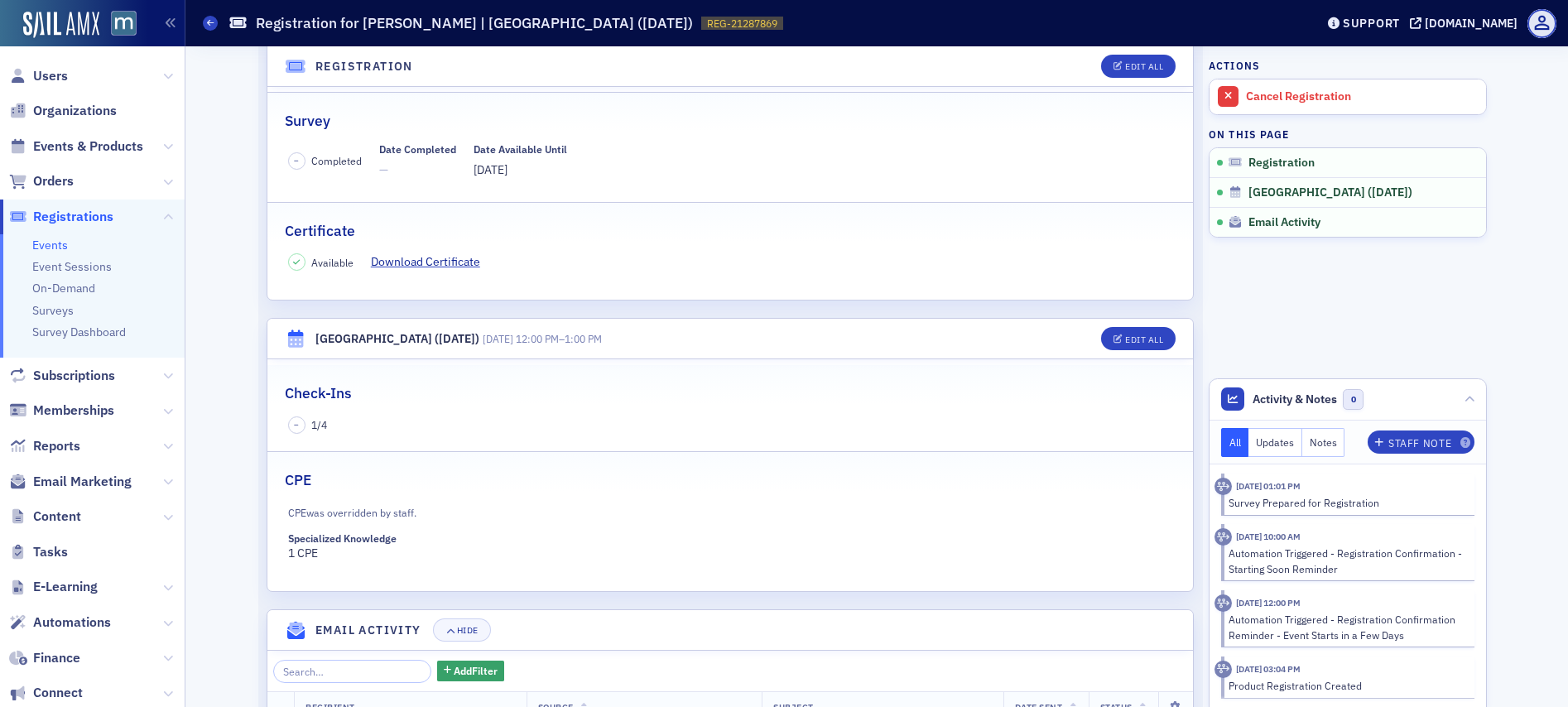
scroll to position [239, 0]
click at [57, 78] on span "Users" at bounding box center [50, 76] width 35 height 18
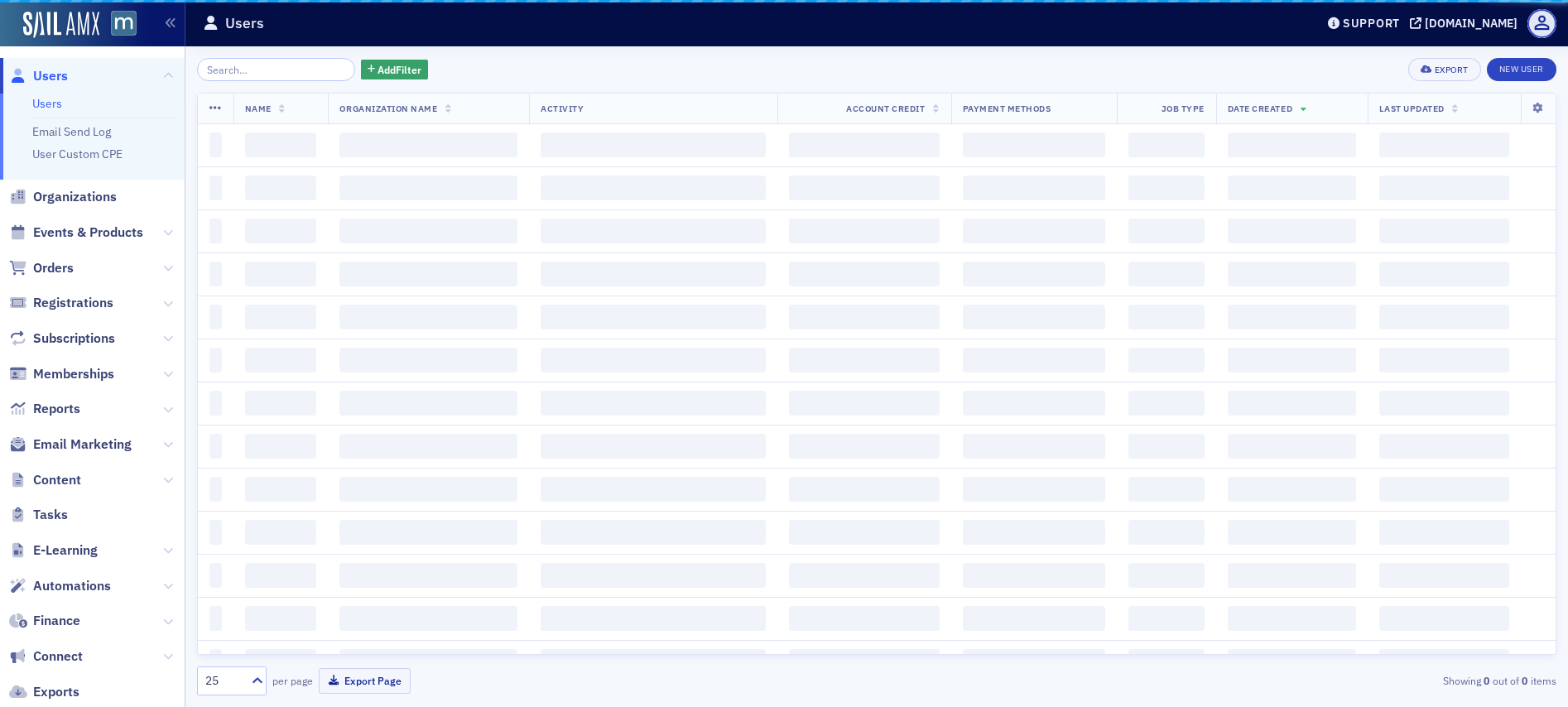
click at [276, 67] on input "search" at bounding box center [276, 69] width 158 height 23
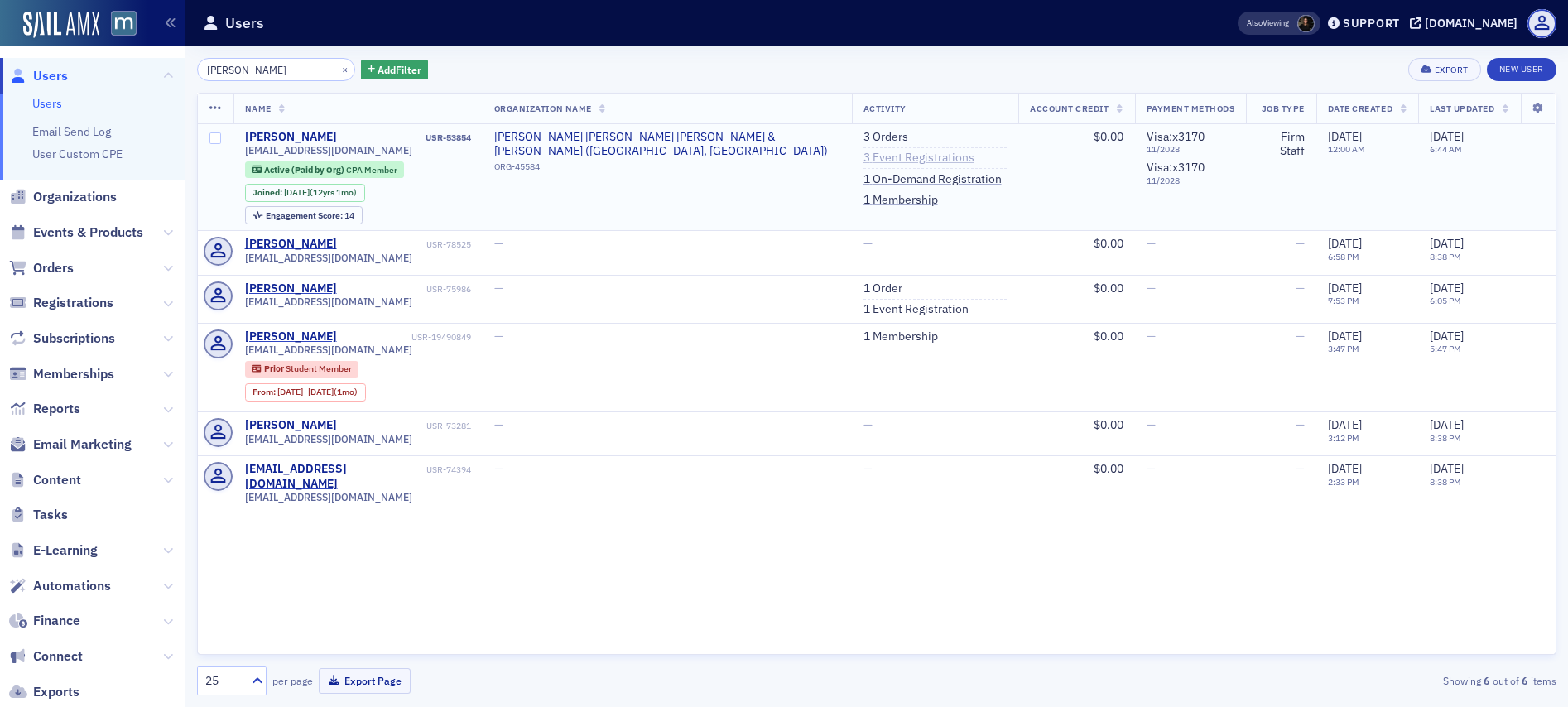
type input "[PERSON_NAME]"
click at [896, 154] on link "3 Event Registrations" at bounding box center [918, 158] width 111 height 15
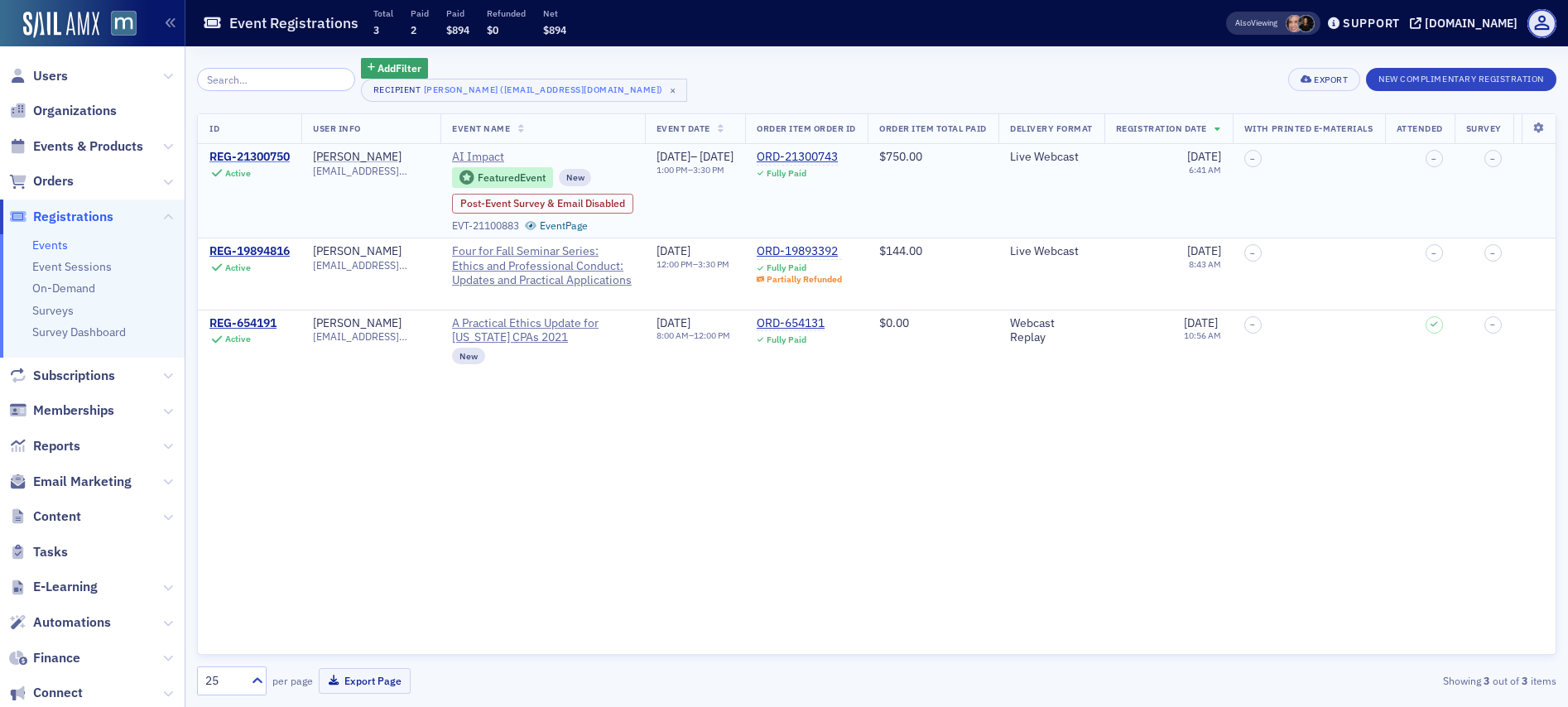
click at [249, 159] on div "REG-21300750" at bounding box center [249, 157] width 80 height 15
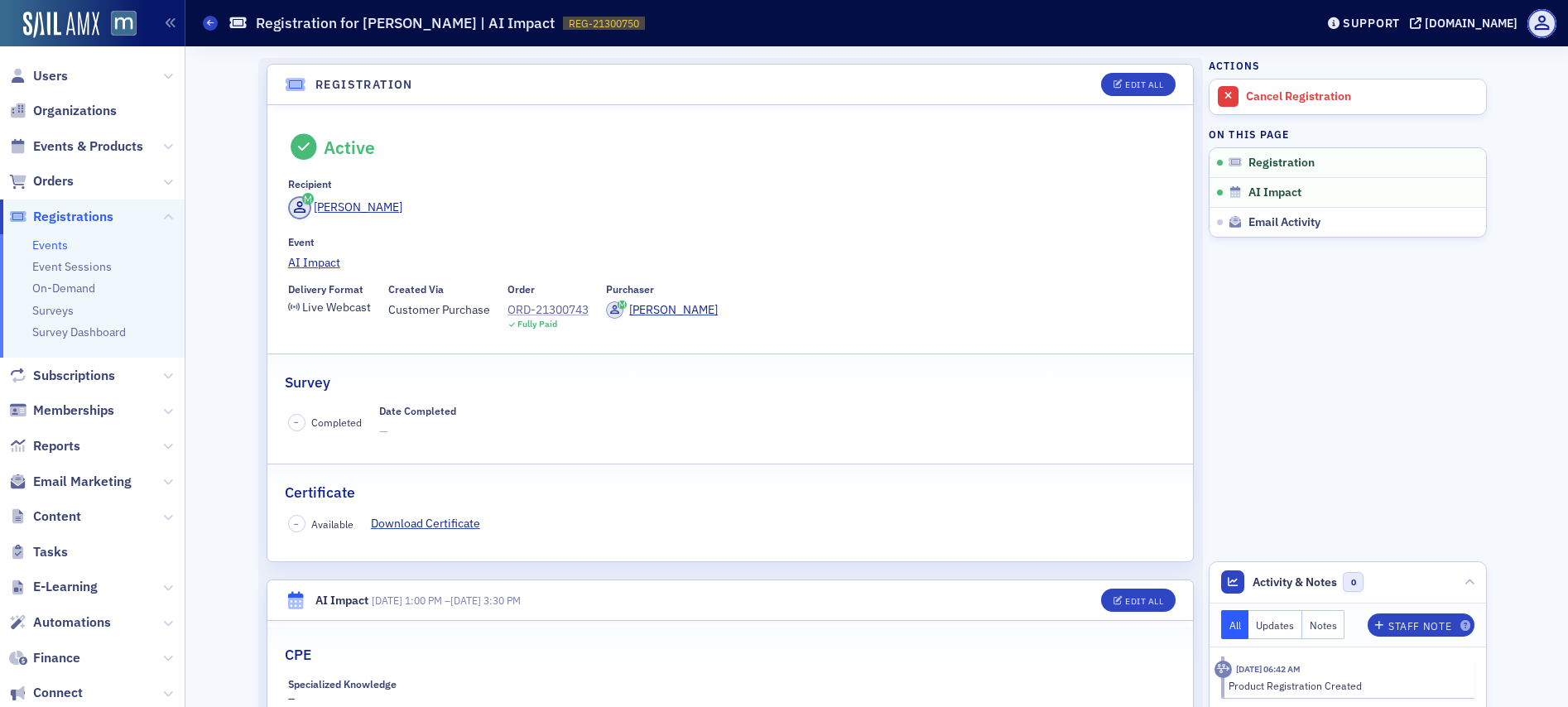
click at [543, 313] on div "ORD-21300743" at bounding box center [548, 310] width 81 height 17
click at [523, 308] on div "ORD-21300743" at bounding box center [548, 310] width 81 height 17
click at [51, 73] on span "Users" at bounding box center [50, 76] width 35 height 18
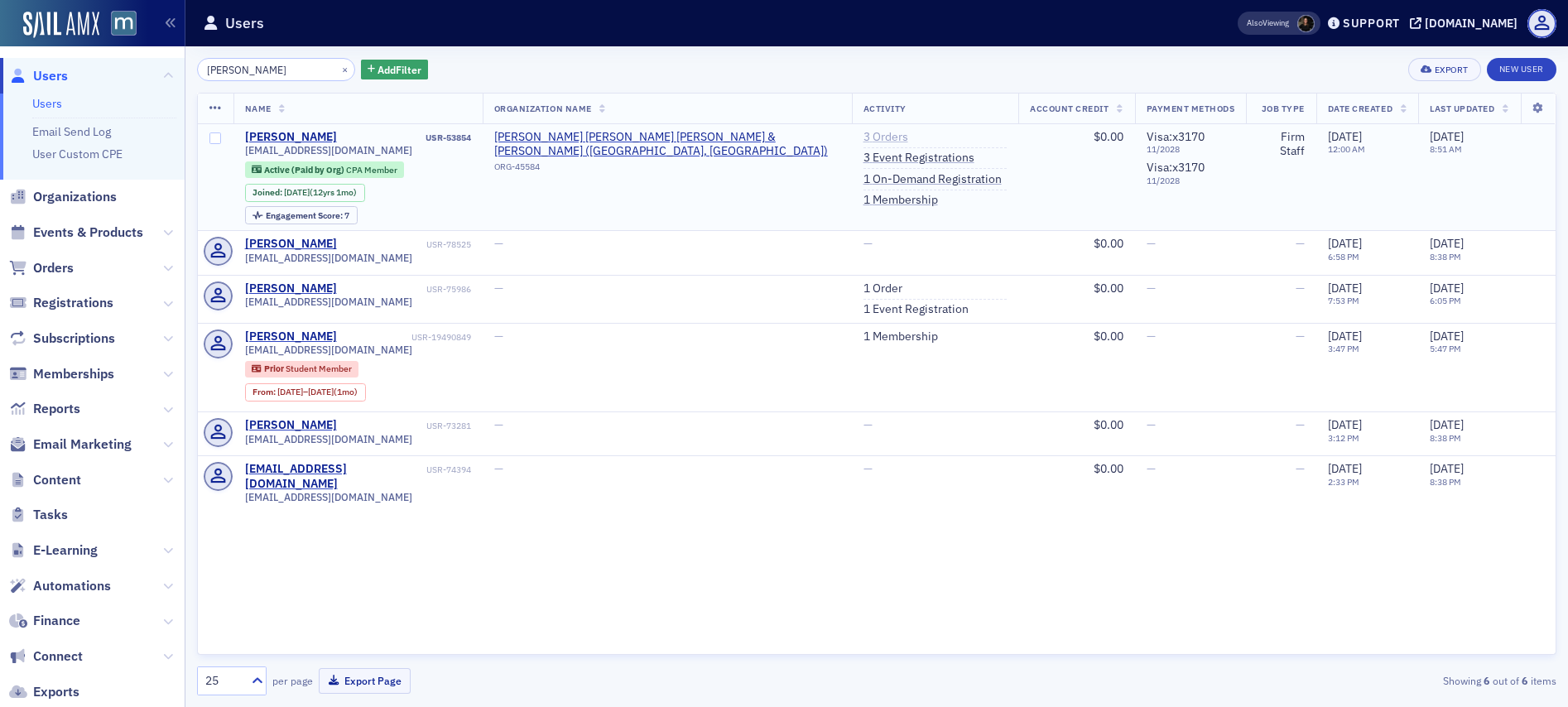
click at [876, 140] on link "3 Orders" at bounding box center [885, 138] width 45 height 15
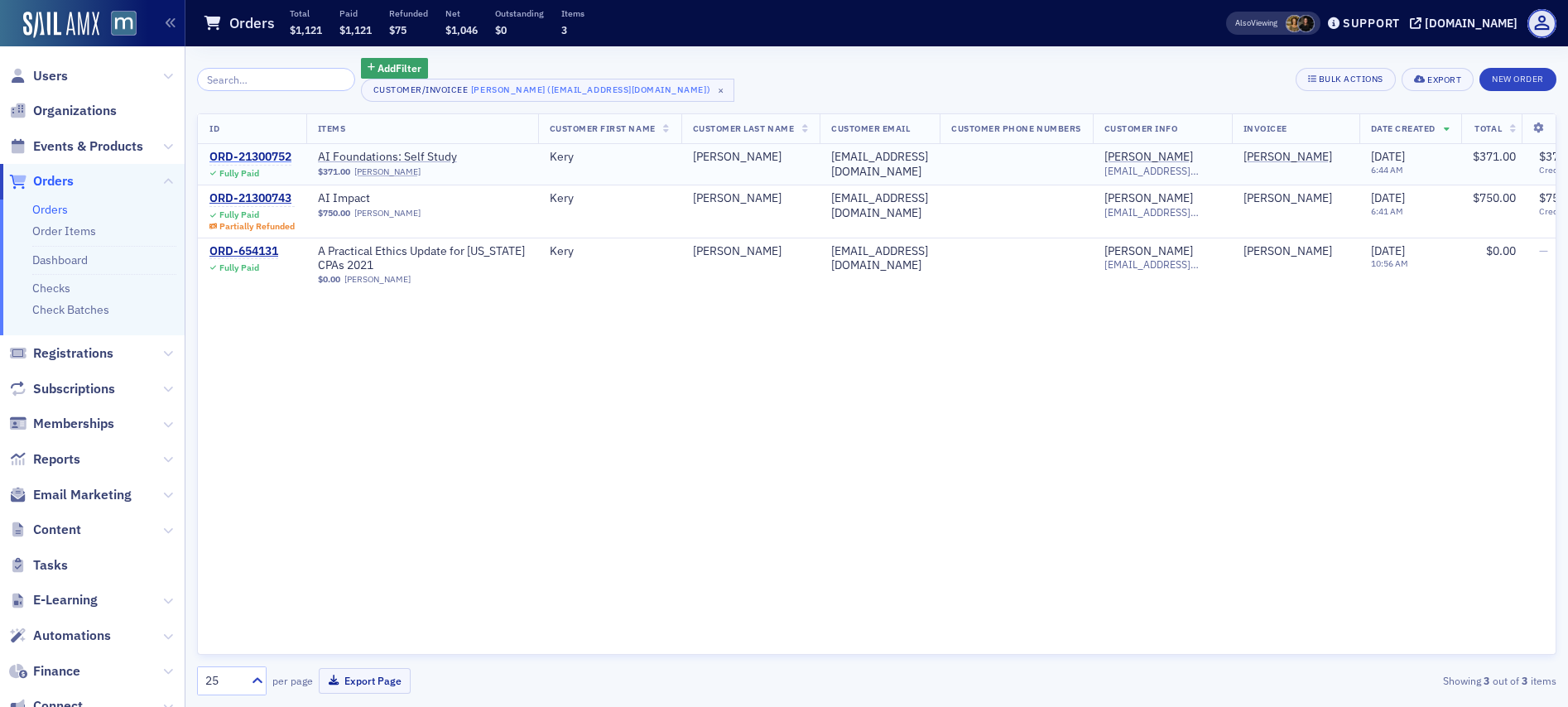
click at [266, 151] on div "ORD-21300752" at bounding box center [250, 157] width 82 height 15
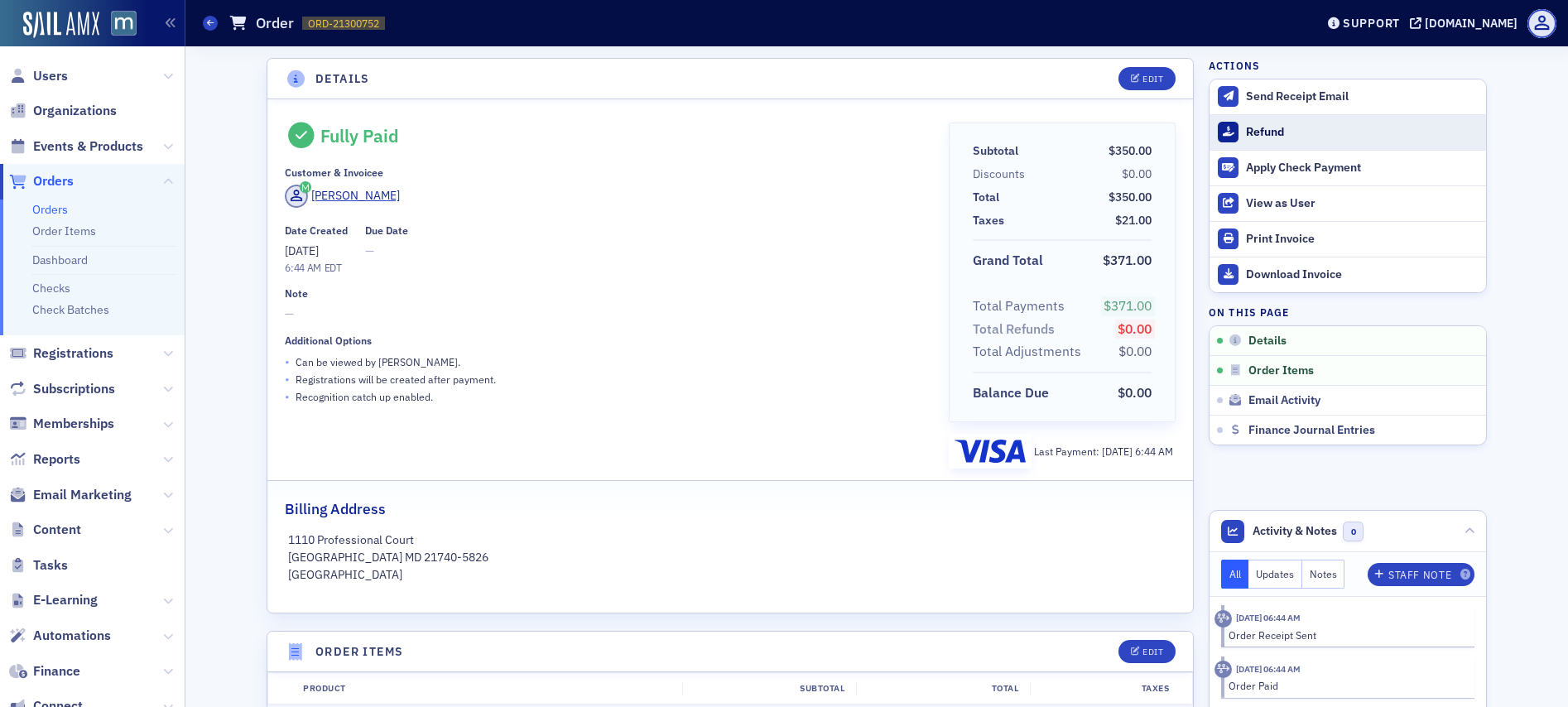
click at [1263, 127] on div "Refund" at bounding box center [1361, 133] width 232 height 15
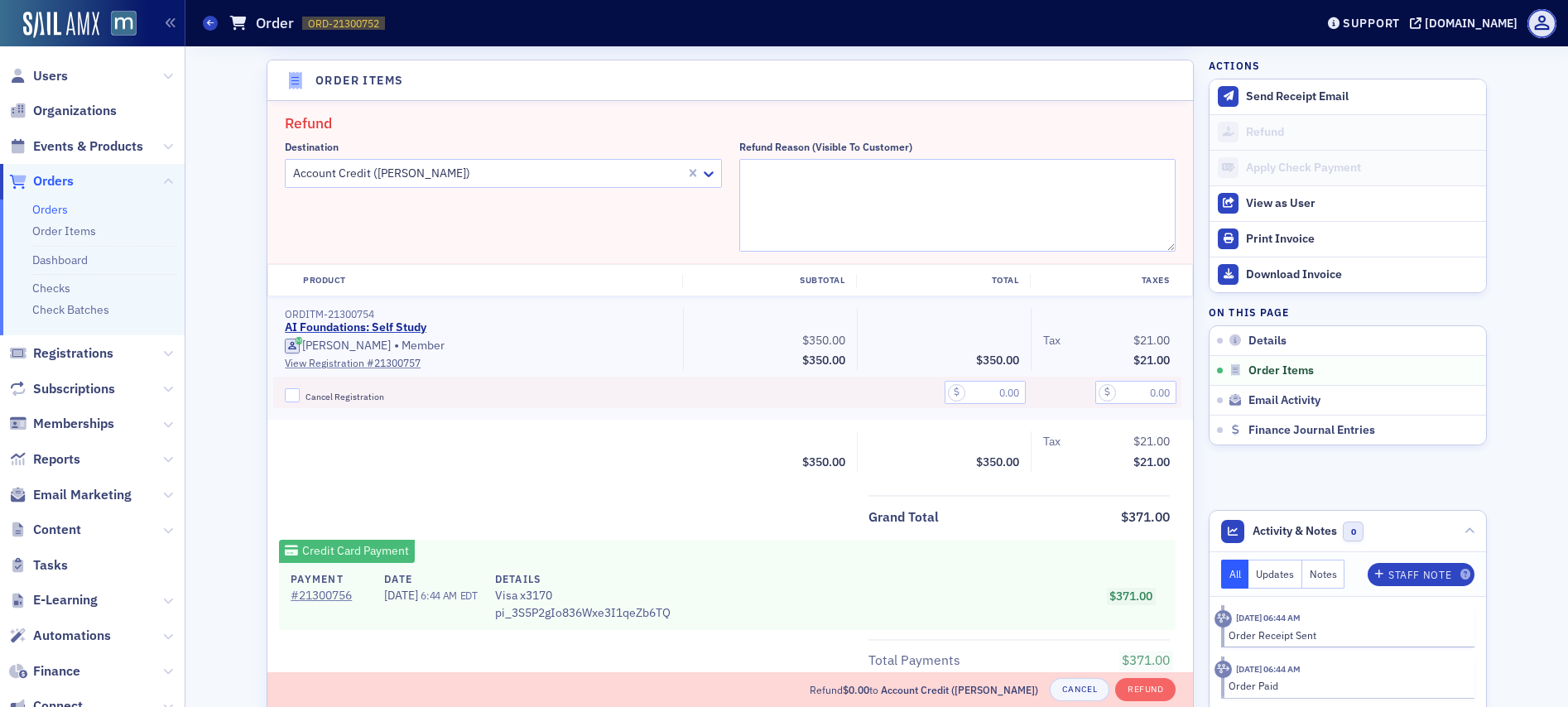
scroll to position [576, 0]
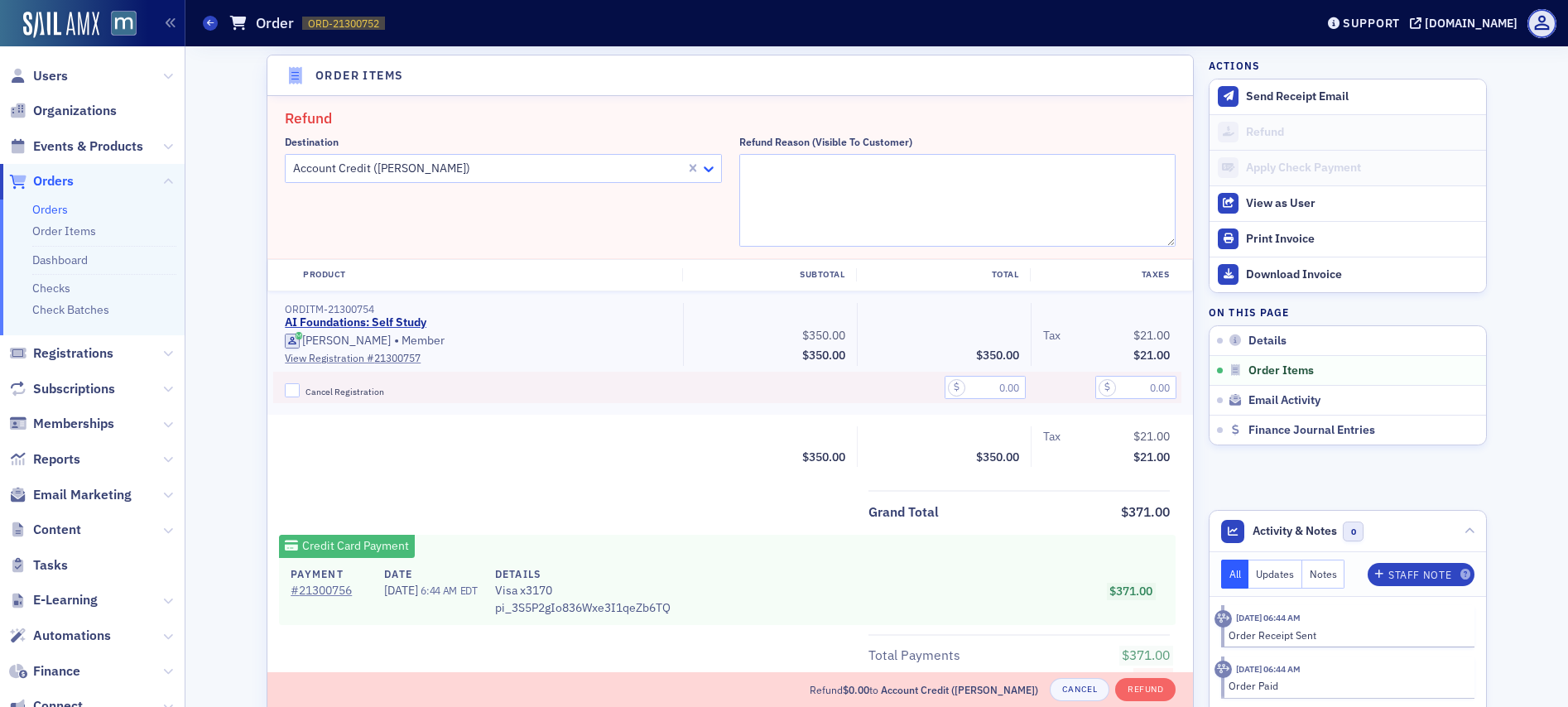
click at [707, 168] on icon at bounding box center [708, 168] width 16 height 16
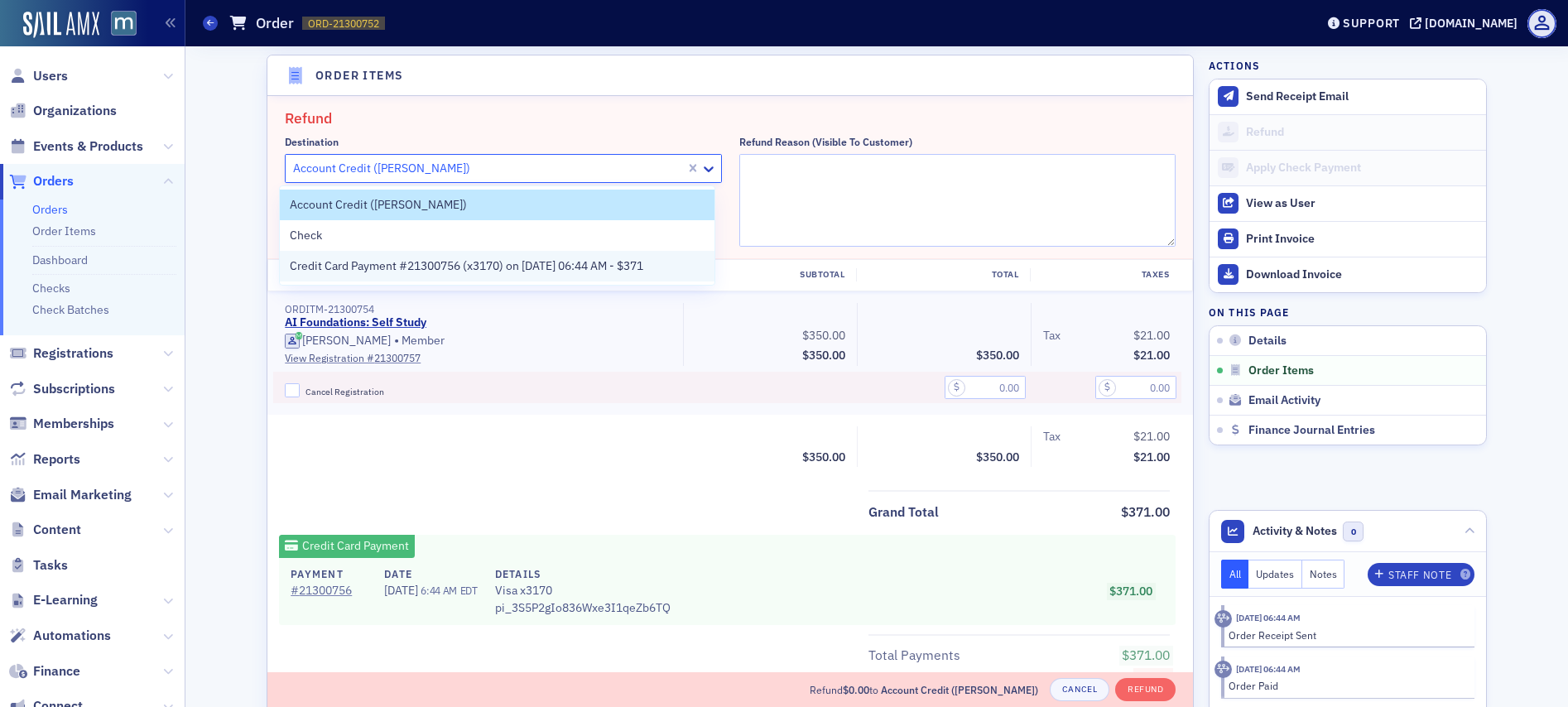
click at [565, 266] on span "Credit Card Payment #21300756 (x3170) on 9/9/2025 06:44 AM - $371" at bounding box center [467, 266] width 354 height 17
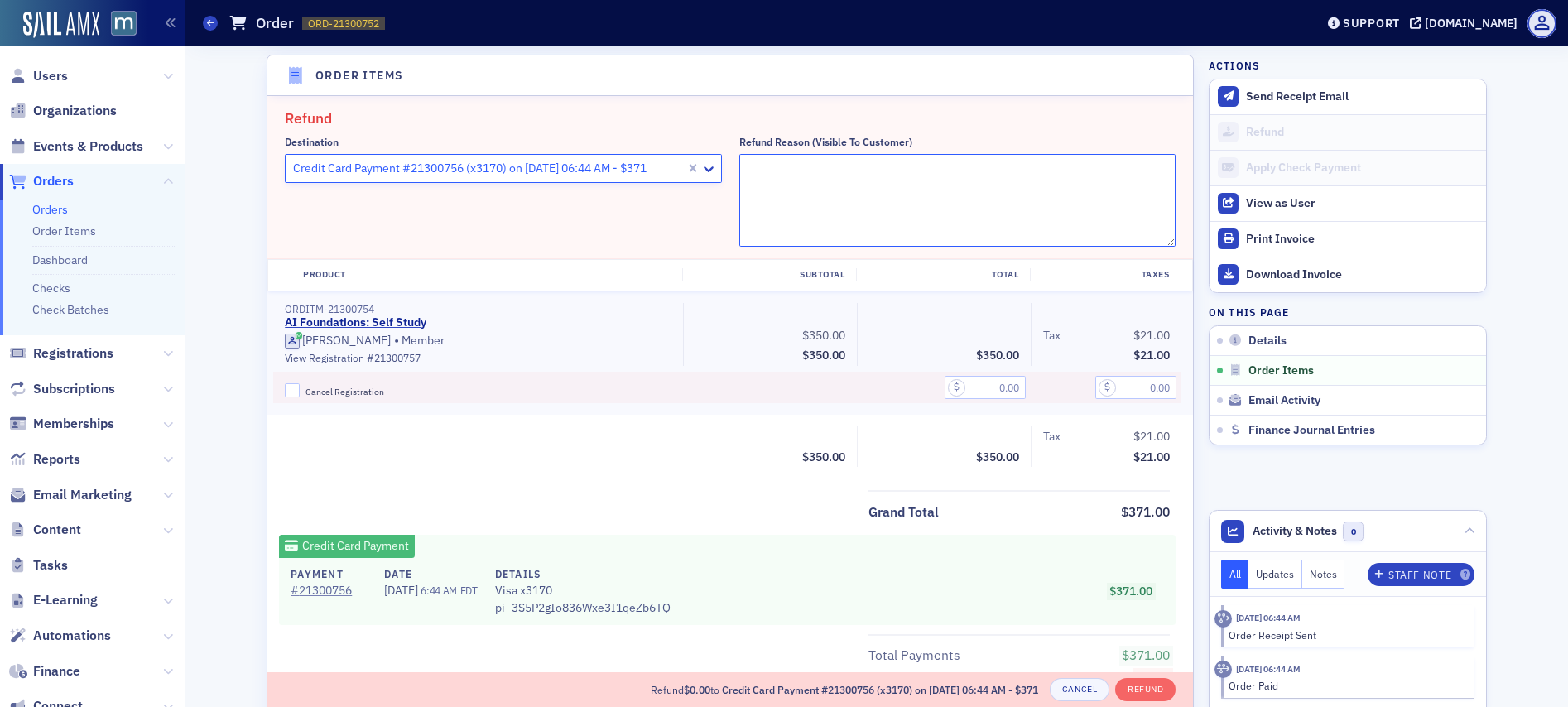
click at [771, 198] on textarea "Refund Reason (Visible to Customer)" at bounding box center [957, 200] width 437 height 93
click at [990, 387] on input "text" at bounding box center [985, 387] width 81 height 23
type input "75.00"
click at [1031, 533] on div "Grand Total $371.00 Credit Card Payment Payment # 21300756 Date 9/9/2025 6:44 A…" at bounding box center [730, 622] width 925 height 264
click at [848, 174] on textarea "Refund Reason (Visible to Customer)" at bounding box center [957, 200] width 437 height 93
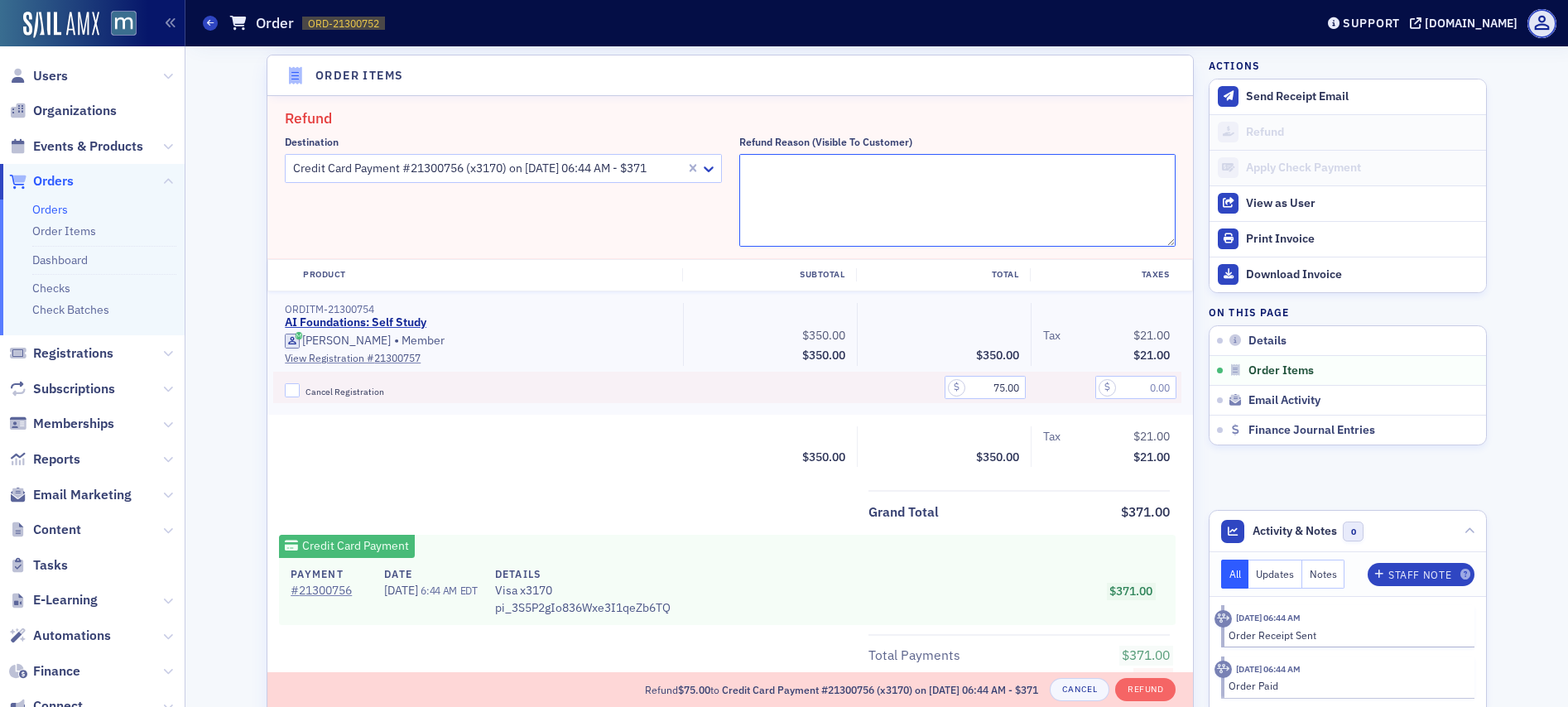
paste textarea "Member requested via the bundle package. Got authorization from [PERSON_NAME] t…"
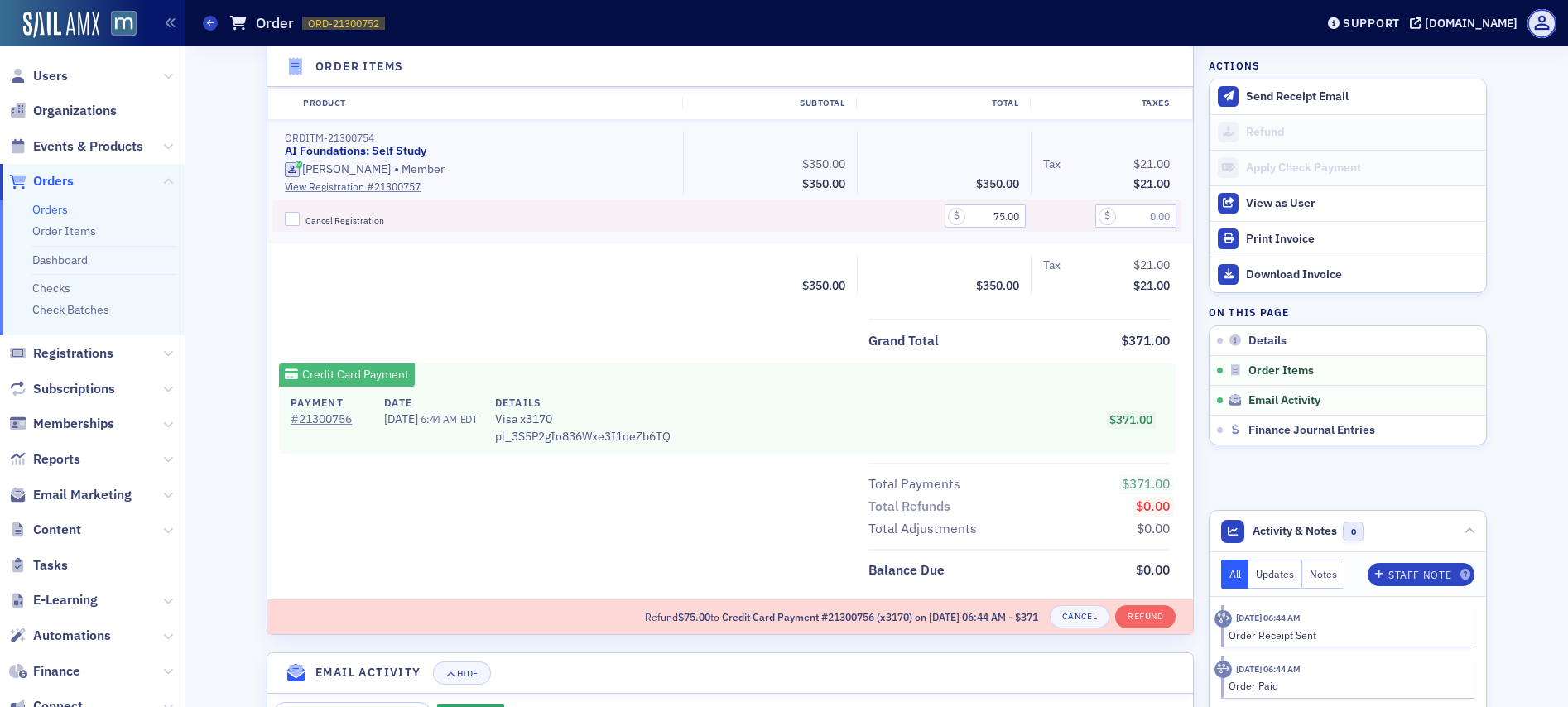
scroll to position [749, 0]
type textarea "Member requested via the bundle package. Got authorization from [PERSON_NAME] t…"
click at [1136, 610] on button "Refund" at bounding box center [1145, 616] width 60 height 23
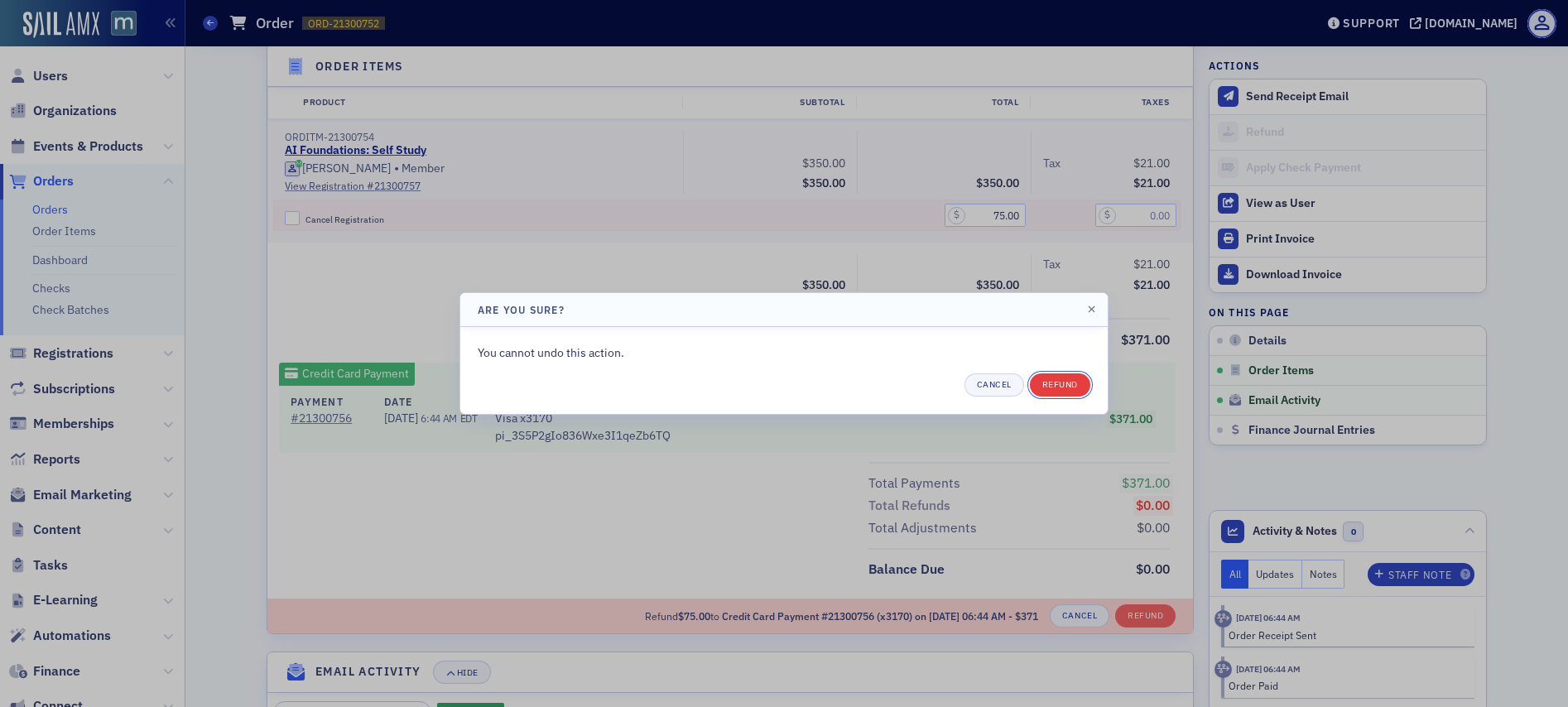
click at [1074, 394] on button "Refund" at bounding box center [1060, 385] width 60 height 23
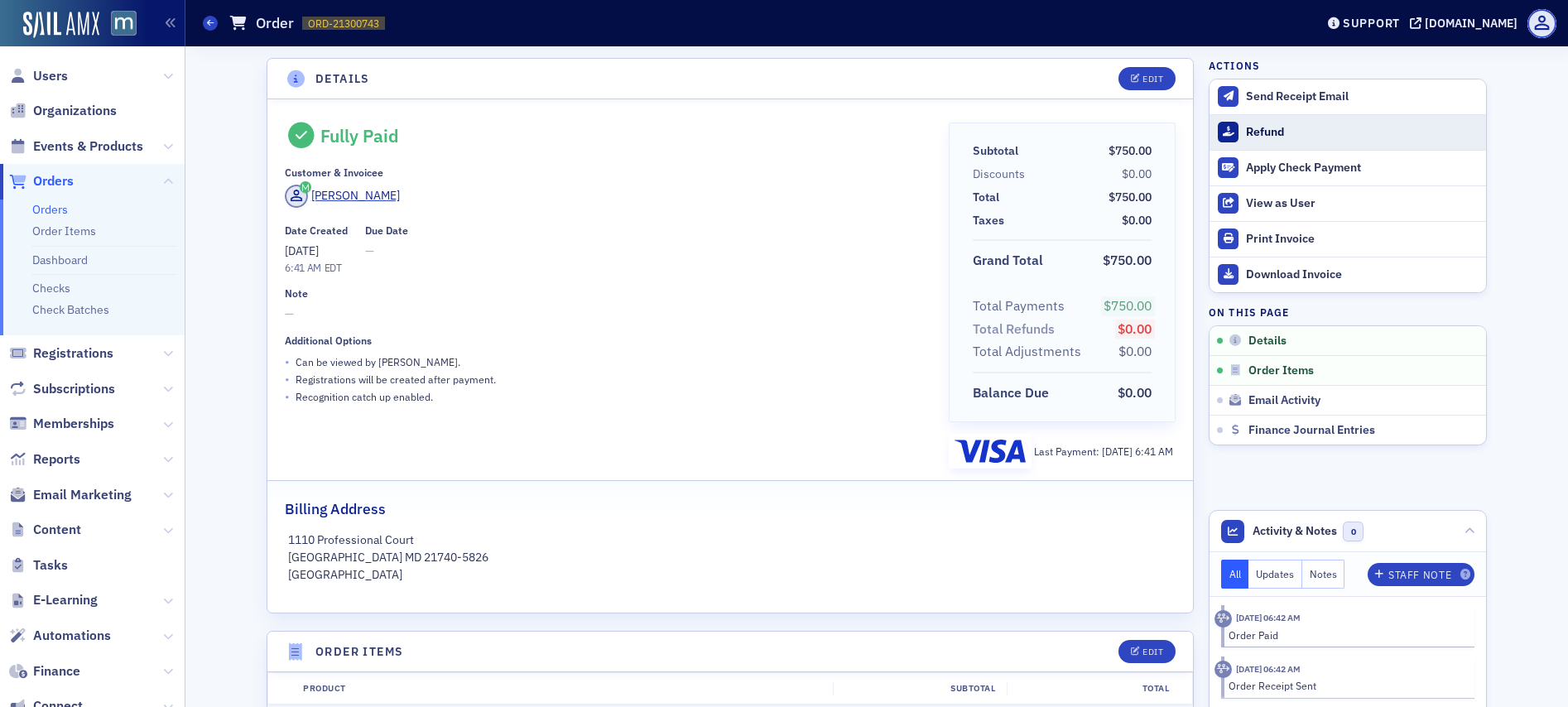
click at [1246, 137] on div "Refund" at bounding box center [1361, 133] width 232 height 15
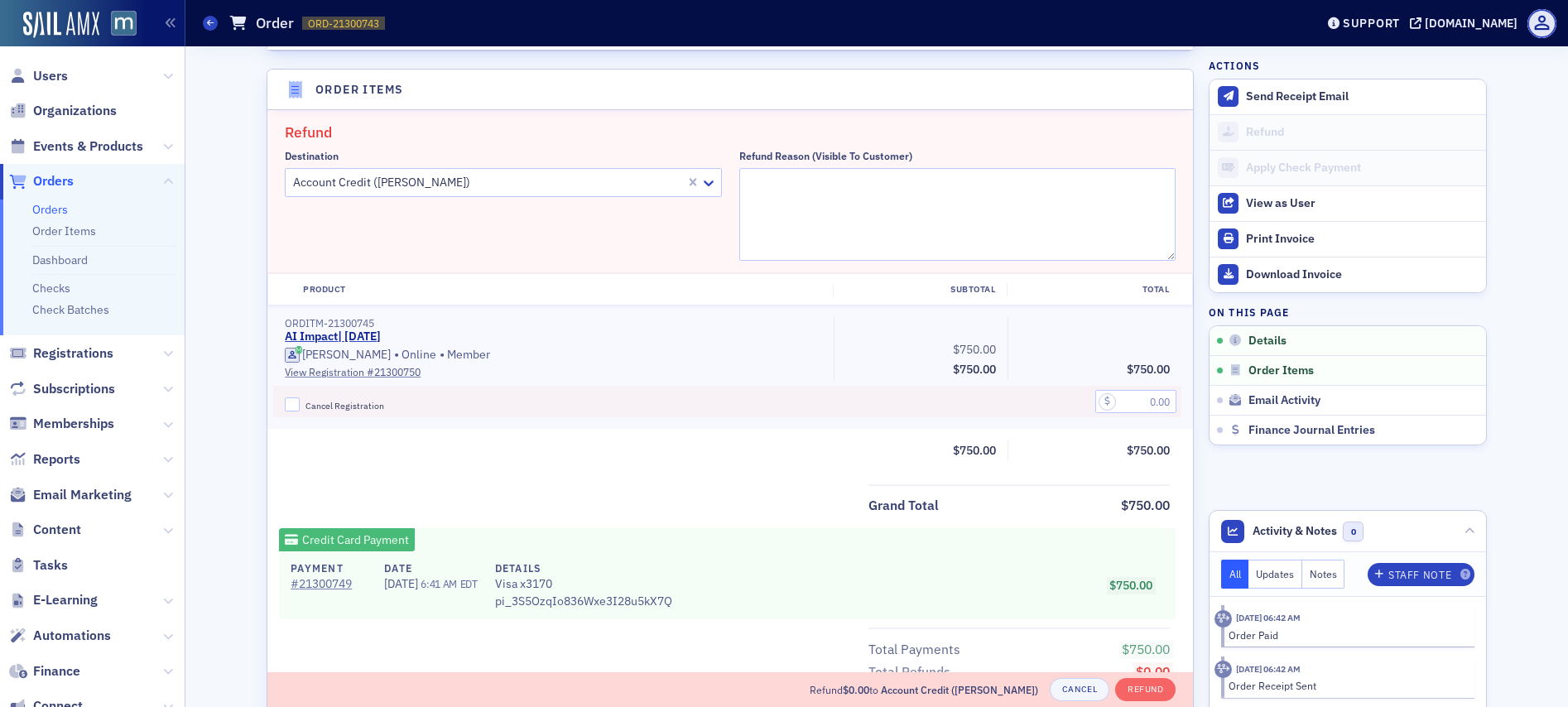
scroll to position [576, 0]
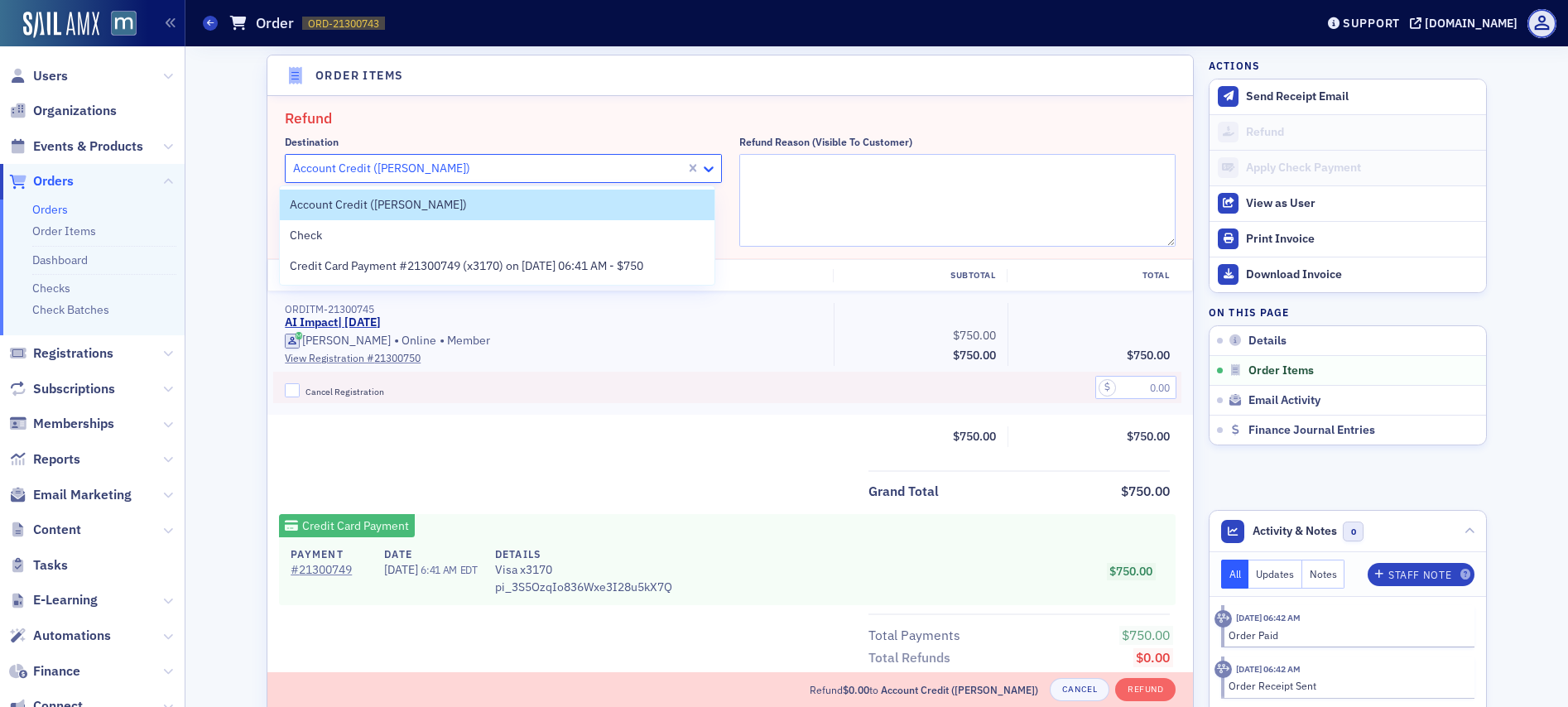
click at [701, 171] on icon at bounding box center [708, 168] width 16 height 16
click at [460, 274] on span "Credit Card Payment #21300749 (x3170) on [DATE] 06:41 AM - $750" at bounding box center [467, 266] width 354 height 17
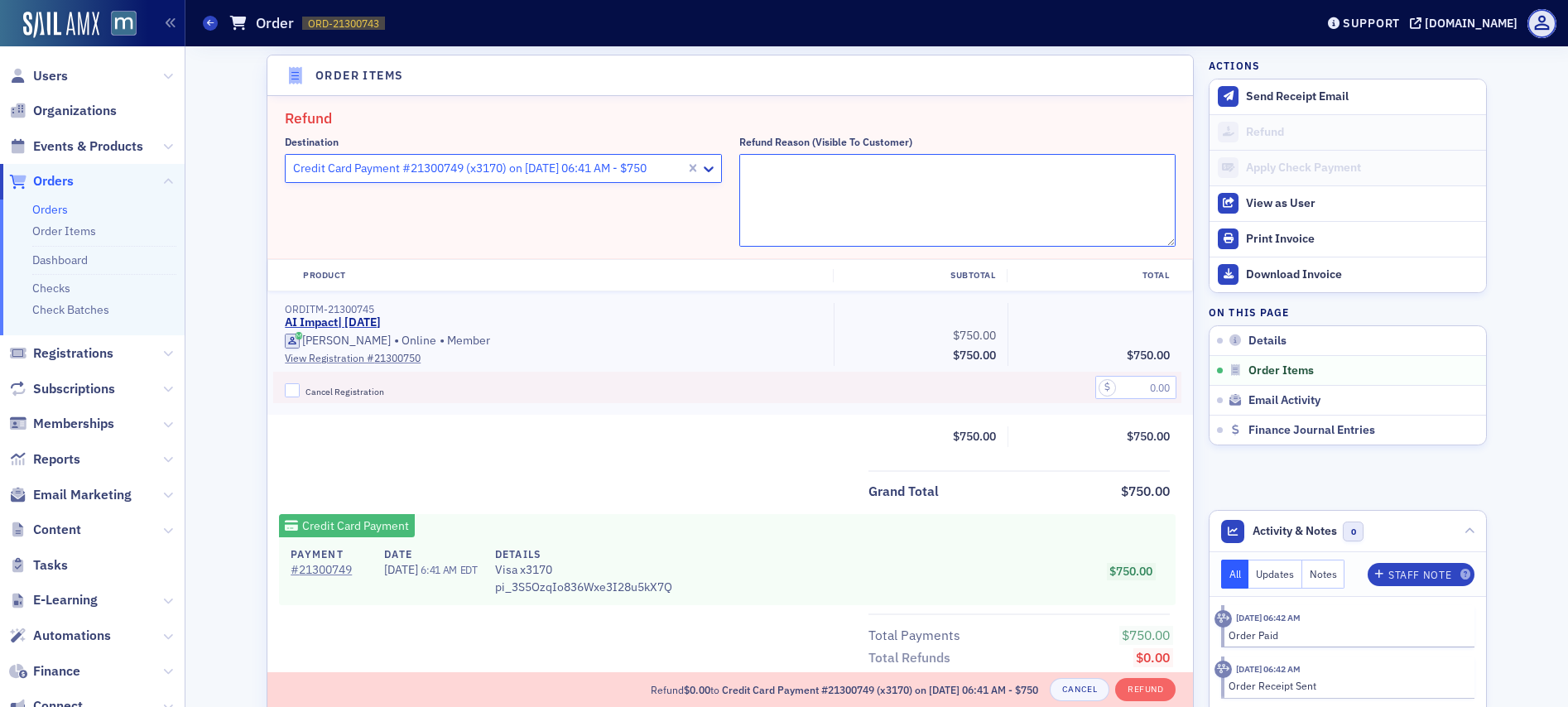
click at [766, 215] on textarea "Refund Reason (Visible to Customer)" at bounding box center [957, 200] width 437 height 93
click at [1143, 386] on input "text" at bounding box center [1135, 387] width 81 height 23
type input "75.00"
click at [775, 185] on textarea "Refund Reason (Visible to Customer)" at bounding box center [957, 200] width 437 height 93
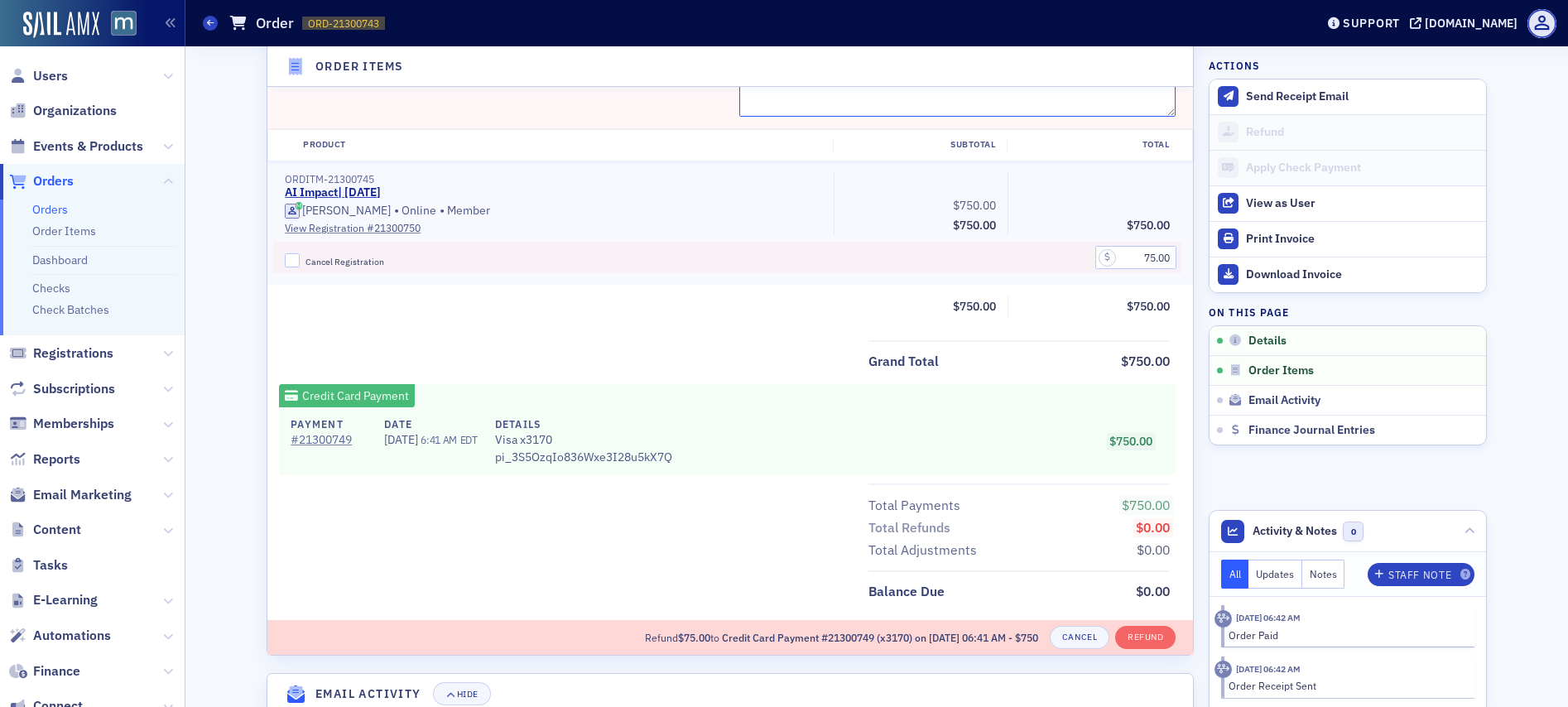
scroll to position [787, 0]
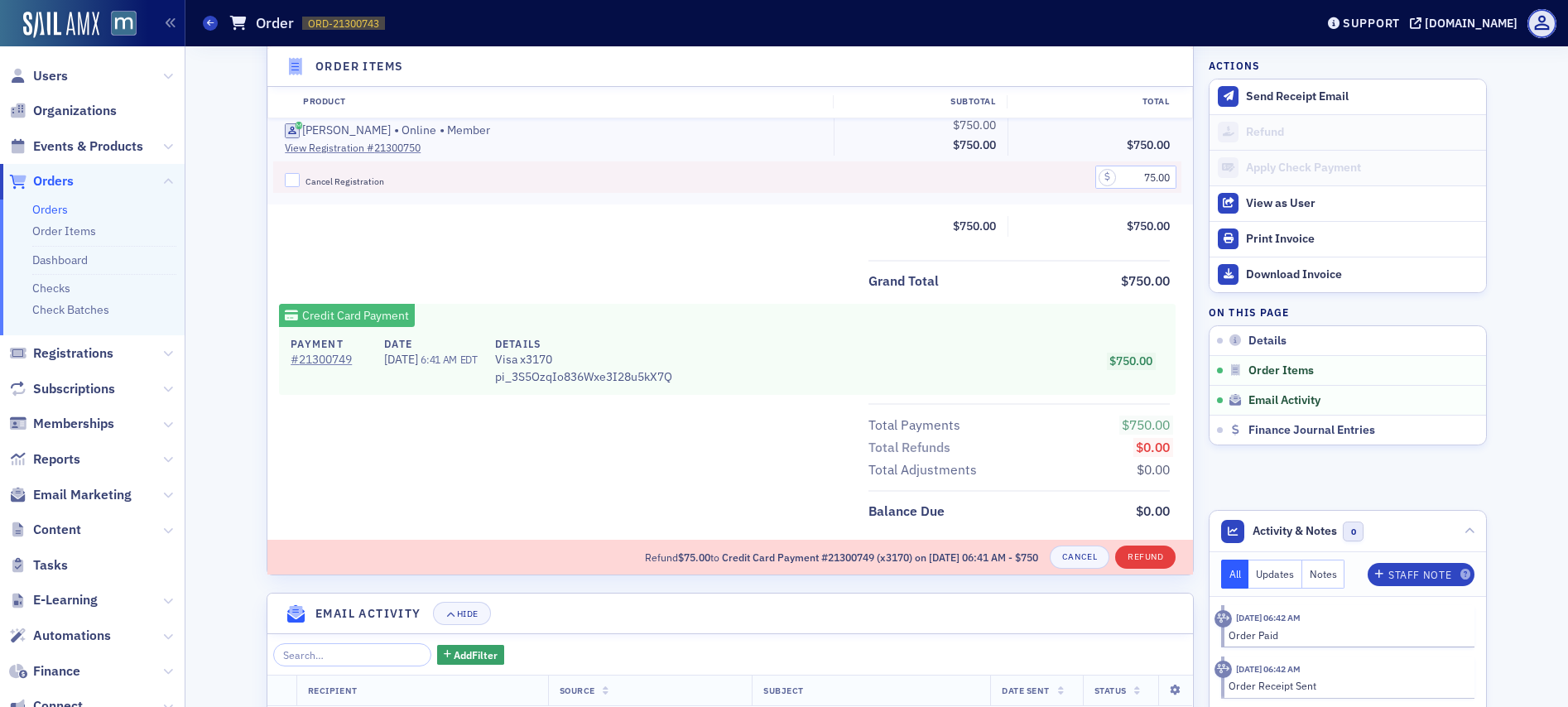
type textarea "Member requested via the bundle package. Got authorization from Dee to refund $…"
click at [1133, 546] on button "Refund" at bounding box center [1145, 556] width 60 height 23
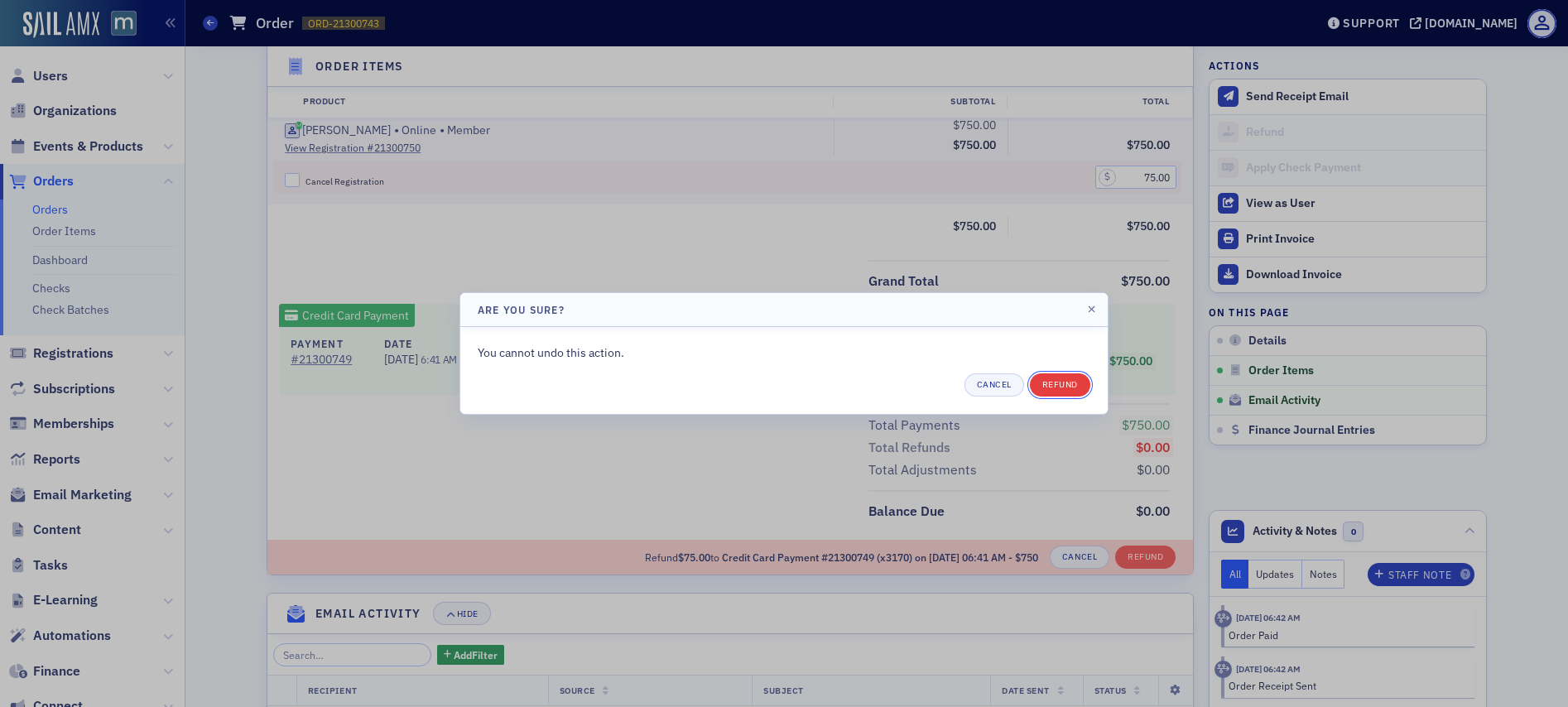
click at [1063, 380] on button "Refund" at bounding box center [1060, 385] width 60 height 23
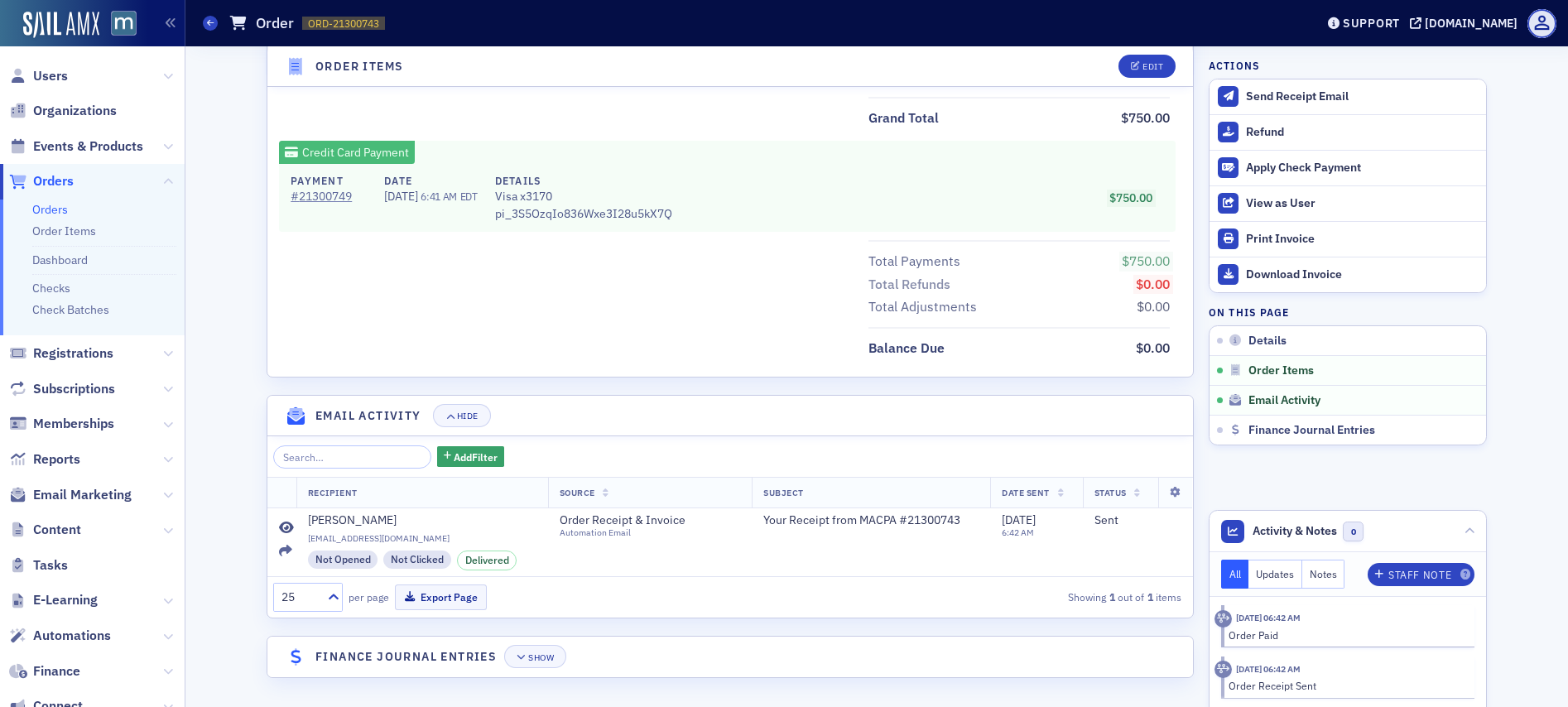
scroll to position [750, 0]
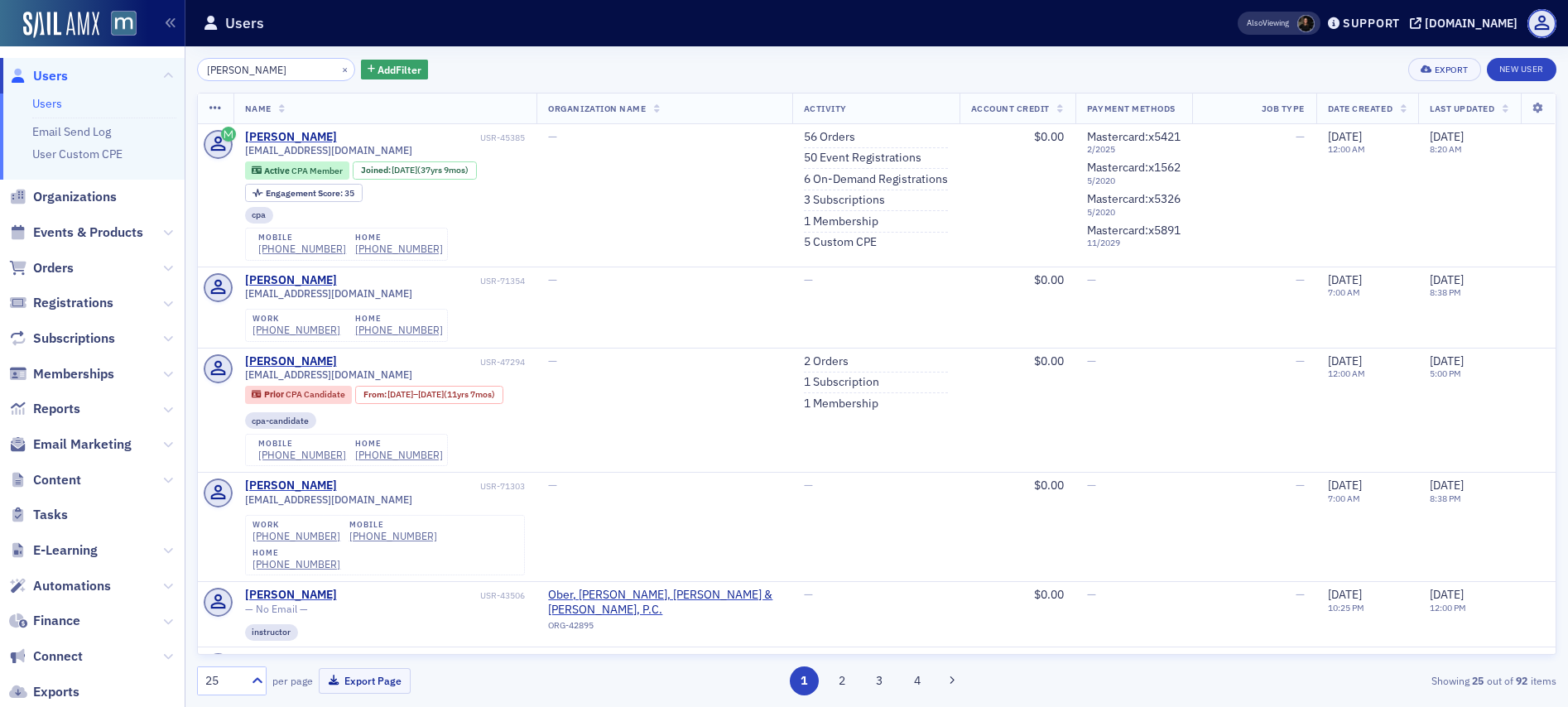
scroll to position [239, 0]
click at [338, 69] on button "×" at bounding box center [345, 69] width 15 height 15
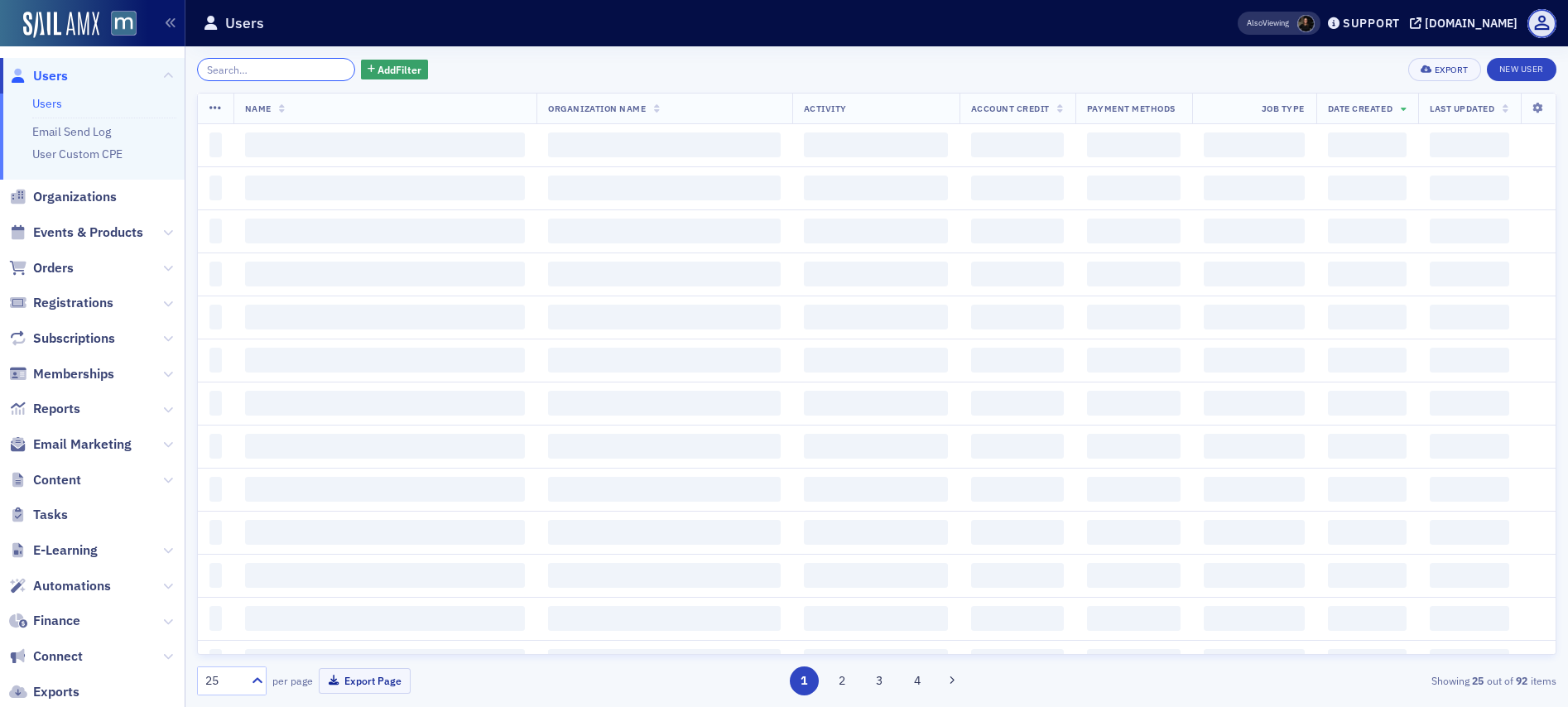
click at [307, 69] on input "search" at bounding box center [276, 69] width 158 height 23
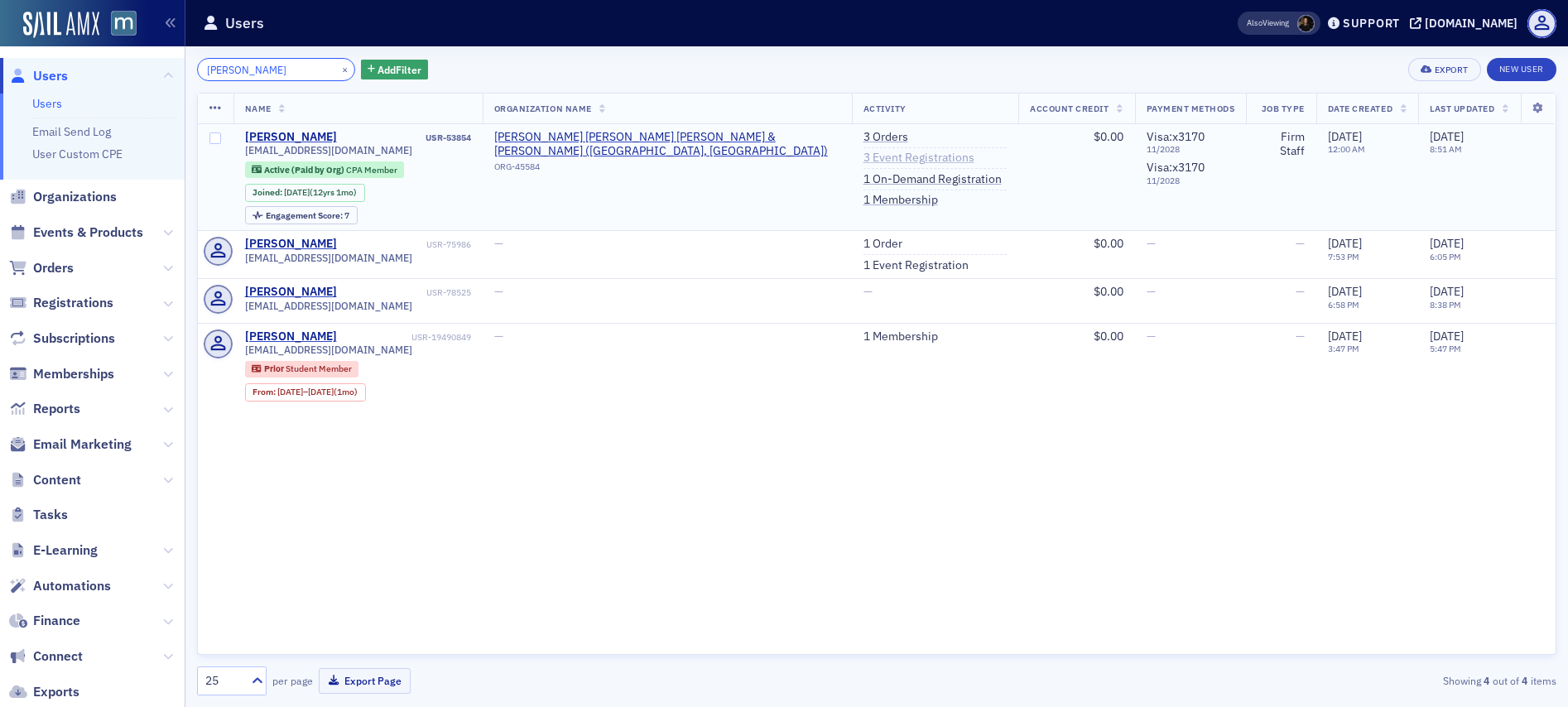
type input "swope"
click at [882, 160] on link "3 Event Registrations" at bounding box center [918, 158] width 111 height 15
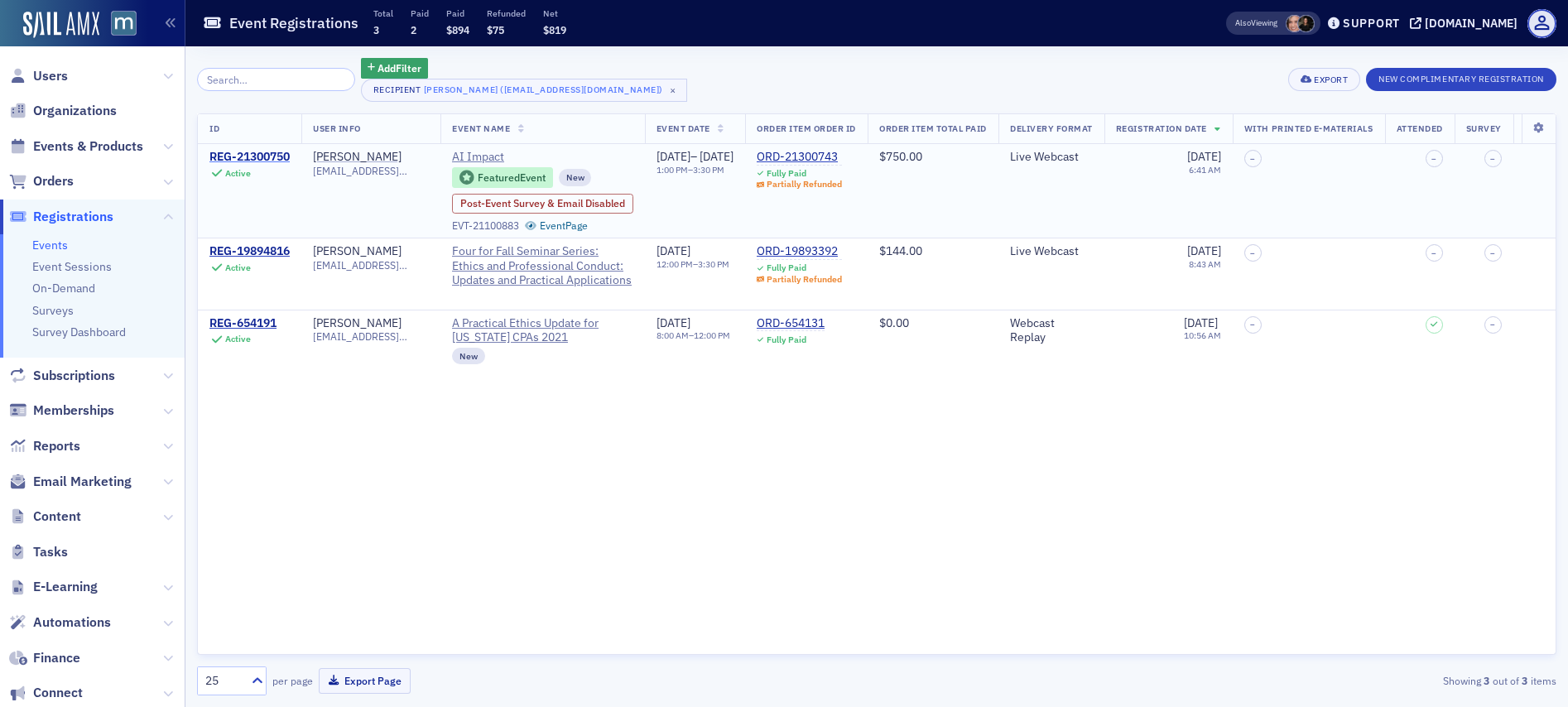
click at [245, 150] on div "REG-21300750" at bounding box center [249, 157] width 80 height 15
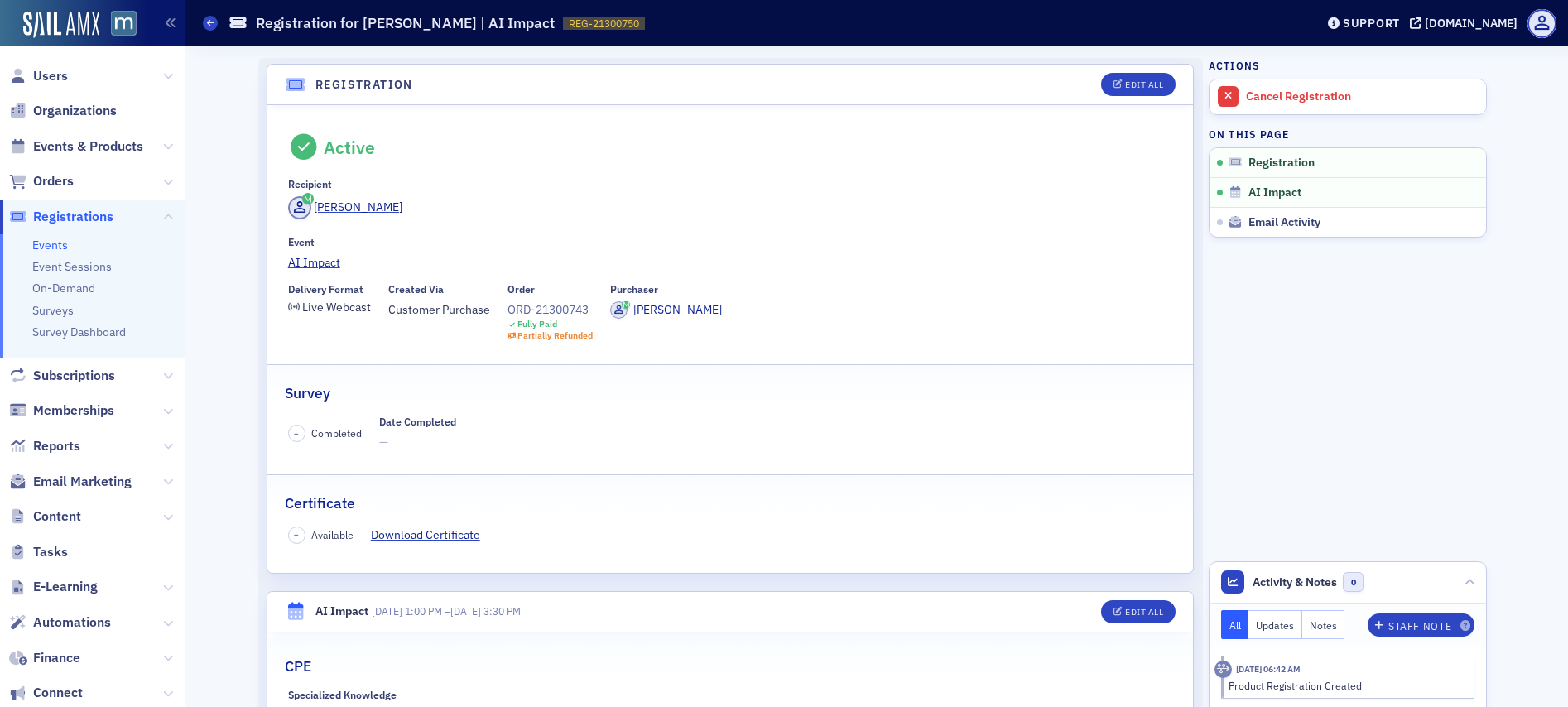
click at [526, 312] on div "ORD-21300743" at bounding box center [550, 310] width 85 height 17
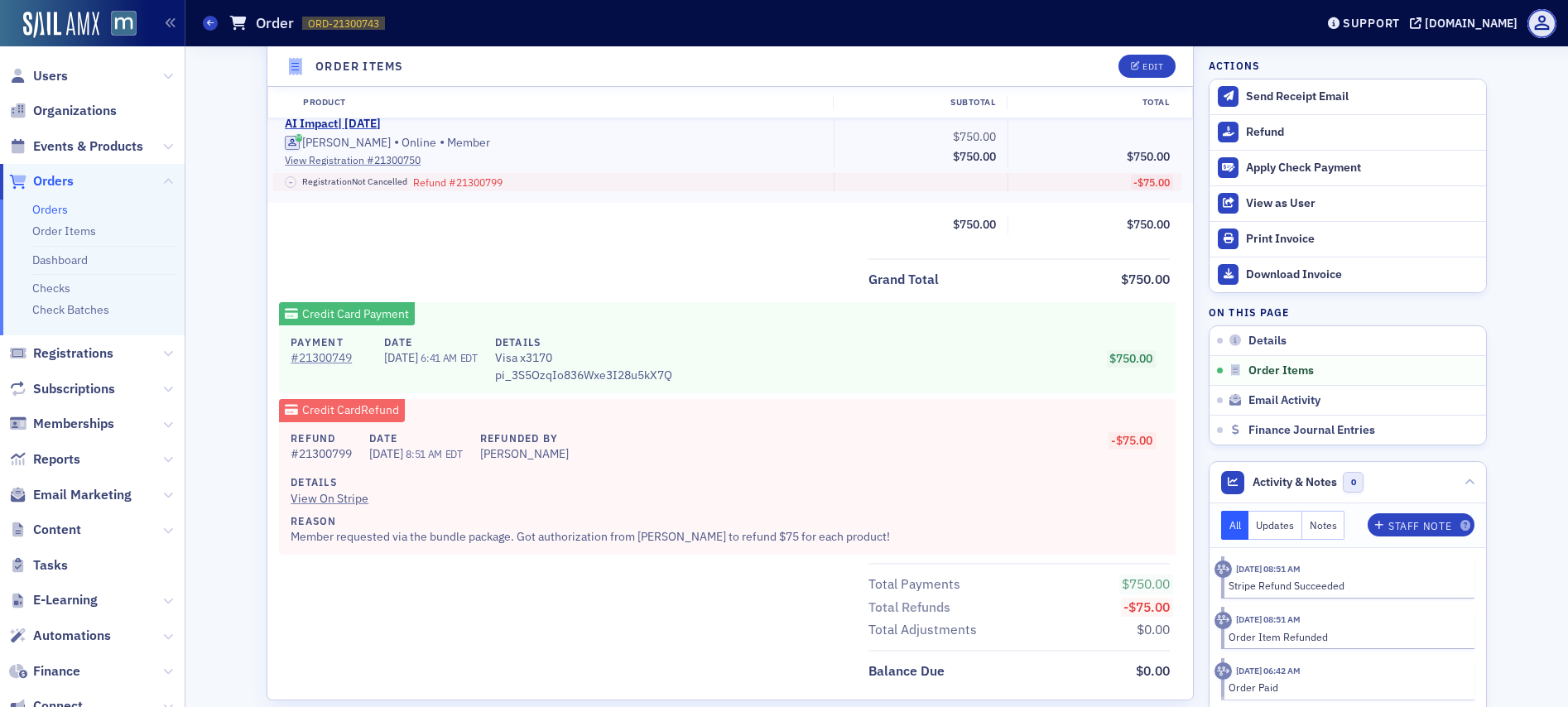
scroll to position [600, 0]
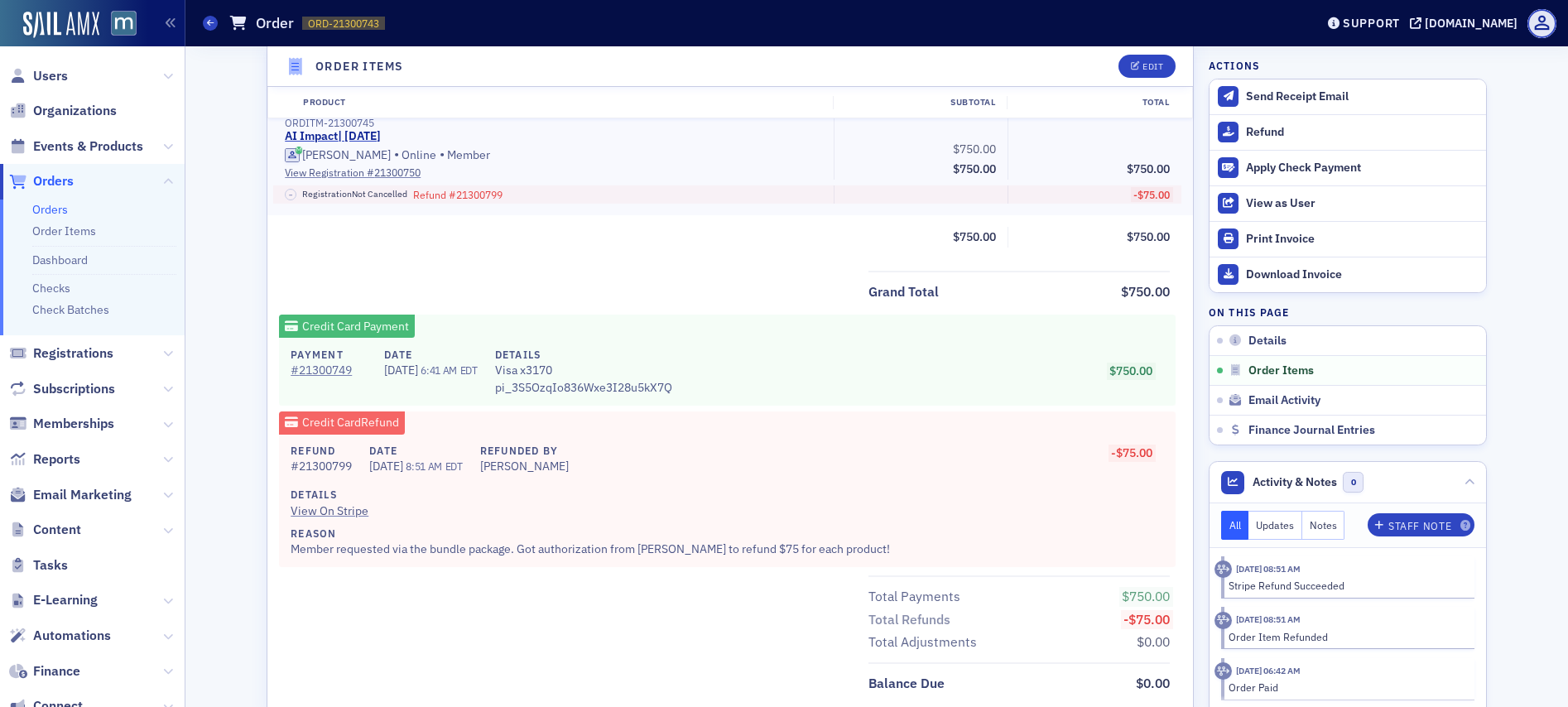
click at [538, 552] on div "Reason Member requested via the bundle package. Got authorization from Dee to r…" at bounding box center [721, 542] width 861 height 32
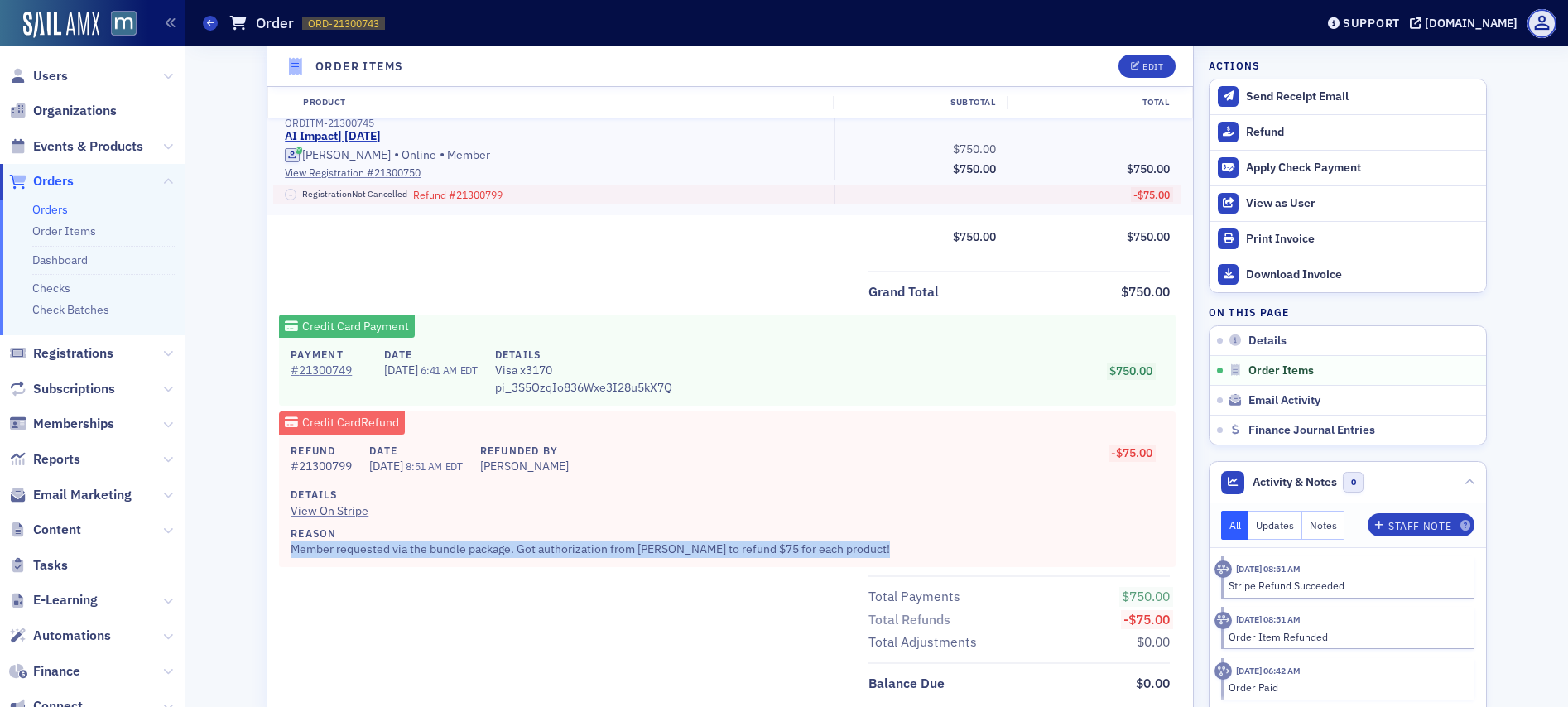
click at [538, 552] on div "Reason Member requested via the bundle package. Got authorization from Dee to r…" at bounding box center [721, 542] width 861 height 32
copy div "Member requested via the bundle package. Got authorization from Dee to refund $…"
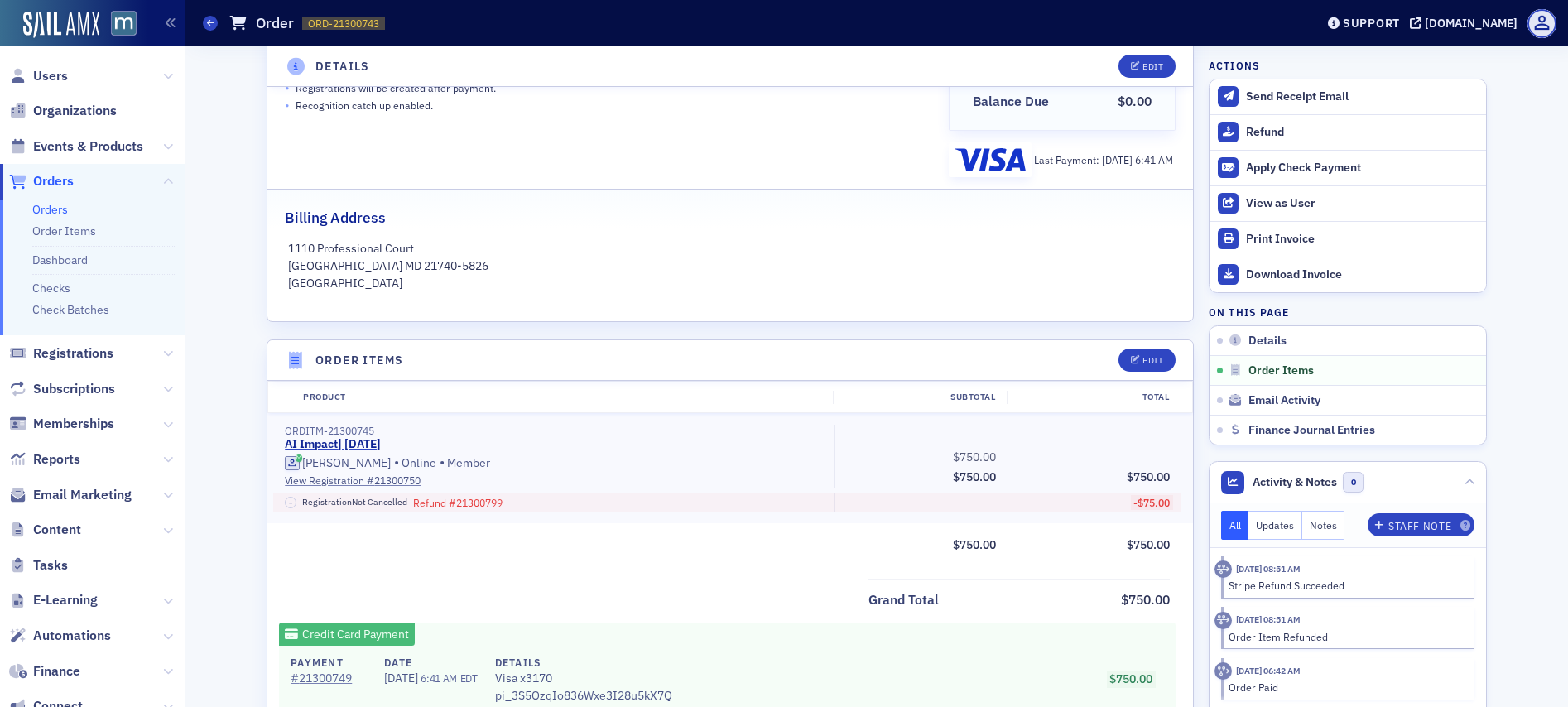
scroll to position [0, 0]
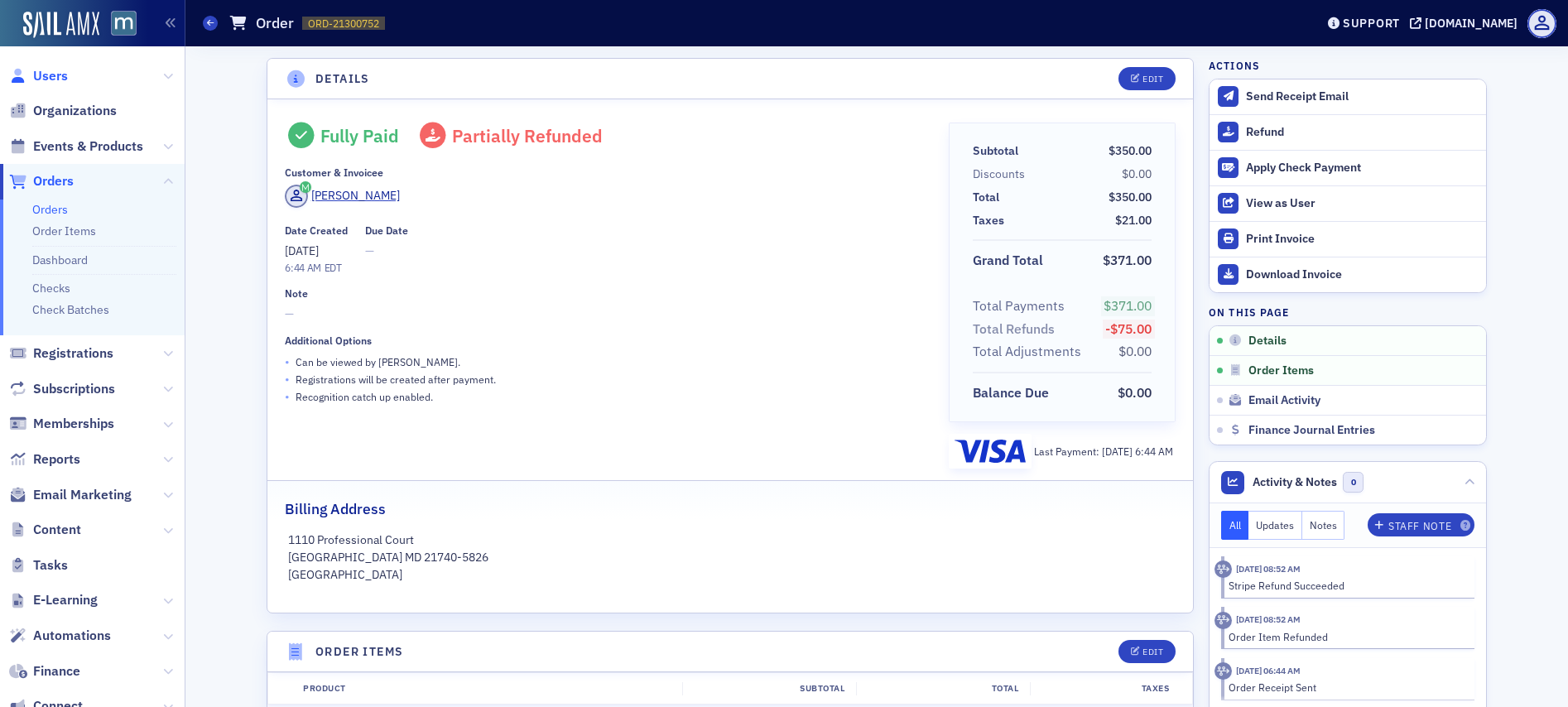
click at [58, 73] on span "Users" at bounding box center [50, 76] width 35 height 18
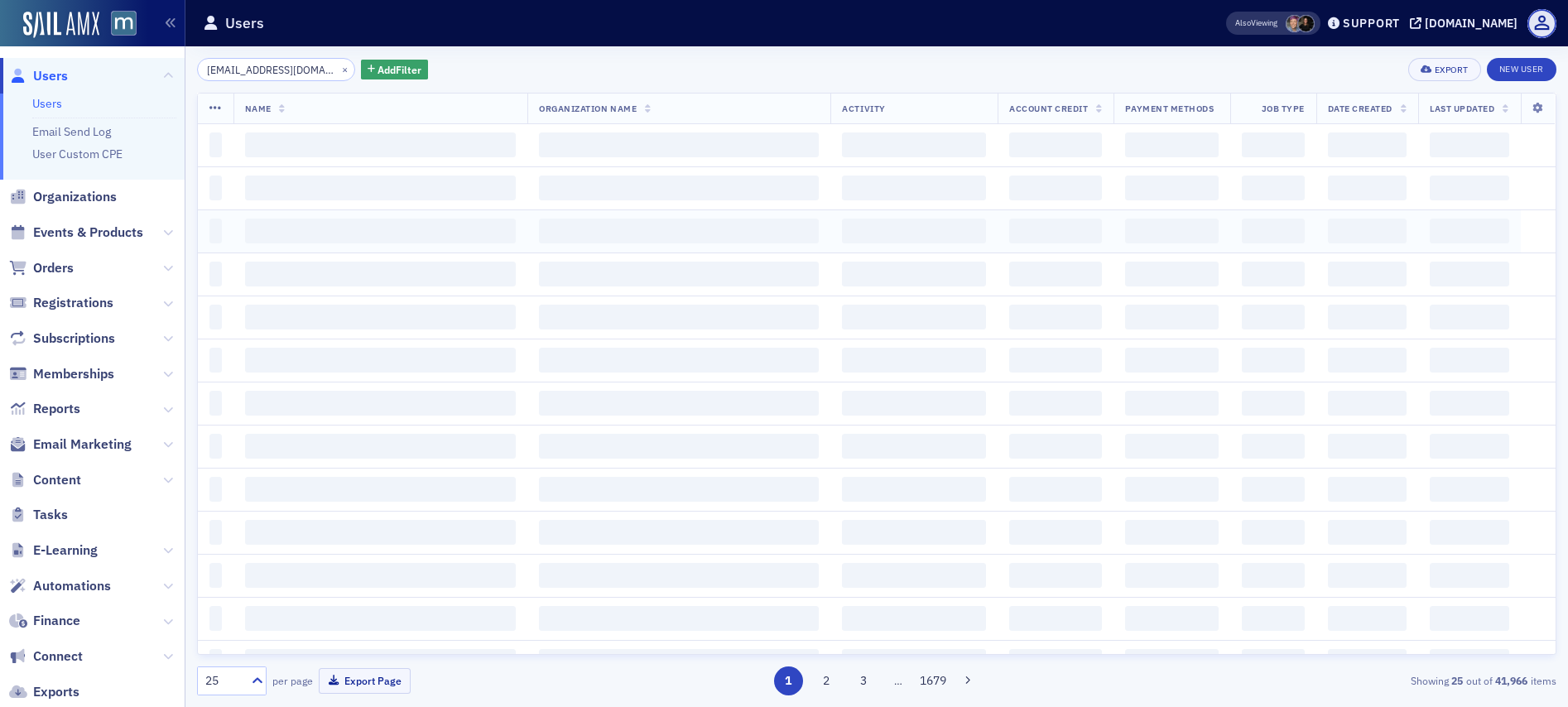
scroll to position [0, 9]
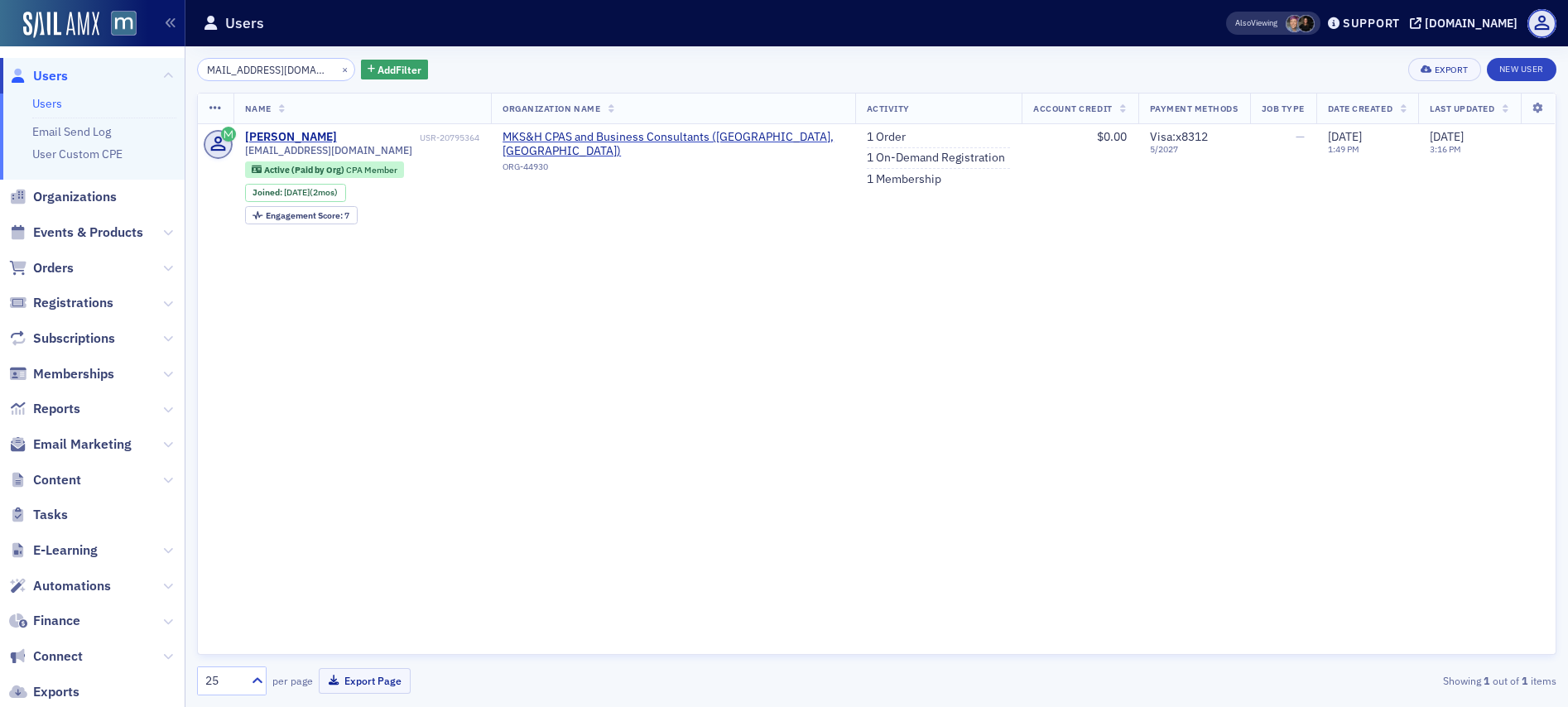
type input "[EMAIL_ADDRESS][DOMAIN_NAME]"
click at [60, 76] on span "Users" at bounding box center [50, 76] width 35 height 18
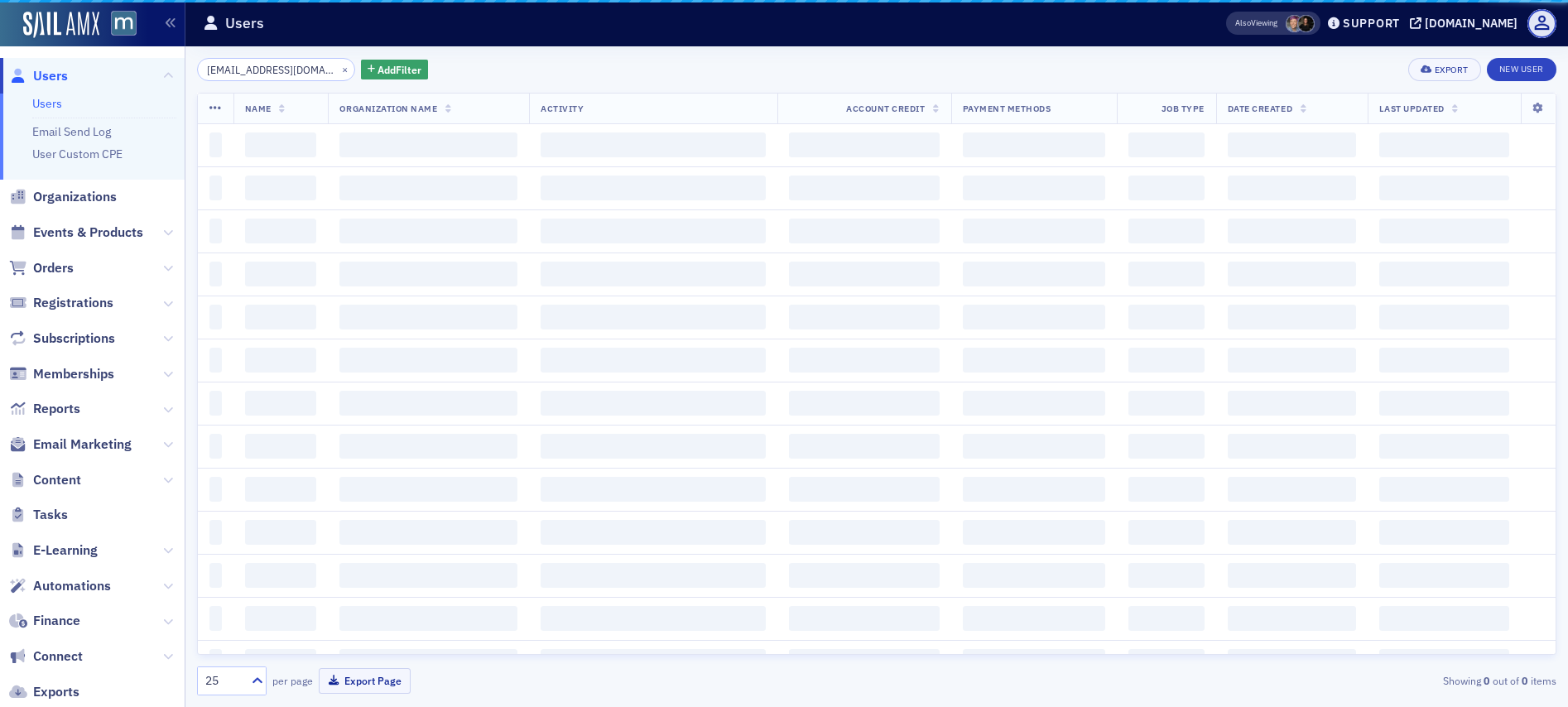
scroll to position [0, 9]
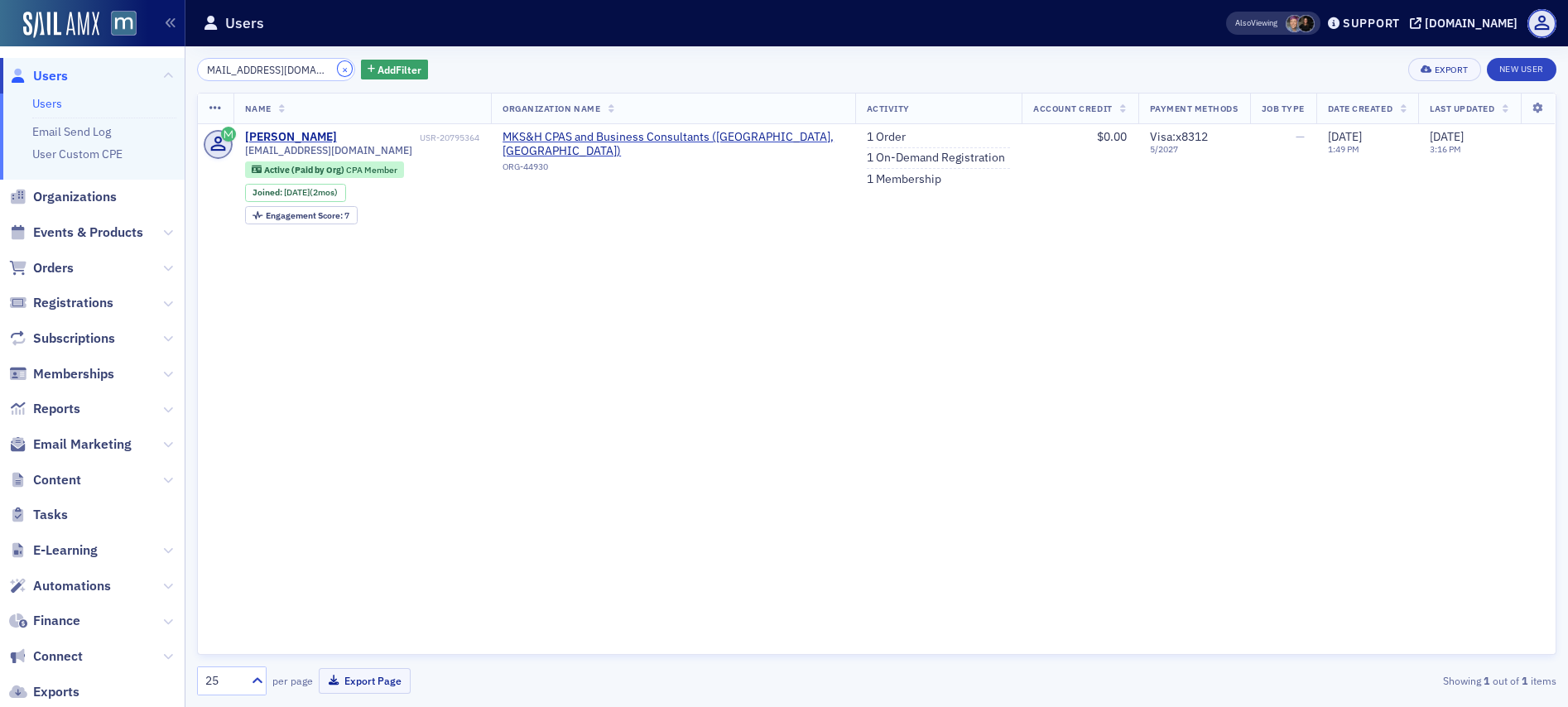
click at [338, 67] on button "×" at bounding box center [345, 69] width 15 height 15
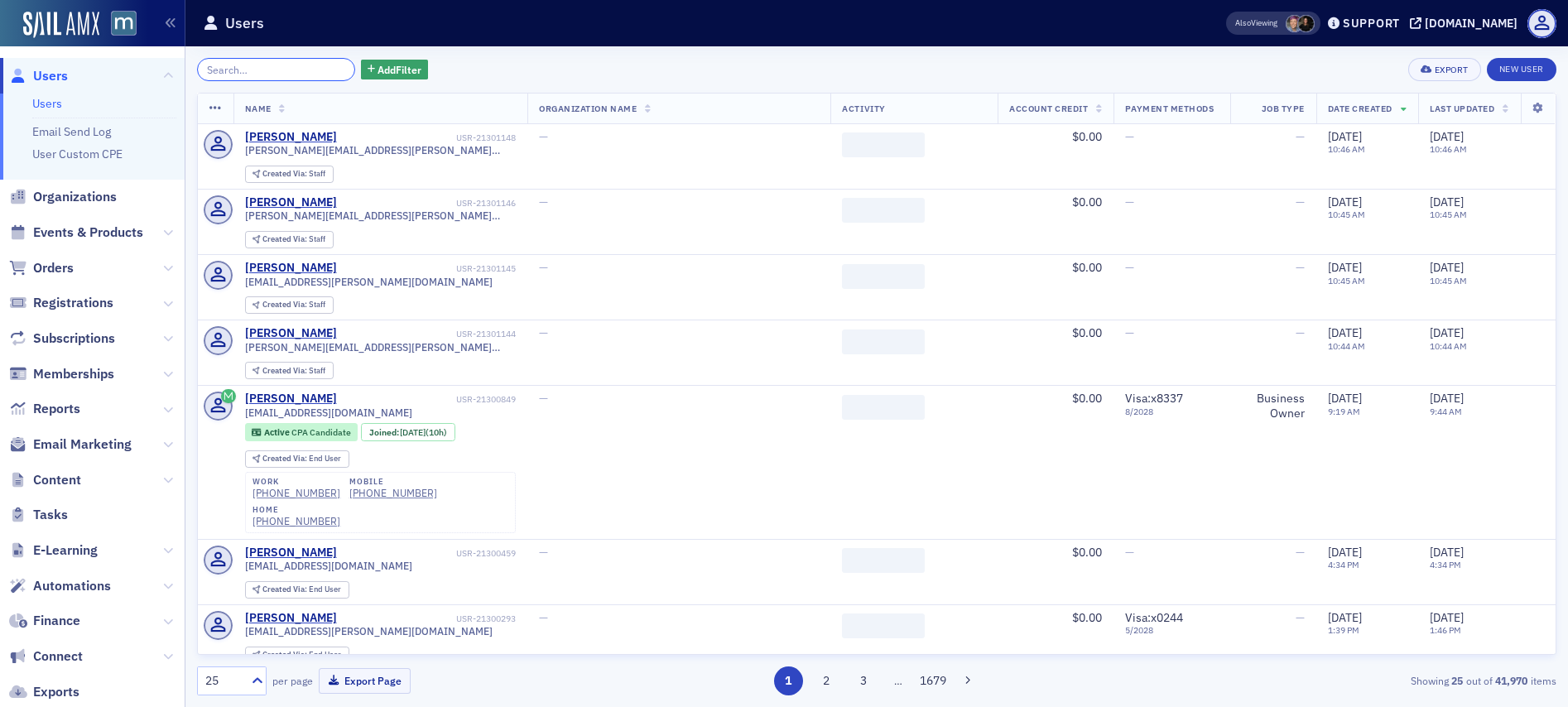
paste input "jonathanbbarrett@gmail.com"
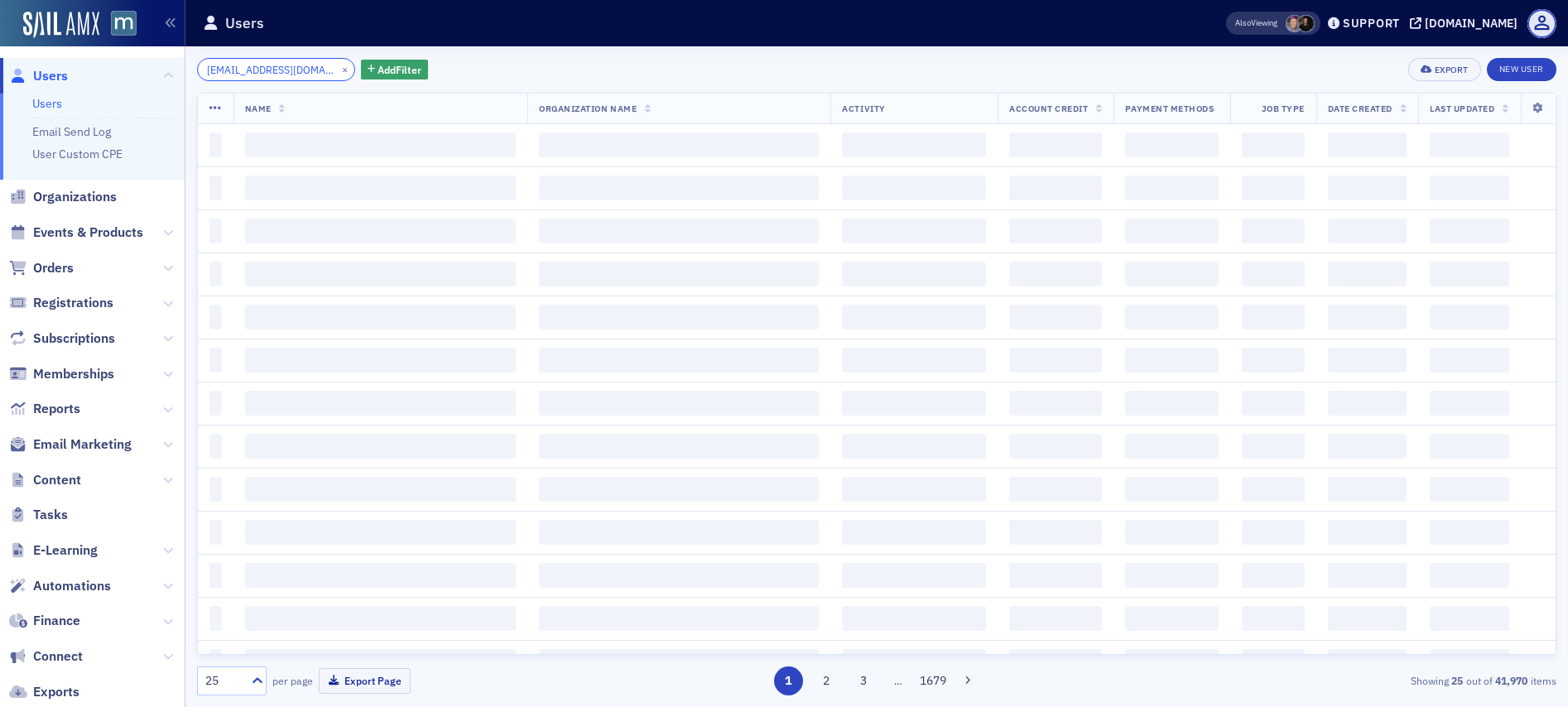
scroll to position [0, 24]
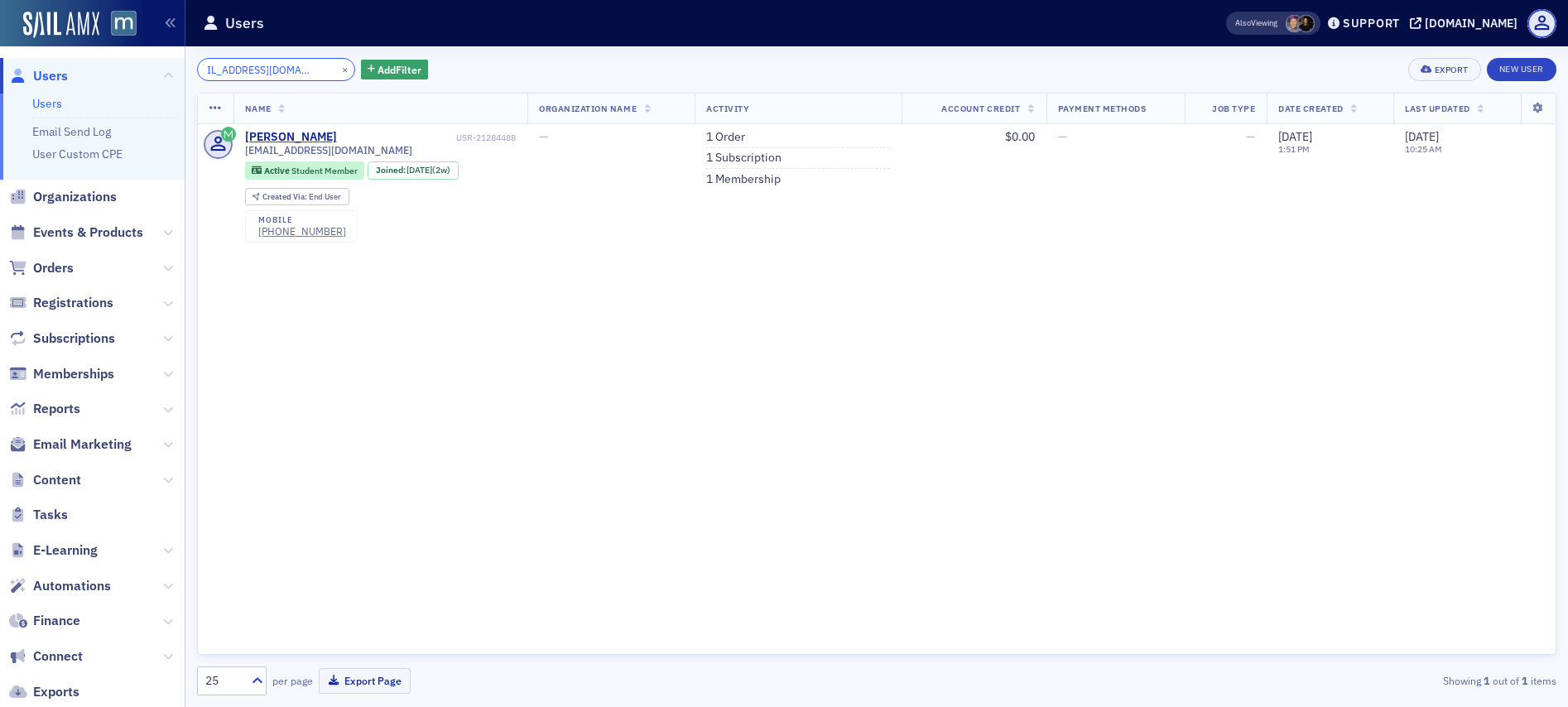
type input "jonathanbbarrett@gmail.com"
click at [283, 136] on div "Jonathan Barrett" at bounding box center [291, 138] width 92 height 15
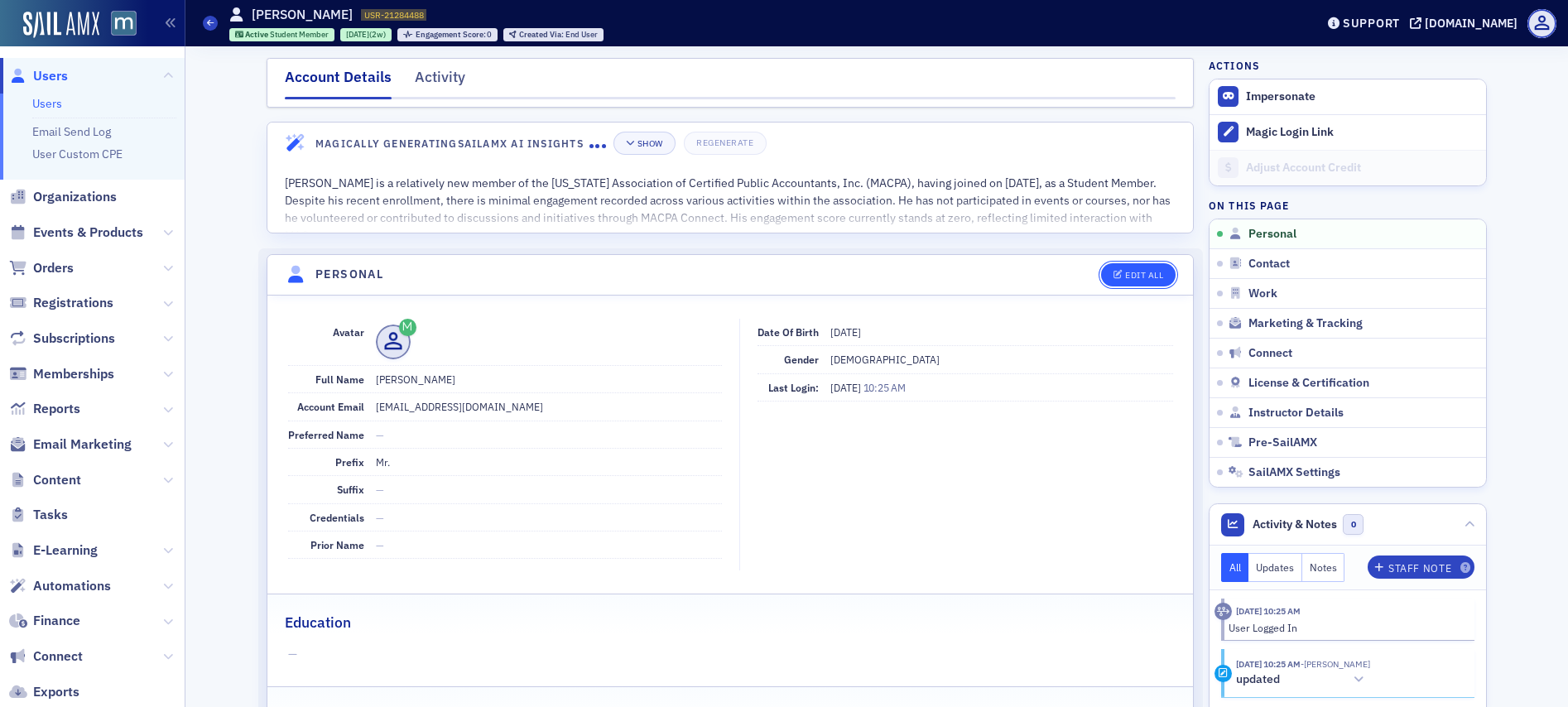
click at [1114, 275] on icon "button" at bounding box center [1118, 275] width 10 height 9
select select "US"
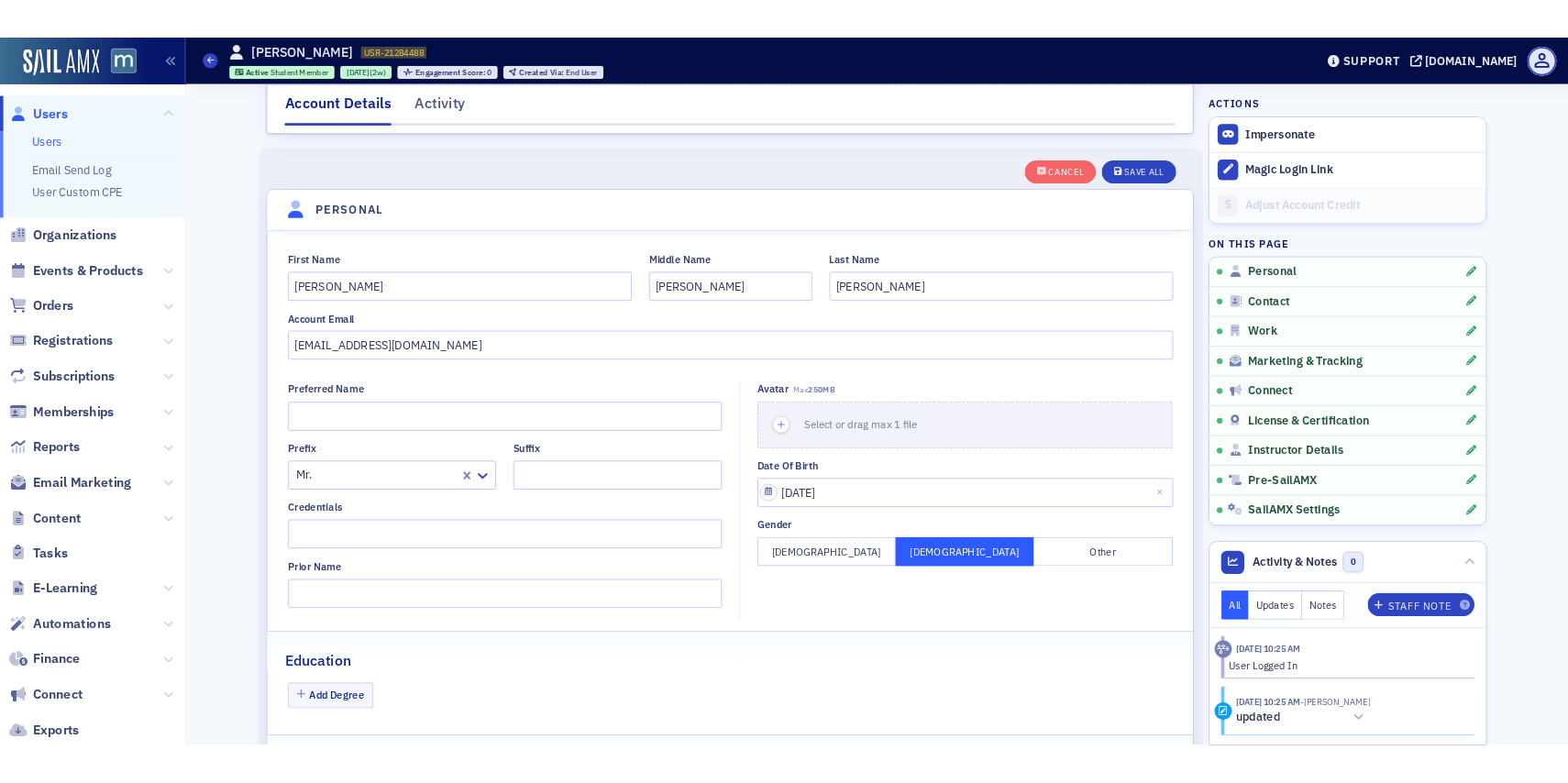
scroll to position [214, 0]
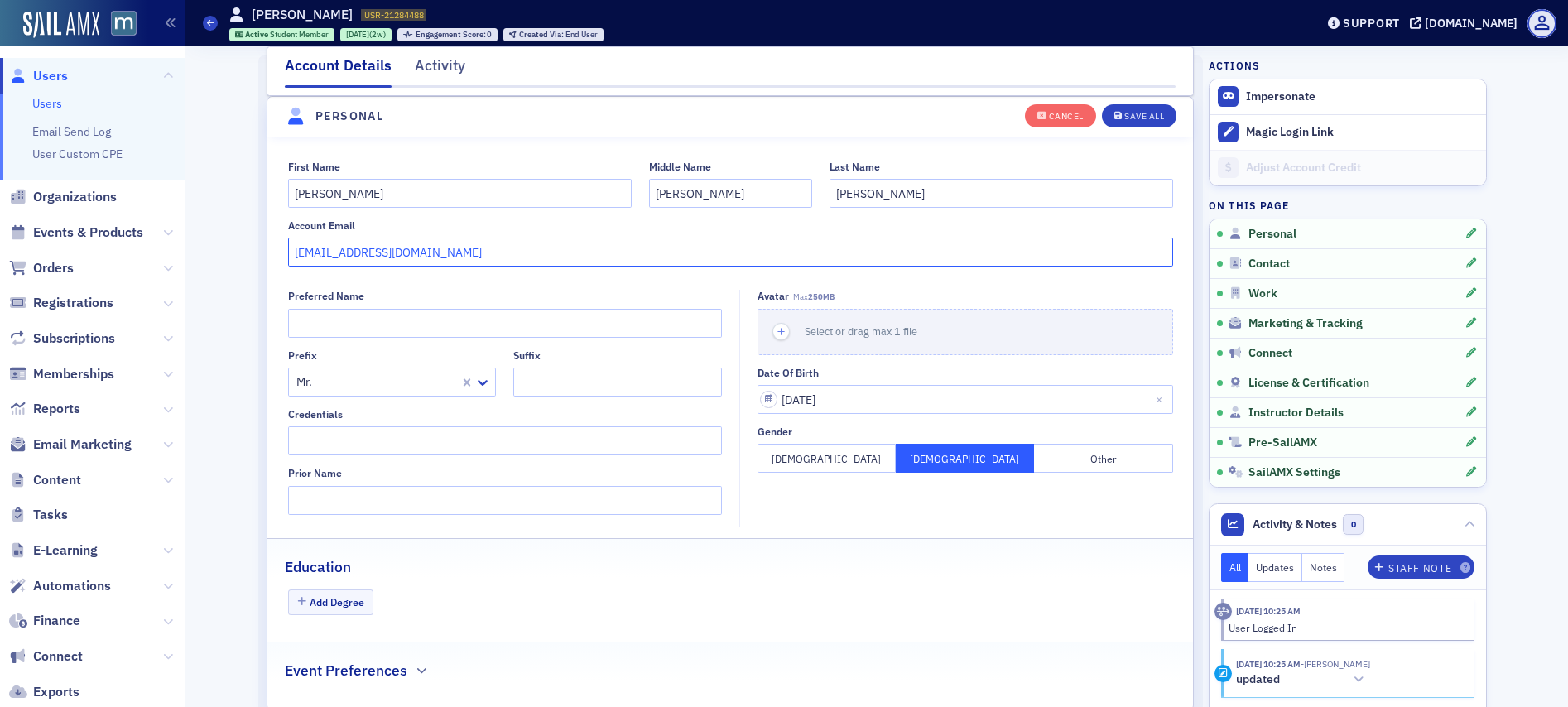
click at [372, 264] on input "jonathanbbarrett@gmail.com" at bounding box center [730, 252] width 885 height 29
paste input "barretjb@dukes.jmu.edu"
type input "barretjb@dukes.jmu.edu"
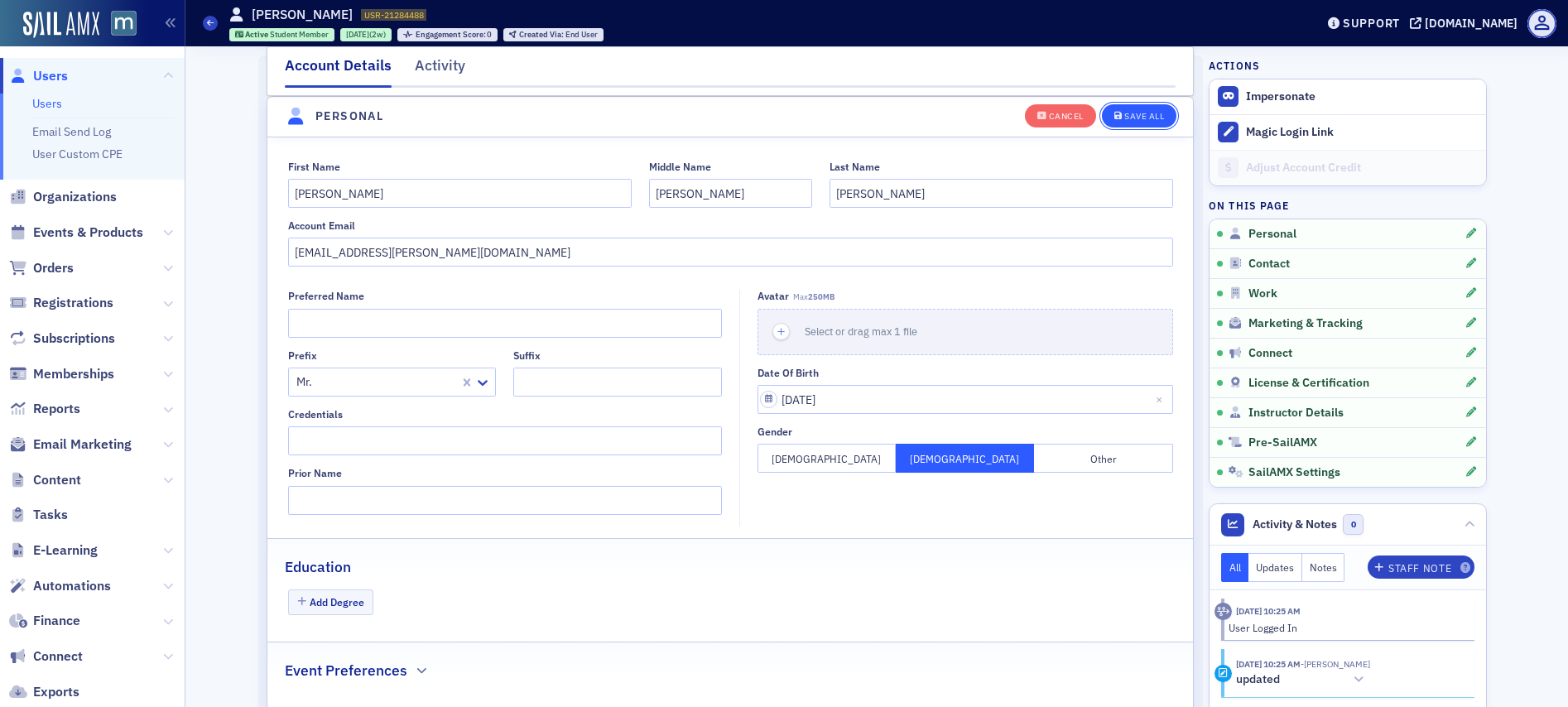
click at [1124, 114] on div "Save All" at bounding box center [1144, 116] width 40 height 9
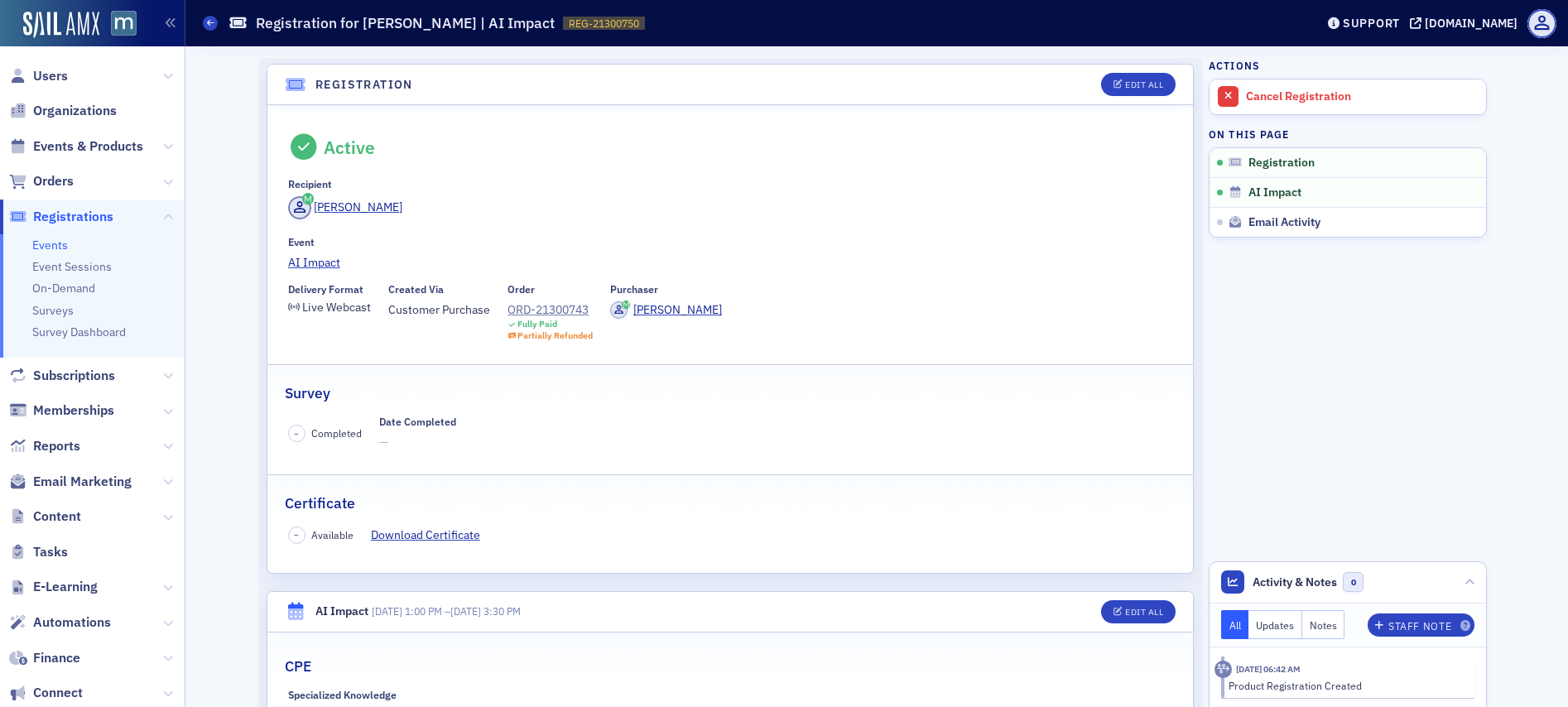
scroll to position [239, 0]
click at [67, 377] on span "Subscriptions" at bounding box center [74, 375] width 82 height 18
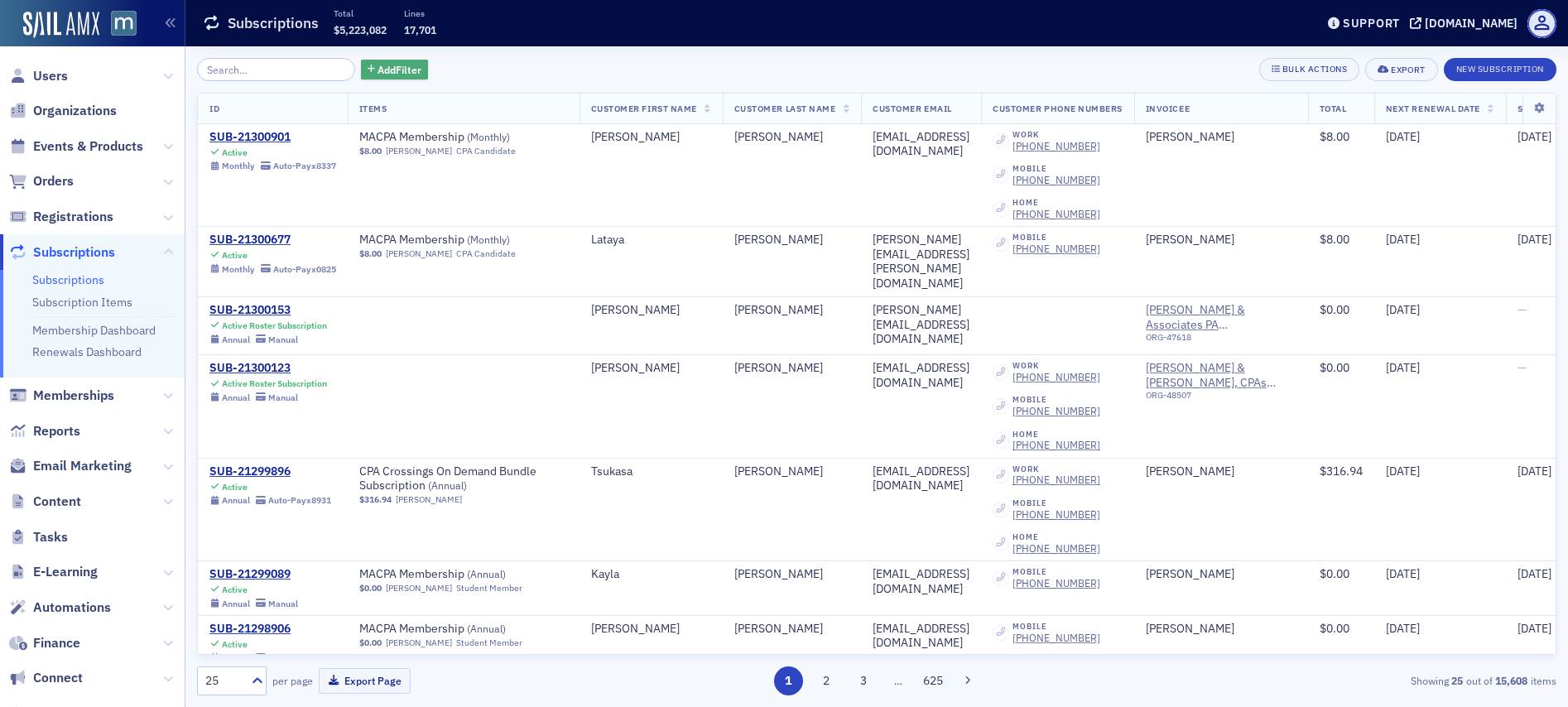
click at [395, 70] on span "Add Filter" at bounding box center [400, 70] width 44 height 15
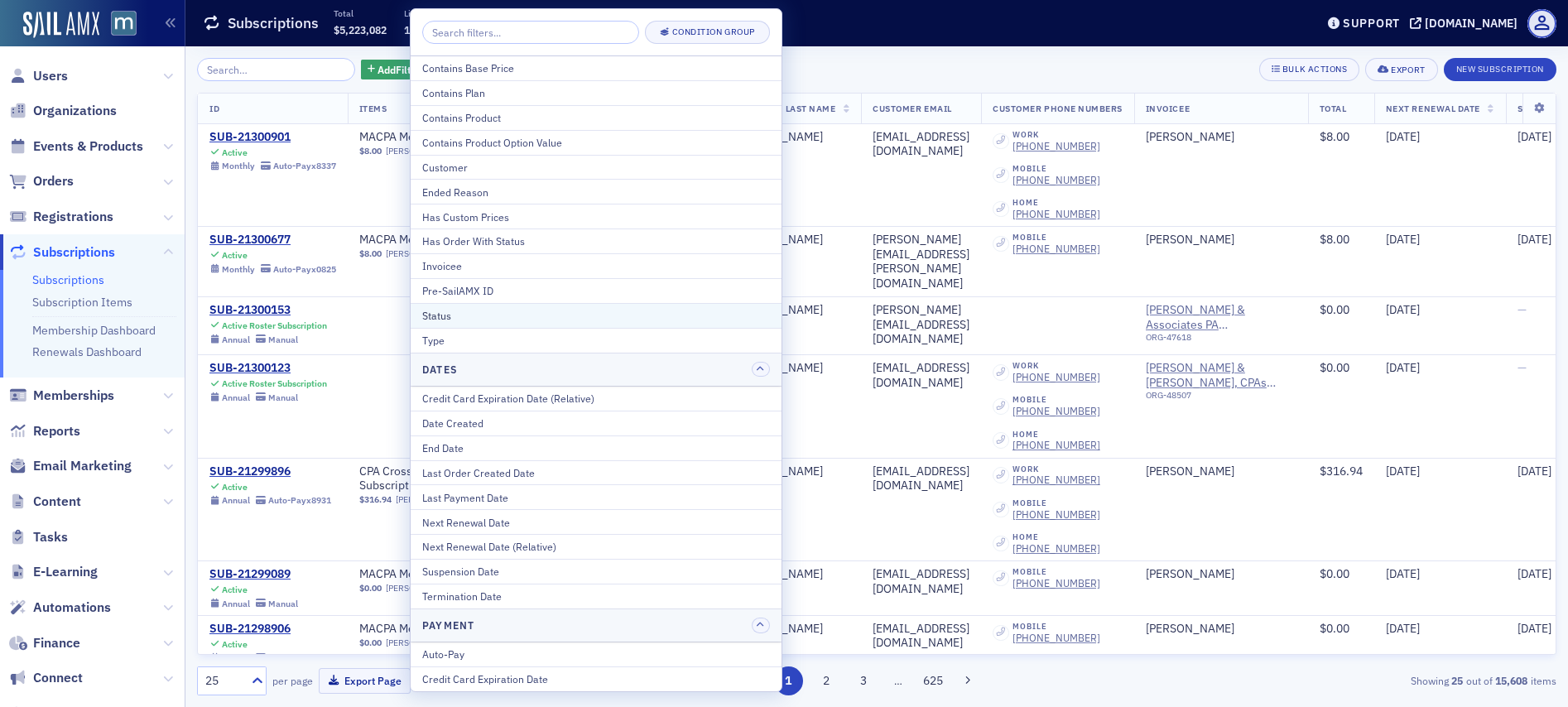
click at [449, 308] on div "Status" at bounding box center [595, 316] width 348 height 15
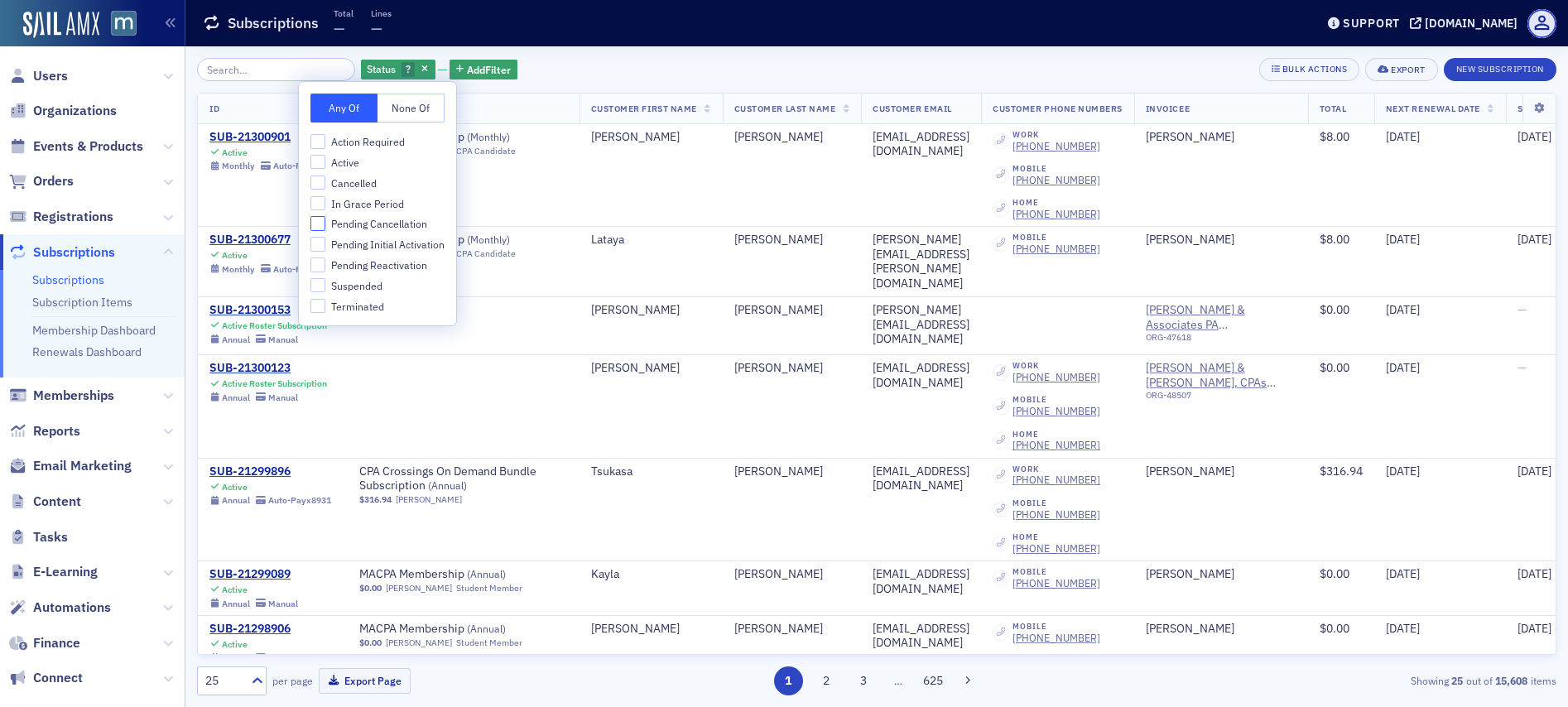
click at [316, 220] on input "Pending Cancellation" at bounding box center [318, 224] width 15 height 15
checkbox input "true"
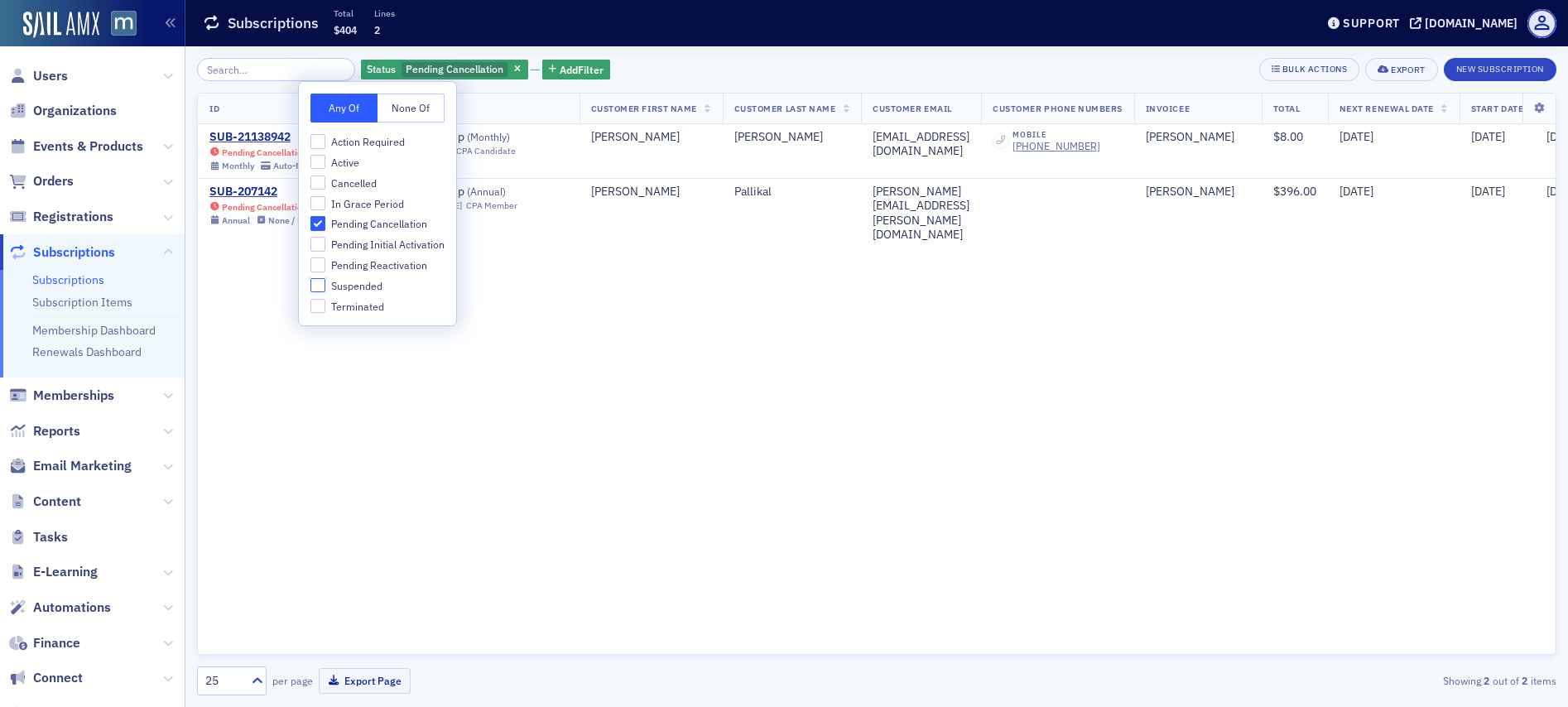
click at [313, 287] on input "Suspended" at bounding box center [318, 286] width 15 height 15
checkbox input "true"
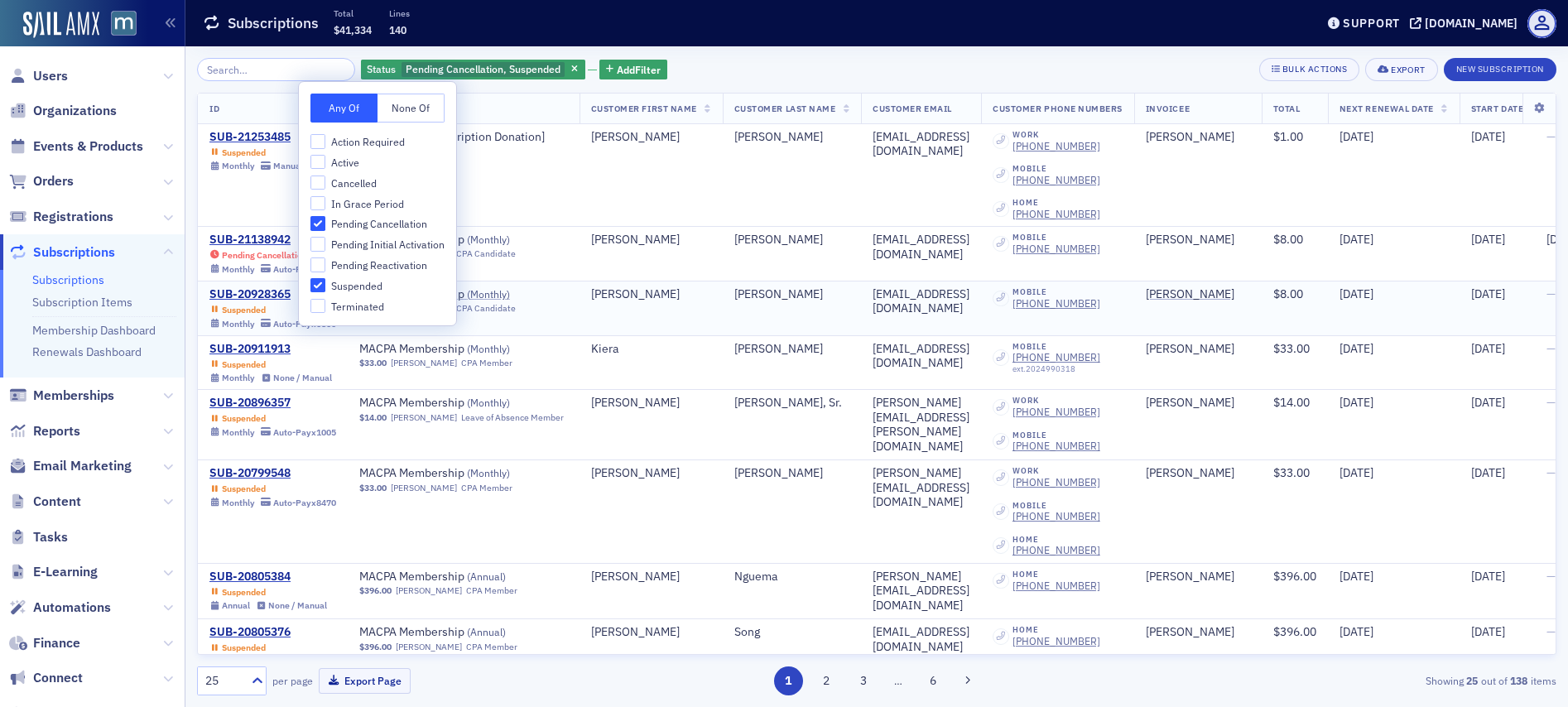
click at [624, 302] on td "Ashlee" at bounding box center [650, 308] width 143 height 54
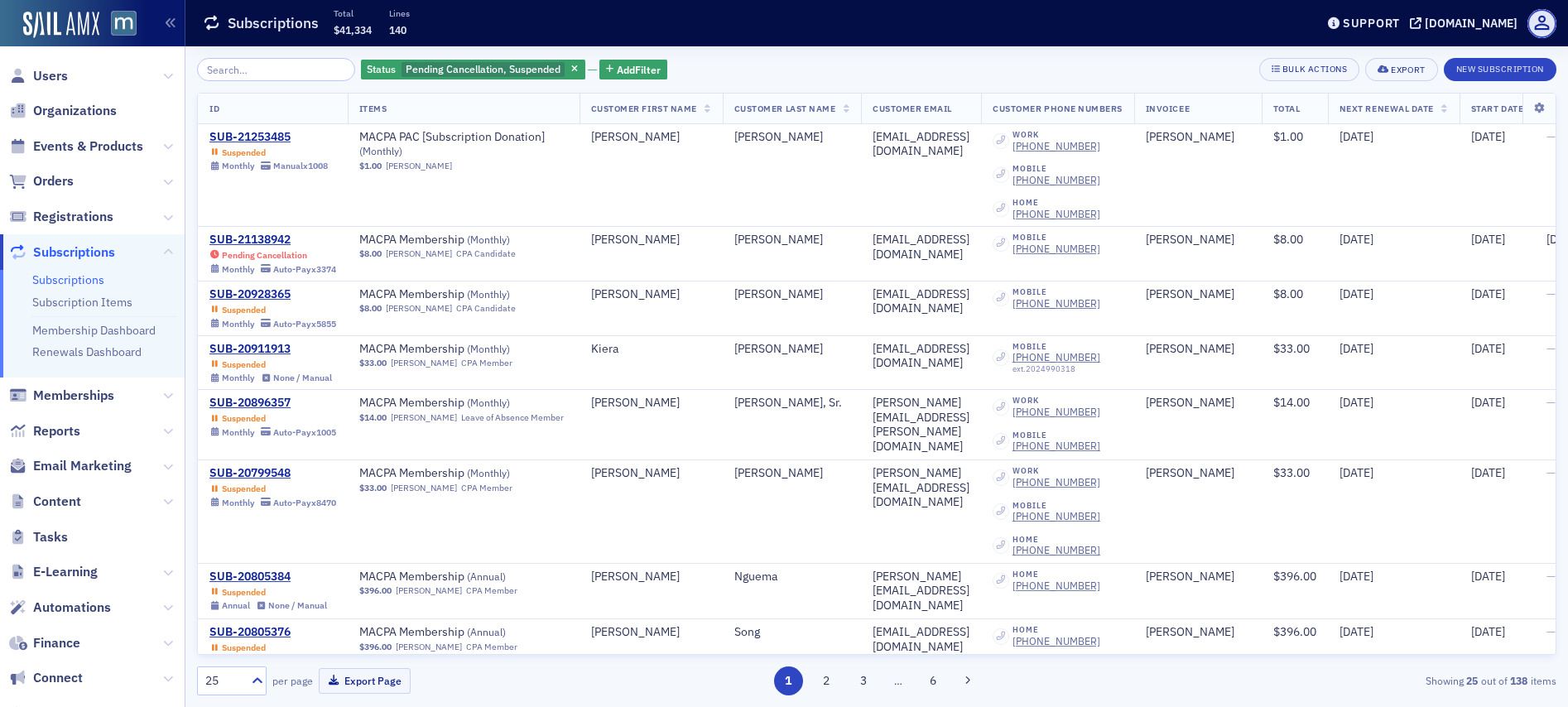
click at [267, 686] on div "25 per page" at bounding box center [255, 681] width 116 height 29
click at [264, 681] on icon at bounding box center [257, 680] width 16 height 16
click at [236, 627] on div "500" at bounding box center [232, 641] width 68 height 31
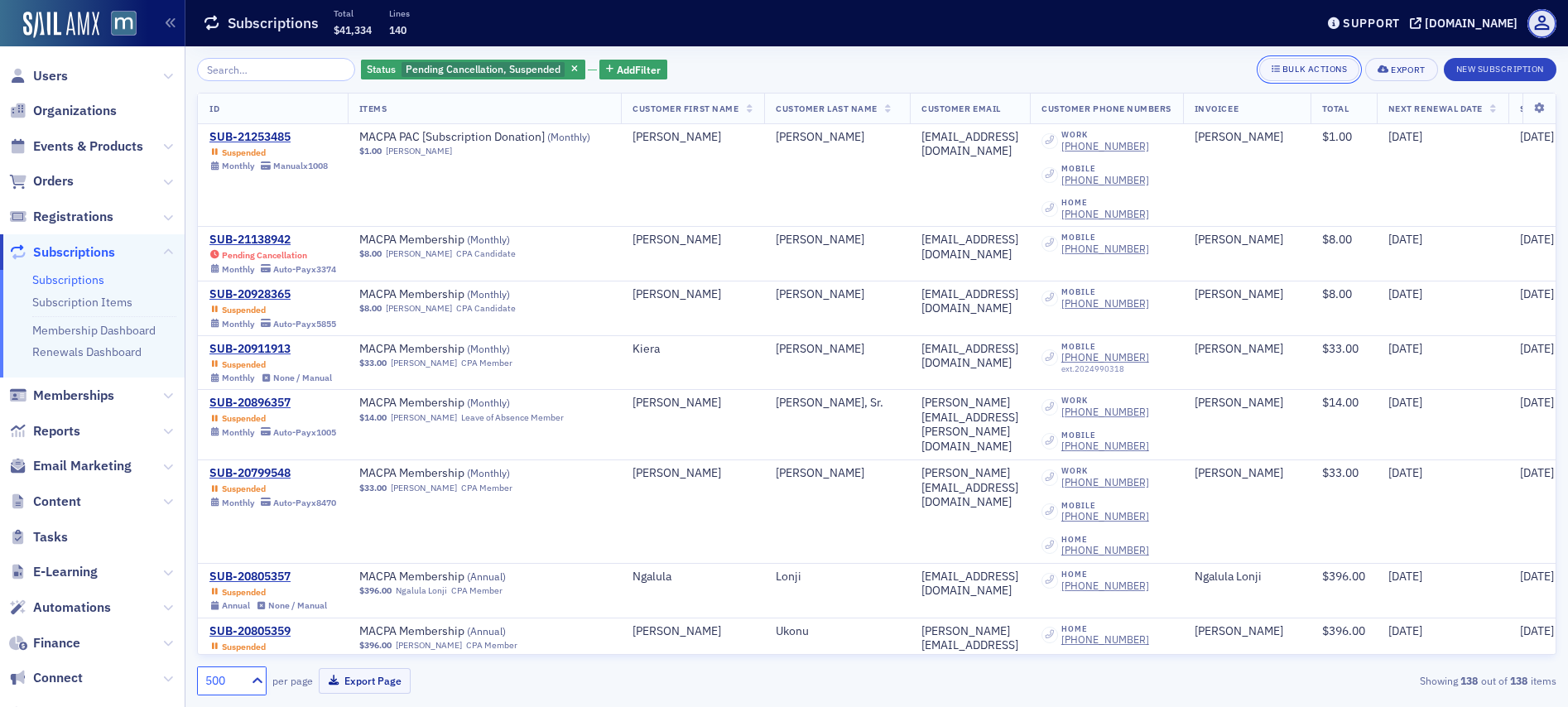
click at [1282, 71] on div "Bulk Actions" at bounding box center [1315, 69] width 65 height 9
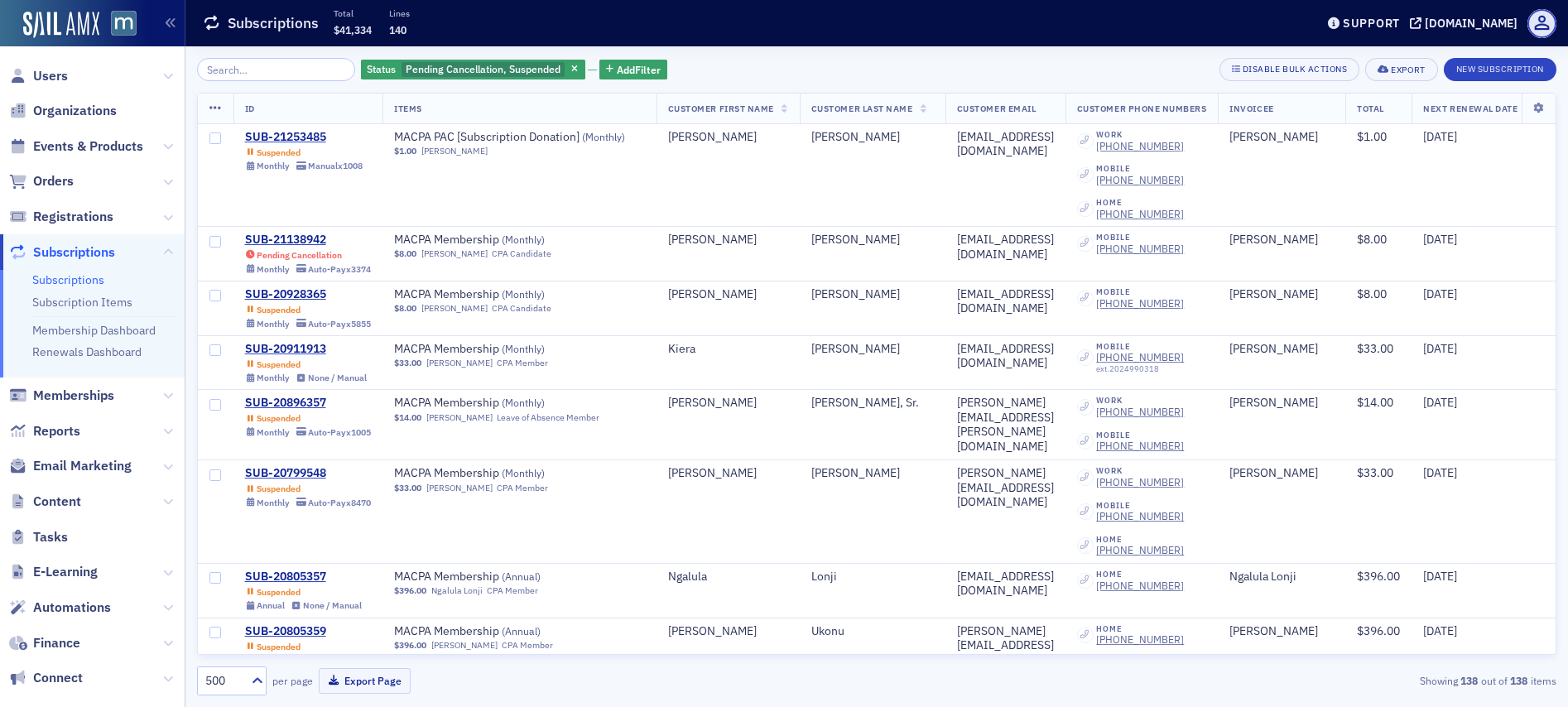
click at [213, 110] on icon at bounding box center [215, 109] width 13 height 14
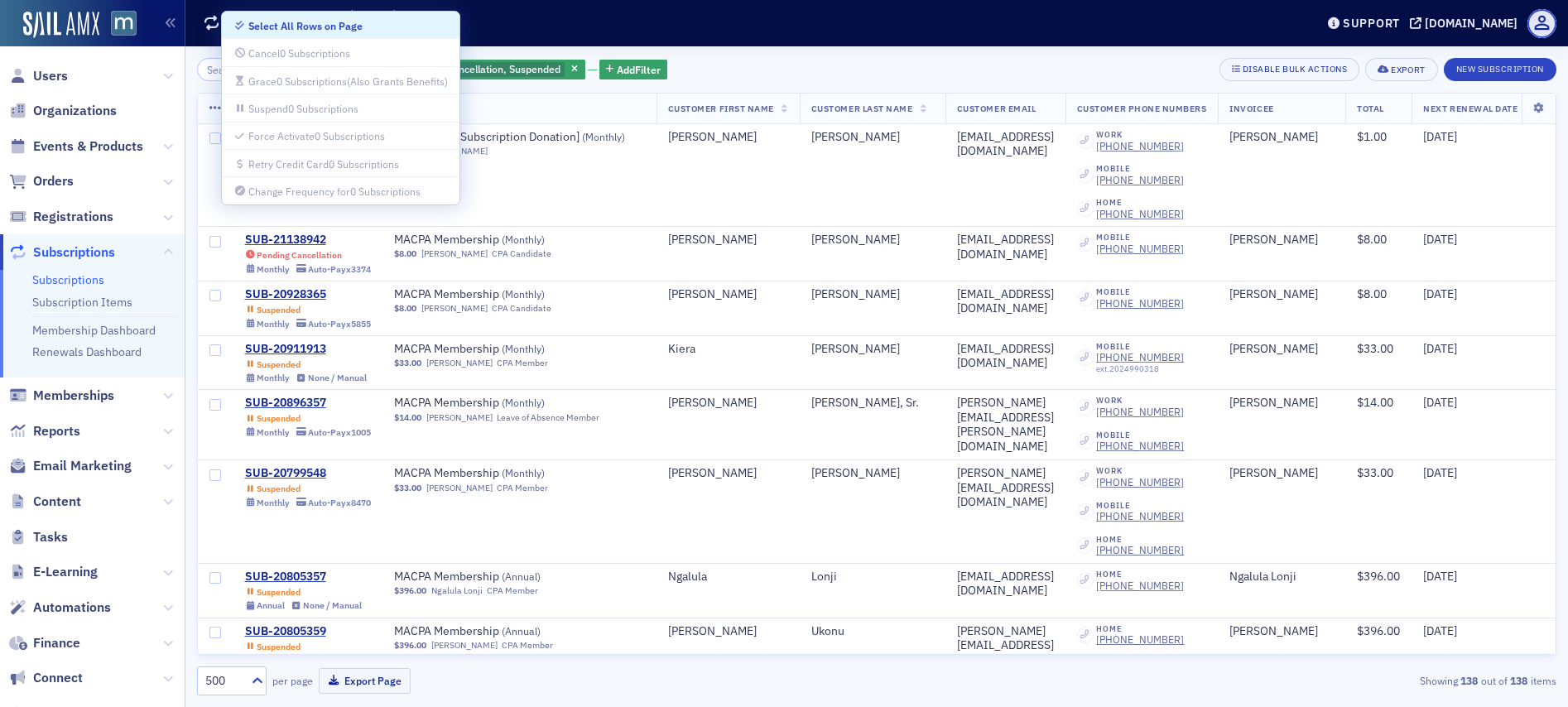
click at [284, 28] on div "Select All Rows on Page" at bounding box center [305, 26] width 114 height 9
checkbox input "true"
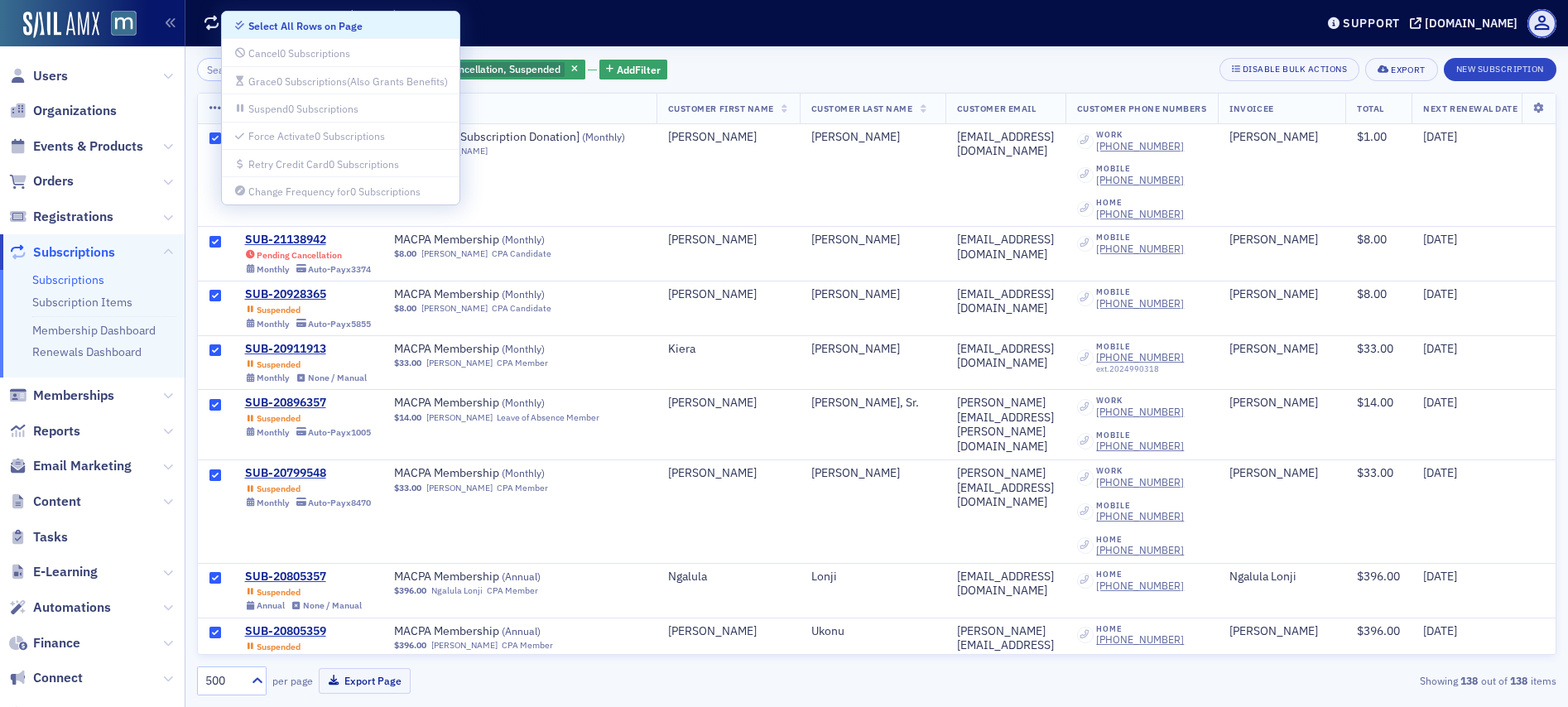
checkbox input "true"
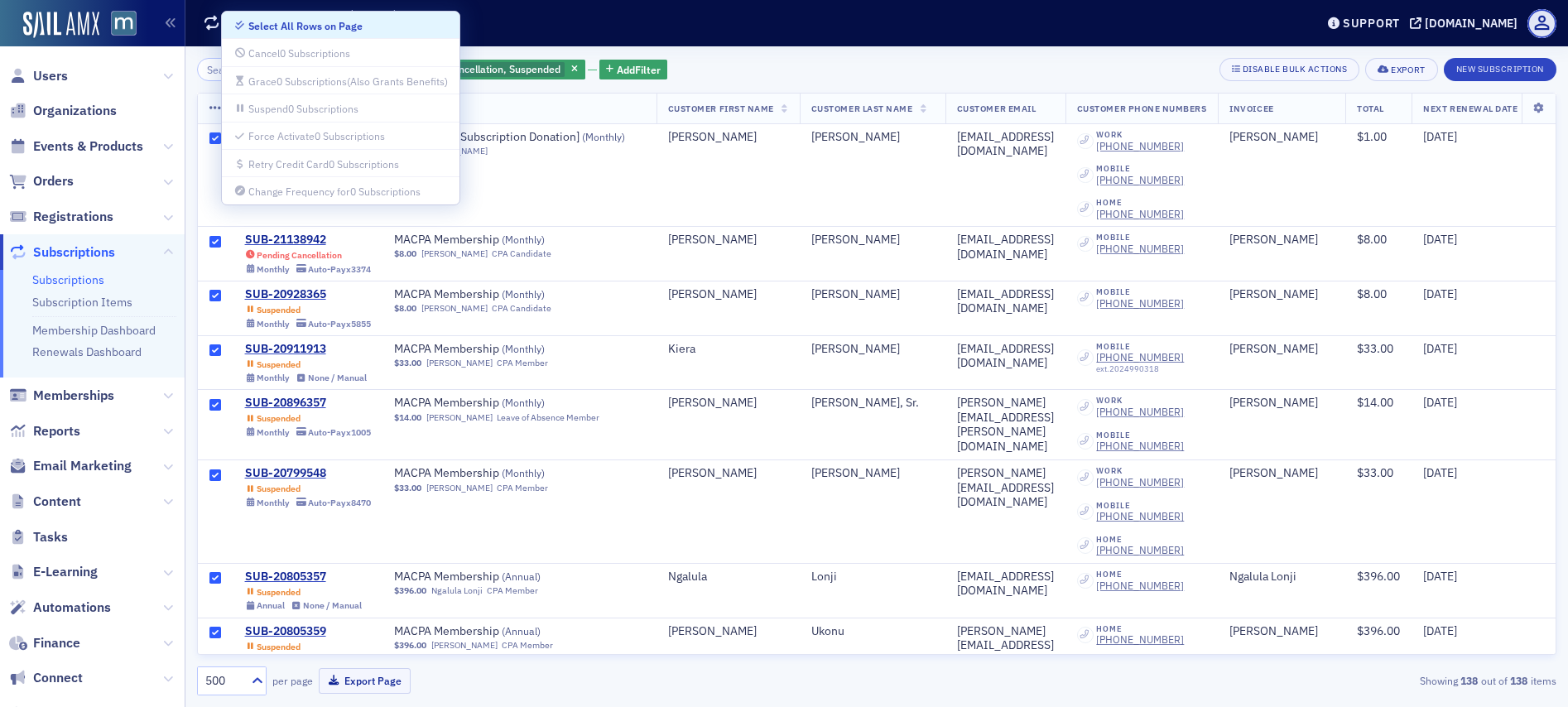
checkbox input "true"
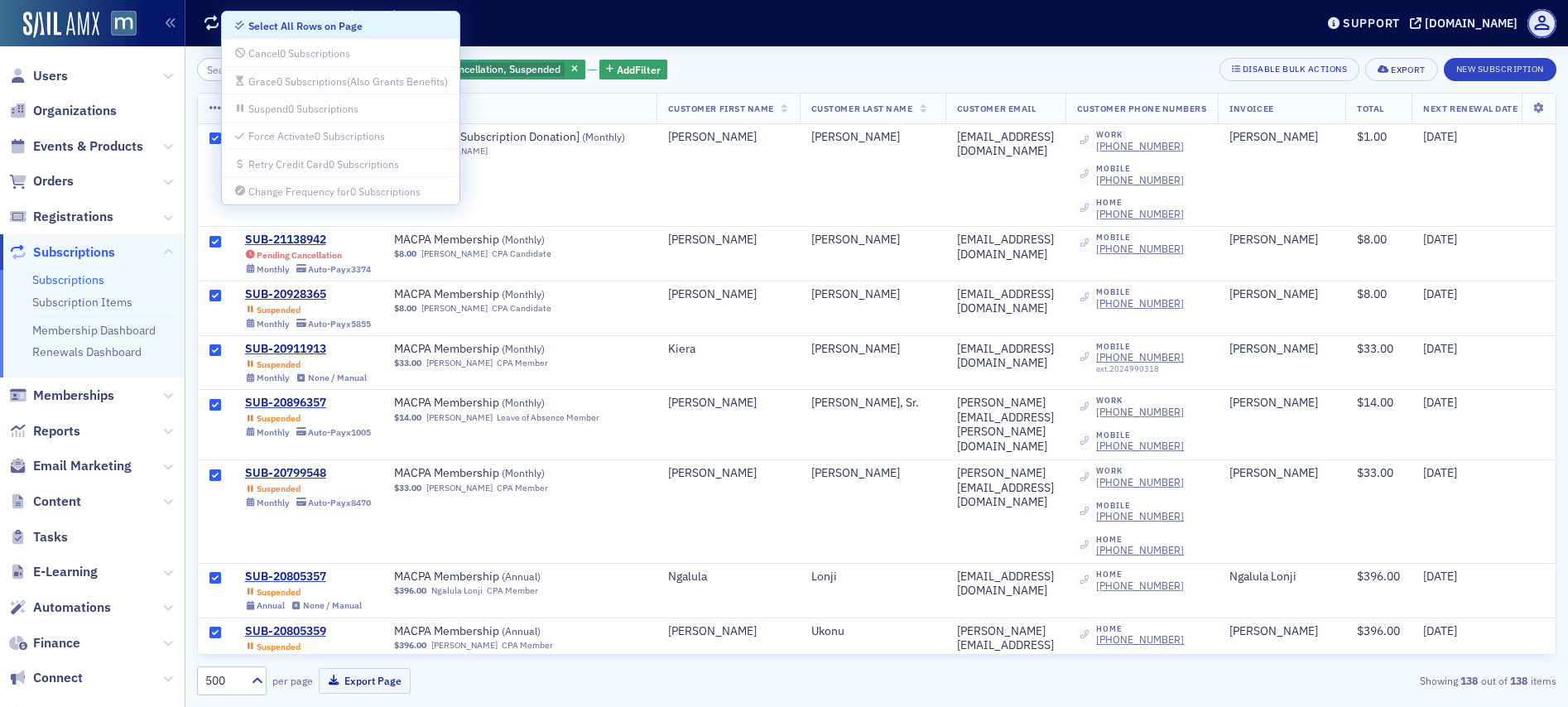
checkbox input "true"
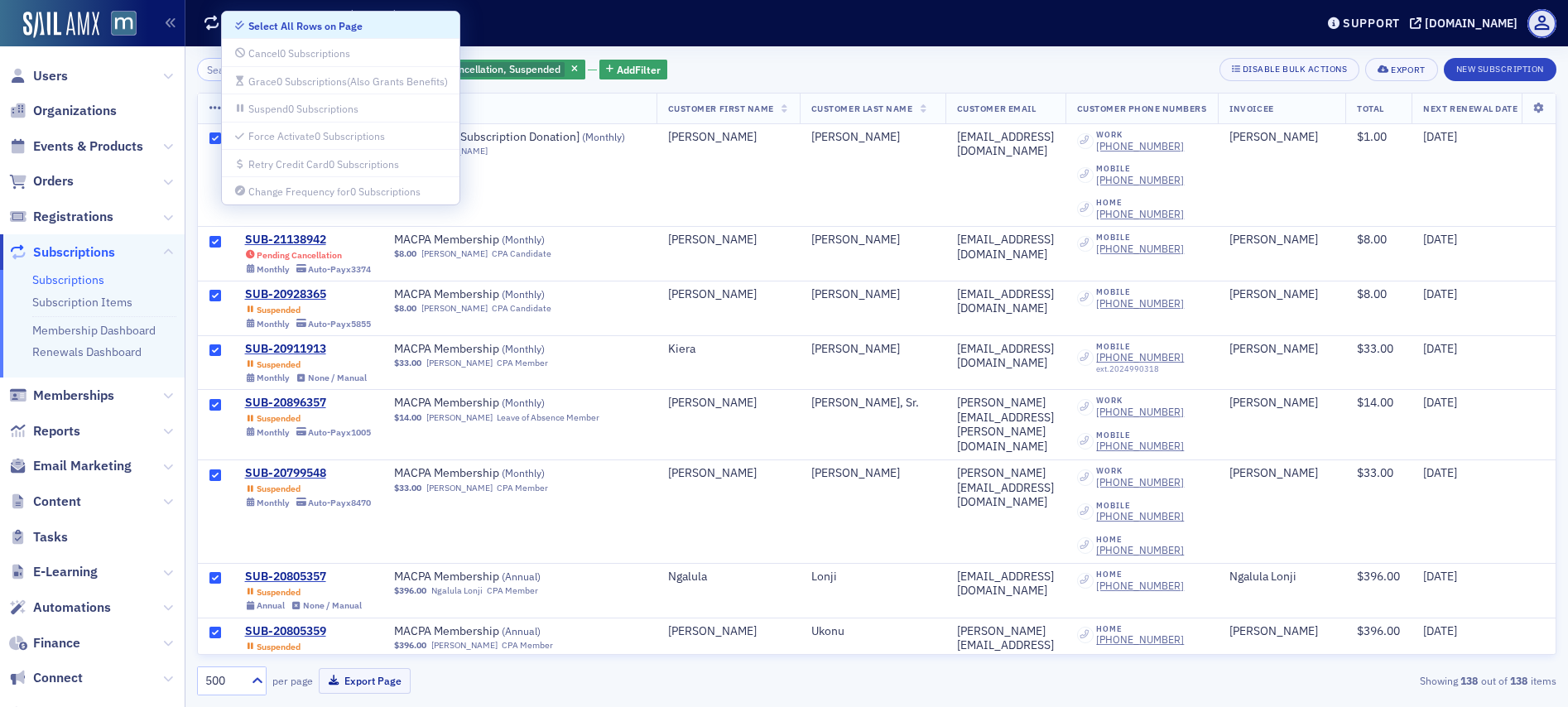
checkbox input "true"
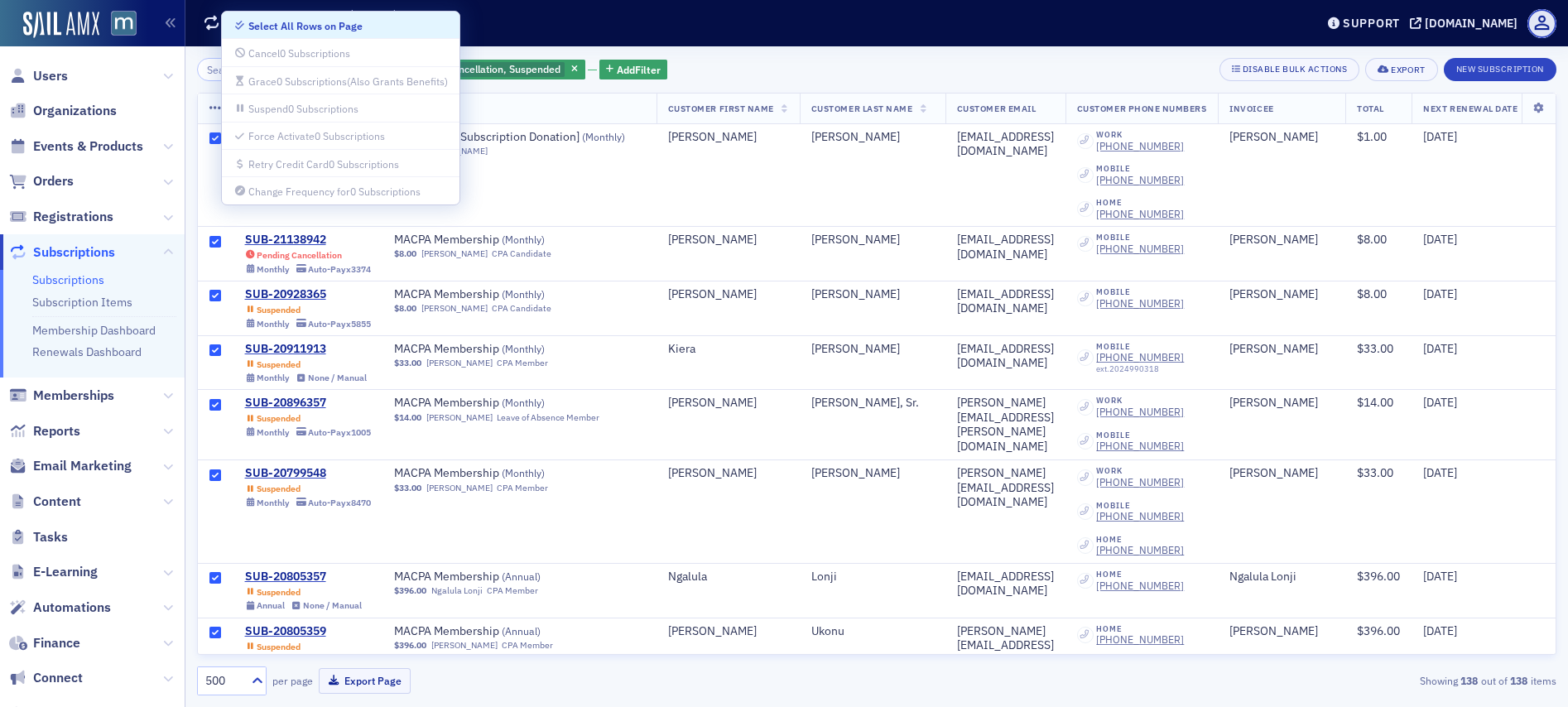
checkbox input "true"
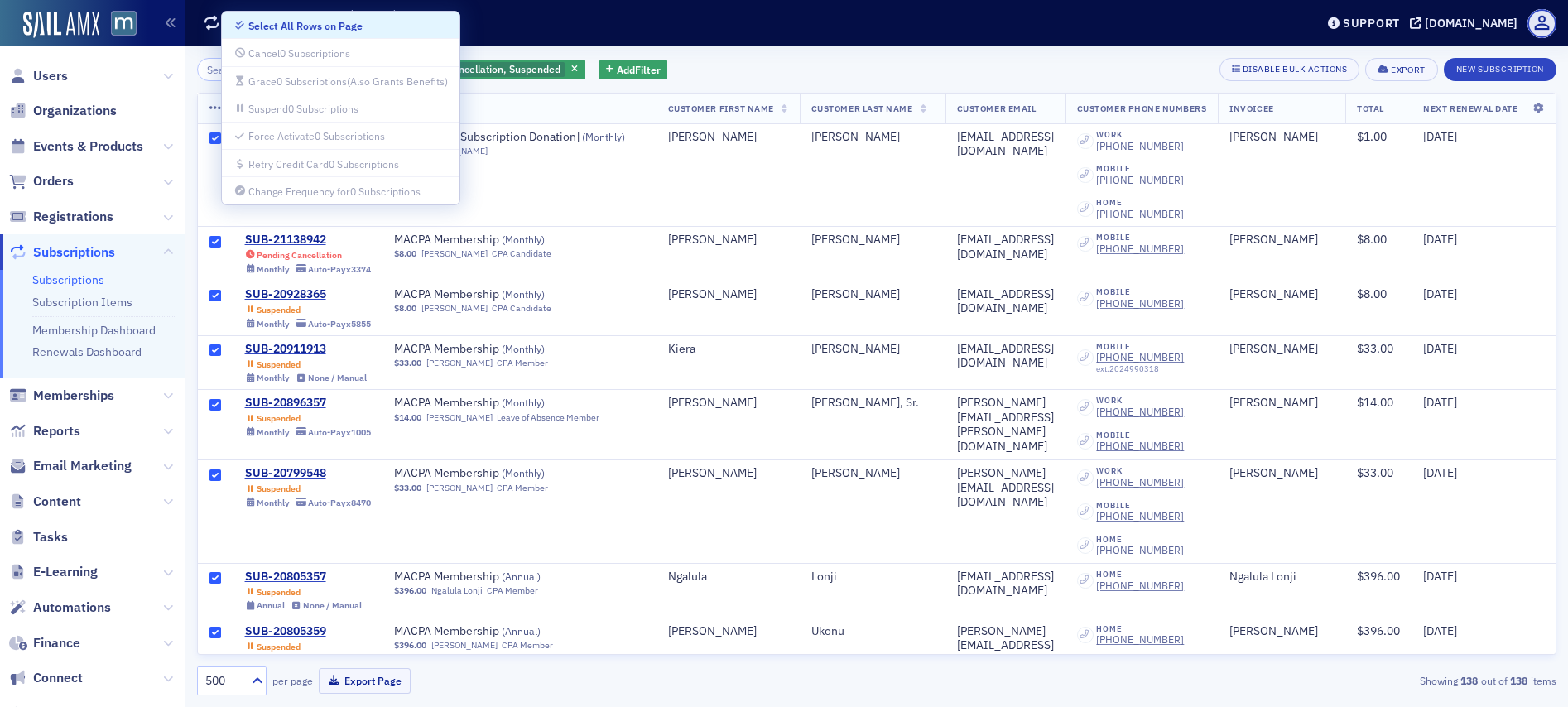
checkbox input "true"
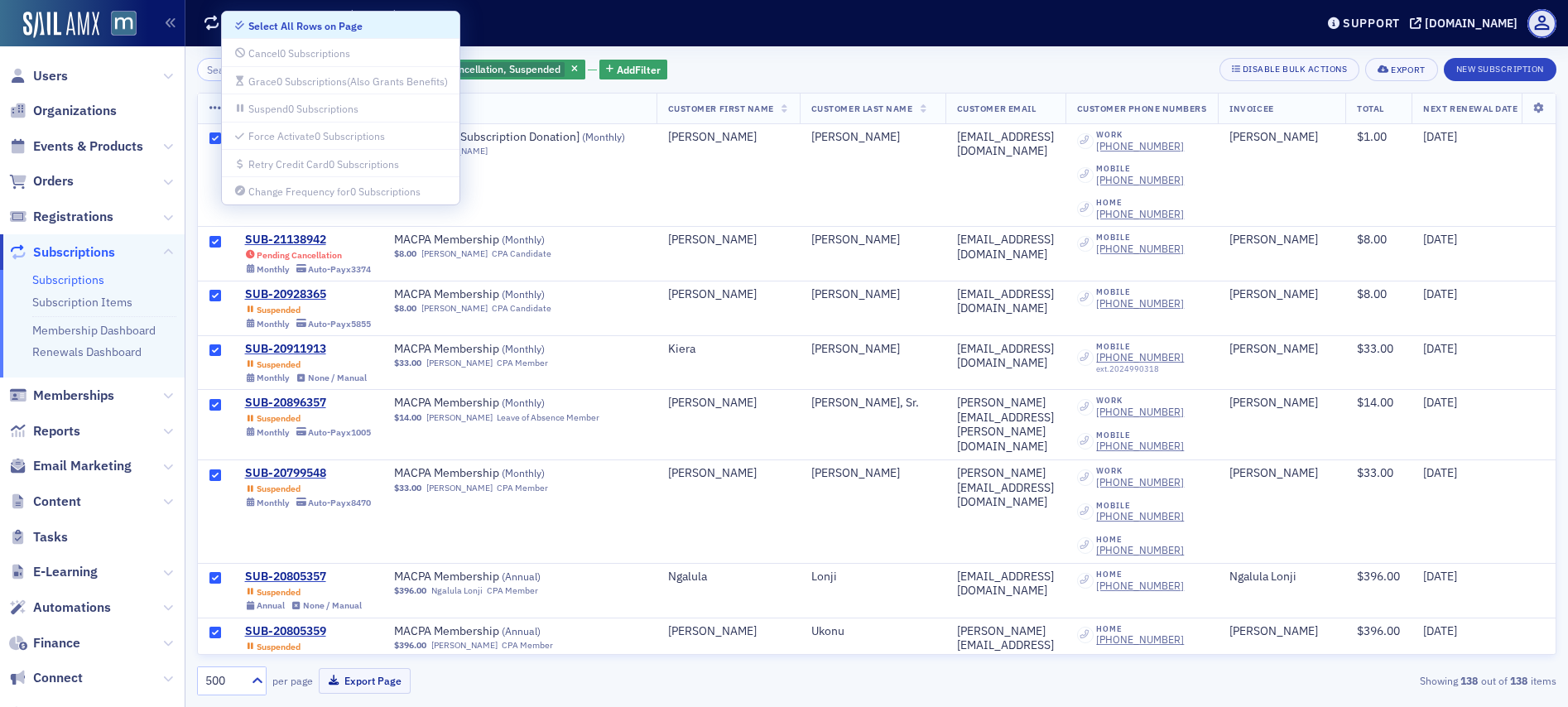
checkbox input "true"
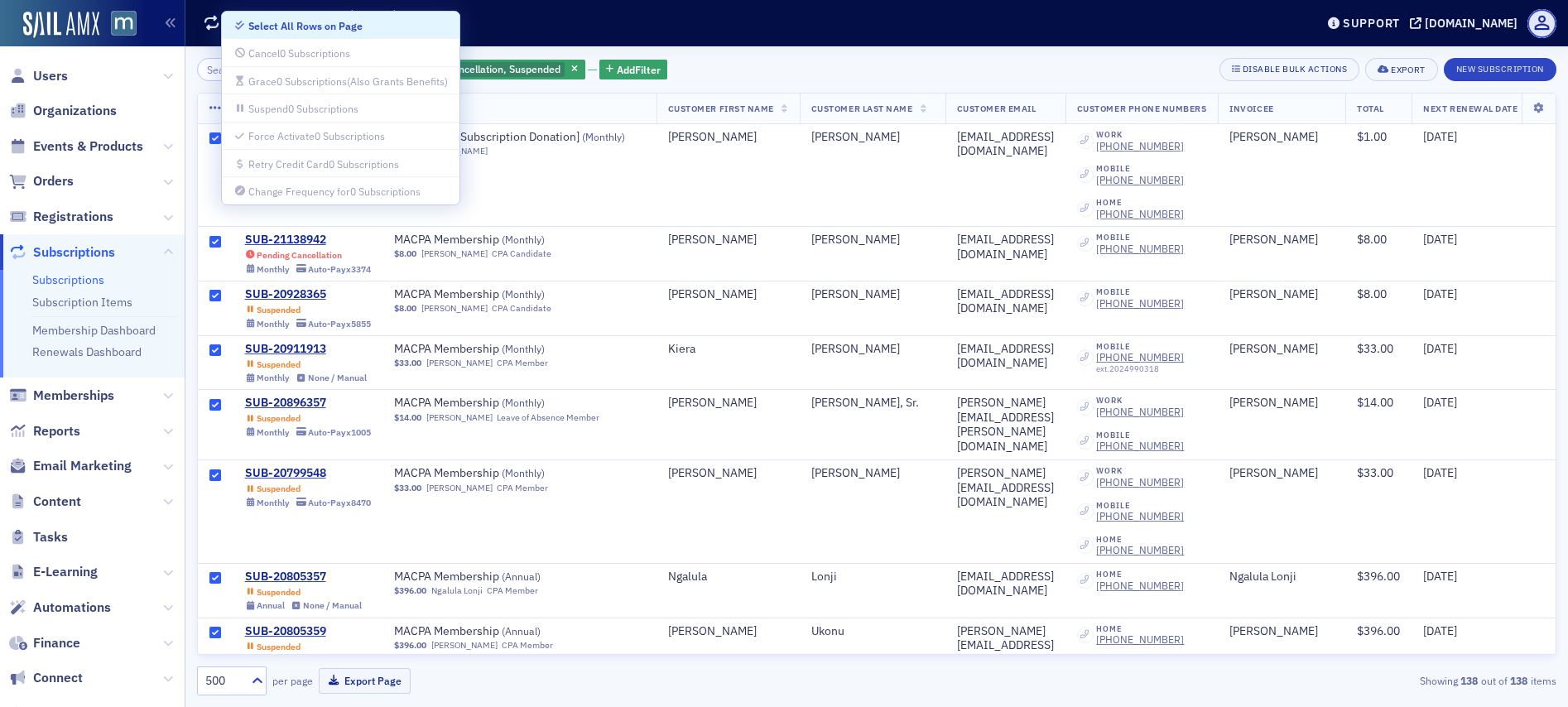
checkbox input "true"
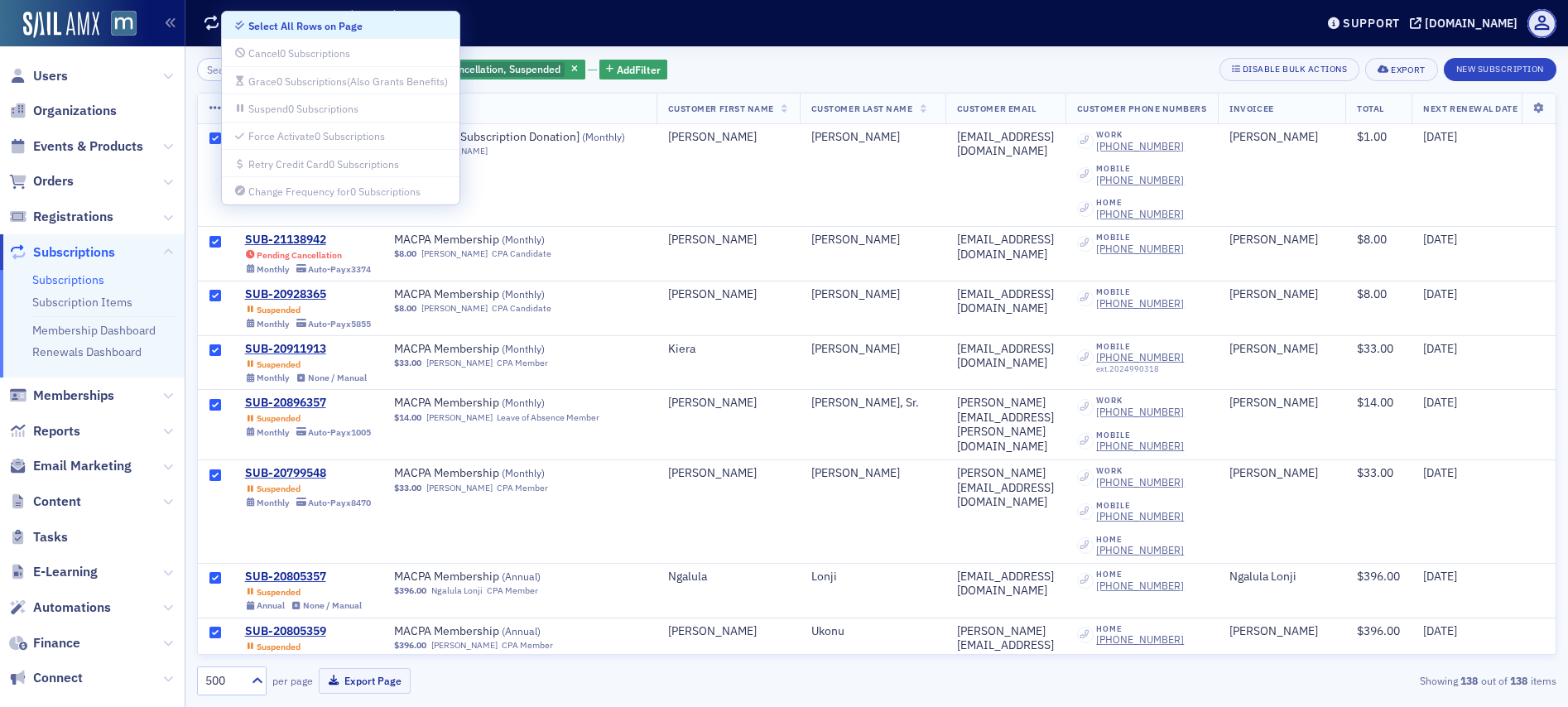
checkbox input "true"
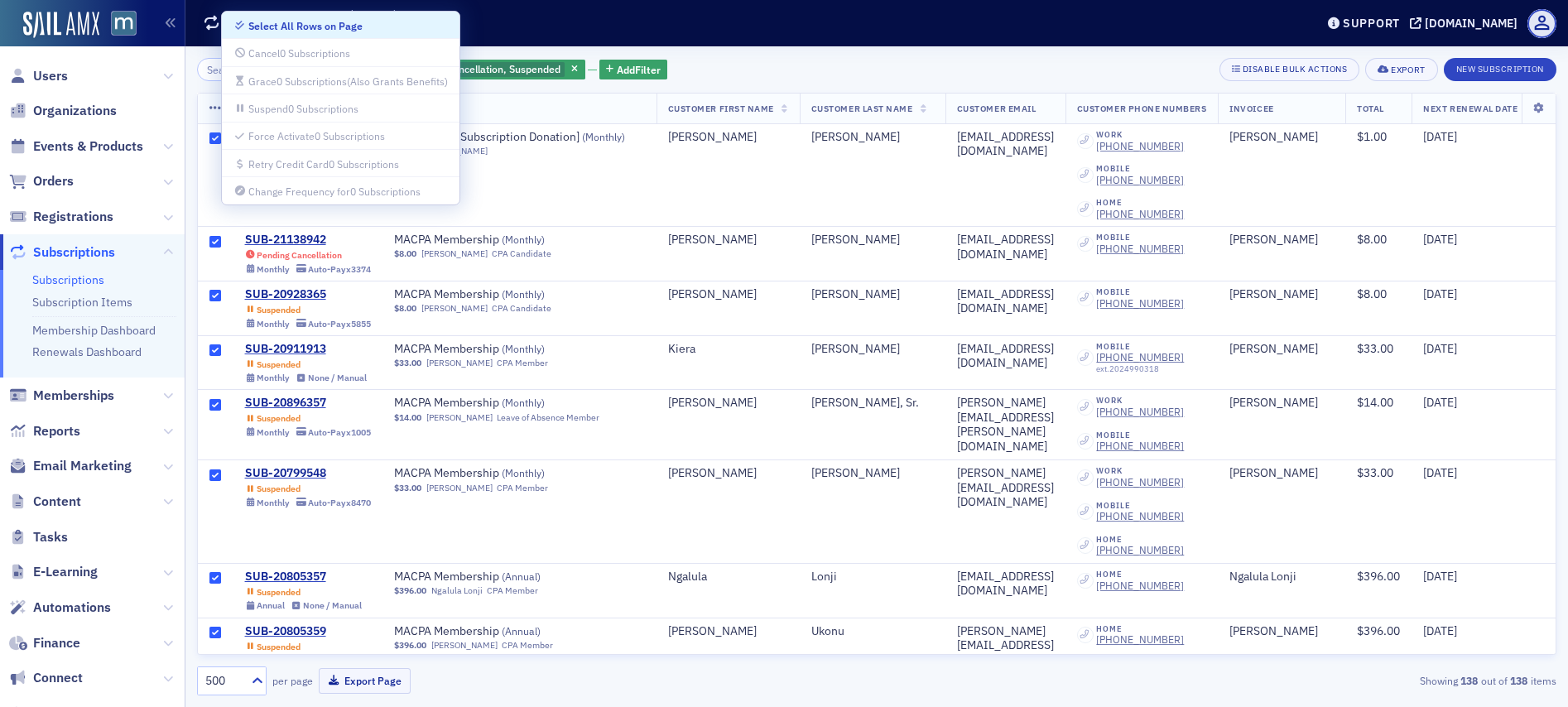
checkbox input "true"
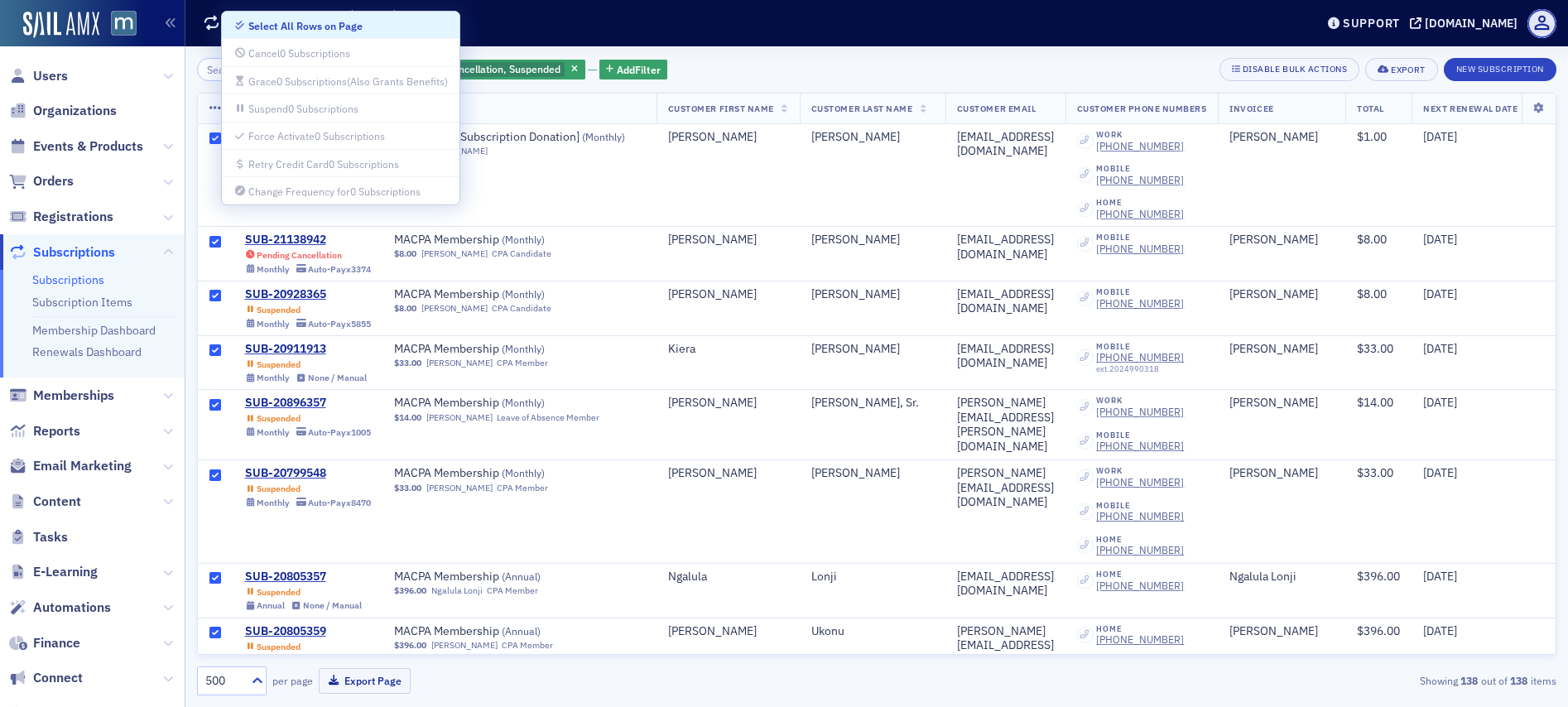
checkbox input "true"
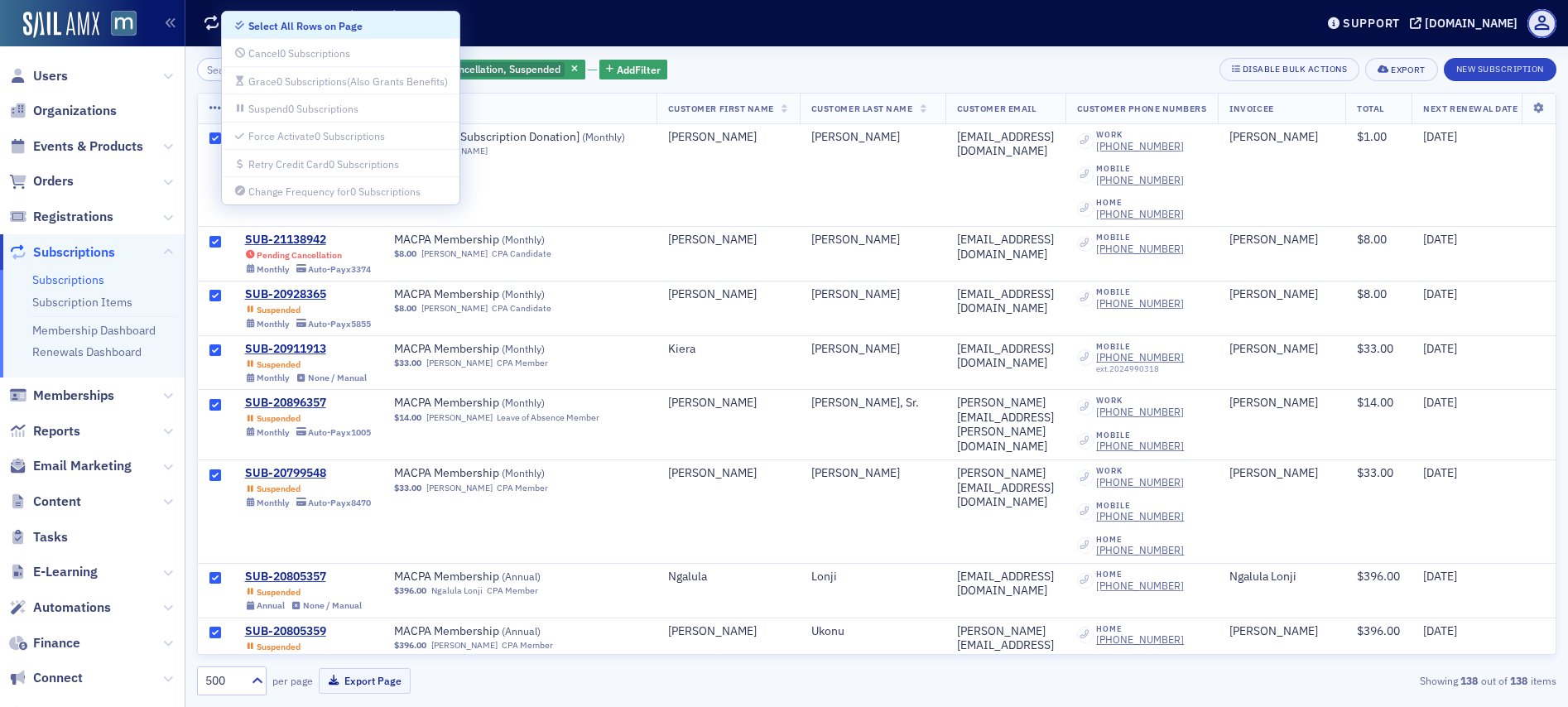
checkbox input "true"
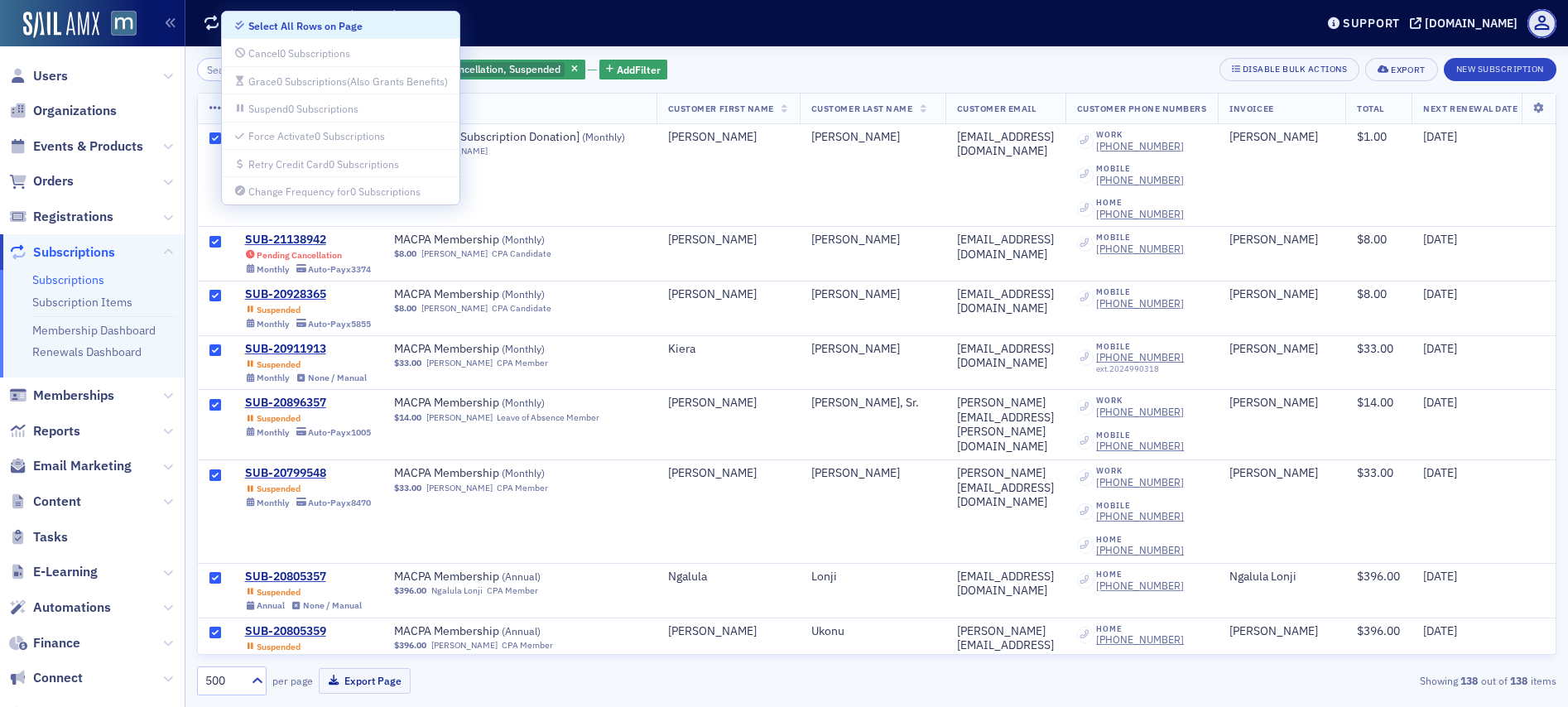
checkbox input "true"
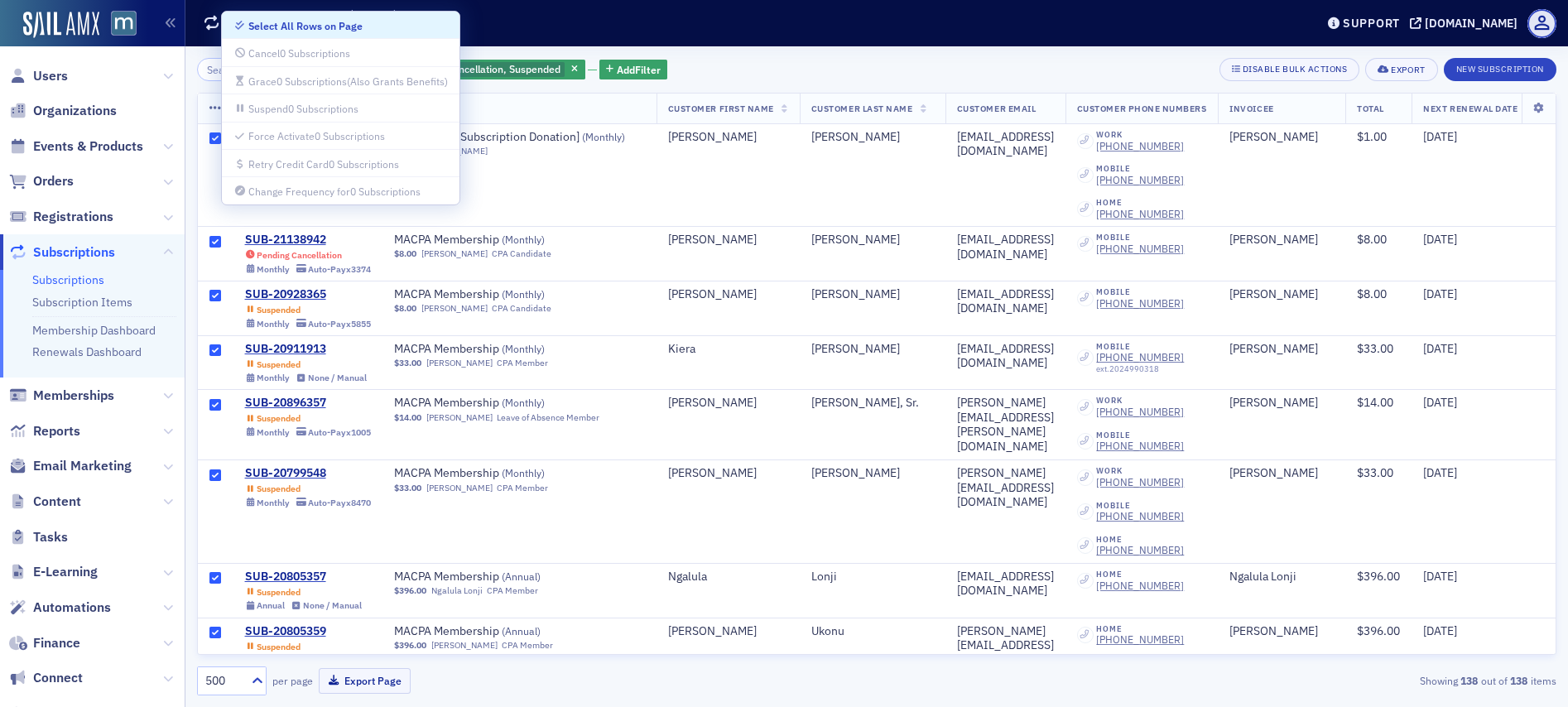
checkbox input "true"
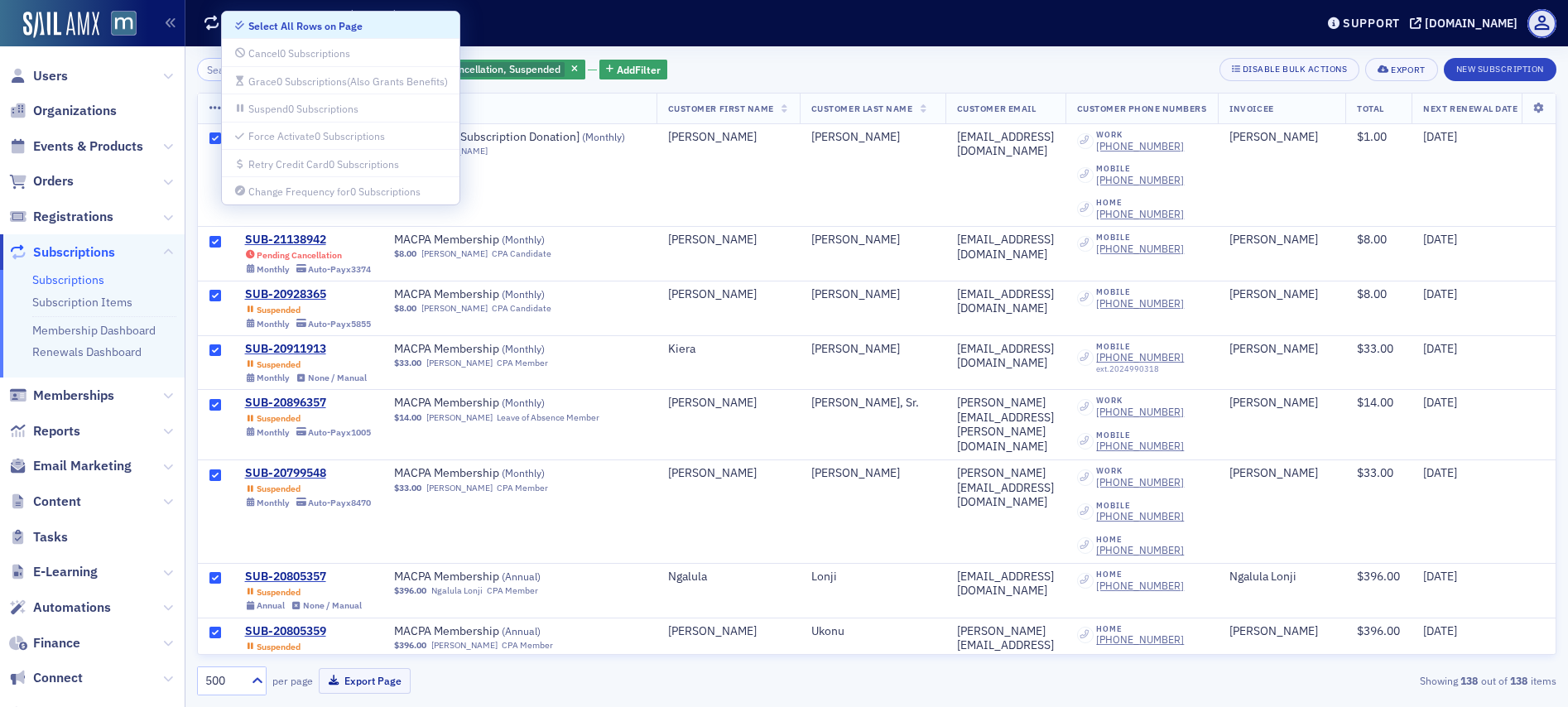
checkbox input "true"
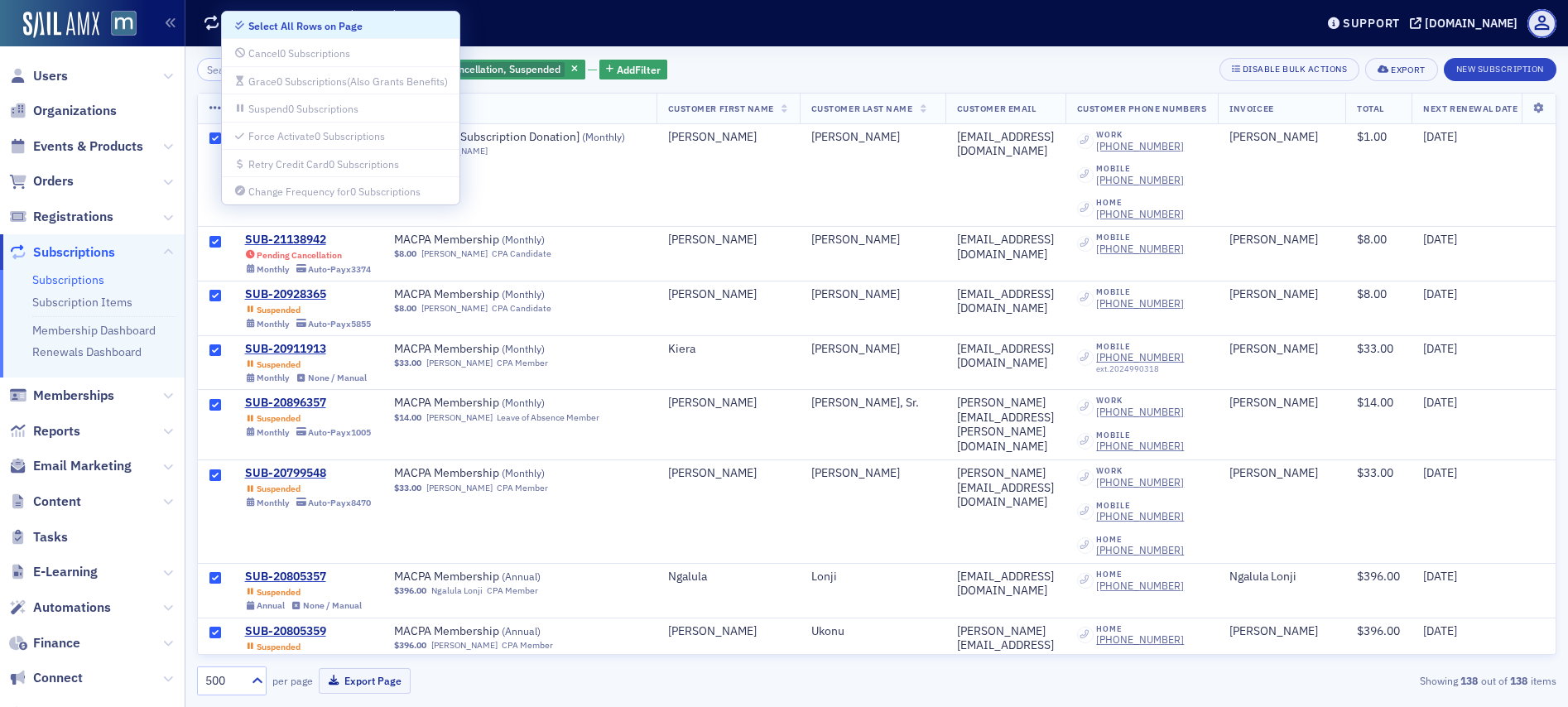
checkbox input "true"
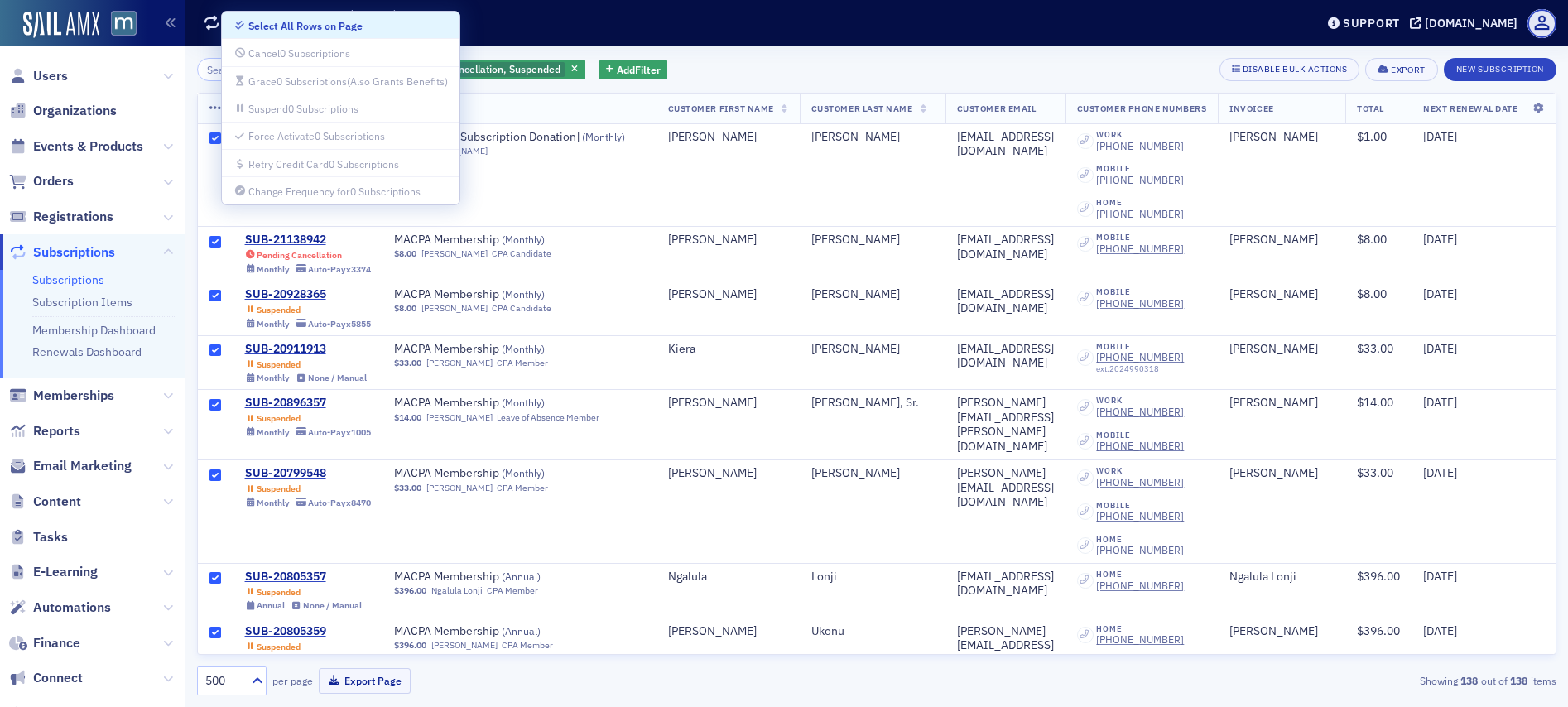
checkbox input "true"
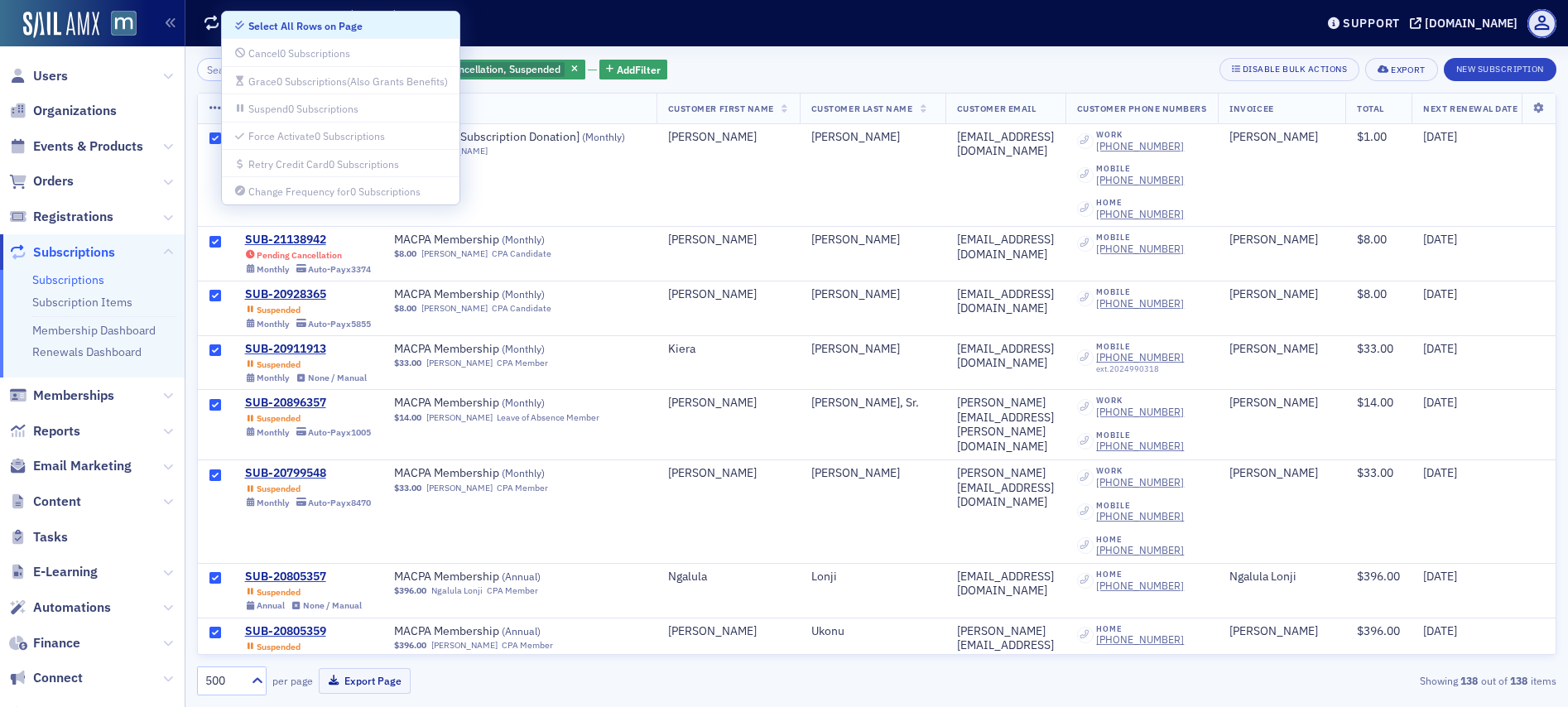
checkbox input "true"
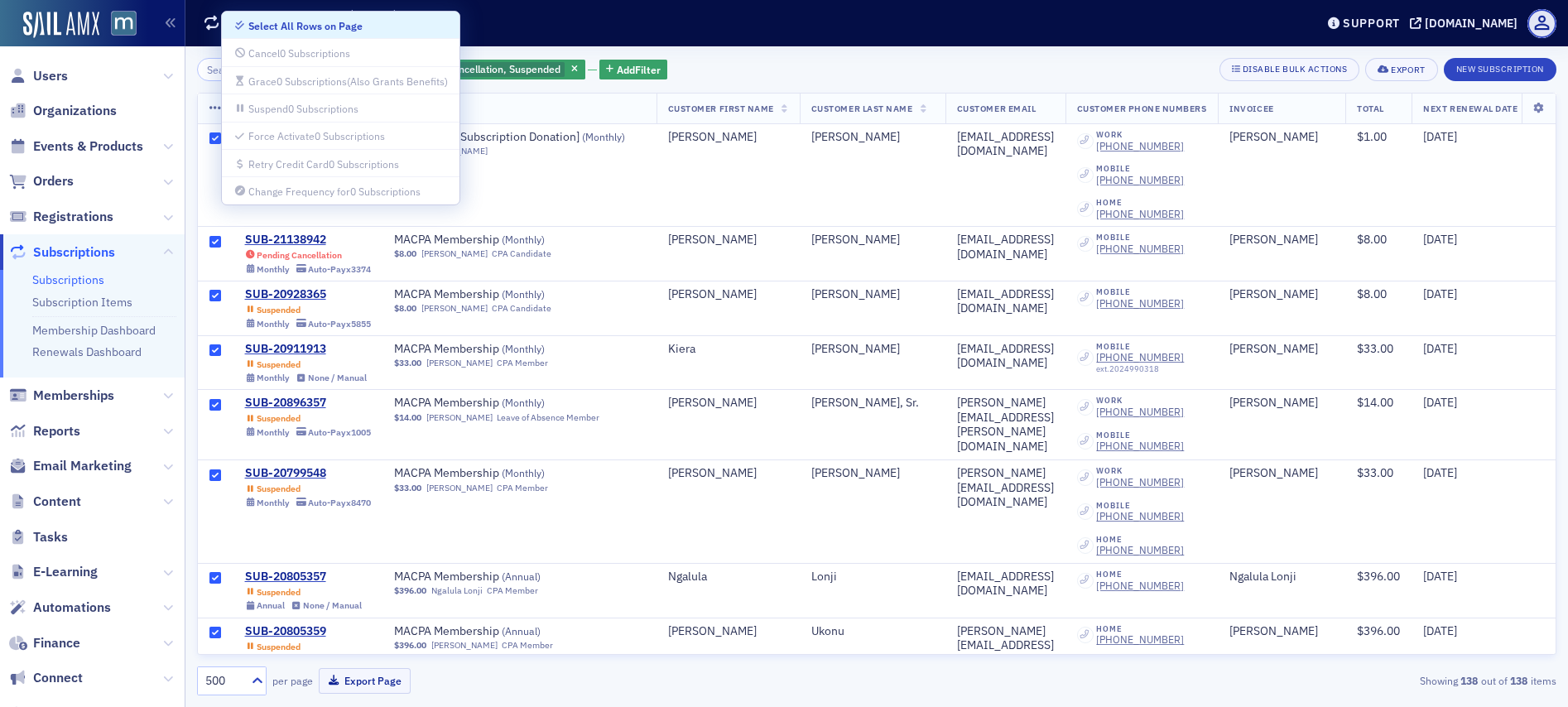
checkbox input "true"
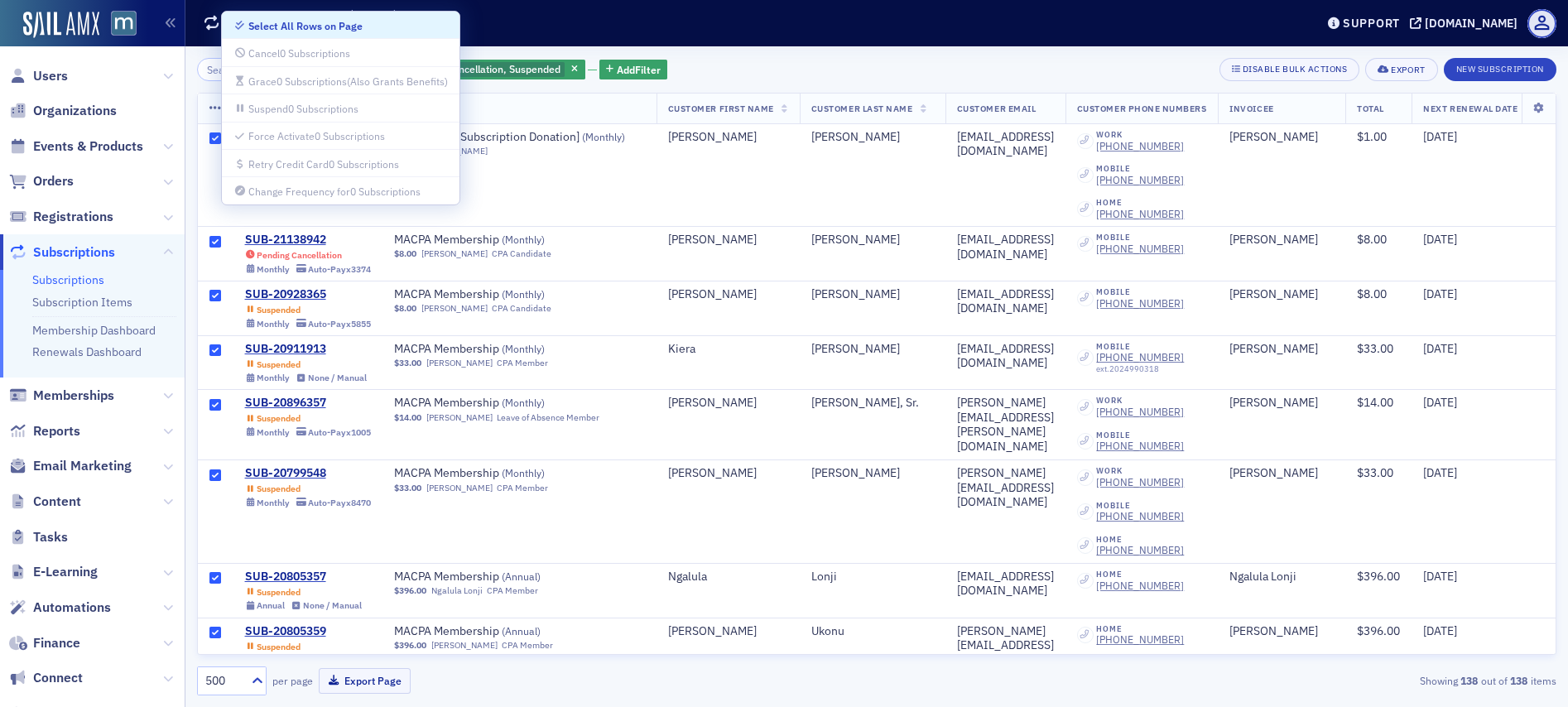
checkbox input "true"
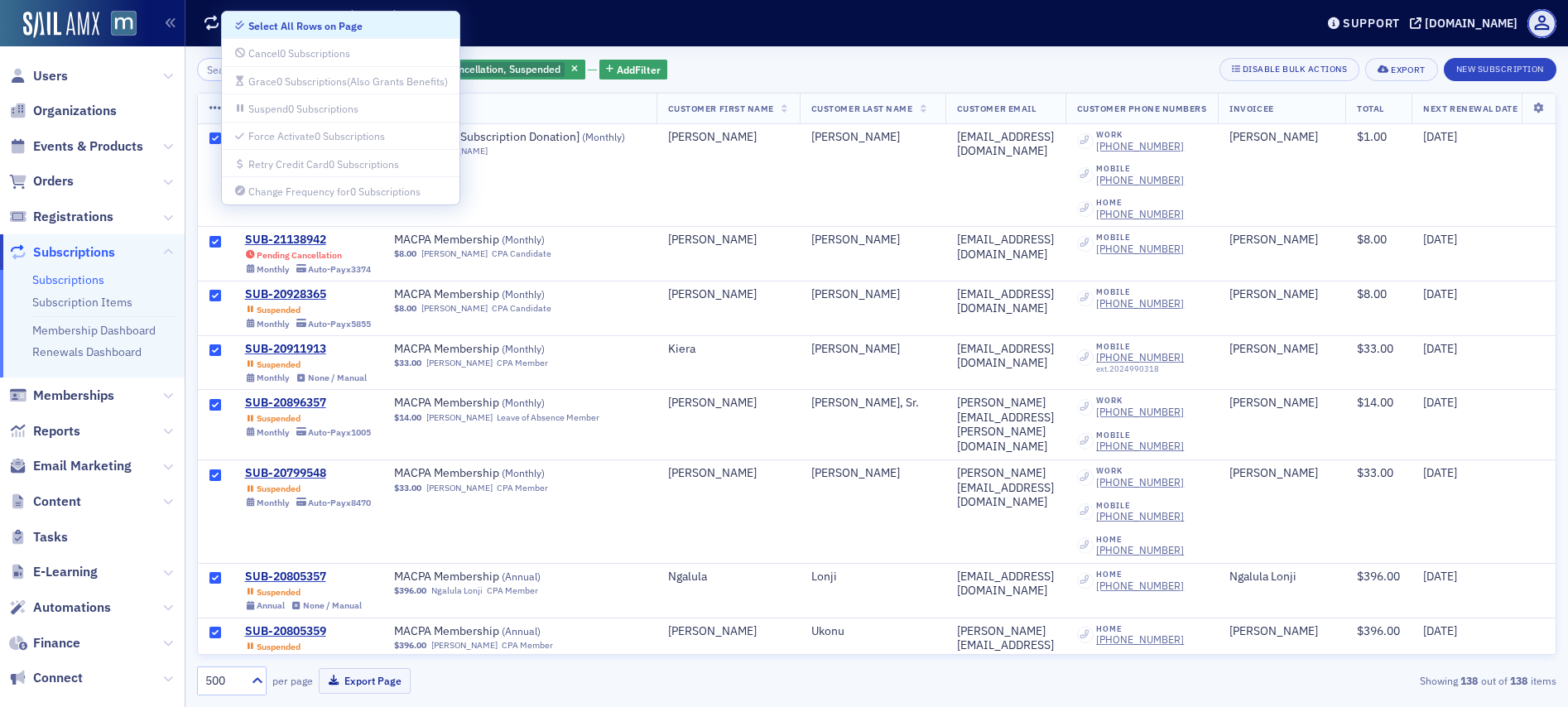
checkbox input "true"
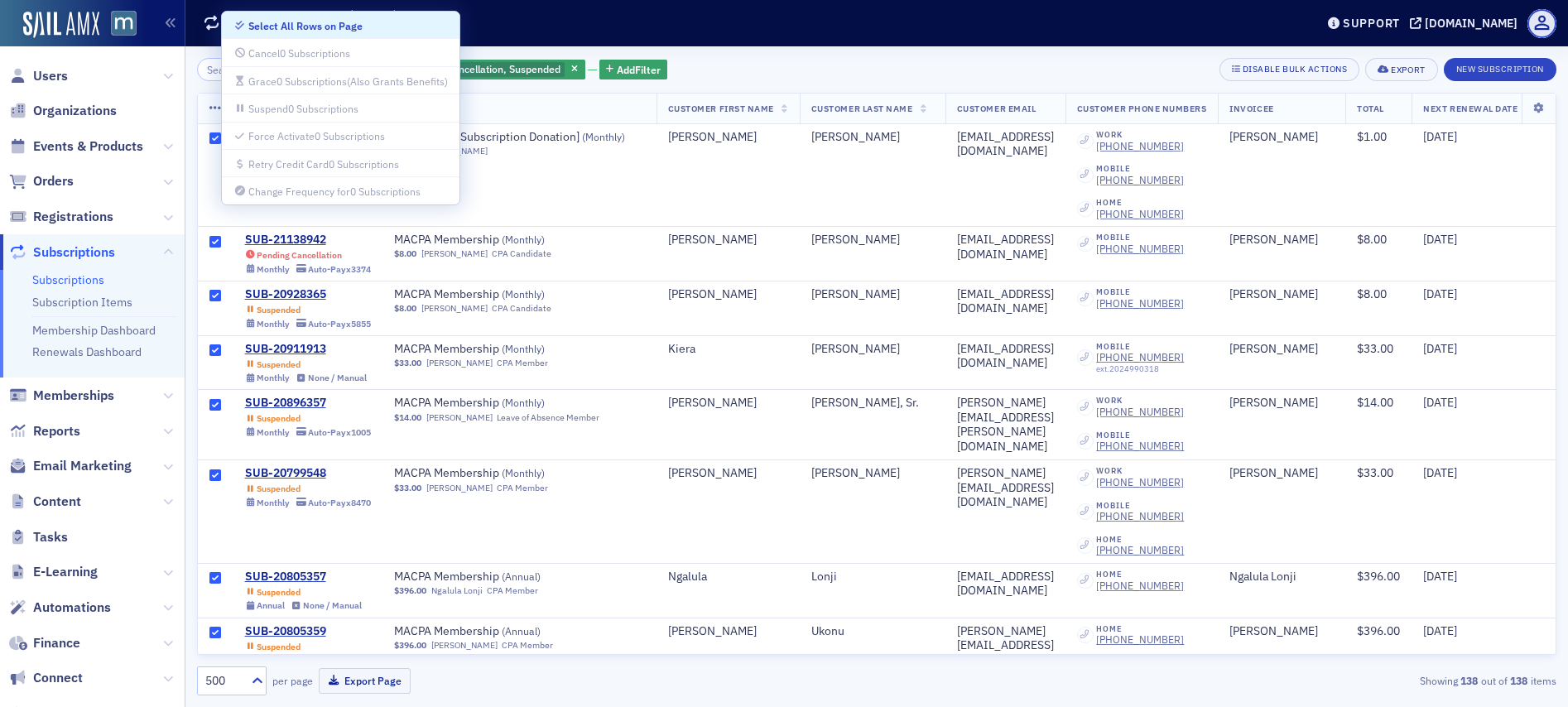
checkbox input "true"
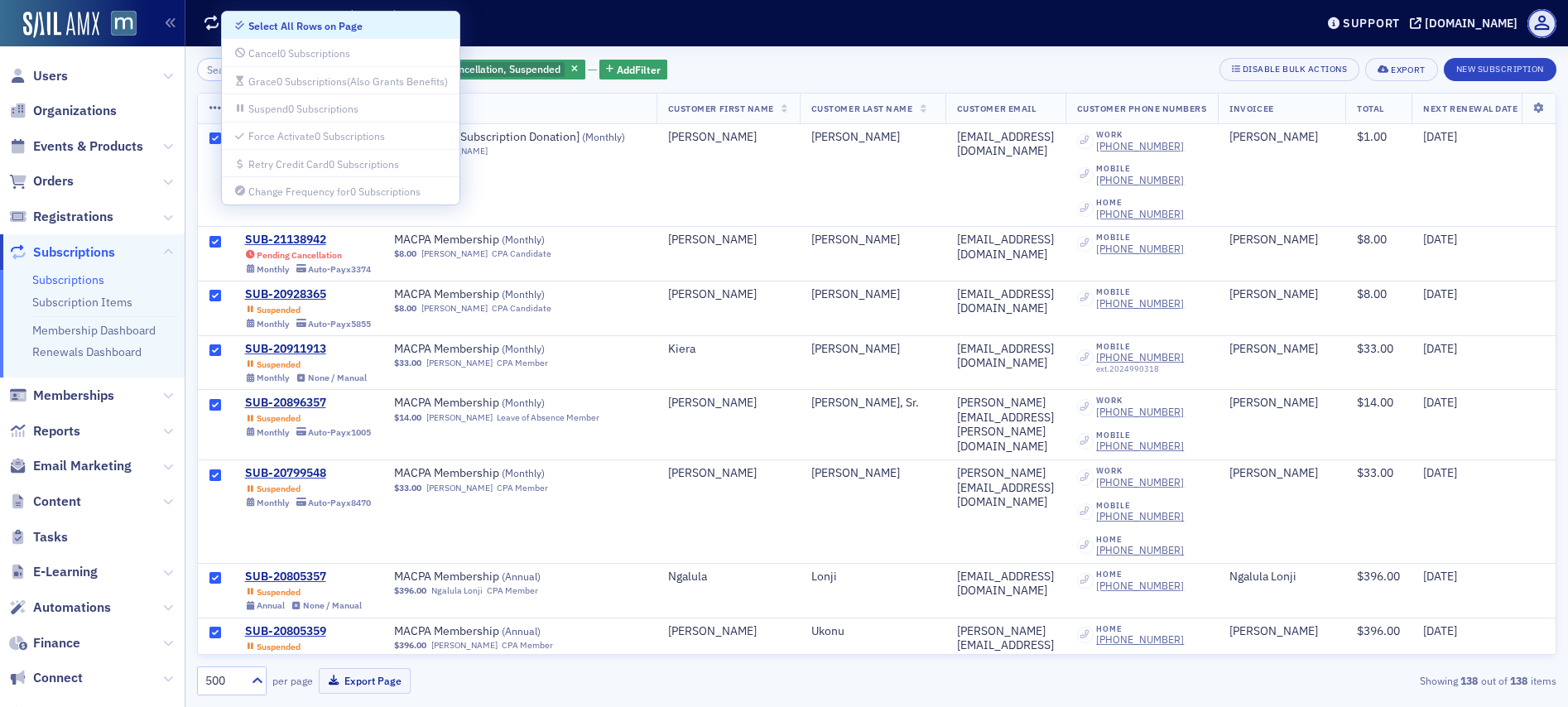
checkbox input "true"
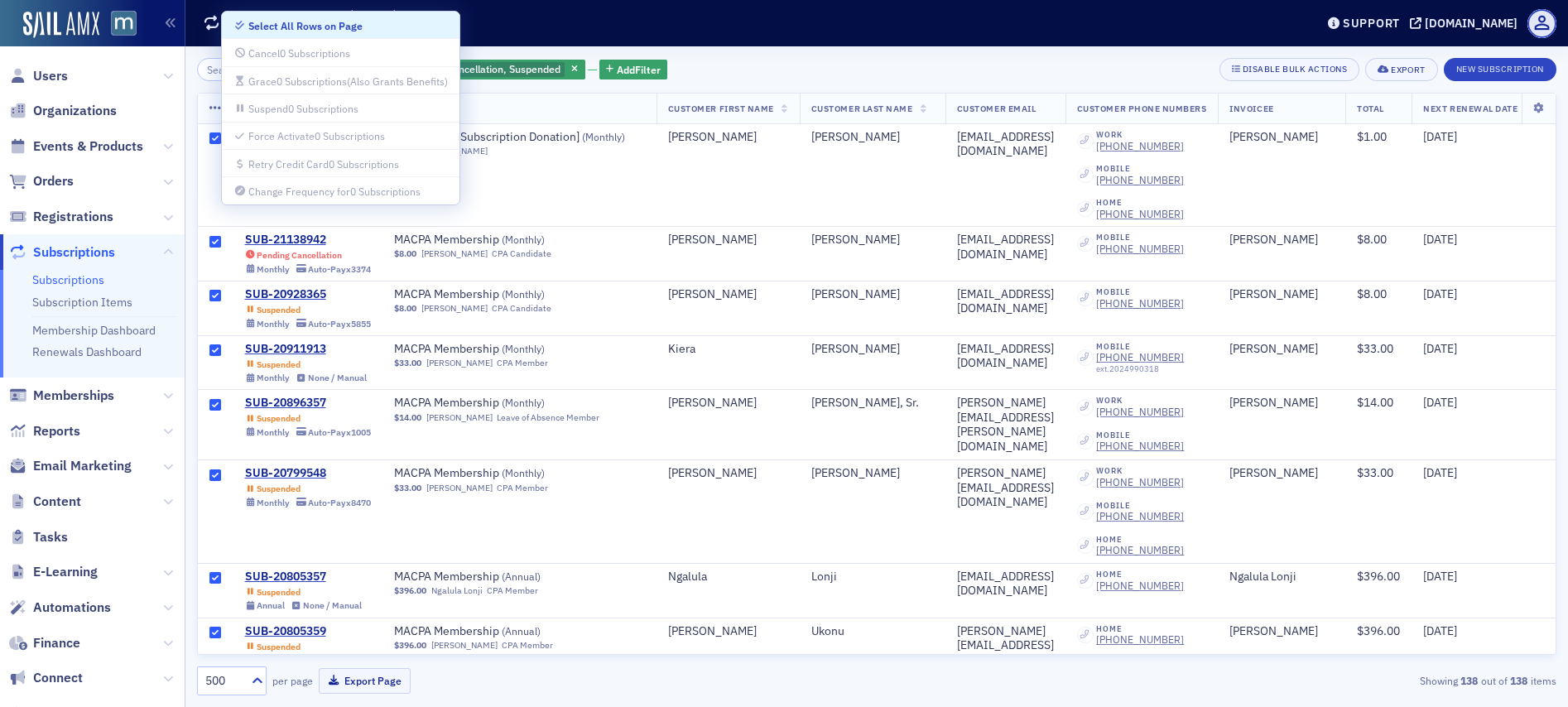
checkbox input "true"
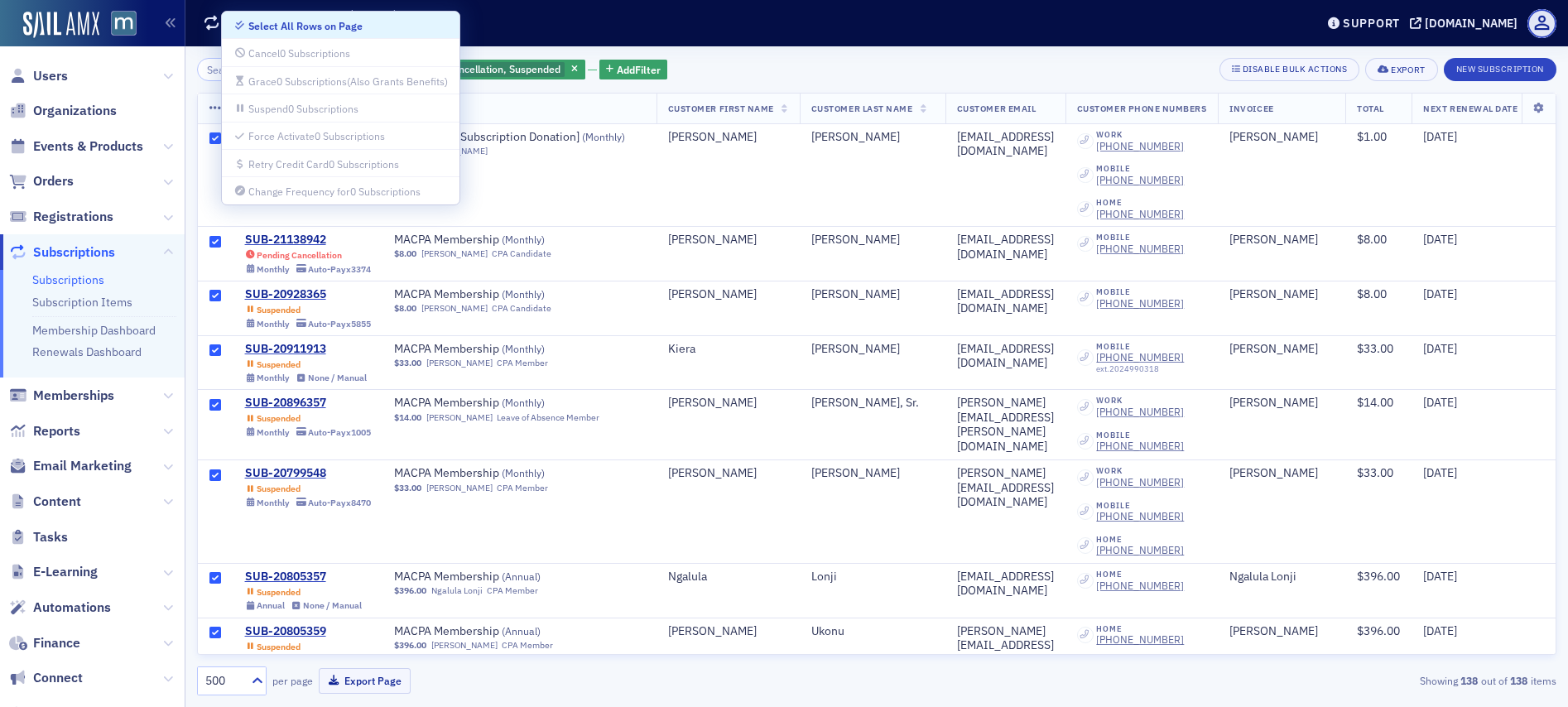
checkbox input "true"
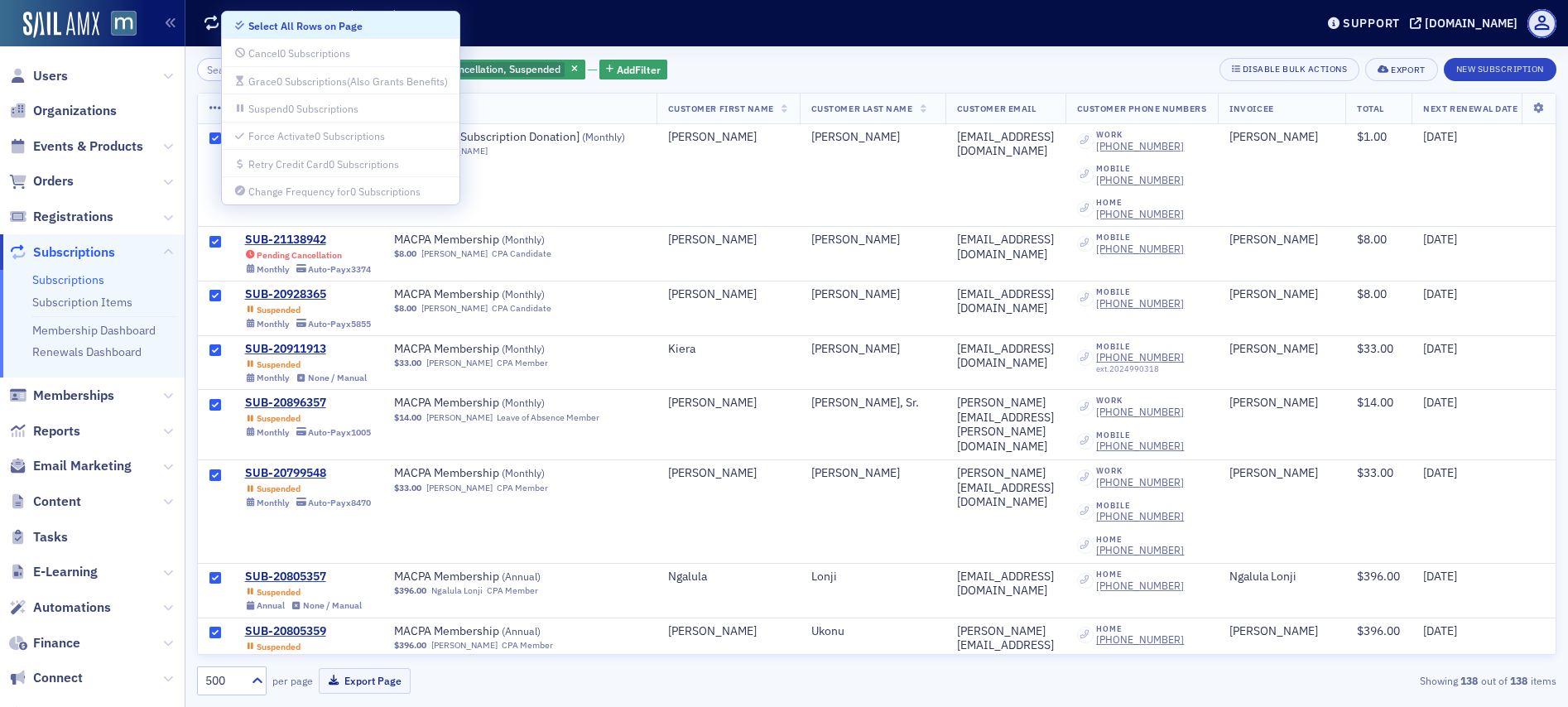
checkbox input "true"
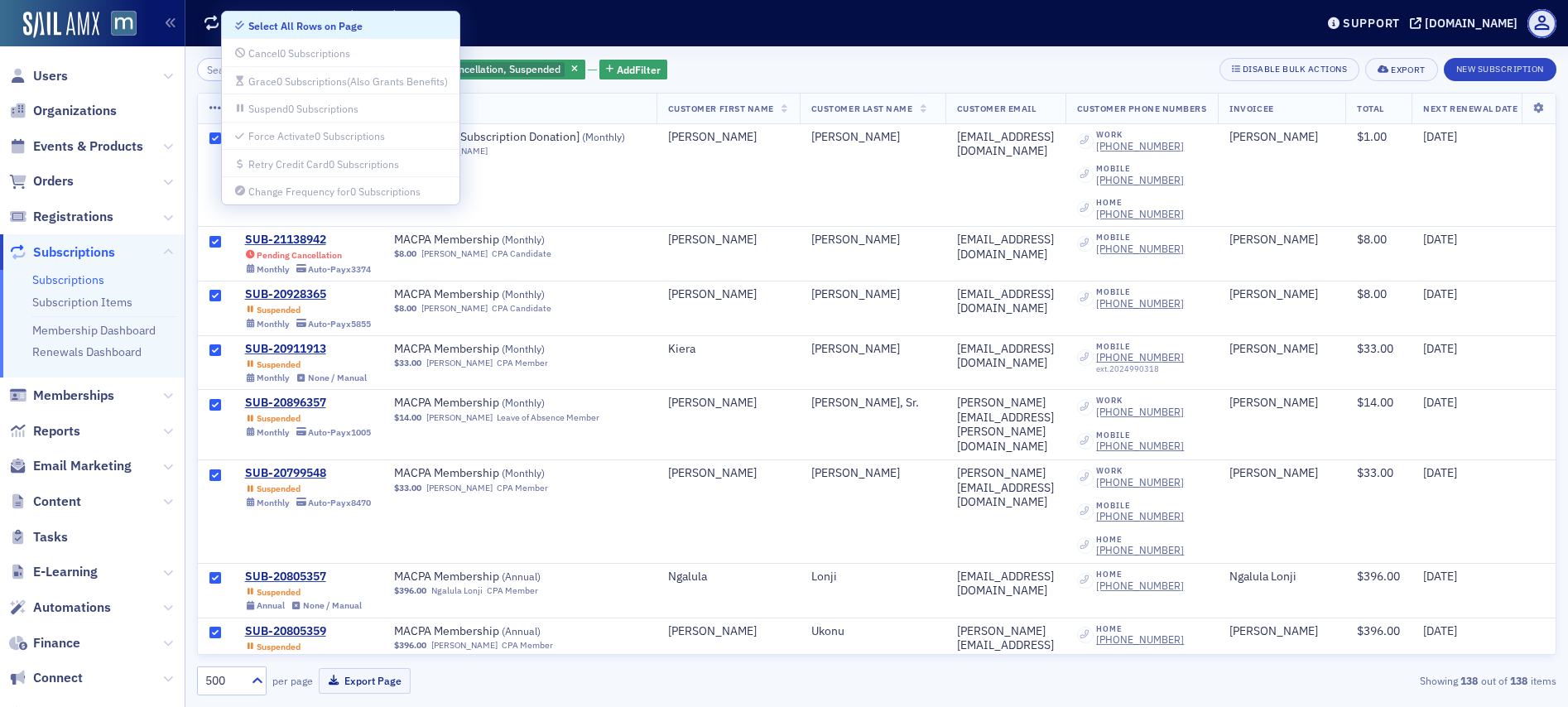
checkbox input "true"
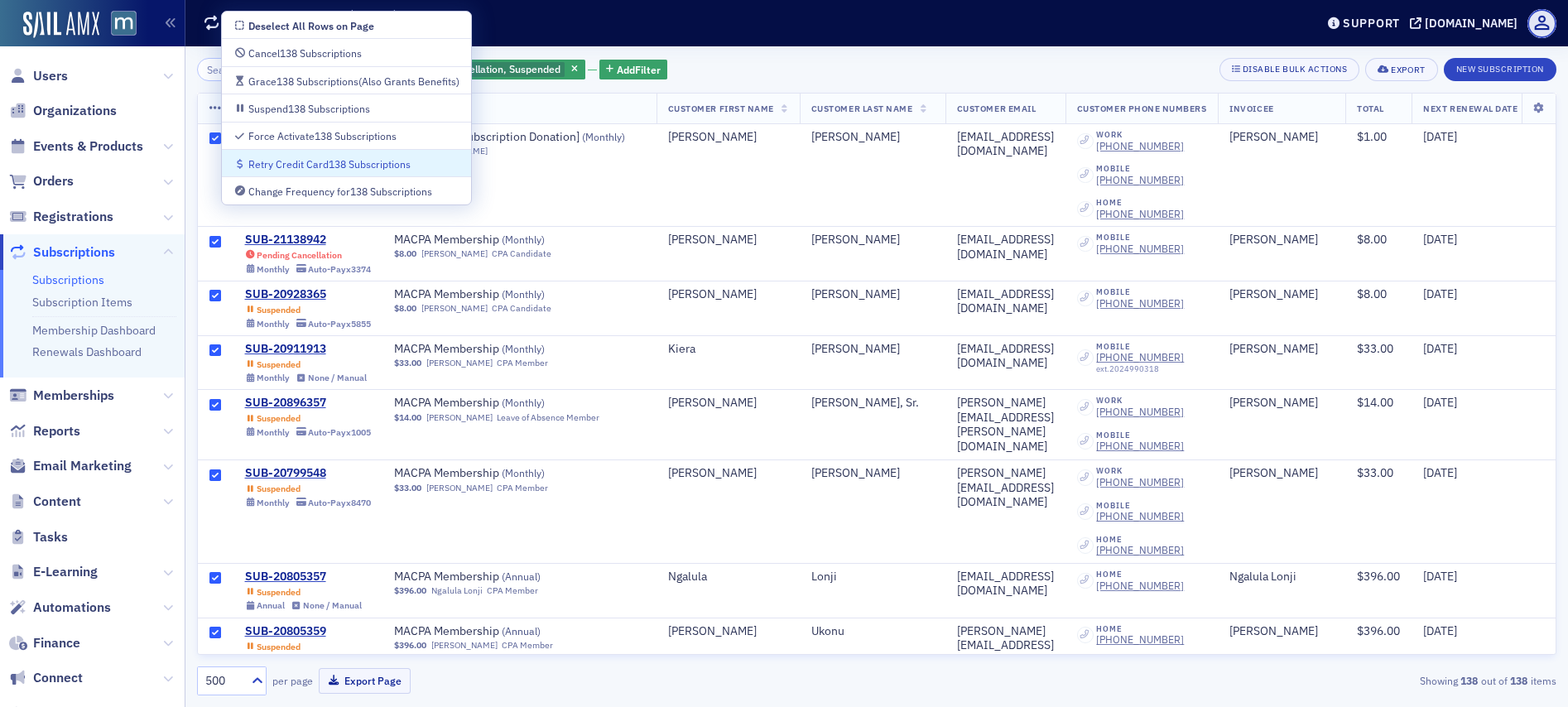
click at [293, 164] on div "Retry Credit Card 138 Subscriptions" at bounding box center [329, 164] width 162 height 9
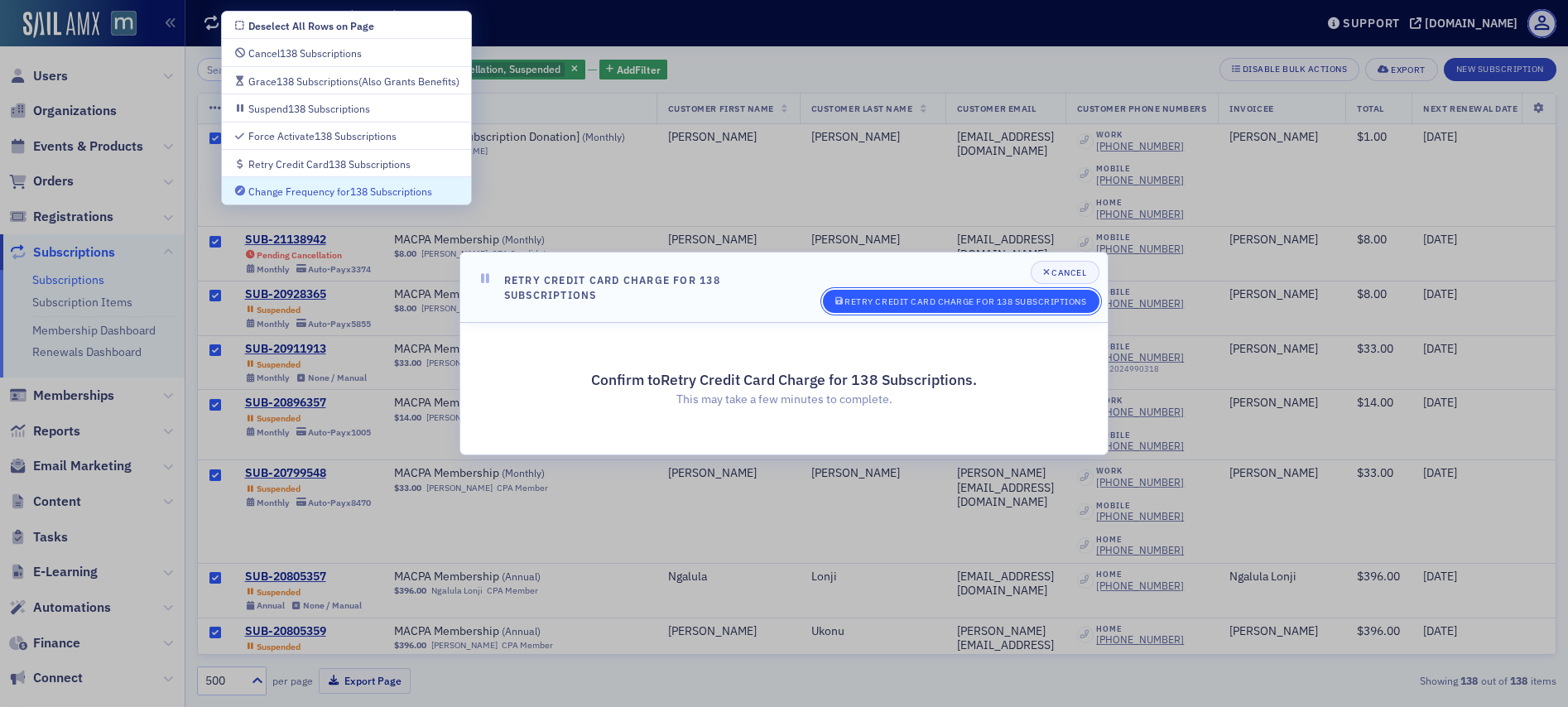
click at [923, 300] on div "Retry Credit Card Charge for 138 Subscriptions" at bounding box center [965, 301] width 241 height 9
